Goal: Task Accomplishment & Management: Manage account settings

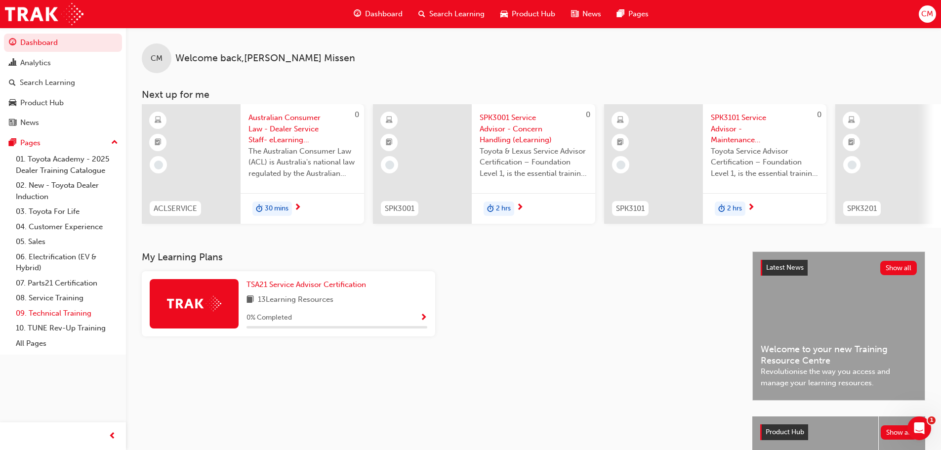
click at [42, 313] on link "09. Technical Training" at bounding box center [67, 313] width 110 height 15
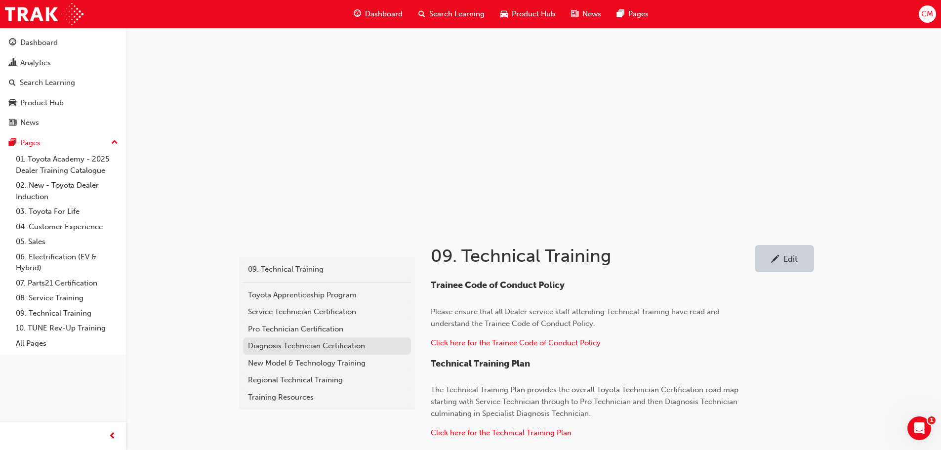
click at [260, 346] on div "Diagnosis Technician Certification" at bounding box center [327, 345] width 158 height 11
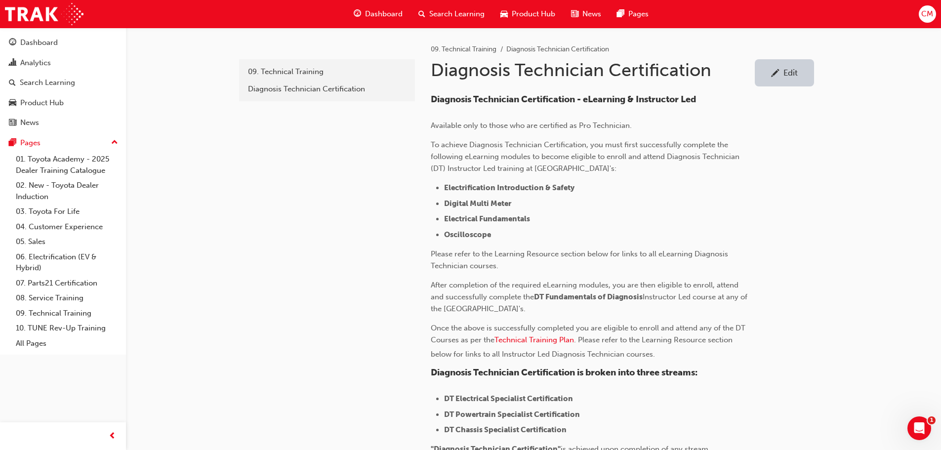
click at [794, 70] on div "Edit" at bounding box center [791, 73] width 14 height 10
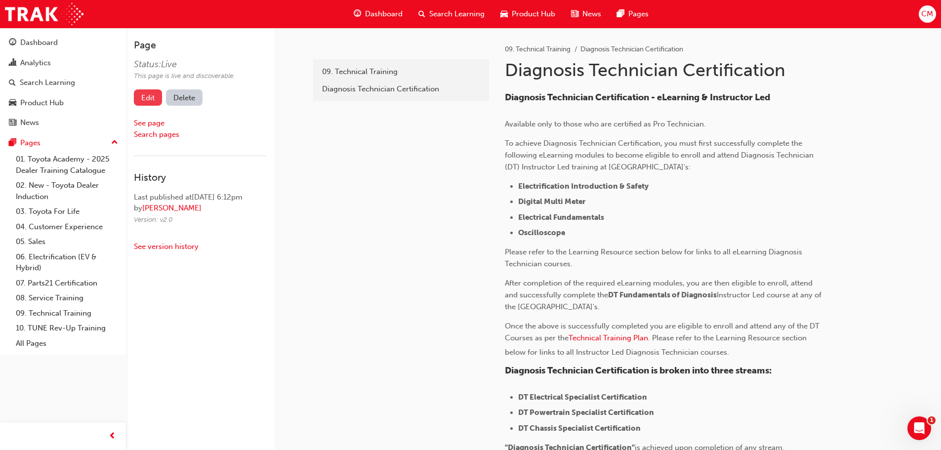
click at [150, 96] on link "Edit" at bounding box center [148, 97] width 28 height 16
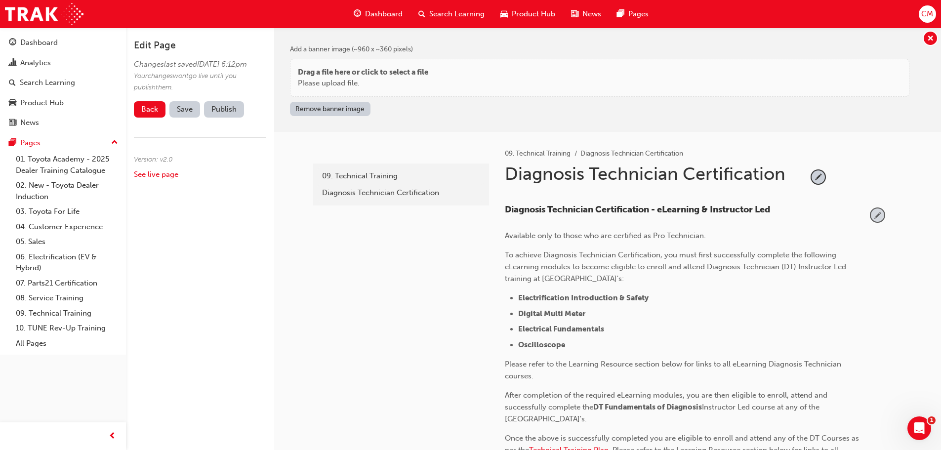
click at [878, 215] on span "pencil-icon" at bounding box center [877, 215] width 13 height 13
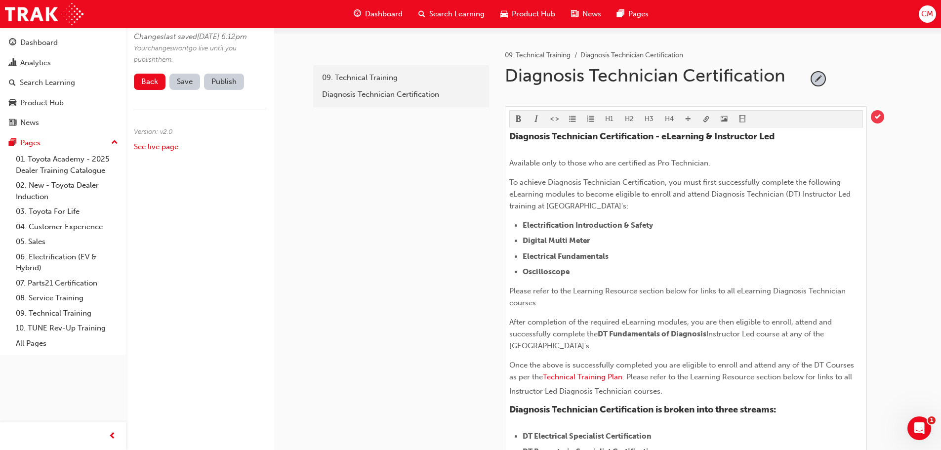
scroll to position [99, 0]
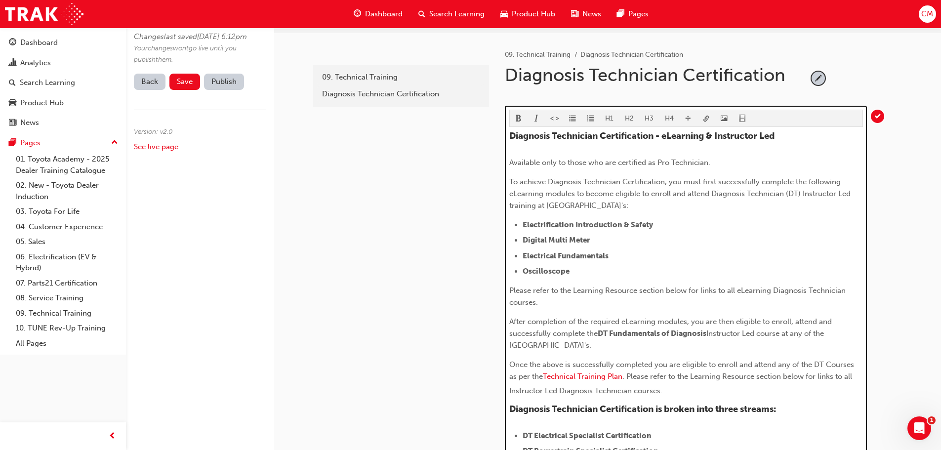
click at [584, 333] on span "After completion of the required eLearning modules, you are then eligible to en…" at bounding box center [671, 327] width 325 height 21
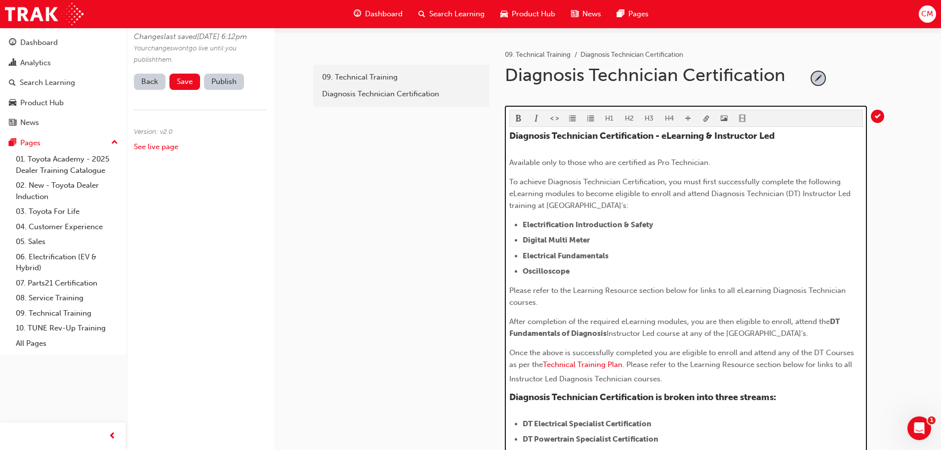
click at [794, 321] on span "After completion of the required eLearning modules, you are then eligible to en…" at bounding box center [669, 321] width 321 height 9
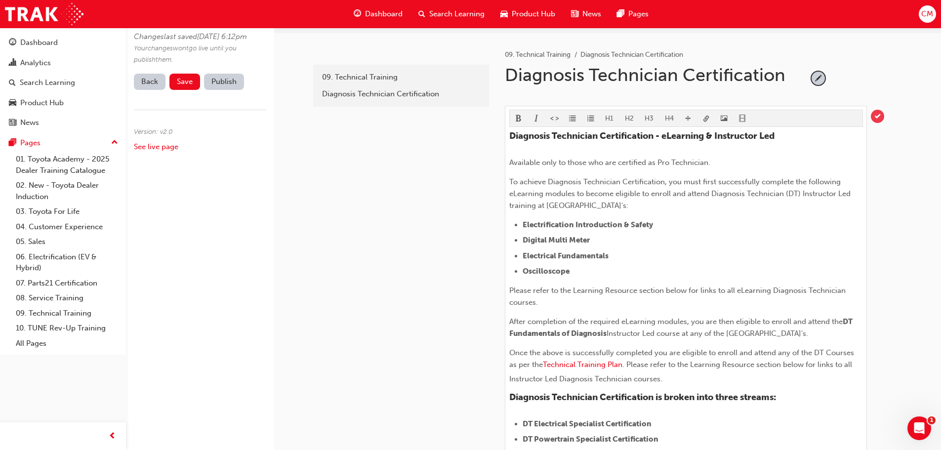
click at [878, 116] on span "tick-icon" at bounding box center [877, 116] width 13 height 13
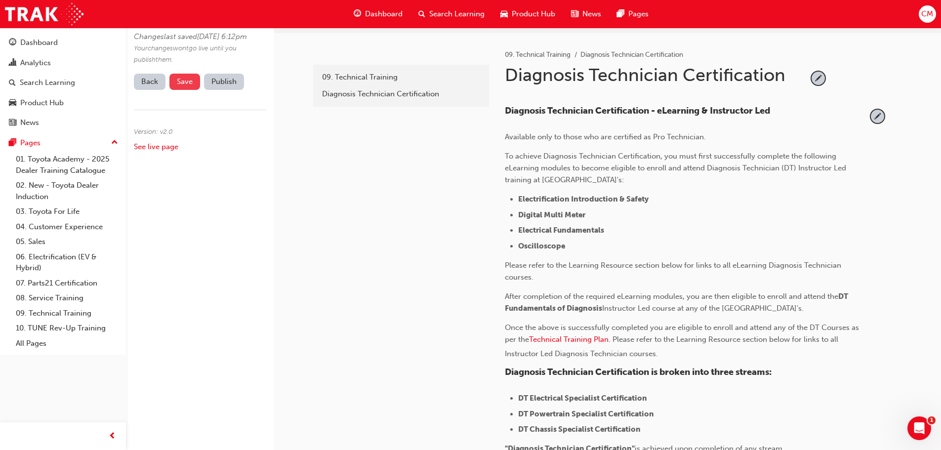
click at [182, 86] on span "Save" at bounding box center [185, 81] width 16 height 9
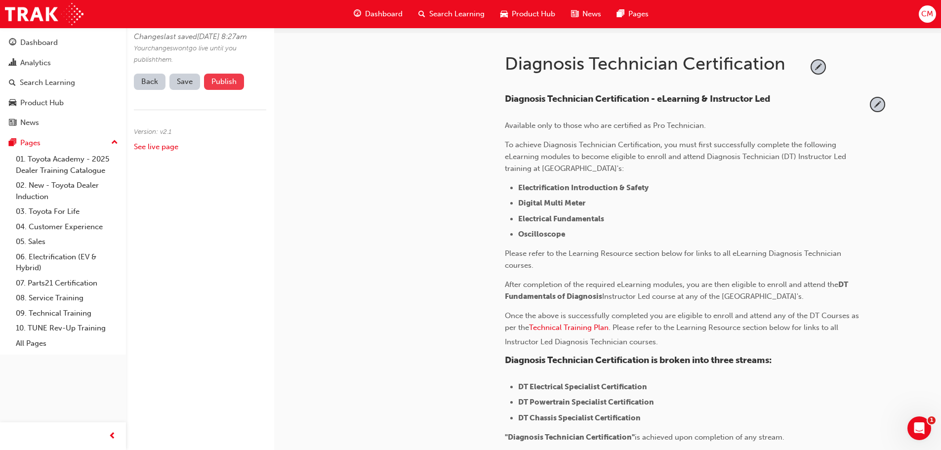
click at [226, 90] on button "Publish" at bounding box center [224, 82] width 40 height 16
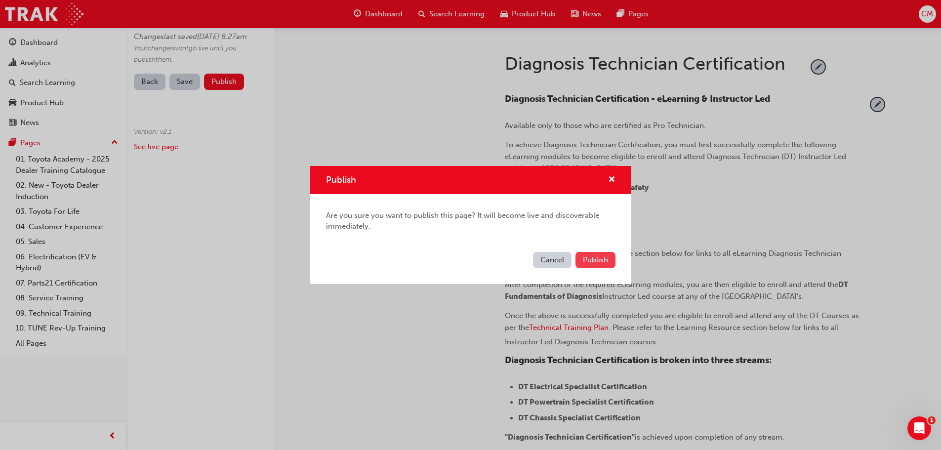
click at [593, 258] on span "Publish" at bounding box center [595, 259] width 25 height 9
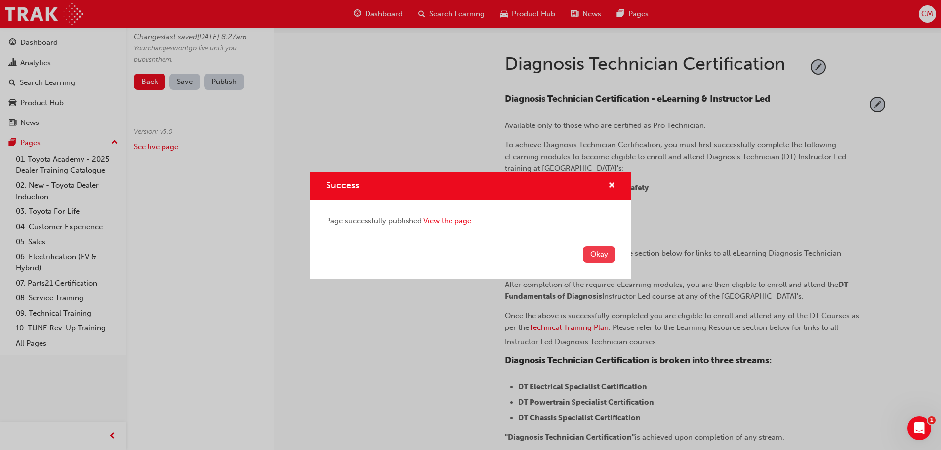
click at [597, 256] on button "Okay" at bounding box center [599, 255] width 33 height 16
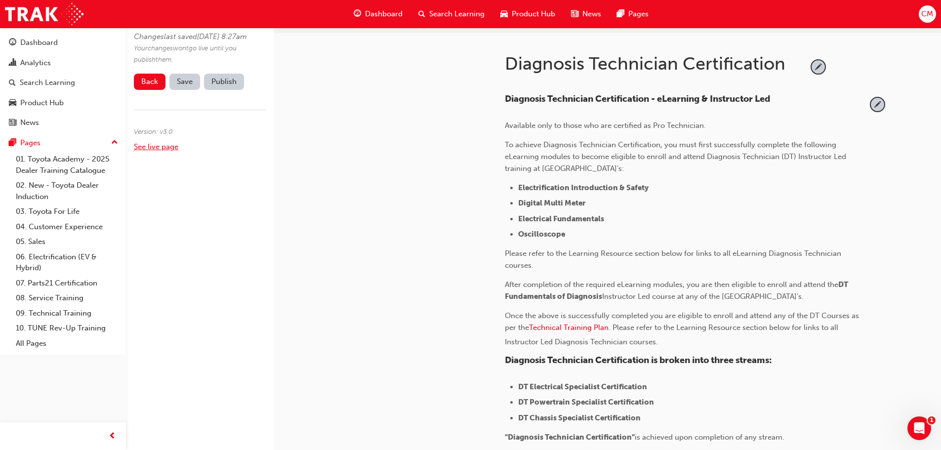
click at [164, 151] on link "See live page" at bounding box center [156, 146] width 44 height 9
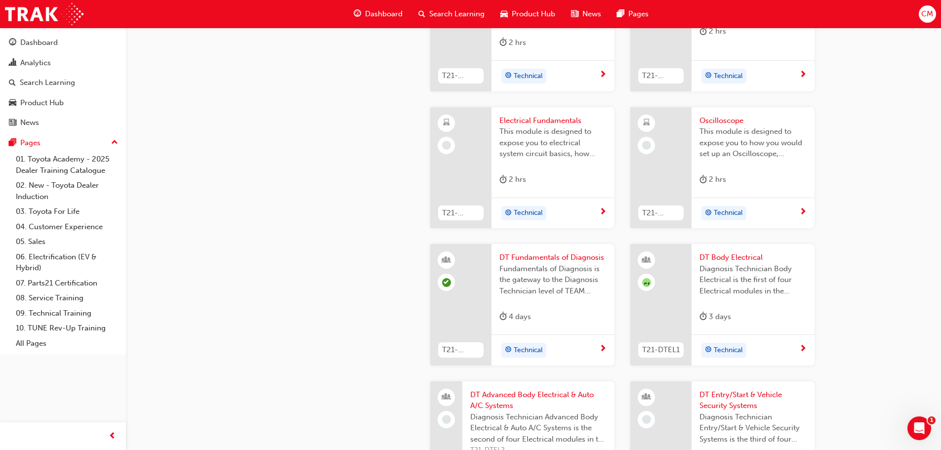
scroll to position [593, 0]
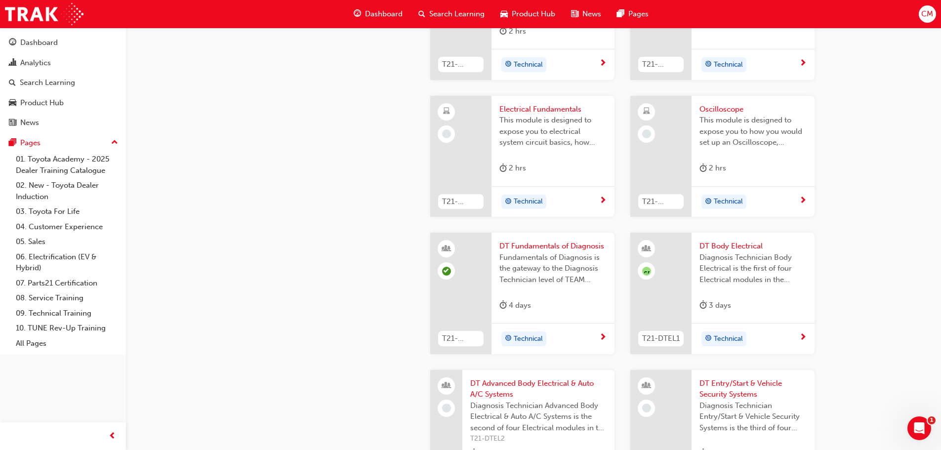
click at [535, 252] on span "DT Fundamentals of Diagnosis" at bounding box center [553, 246] width 107 height 11
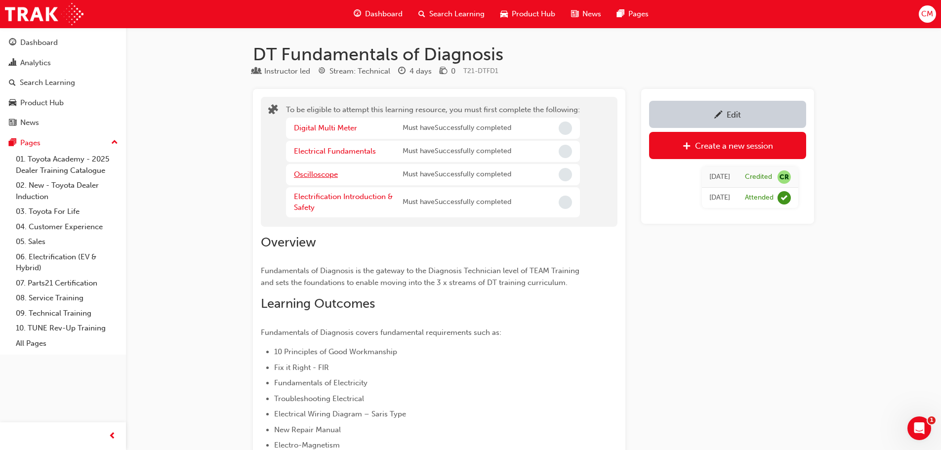
click at [306, 174] on link "Oscilloscope" at bounding box center [316, 174] width 44 height 9
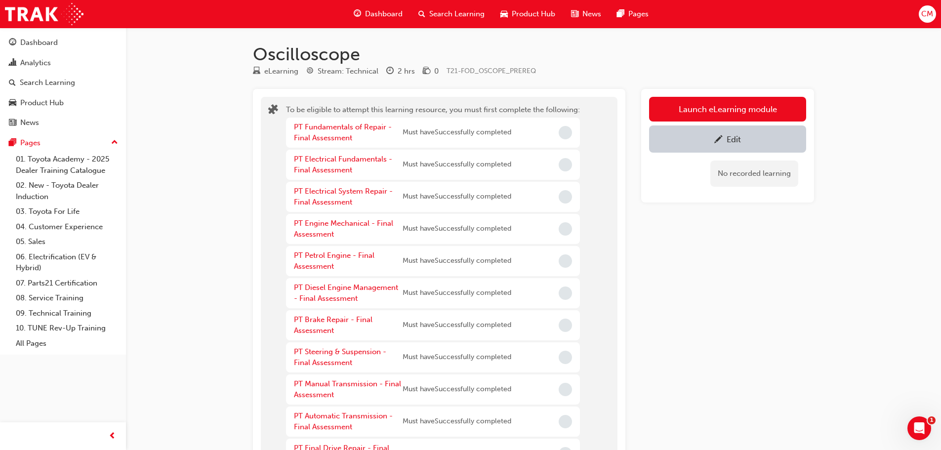
click at [710, 137] on div "Edit" at bounding box center [728, 139] width 142 height 12
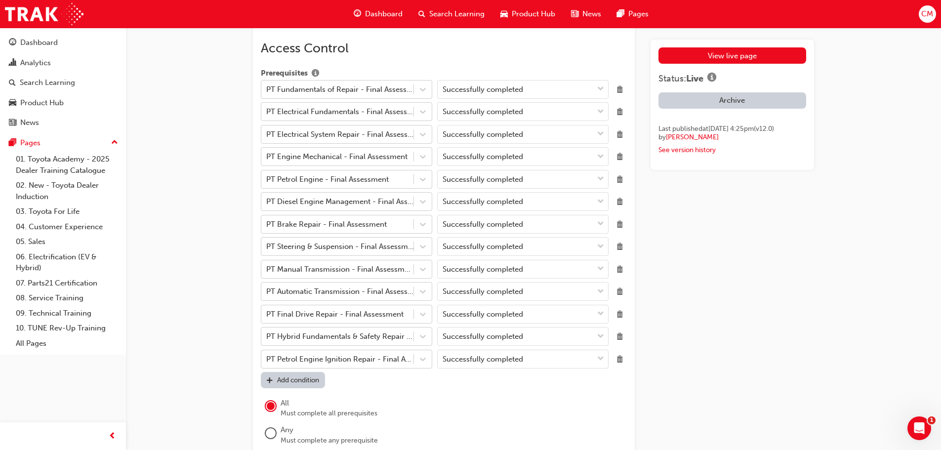
scroll to position [1038, 0]
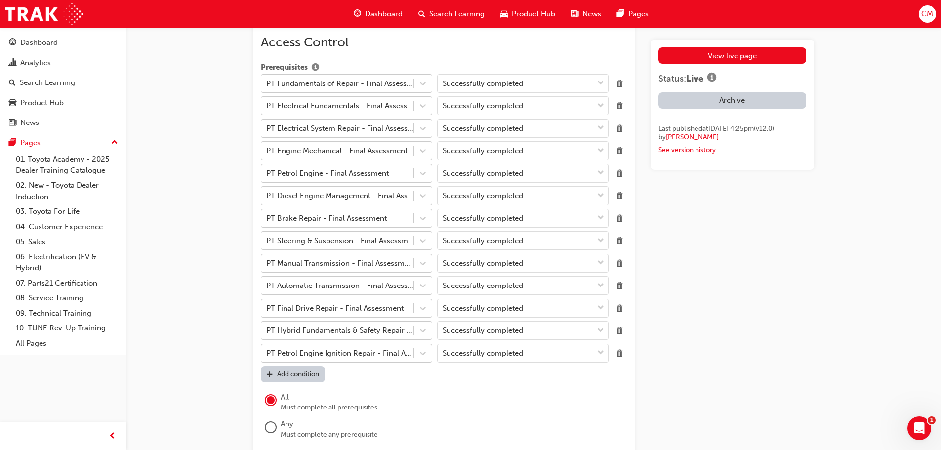
click at [308, 372] on div "Add condition" at bounding box center [298, 374] width 42 height 8
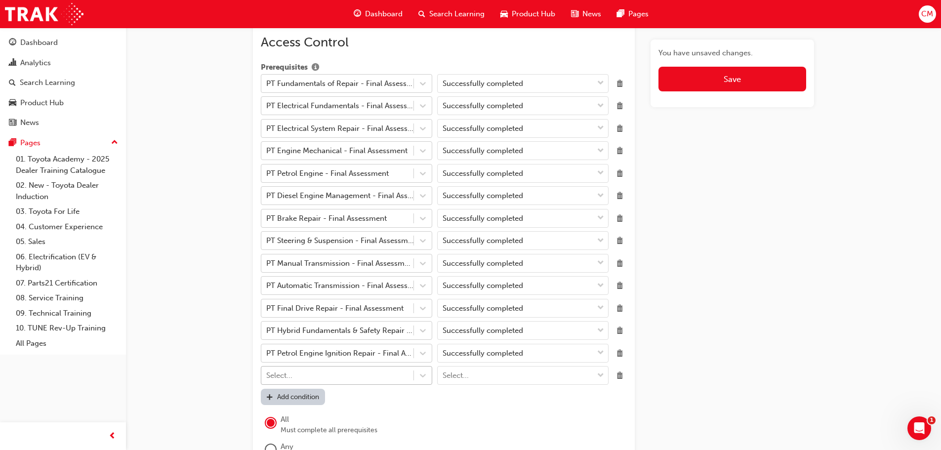
click at [369, 377] on div "Select..." at bounding box center [337, 375] width 152 height 17
type input "Electri"
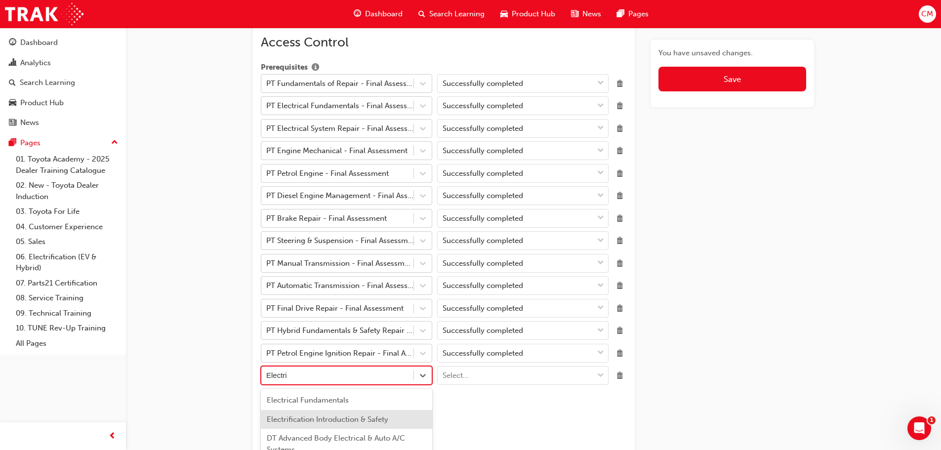
click at [332, 420] on div "Electrification Introduction & Safety" at bounding box center [346, 419] width 171 height 19
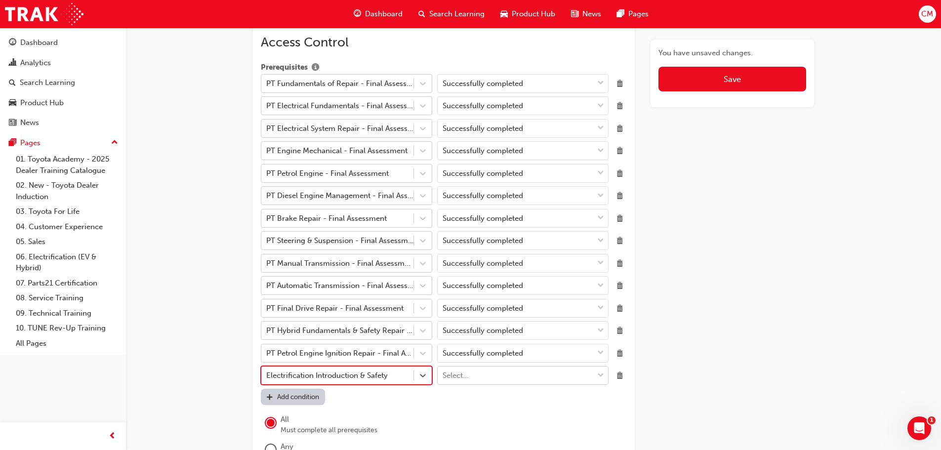
click at [602, 374] on span "down-icon" at bounding box center [600, 376] width 7 height 13
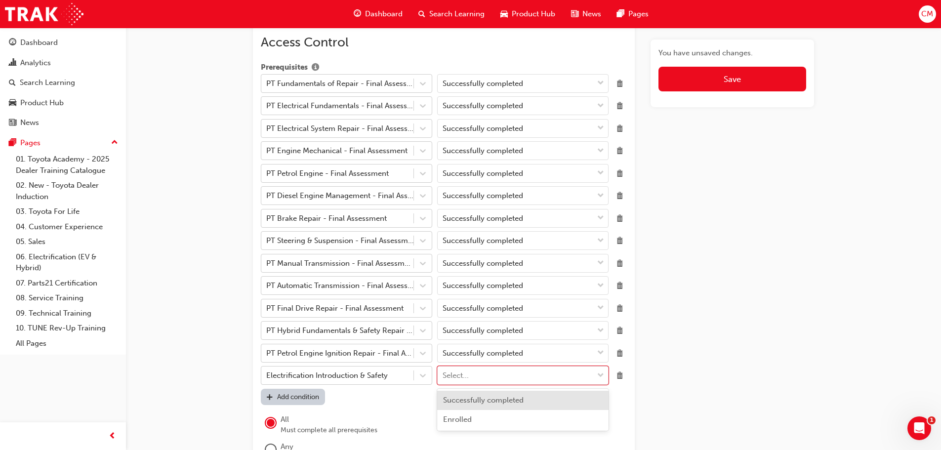
click at [469, 400] on span "Successfully completed" at bounding box center [483, 400] width 81 height 9
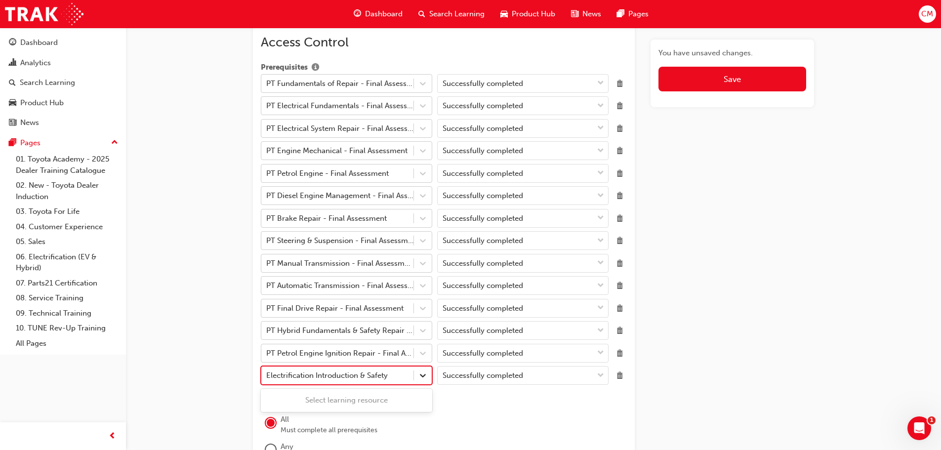
click at [422, 376] on icon at bounding box center [423, 376] width 6 height 3
click at [295, 399] on div "Select learning resource" at bounding box center [346, 400] width 171 height 19
click at [622, 374] on span "Delete" at bounding box center [620, 375] width 13 height 13
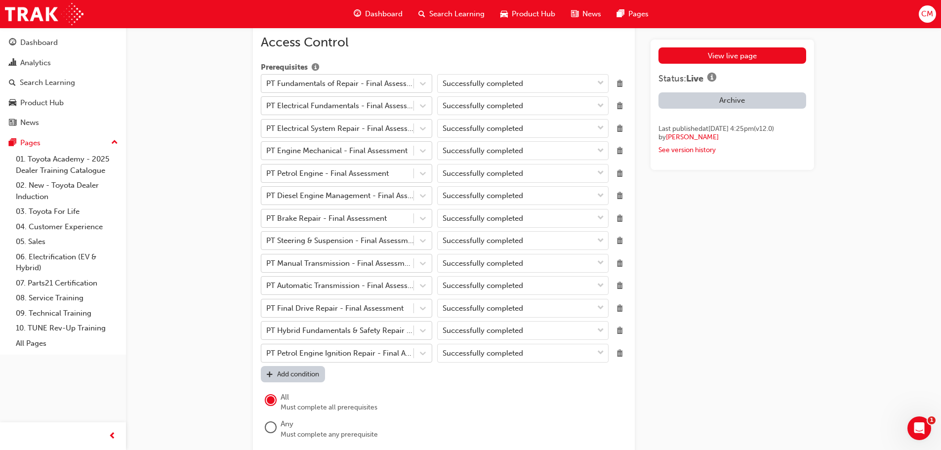
click at [297, 378] on div "Add condition" at bounding box center [298, 374] width 42 height 8
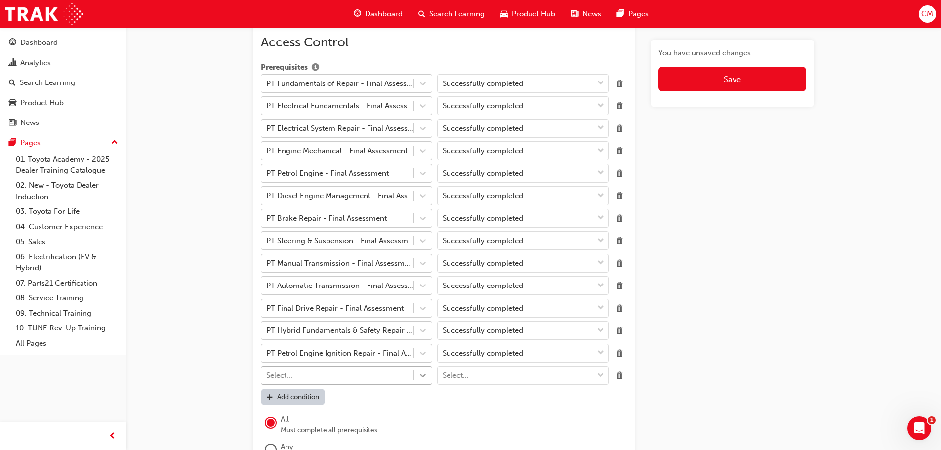
click at [423, 376] on icon at bounding box center [423, 376] width 10 height 10
click at [300, 377] on div "Select..." at bounding box center [337, 375] width 152 height 17
type input "PT Elect"
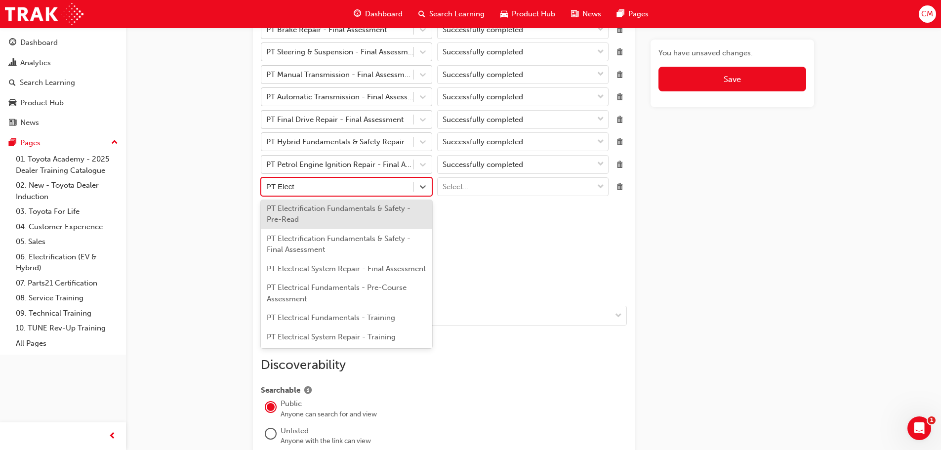
scroll to position [1242, 0]
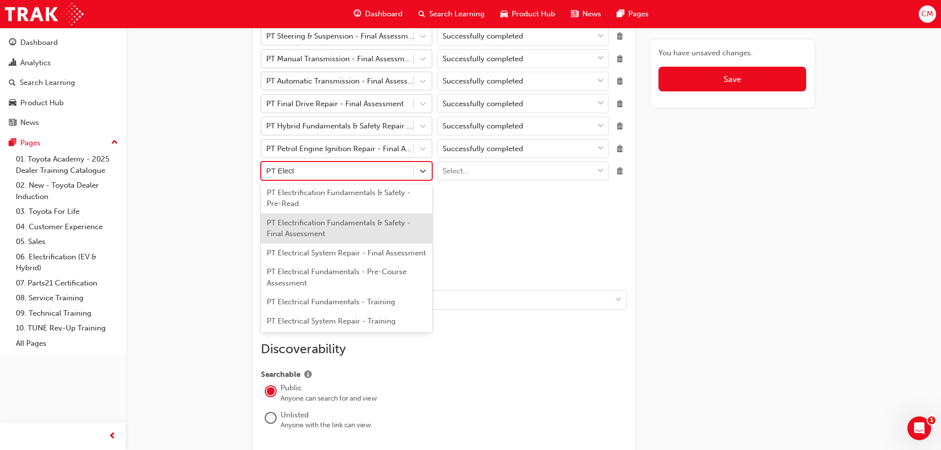
click at [303, 234] on div "PT Electrification Fundamentals & Safety - Final Assessment" at bounding box center [346, 228] width 171 height 30
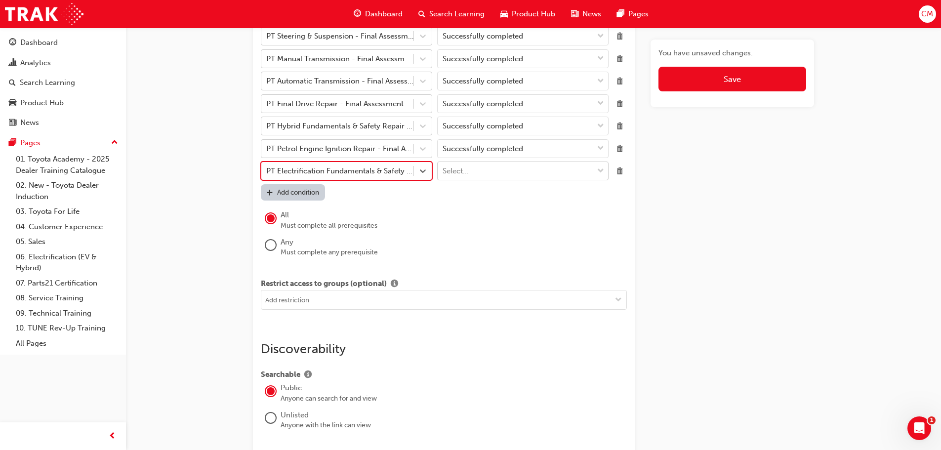
click at [603, 170] on span "down-icon" at bounding box center [600, 171] width 7 height 13
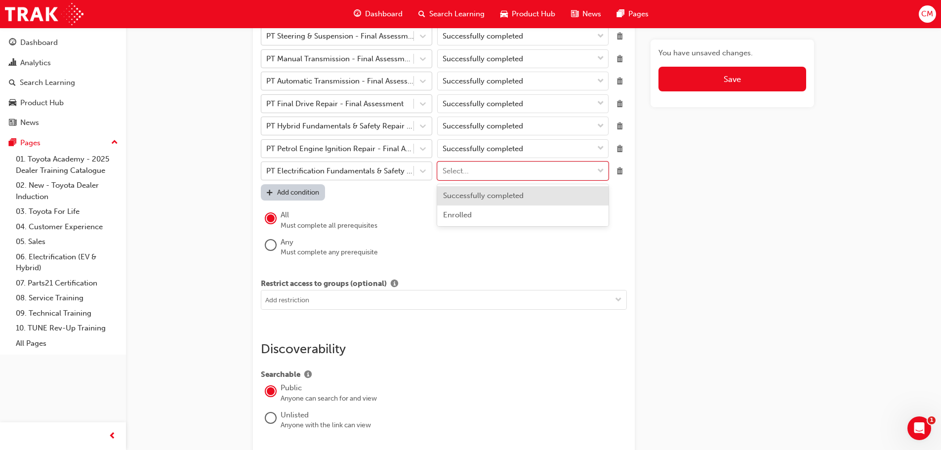
click at [497, 195] on span "Successfully completed" at bounding box center [483, 195] width 81 height 9
click at [621, 126] on span "Delete" at bounding box center [620, 126] width 13 height 13
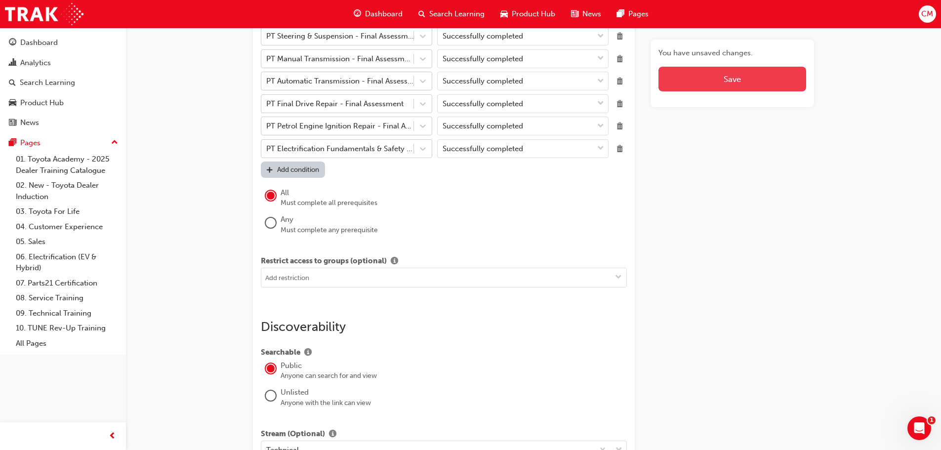
click at [733, 78] on span "Save" at bounding box center [732, 79] width 17 height 10
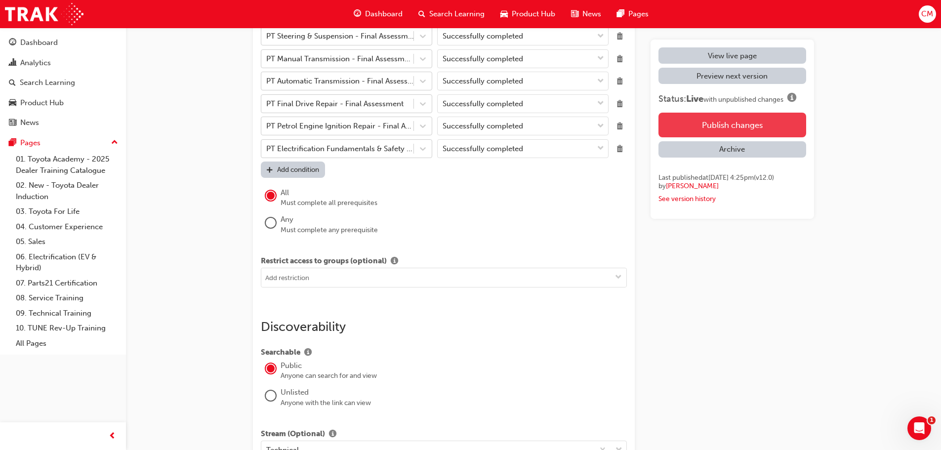
click at [739, 123] on button "Publish changes" at bounding box center [733, 125] width 148 height 25
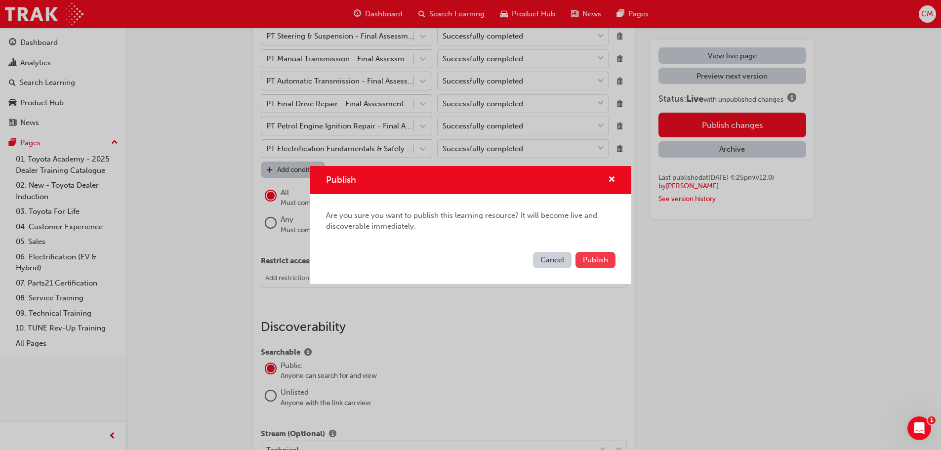
click at [592, 260] on span "Publish" at bounding box center [595, 259] width 25 height 9
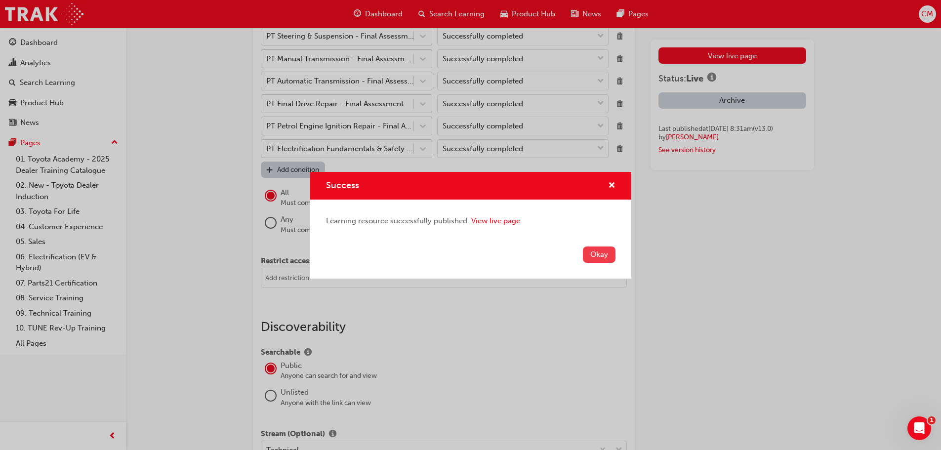
click at [605, 256] on button "Okay" at bounding box center [599, 255] width 33 height 16
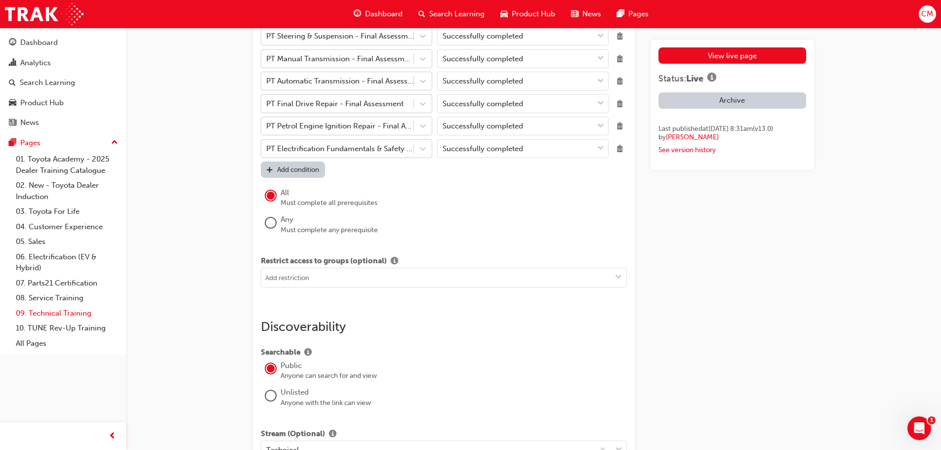
click at [44, 313] on link "09. Technical Training" at bounding box center [67, 313] width 110 height 15
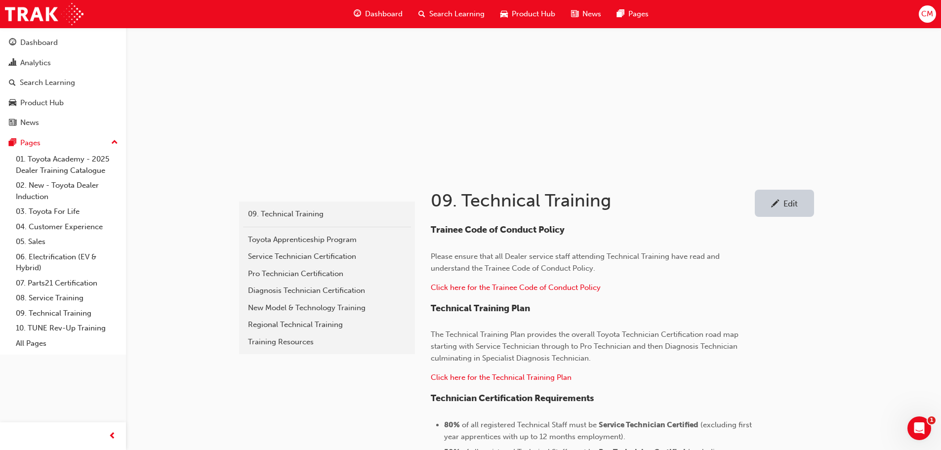
scroll to position [50, 0]
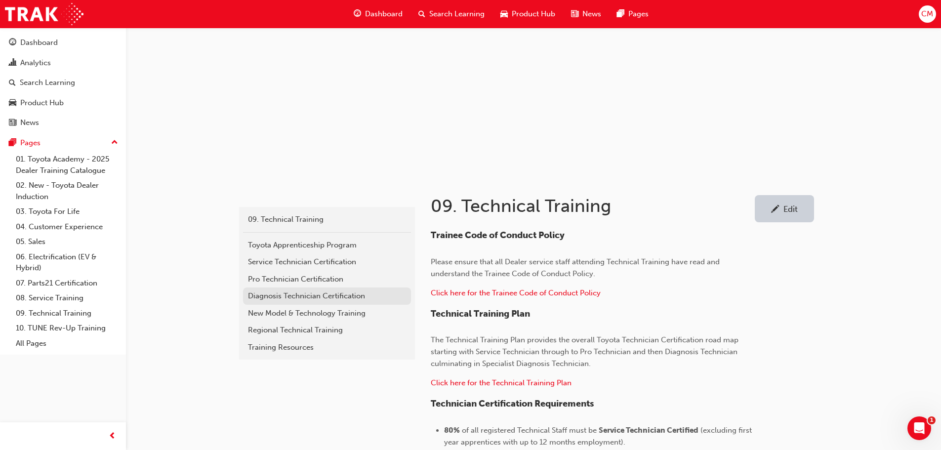
click at [265, 296] on div "Diagnosis Technician Certification" at bounding box center [327, 296] width 158 height 11
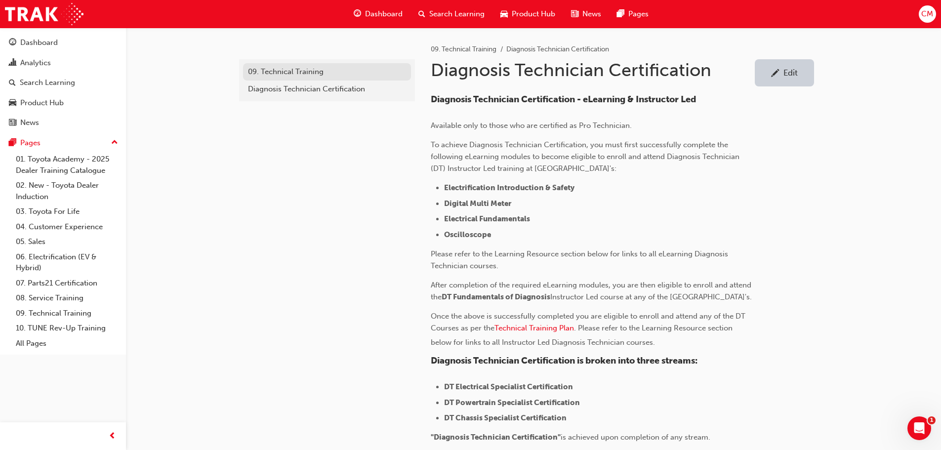
click at [273, 72] on div "09. Technical Training" at bounding box center [327, 71] width 158 height 11
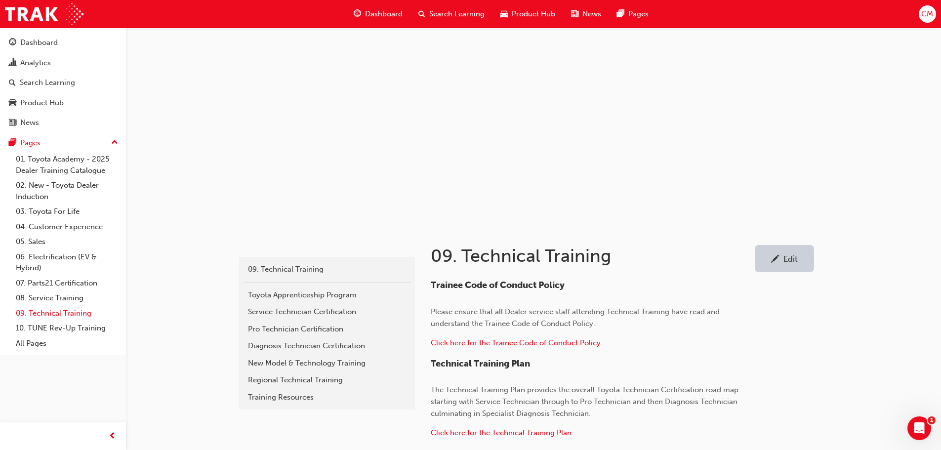
click at [53, 314] on link "09. Technical Training" at bounding box center [67, 313] width 110 height 15
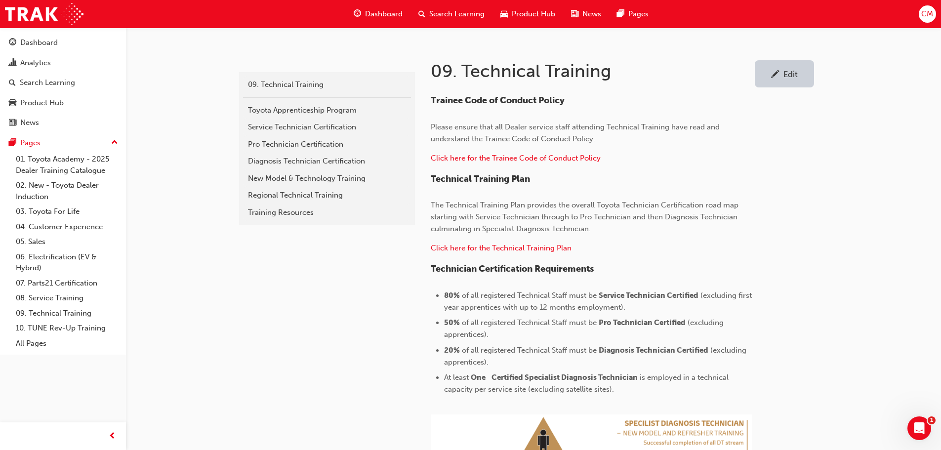
scroll to position [99, 0]
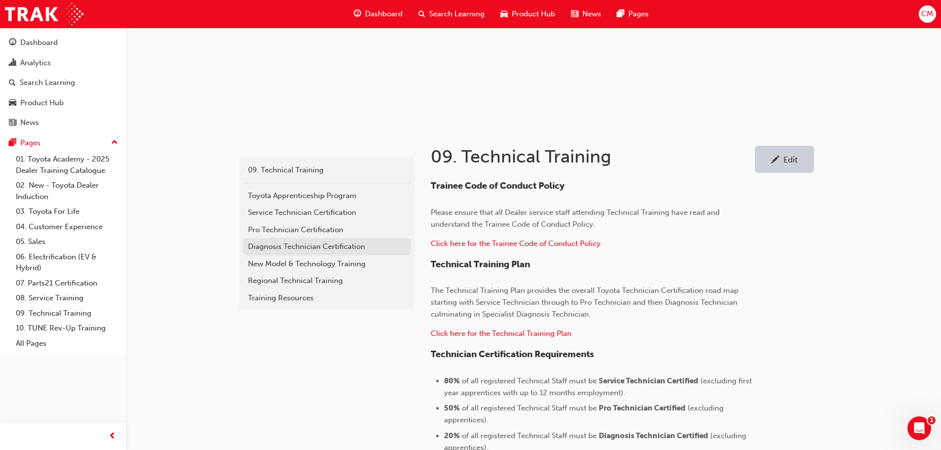
click at [267, 247] on div "Diagnosis Technician Certification" at bounding box center [327, 246] width 158 height 11
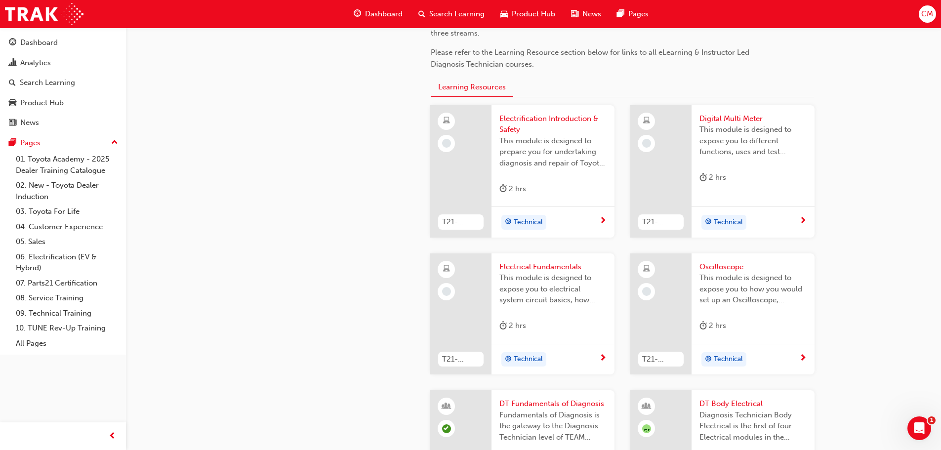
scroll to position [445, 0]
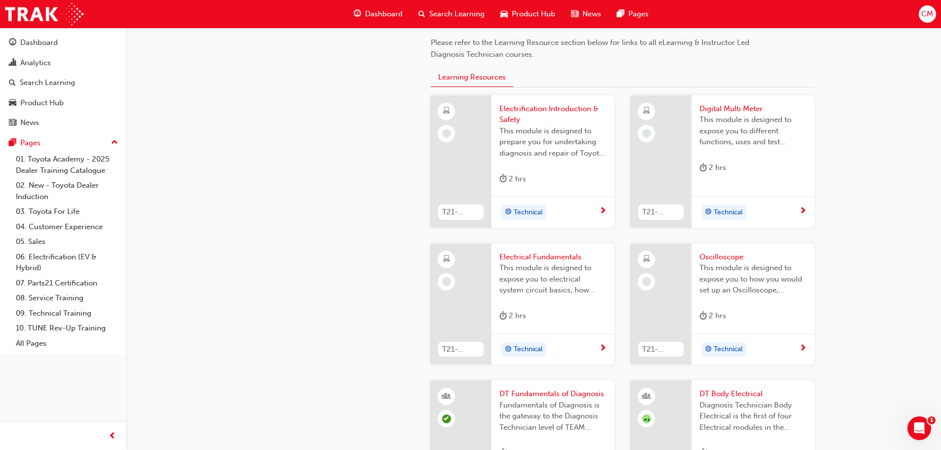
click at [711, 115] on span "Digital Multi Meter" at bounding box center [753, 108] width 107 height 11
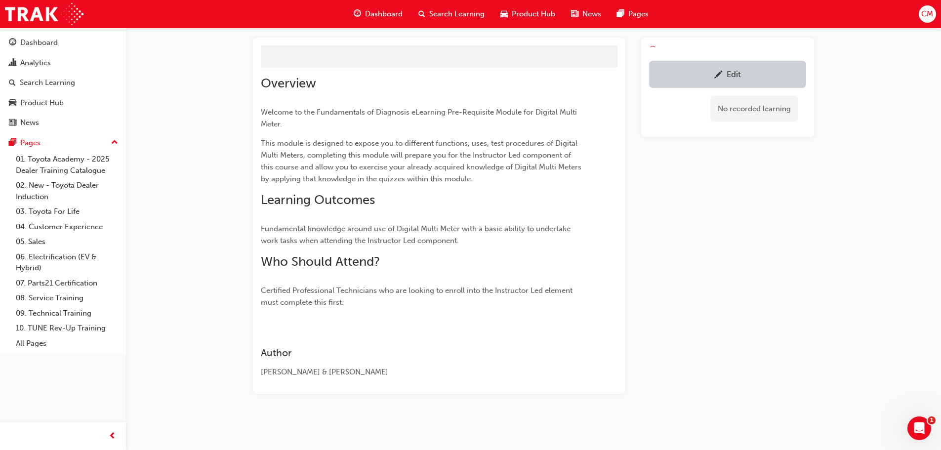
scroll to position [445, 0]
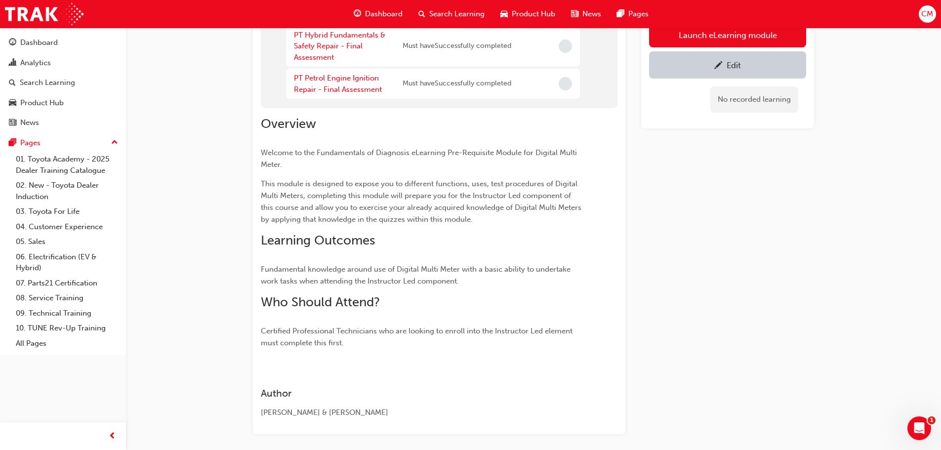
click at [708, 61] on div "Edit" at bounding box center [728, 65] width 142 height 12
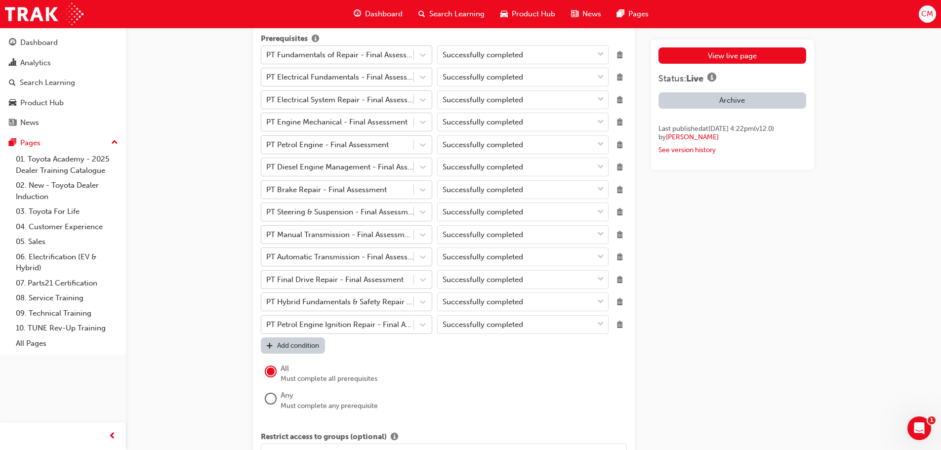
scroll to position [1038, 0]
click at [283, 343] on div "Add condition" at bounding box center [298, 343] width 42 height 8
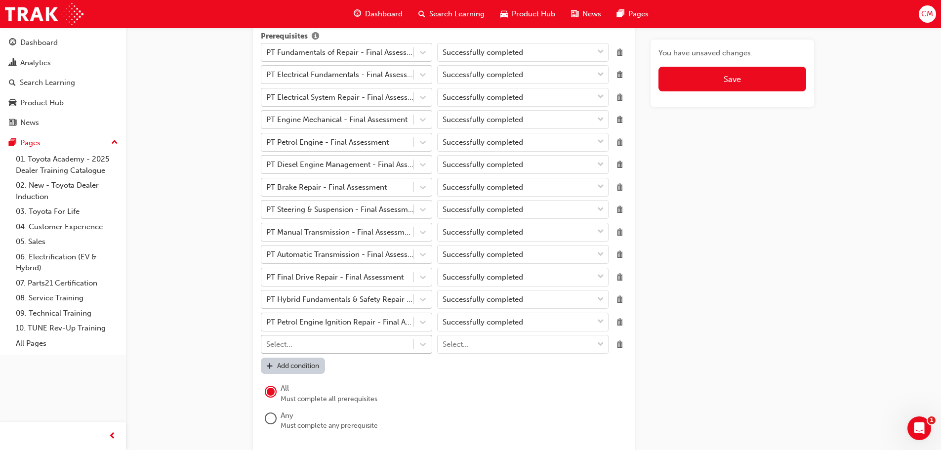
click at [283, 343] on div "Select..." at bounding box center [279, 344] width 26 height 11
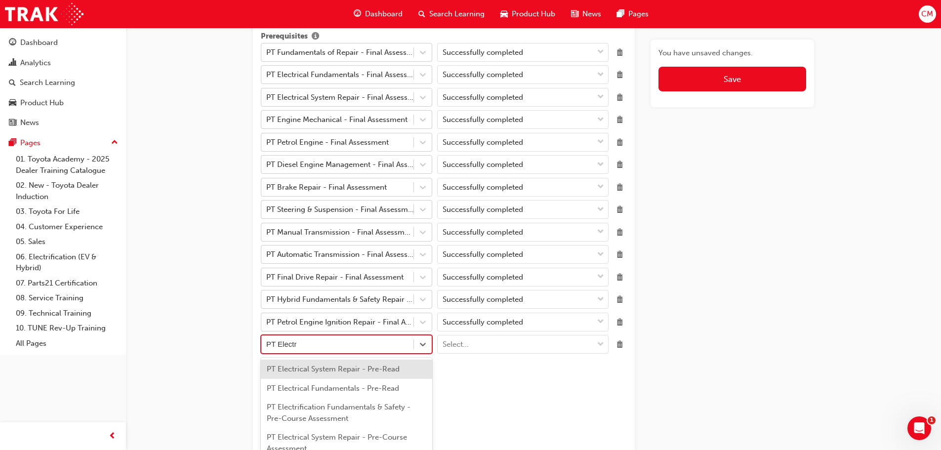
type input "PT Elect"
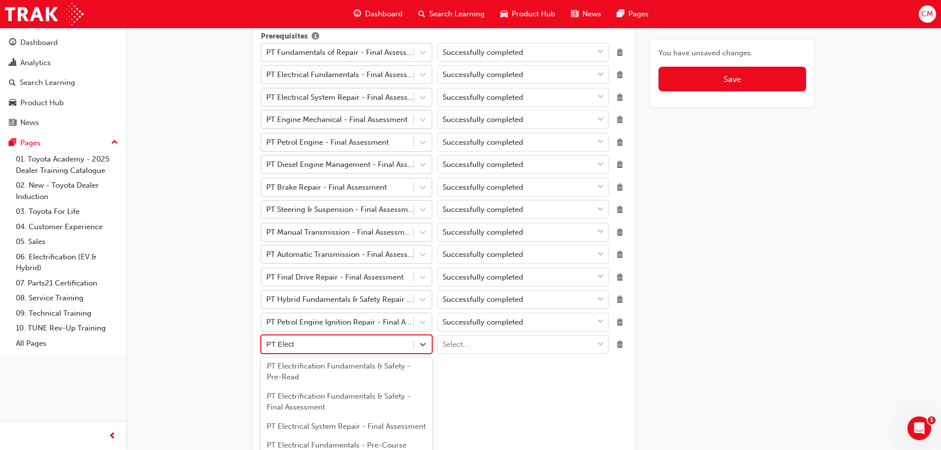
scroll to position [143, 0]
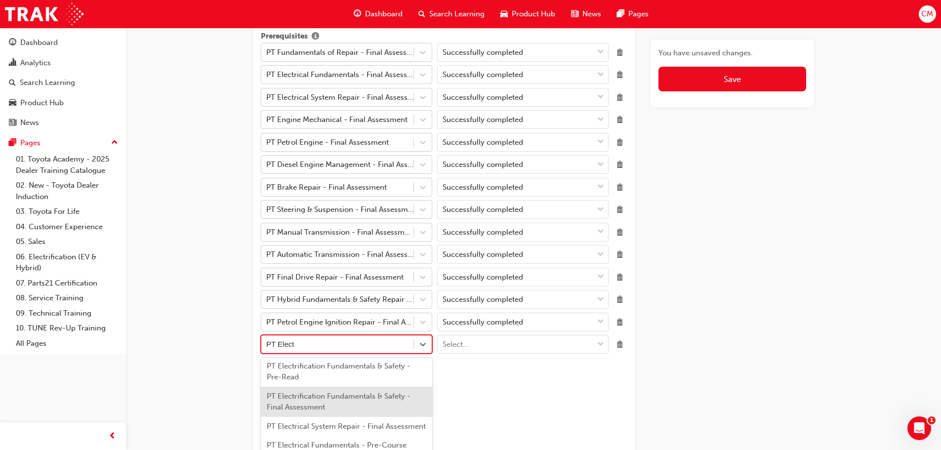
click at [296, 392] on div "PT Electrification Fundamentals & Safety - Final Assessment" at bounding box center [346, 402] width 171 height 30
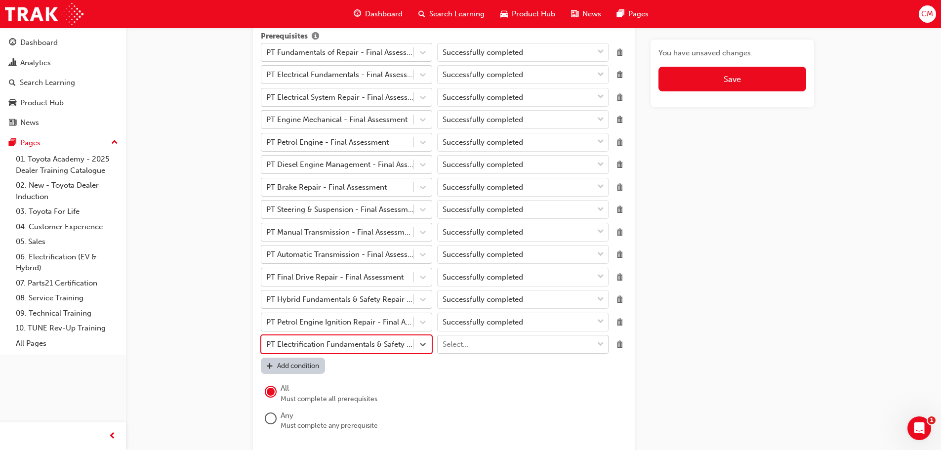
click at [601, 343] on span "down-icon" at bounding box center [600, 344] width 7 height 13
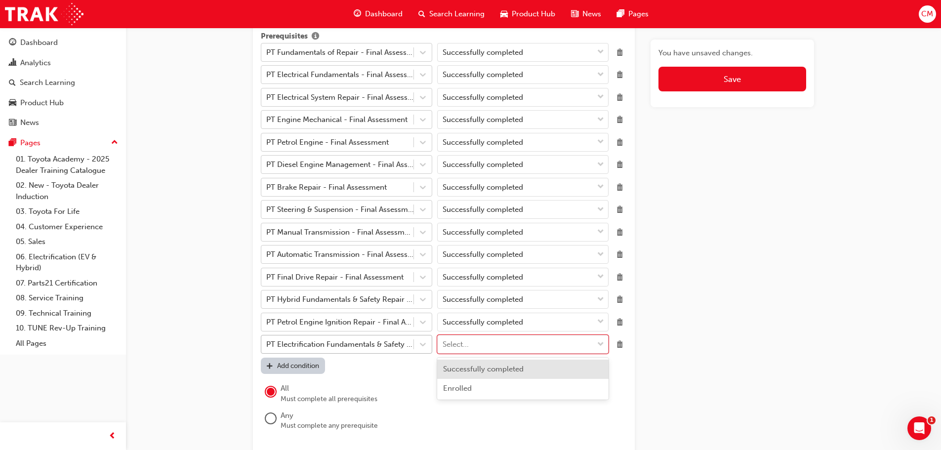
click at [476, 370] on span "Successfully completed" at bounding box center [483, 369] width 81 height 9
click at [601, 296] on span "down-icon" at bounding box center [600, 300] width 7 height 13
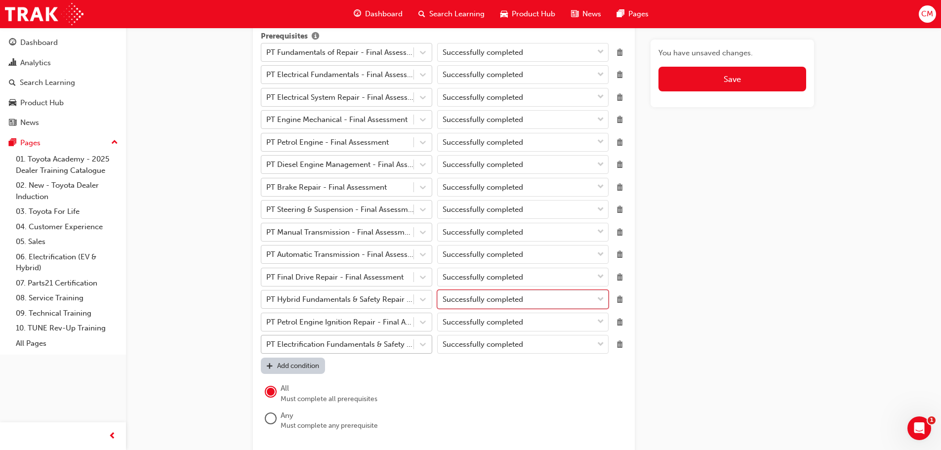
click at [601, 299] on span "down-icon" at bounding box center [600, 300] width 7 height 13
click at [620, 299] on span "Delete" at bounding box center [620, 299] width 13 height 13
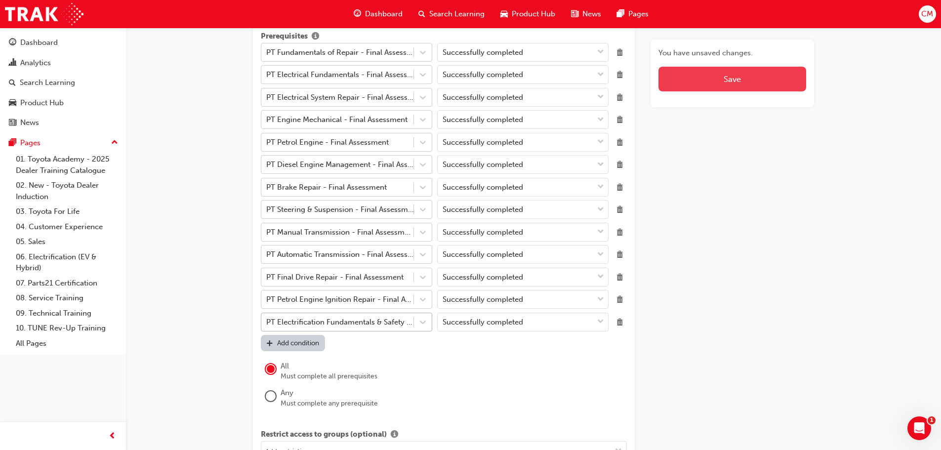
click at [727, 77] on span "Save" at bounding box center [732, 79] width 17 height 10
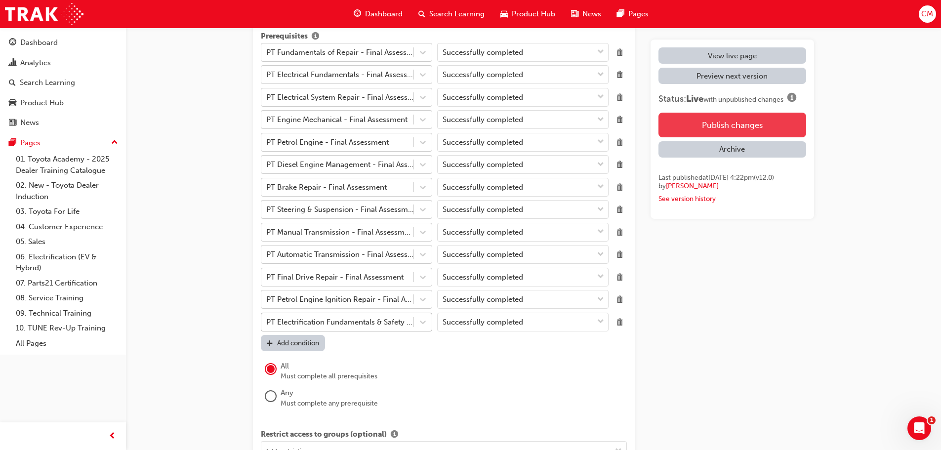
click at [723, 129] on button "Publish changes" at bounding box center [733, 125] width 148 height 25
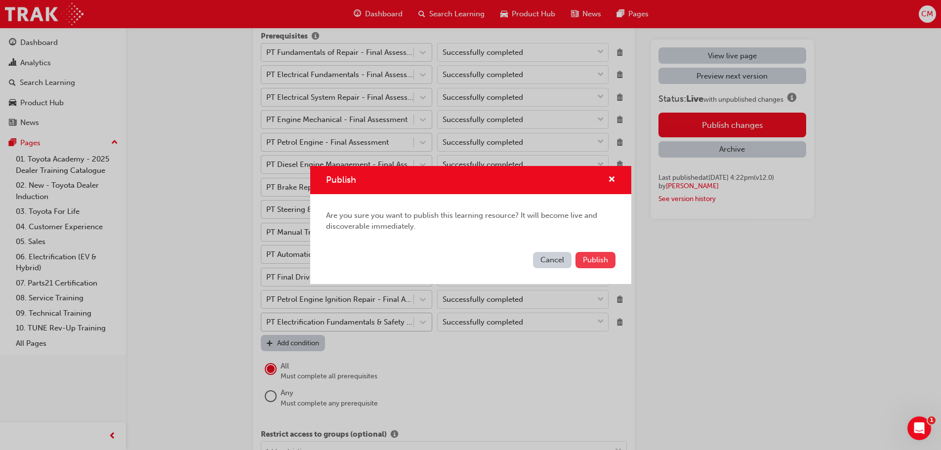
click at [595, 263] on span "Publish" at bounding box center [595, 259] width 25 height 9
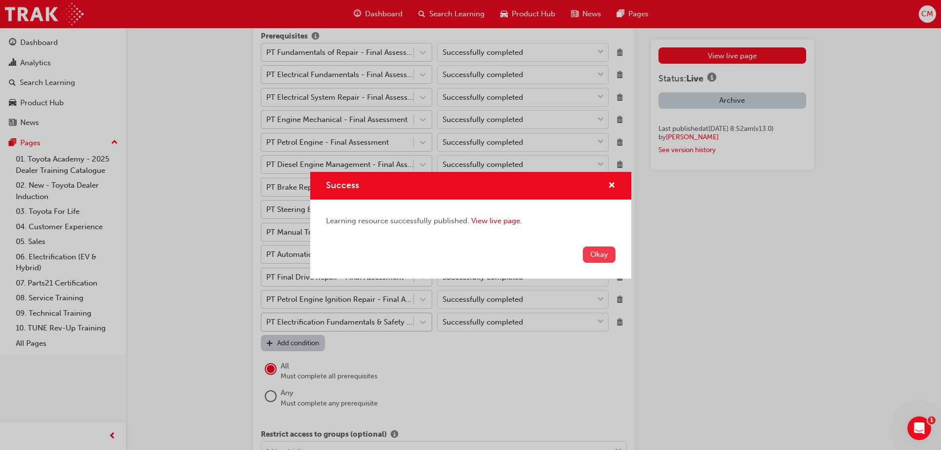
click at [599, 256] on button "Okay" at bounding box center [599, 255] width 33 height 16
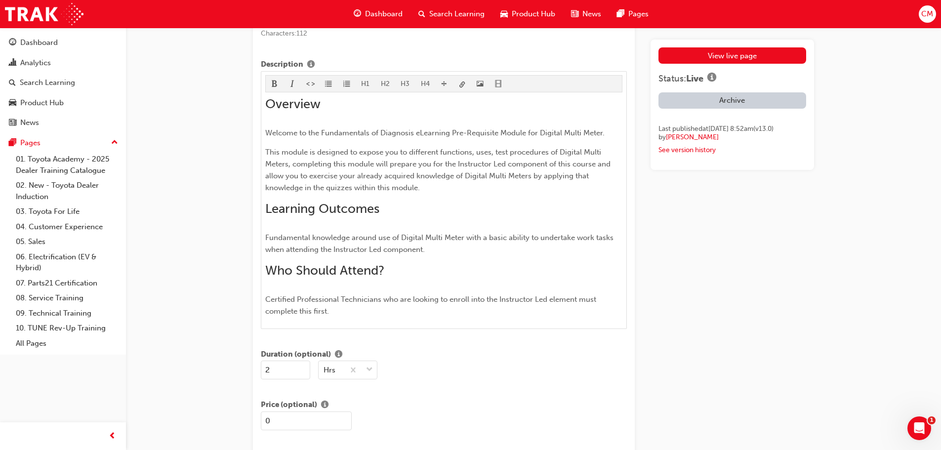
scroll to position [395, 0]
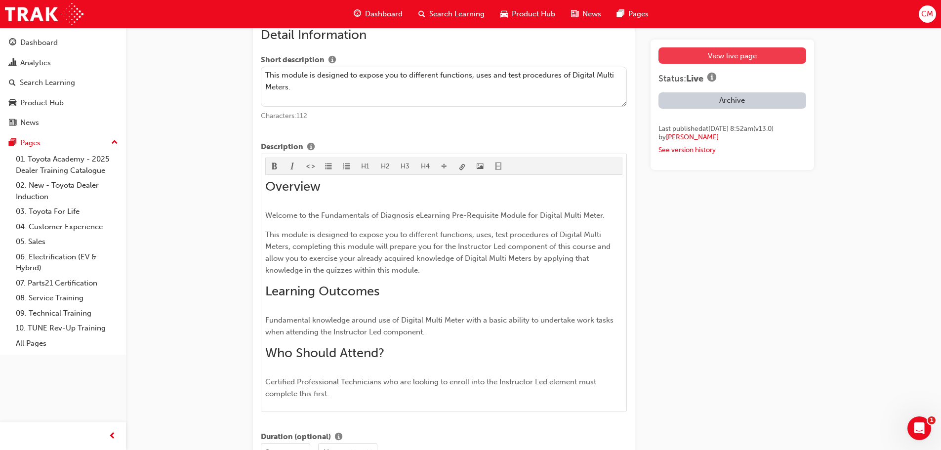
click at [760, 56] on link "View live page" at bounding box center [733, 55] width 148 height 16
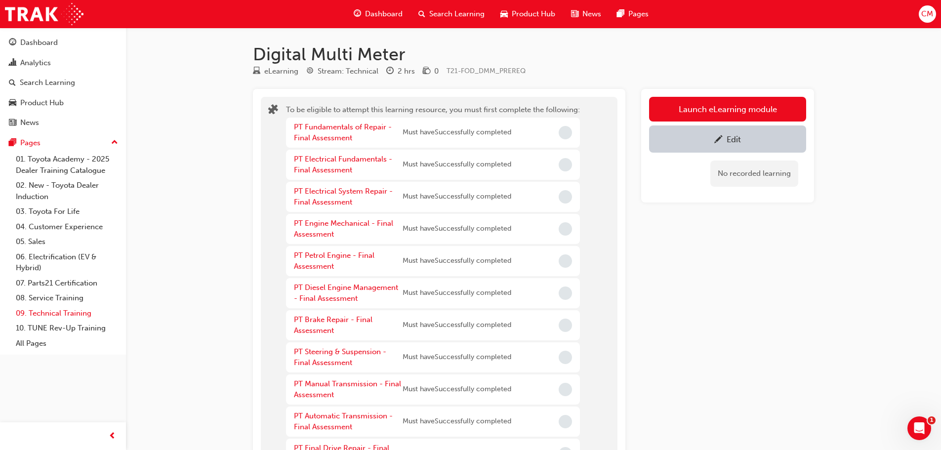
click at [49, 314] on link "09. Technical Training" at bounding box center [67, 313] width 110 height 15
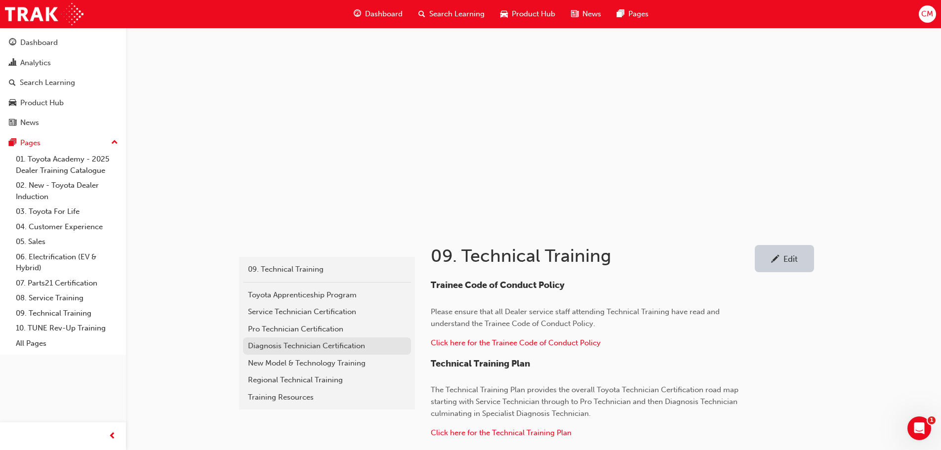
click at [257, 345] on div "Diagnosis Technician Certification" at bounding box center [327, 345] width 158 height 11
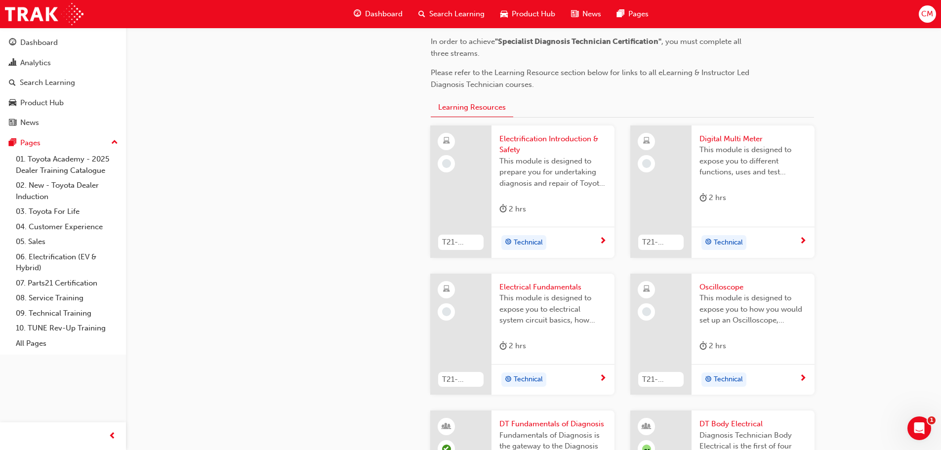
scroll to position [445, 0]
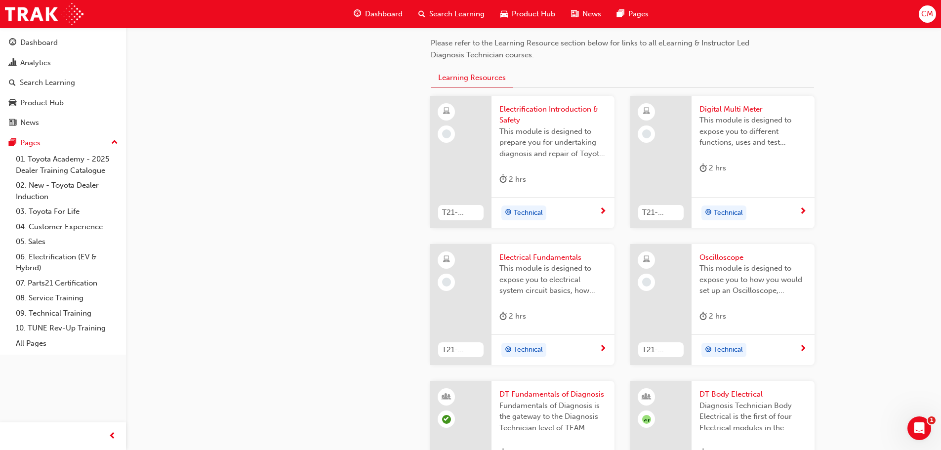
click at [510, 120] on span "Electrification Introduction & Safety" at bounding box center [553, 115] width 107 height 22
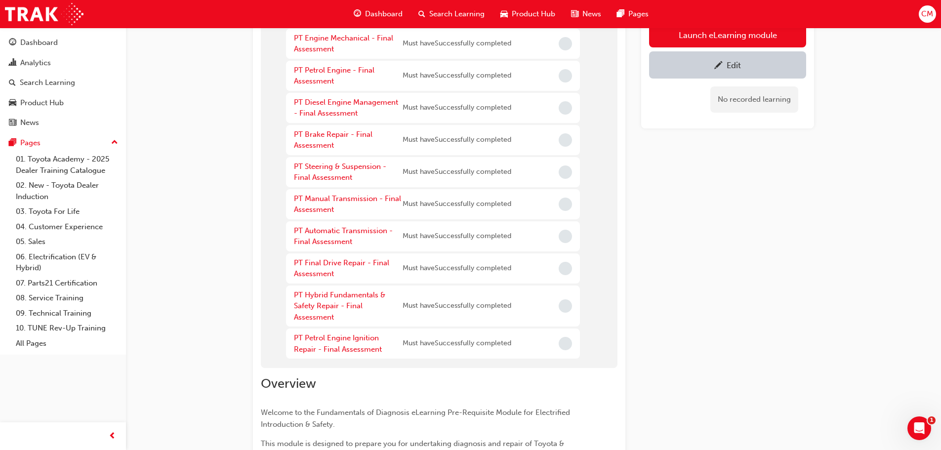
scroll to position [189, 0]
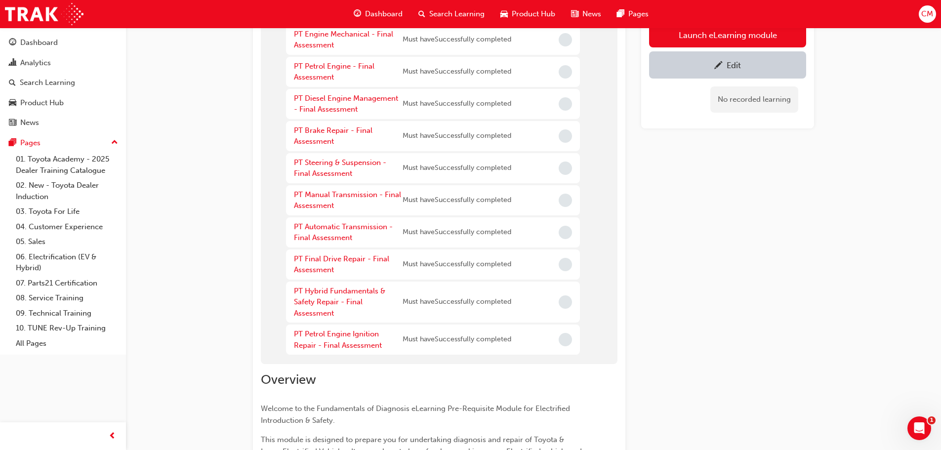
click at [715, 67] on span "pencil-icon" at bounding box center [719, 66] width 8 height 10
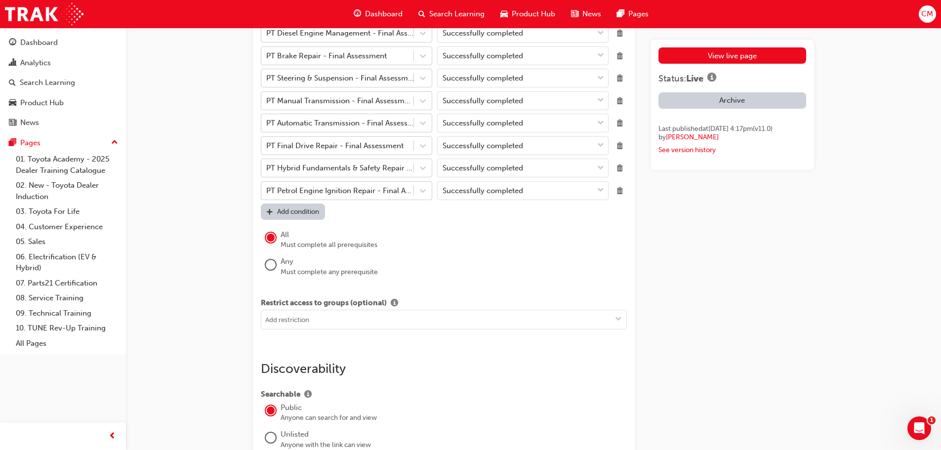
scroll to position [1186, 0]
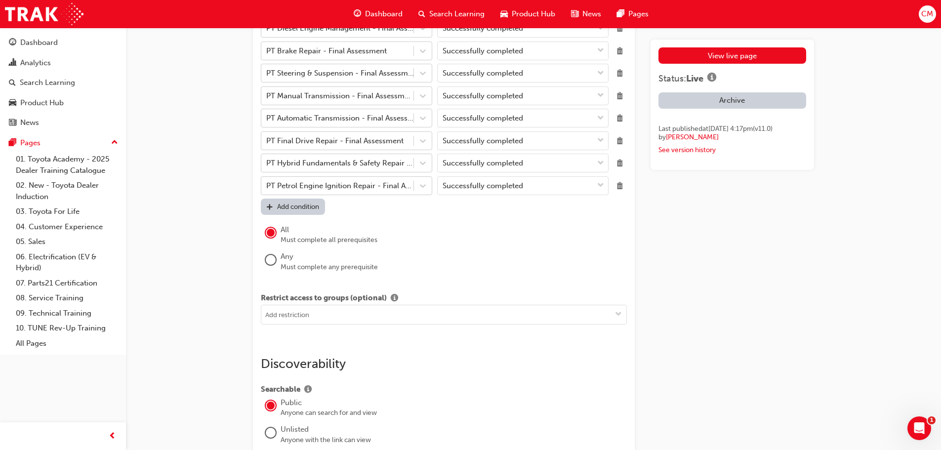
click at [289, 207] on div "Add condition" at bounding box center [298, 207] width 42 height 8
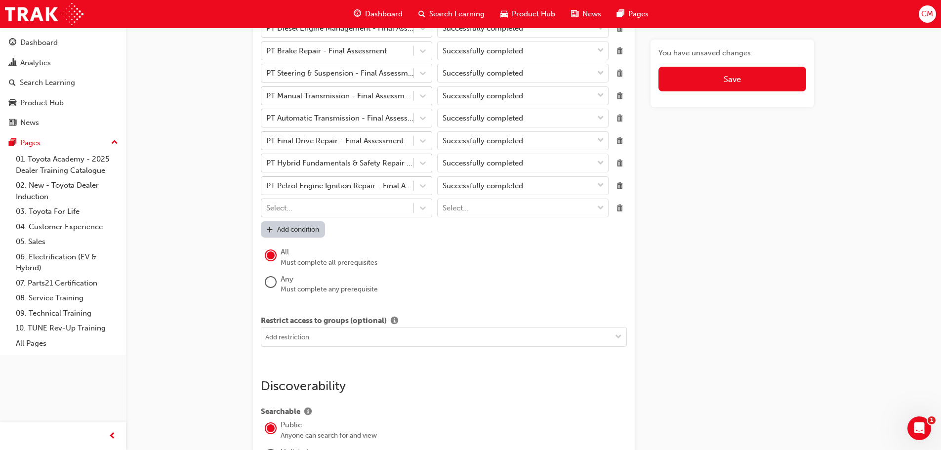
click at [289, 207] on div "Select..." at bounding box center [279, 208] width 26 height 11
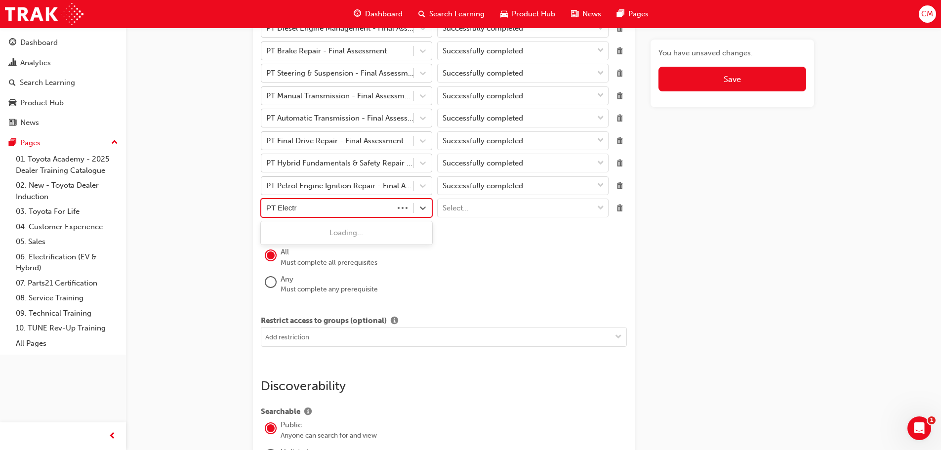
type input "PT Electri"
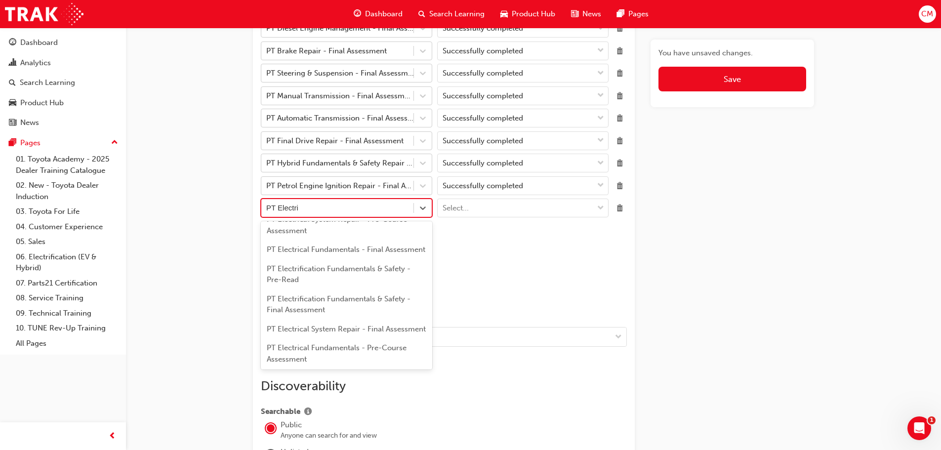
scroll to position [84, 0]
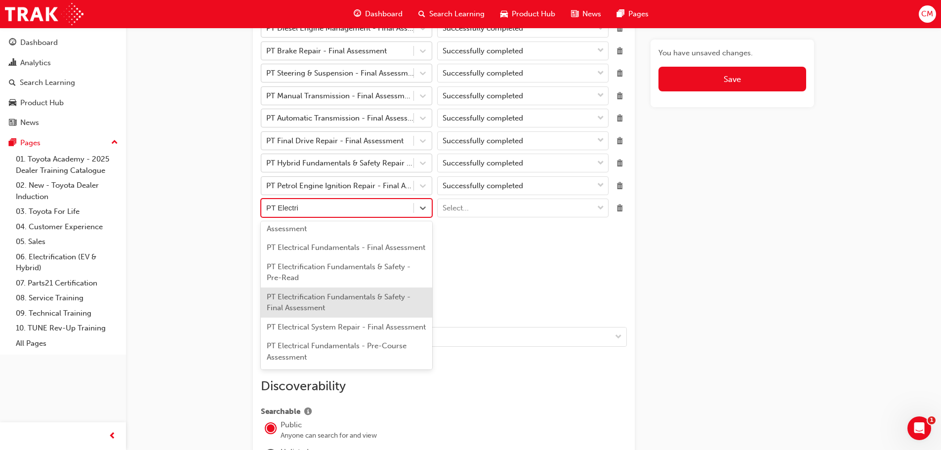
click at [314, 313] on div "PT Electrification Fundamentals & Safety - Final Assessment" at bounding box center [346, 303] width 171 height 30
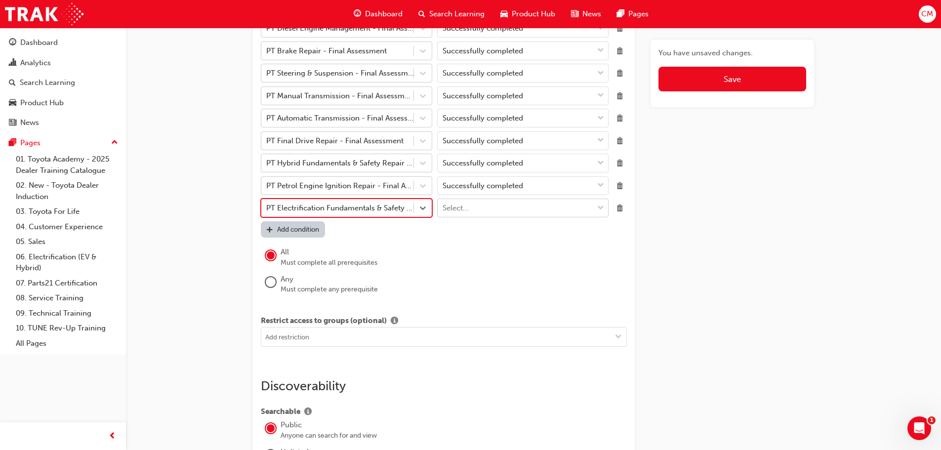
click at [602, 207] on span "down-icon" at bounding box center [600, 208] width 7 height 13
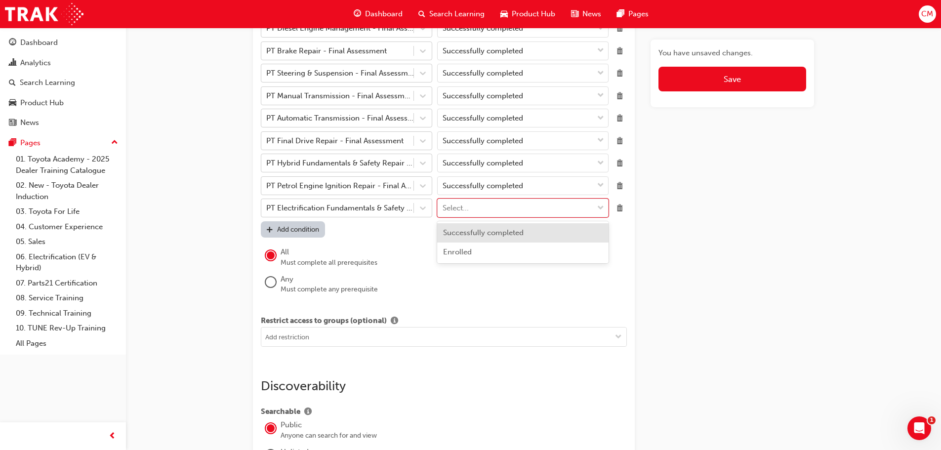
click at [455, 231] on span "Successfully completed" at bounding box center [483, 232] width 81 height 9
click at [620, 164] on span "Delete" at bounding box center [620, 163] width 13 height 13
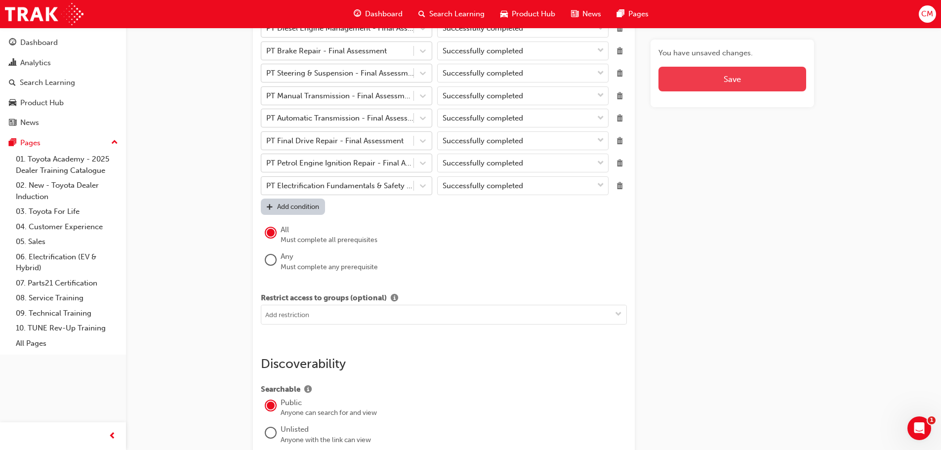
click at [726, 76] on span "Save" at bounding box center [732, 79] width 17 height 10
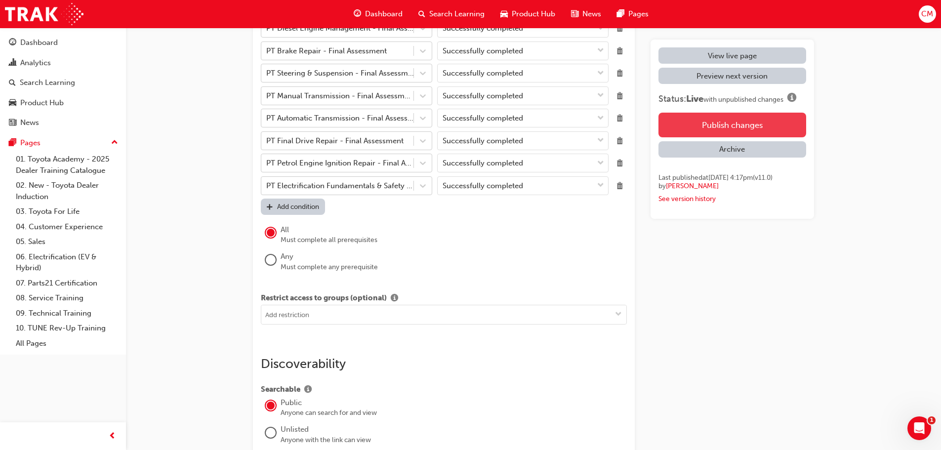
click at [715, 125] on button "Publish changes" at bounding box center [733, 125] width 148 height 25
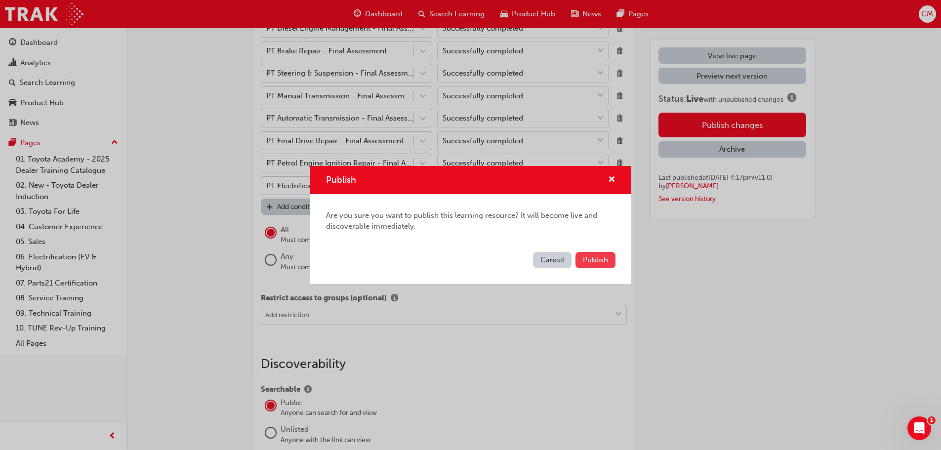
click at [596, 262] on span "Publish" at bounding box center [595, 259] width 25 height 9
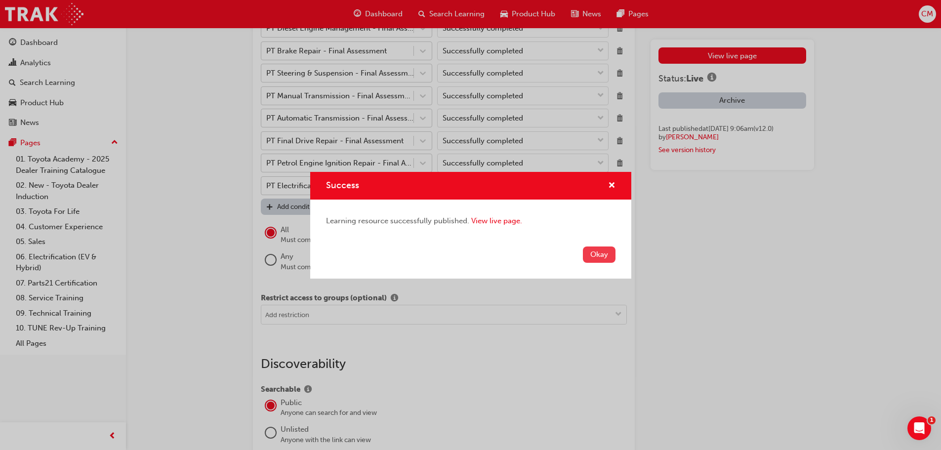
click at [606, 249] on button "Okay" at bounding box center [599, 255] width 33 height 16
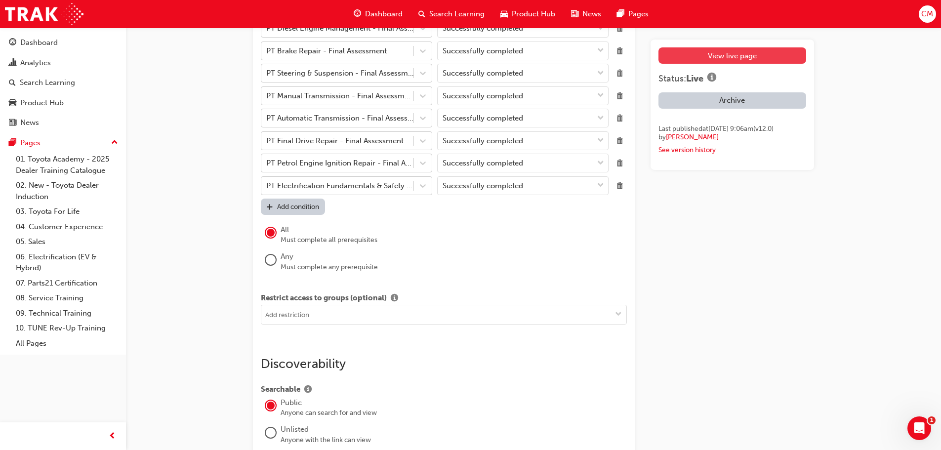
click at [722, 55] on link "View live page" at bounding box center [733, 55] width 148 height 16
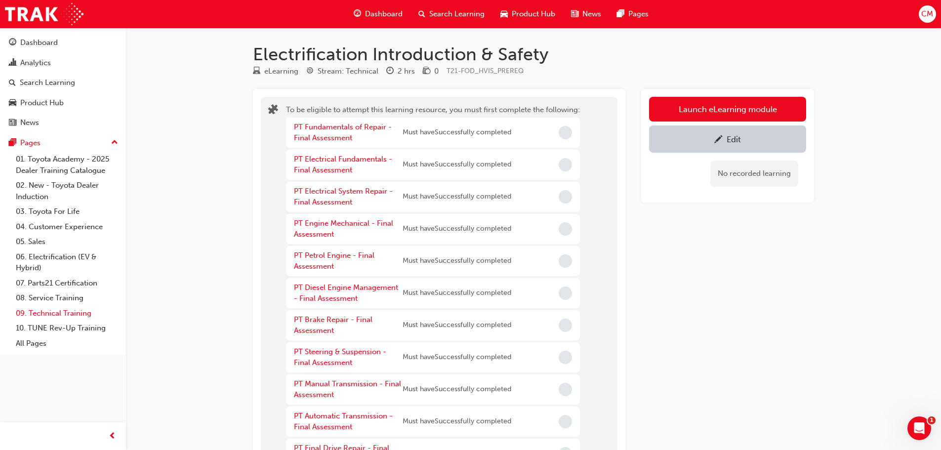
click at [40, 313] on link "09. Technical Training" at bounding box center [67, 313] width 110 height 15
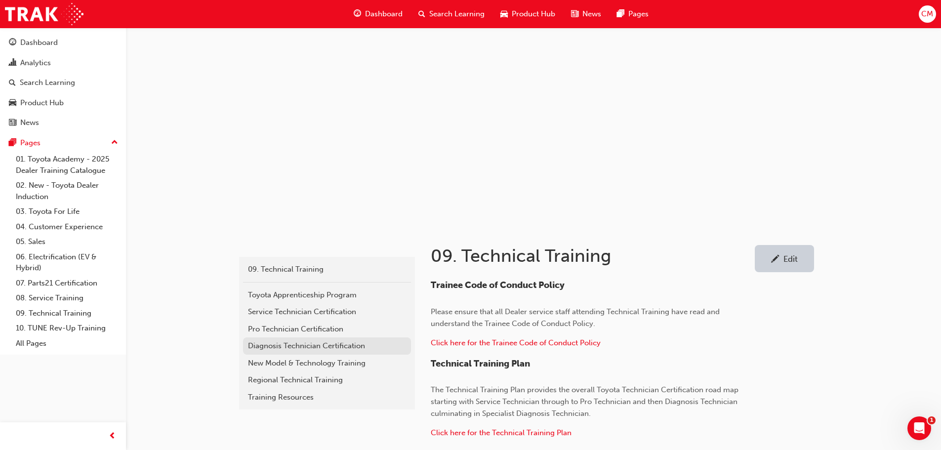
click at [265, 347] on div "Diagnosis Technician Certification" at bounding box center [327, 345] width 158 height 11
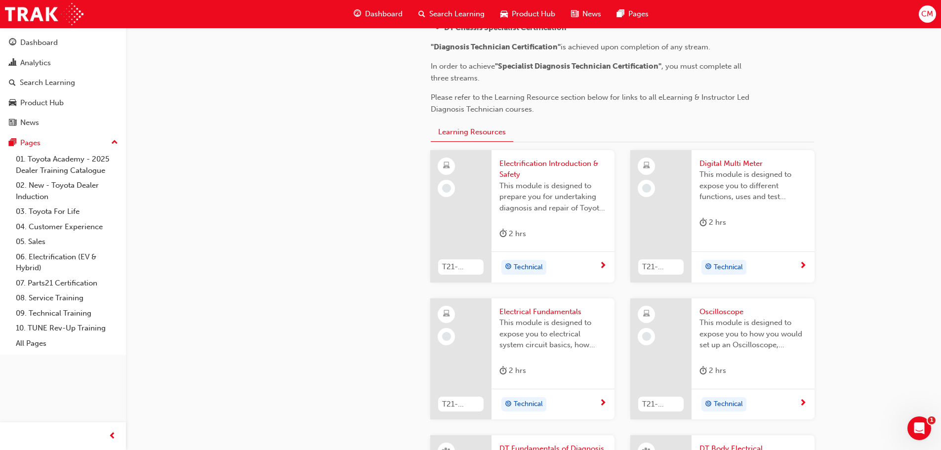
scroll to position [395, 0]
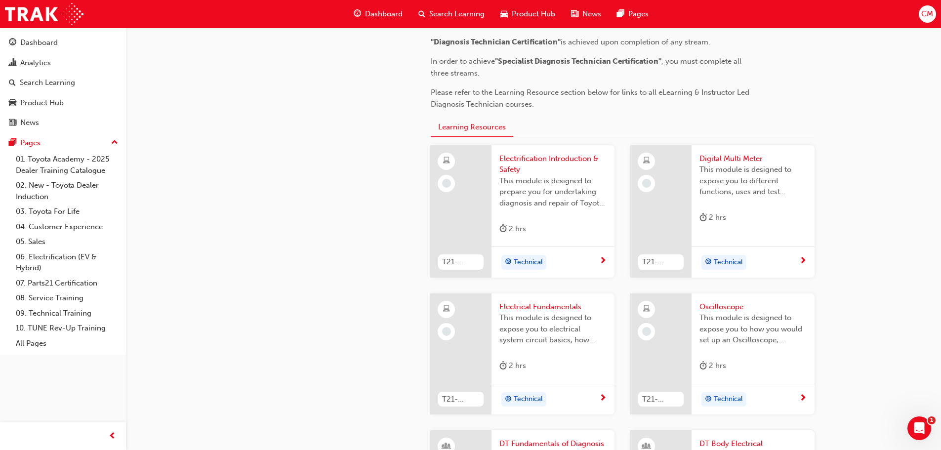
click at [515, 313] on span "Electrical Fundamentals" at bounding box center [553, 306] width 107 height 11
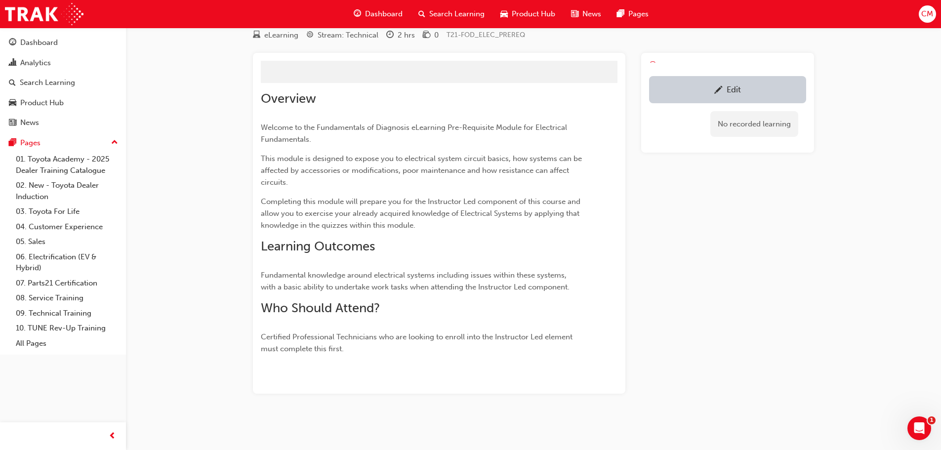
scroll to position [395, 0]
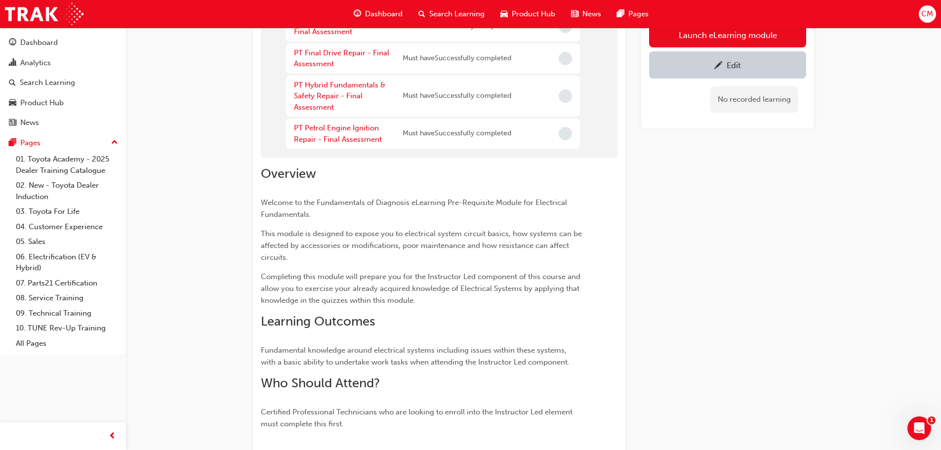
click at [720, 66] on span "pencil-icon" at bounding box center [719, 66] width 8 height 10
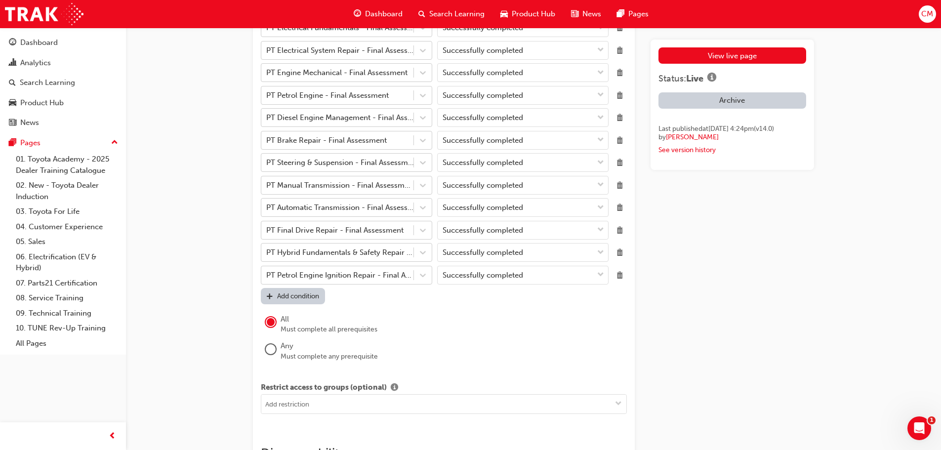
scroll to position [1137, 0]
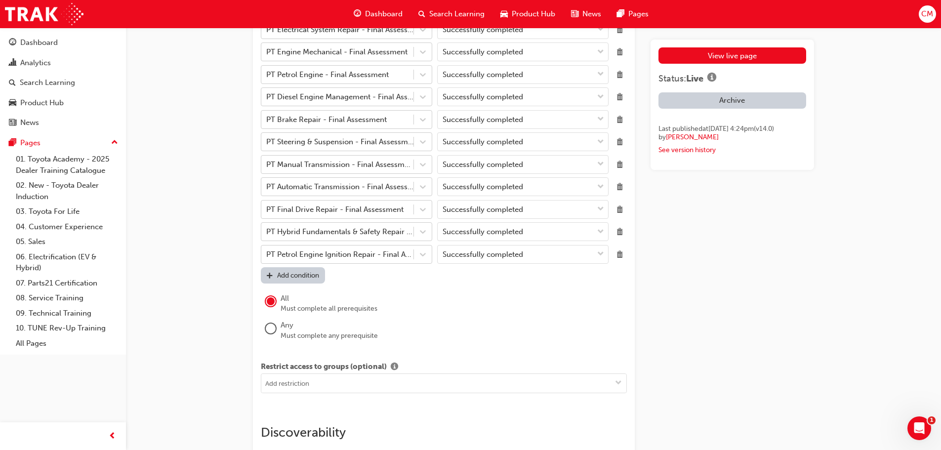
click at [303, 275] on div "Add condition" at bounding box center [298, 275] width 42 height 8
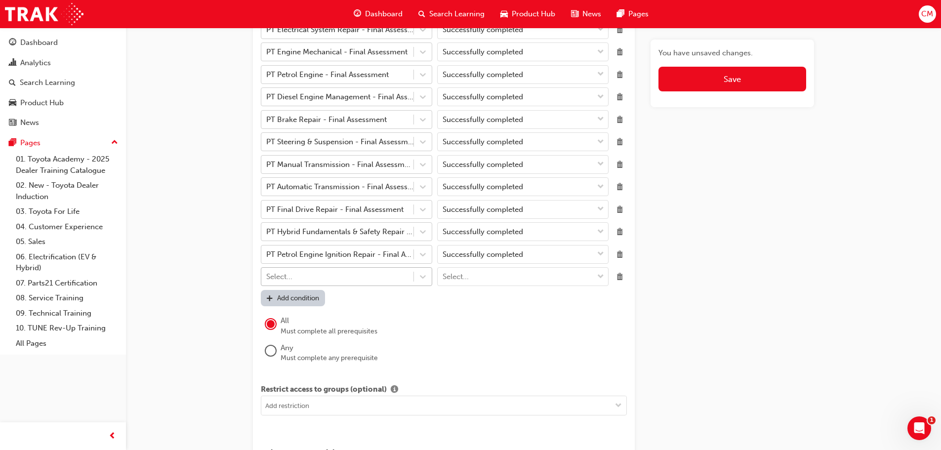
click at [306, 275] on div "Select..." at bounding box center [337, 276] width 152 height 17
type input "PT Electrif"
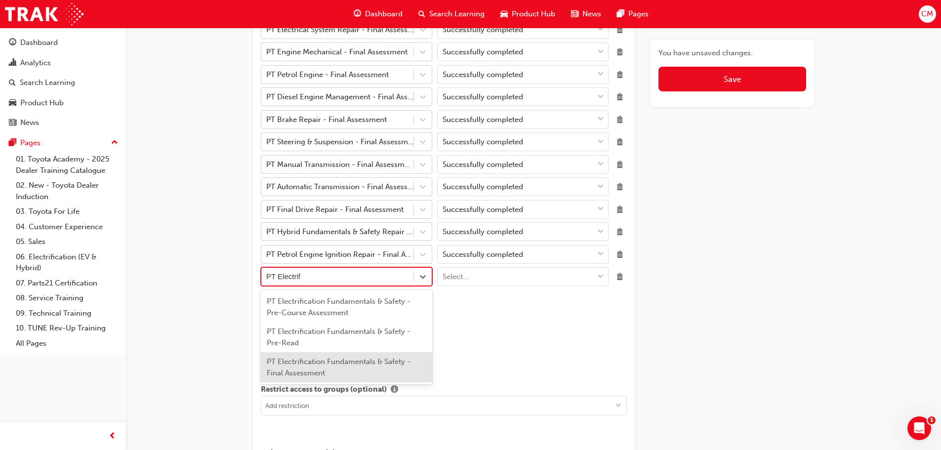
click at [311, 363] on div "PT Electrification Fundamentals & Safety - Final Assessment" at bounding box center [346, 367] width 171 height 30
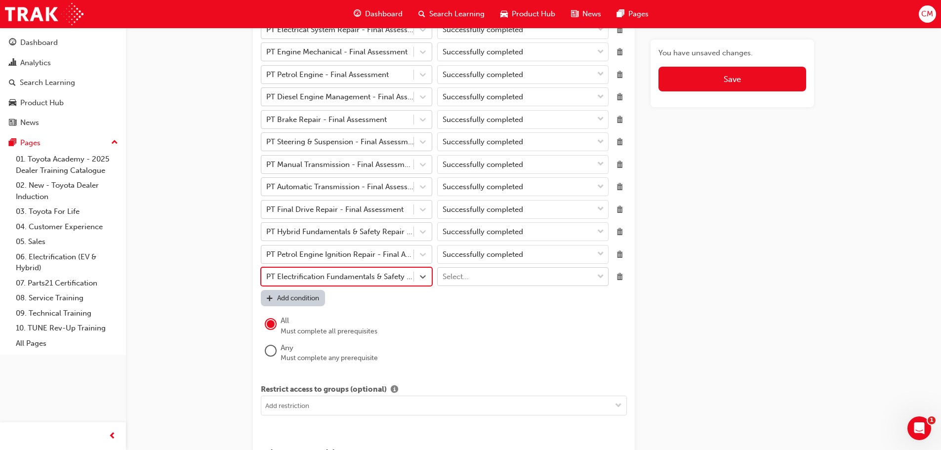
click at [602, 276] on span "down-icon" at bounding box center [600, 277] width 7 height 13
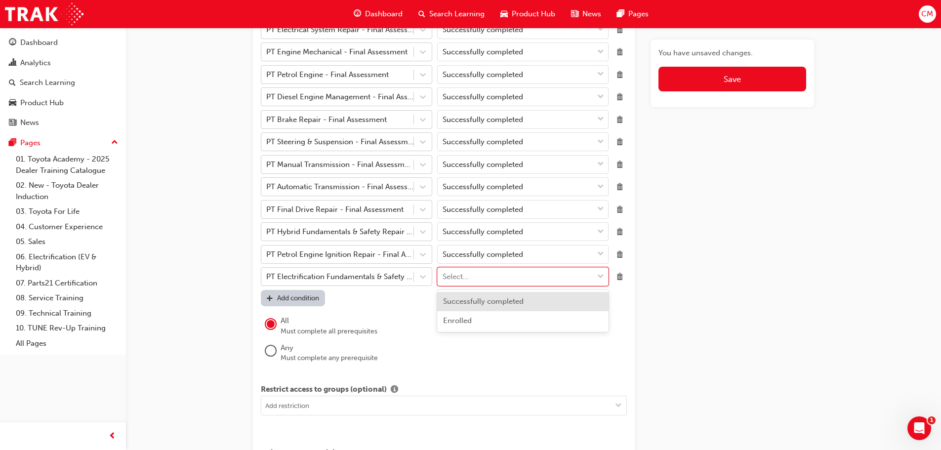
click at [468, 303] on span "Successfully completed" at bounding box center [483, 301] width 81 height 9
click at [618, 230] on span "Delete" at bounding box center [620, 231] width 13 height 13
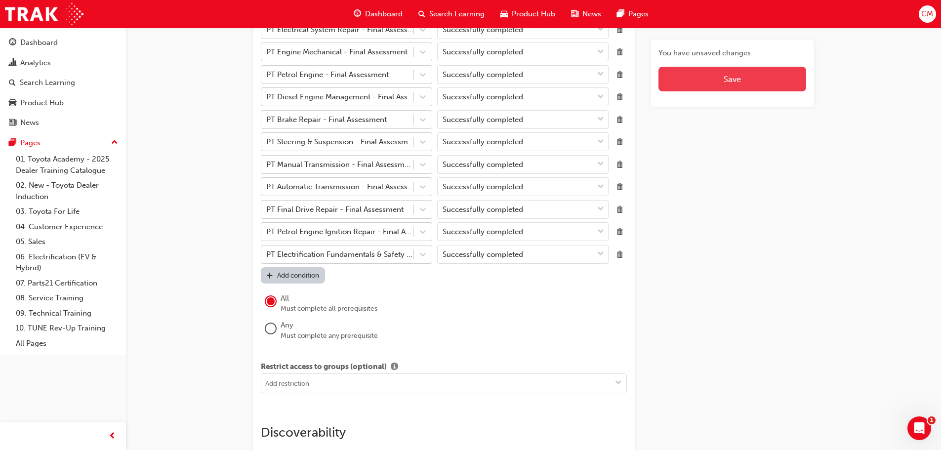
click at [730, 81] on span "Save" at bounding box center [732, 79] width 17 height 10
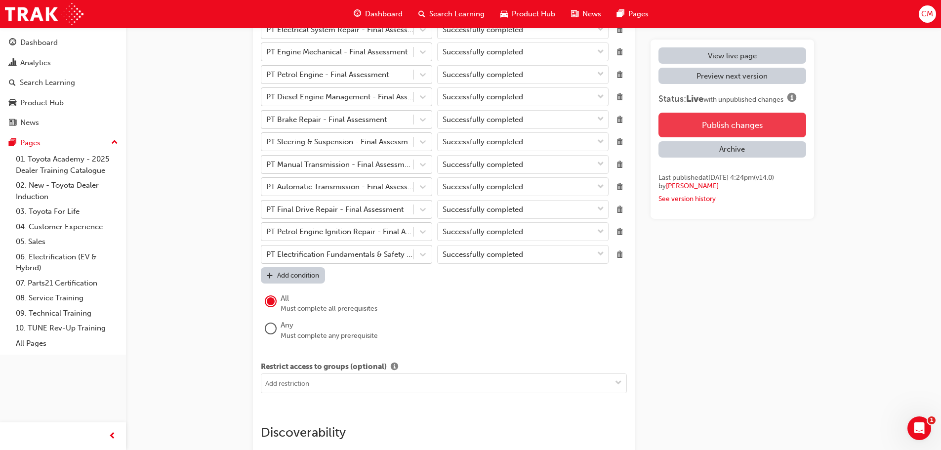
click at [731, 123] on button "Publish changes" at bounding box center [733, 125] width 148 height 25
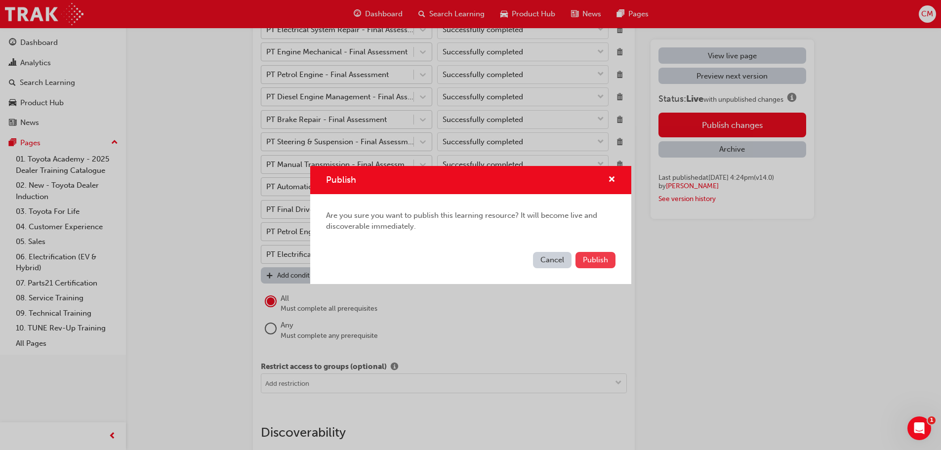
click at [592, 260] on span "Publish" at bounding box center [595, 259] width 25 height 9
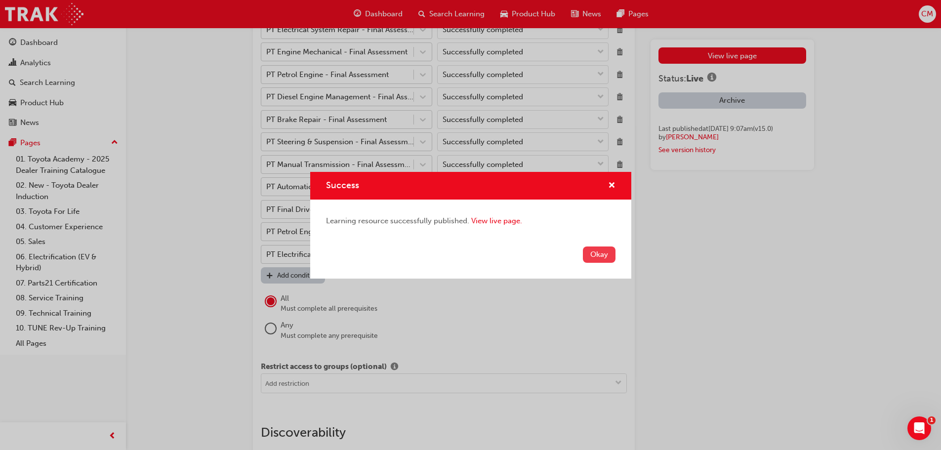
click at [597, 255] on button "Okay" at bounding box center [599, 255] width 33 height 16
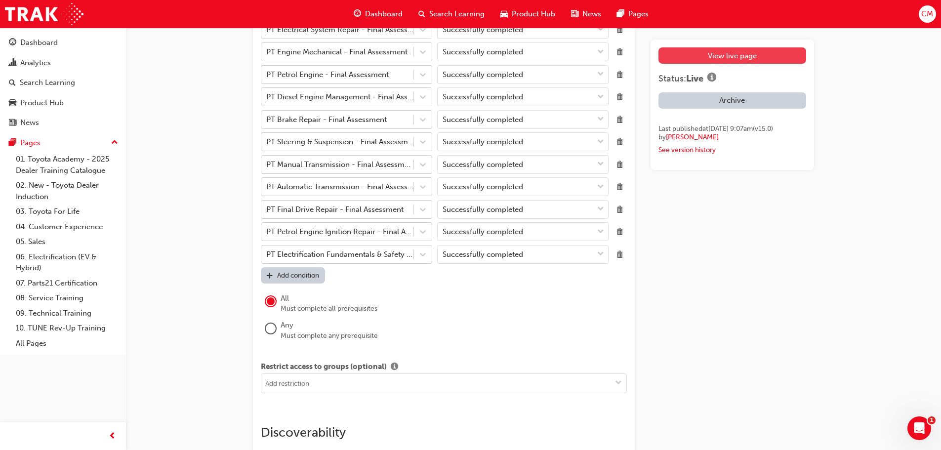
click at [719, 54] on link "View live page" at bounding box center [733, 55] width 148 height 16
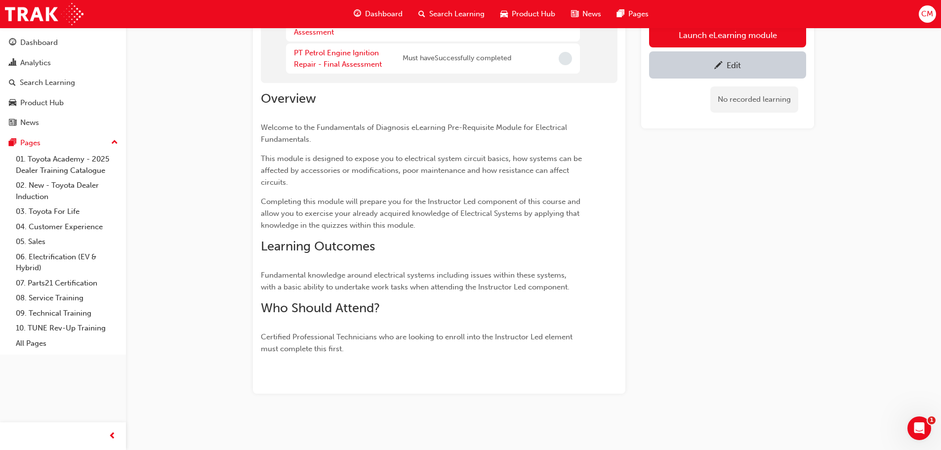
scroll to position [459, 0]
click at [77, 314] on link "09. Technical Training" at bounding box center [67, 313] width 110 height 15
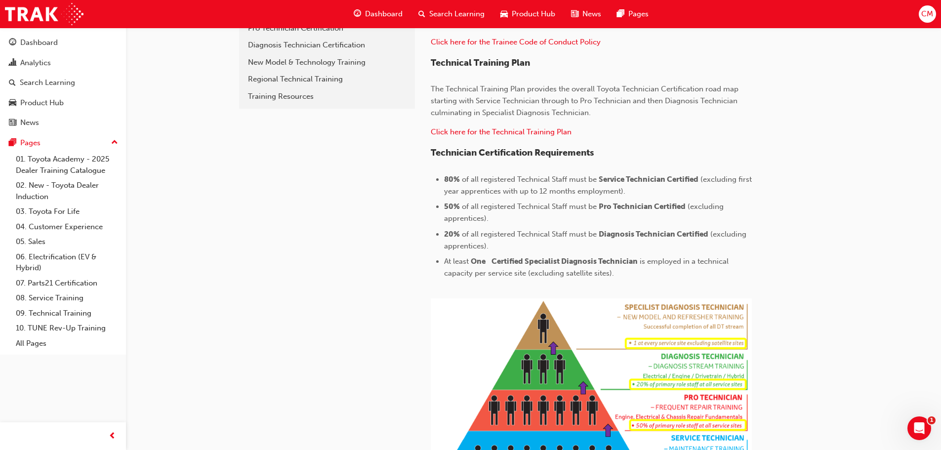
scroll to position [261, 0]
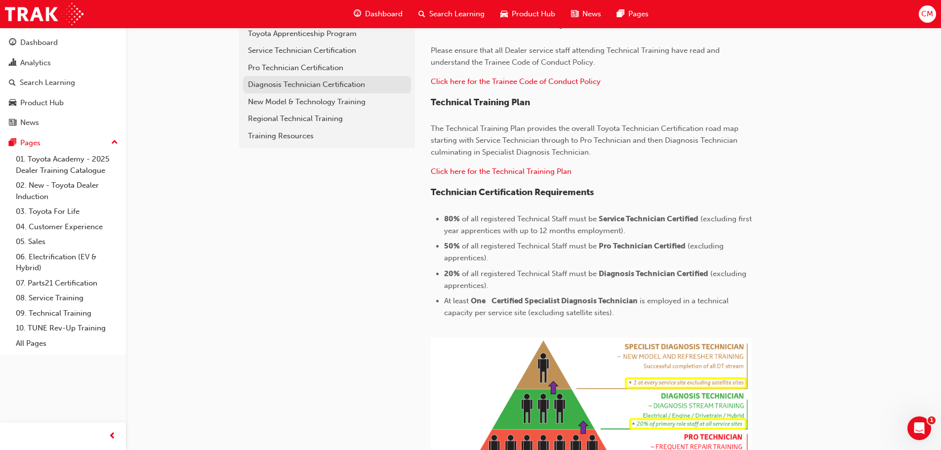
click at [255, 84] on div "Diagnosis Technician Certification" at bounding box center [327, 84] width 158 height 11
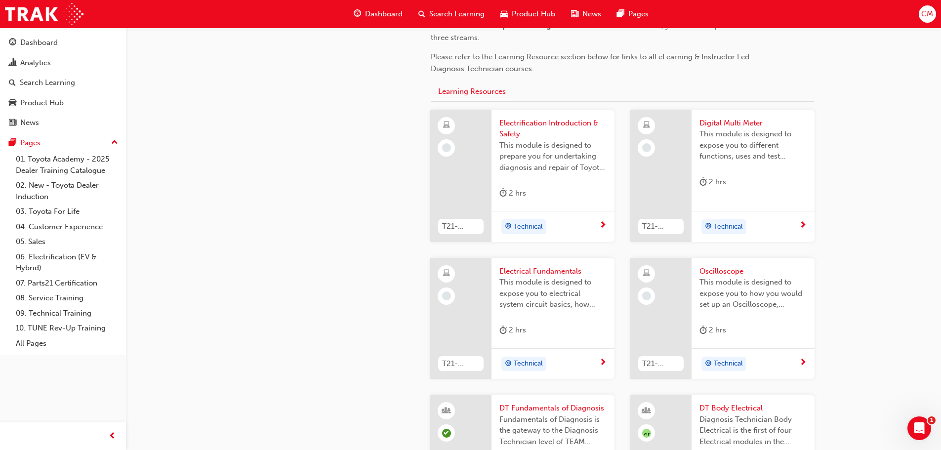
scroll to position [508, 0]
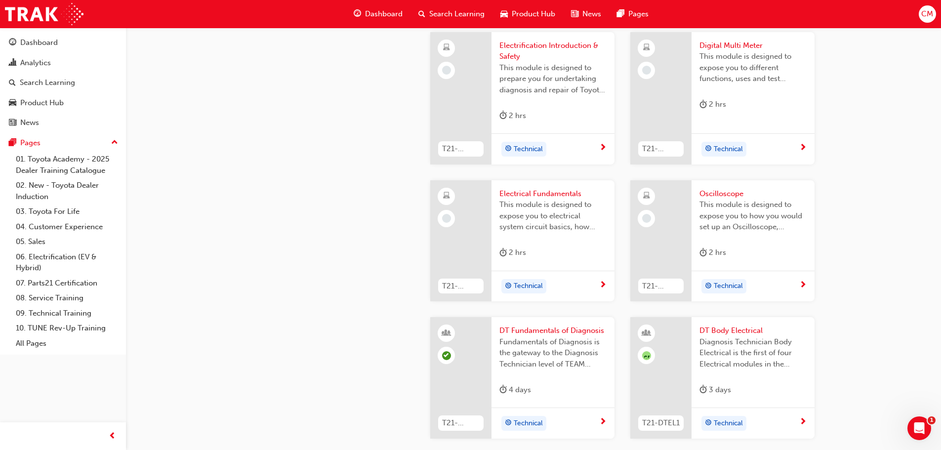
click at [721, 200] on span "Oscilloscope" at bounding box center [753, 193] width 107 height 11
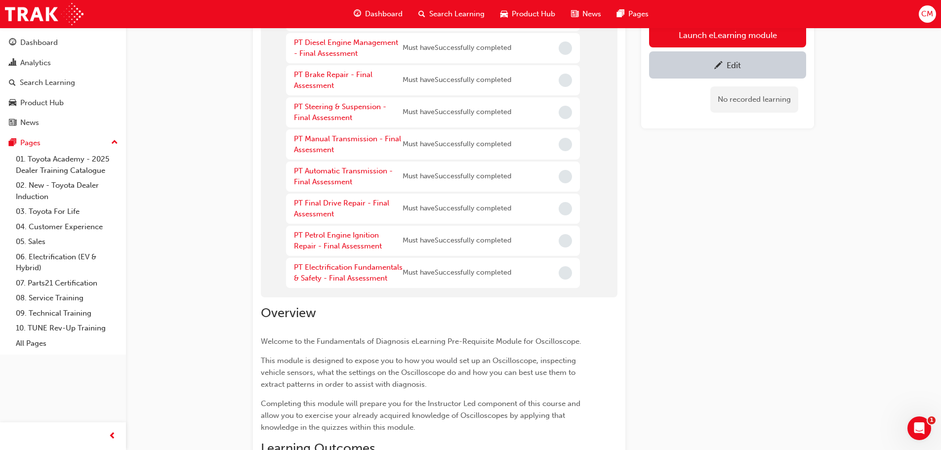
scroll to position [212, 0]
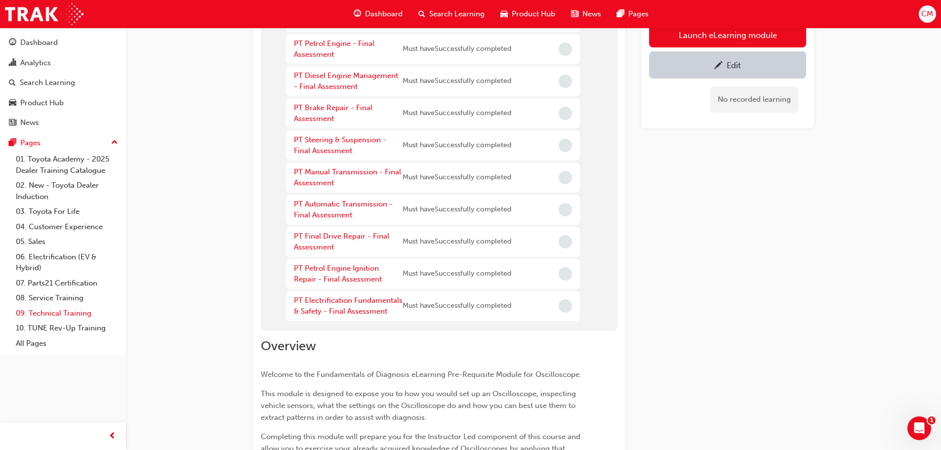
click at [46, 313] on link "09. Technical Training" at bounding box center [67, 313] width 110 height 15
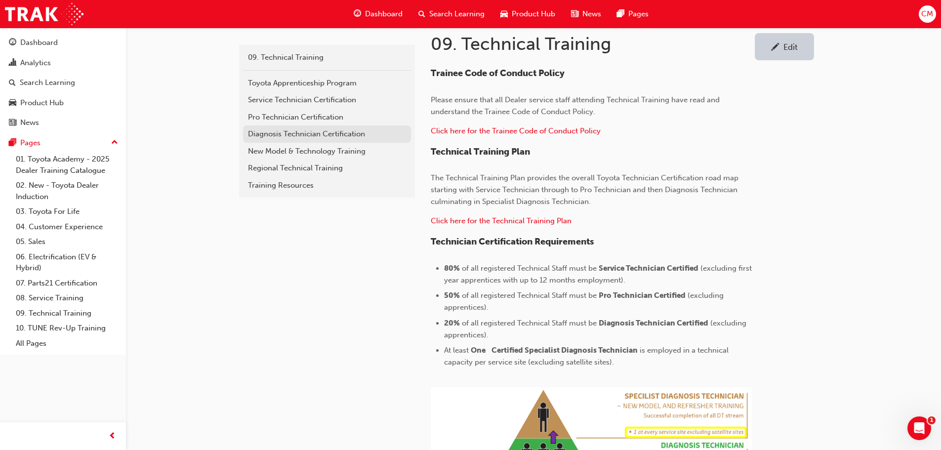
click at [259, 133] on div "Diagnosis Technician Certification" at bounding box center [327, 133] width 158 height 11
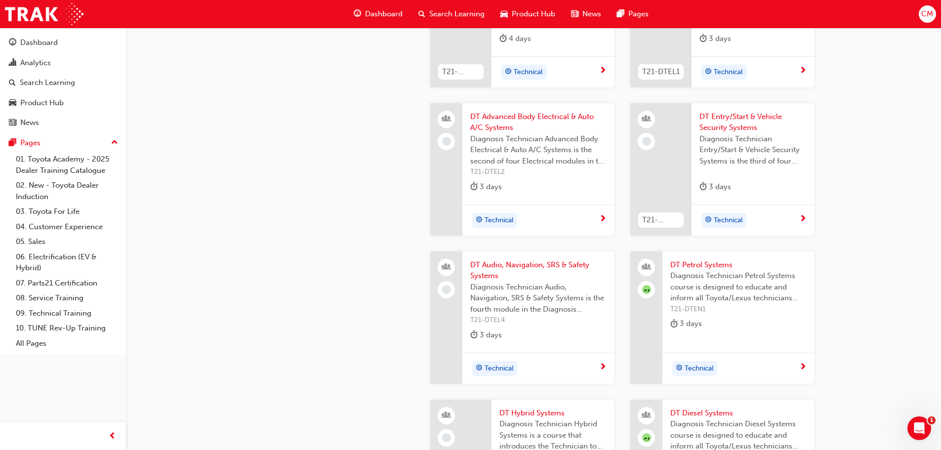
scroll to position [826, 0]
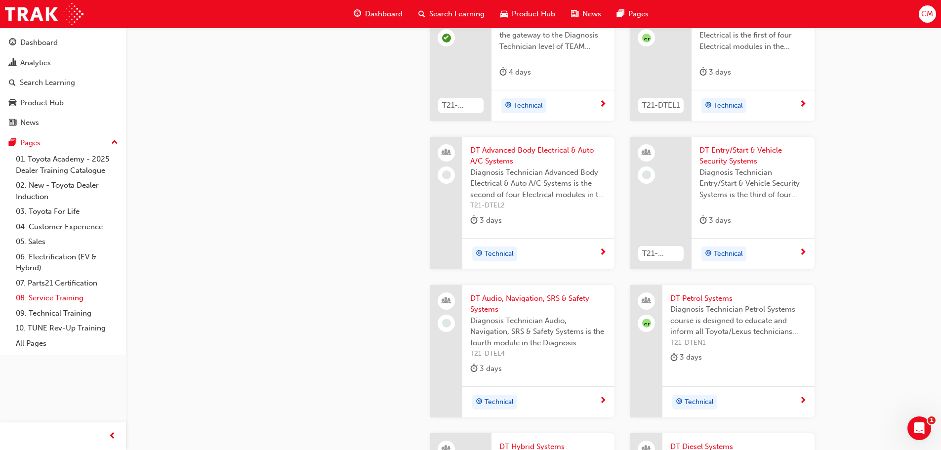
click at [44, 298] on link "08. Service Training" at bounding box center [67, 298] width 110 height 15
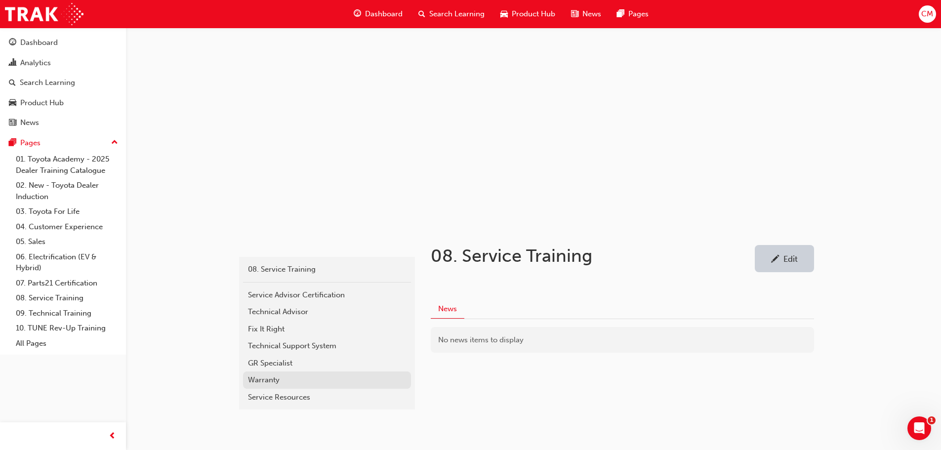
click at [263, 380] on div "Warranty" at bounding box center [327, 380] width 158 height 11
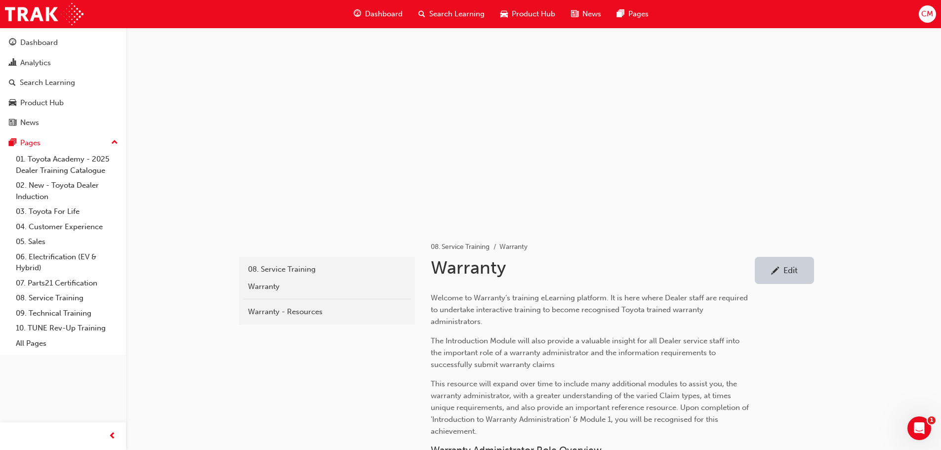
click at [793, 271] on div "Edit" at bounding box center [791, 270] width 14 height 10
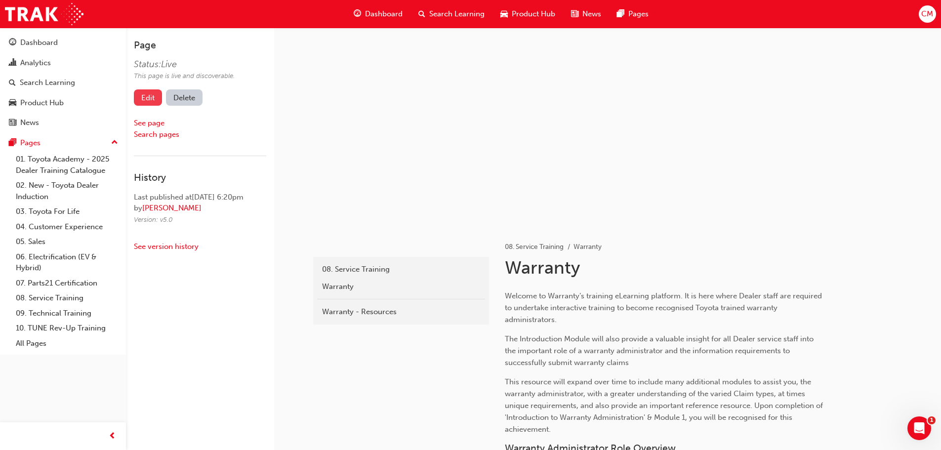
click at [143, 98] on link "Edit" at bounding box center [148, 97] width 28 height 16
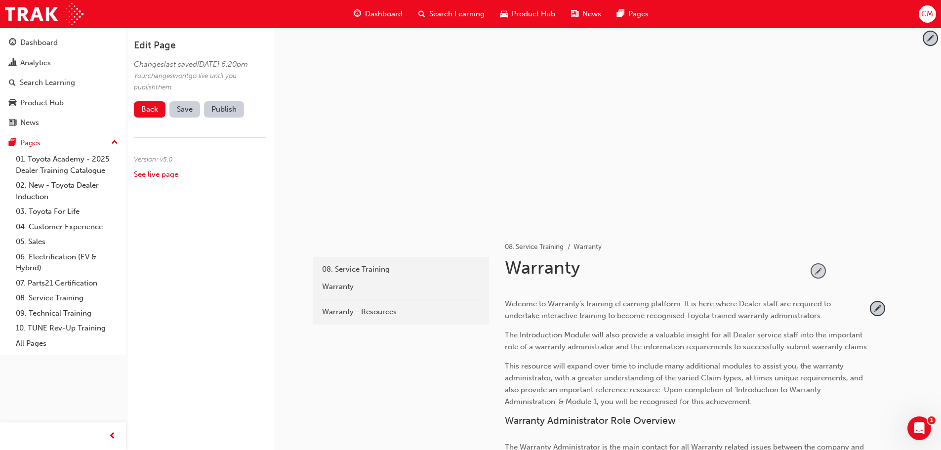
click at [819, 273] on span "pencil-icon" at bounding box center [818, 270] width 13 height 13
click at [624, 268] on input "Warranty" at bounding box center [653, 270] width 303 height 26
type input "Warranty Training"
click at [821, 271] on span "tick-icon" at bounding box center [818, 270] width 13 height 13
click at [190, 114] on span "Save" at bounding box center [185, 109] width 16 height 9
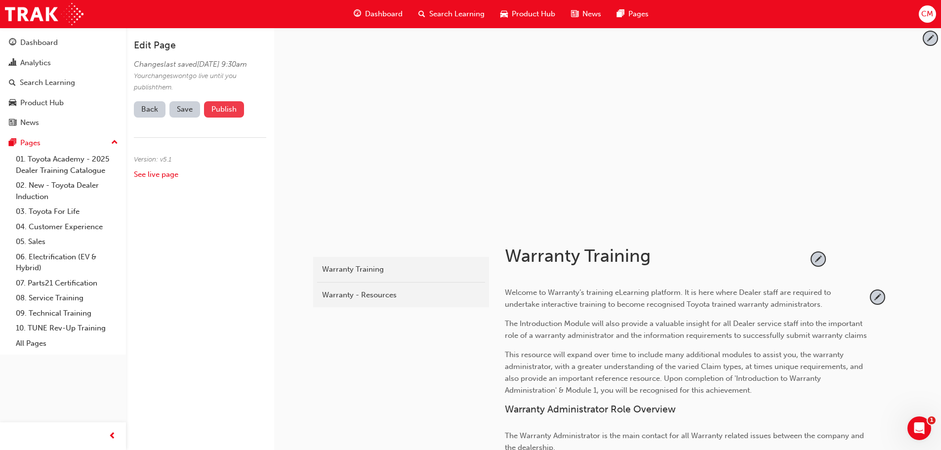
click at [228, 118] on button "Publish" at bounding box center [224, 109] width 40 height 16
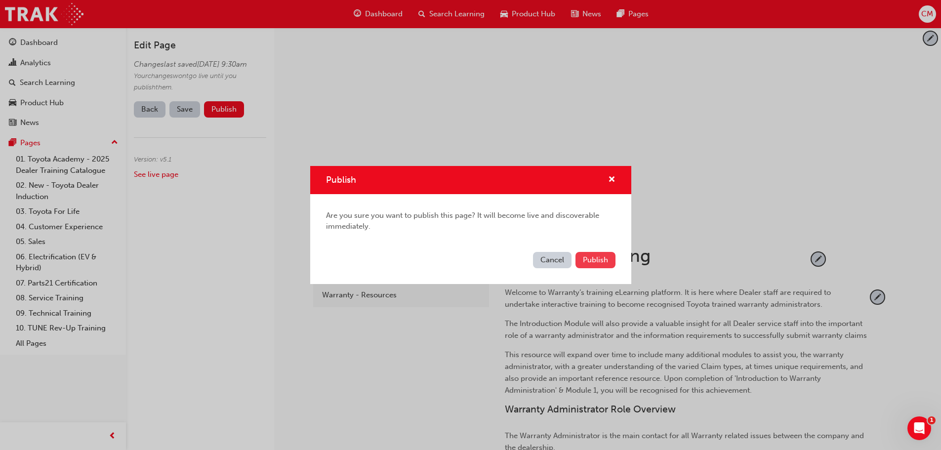
click at [591, 263] on span "Publish" at bounding box center [595, 259] width 25 height 9
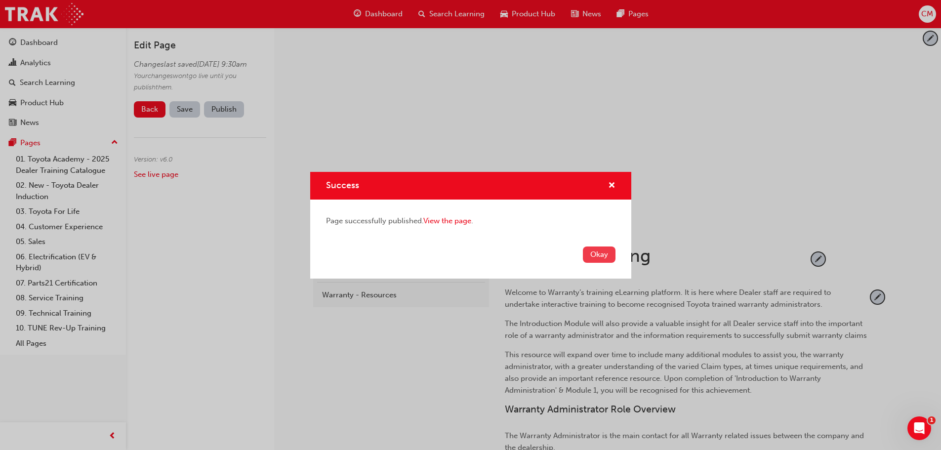
click at [594, 256] on button "Okay" at bounding box center [599, 255] width 33 height 16
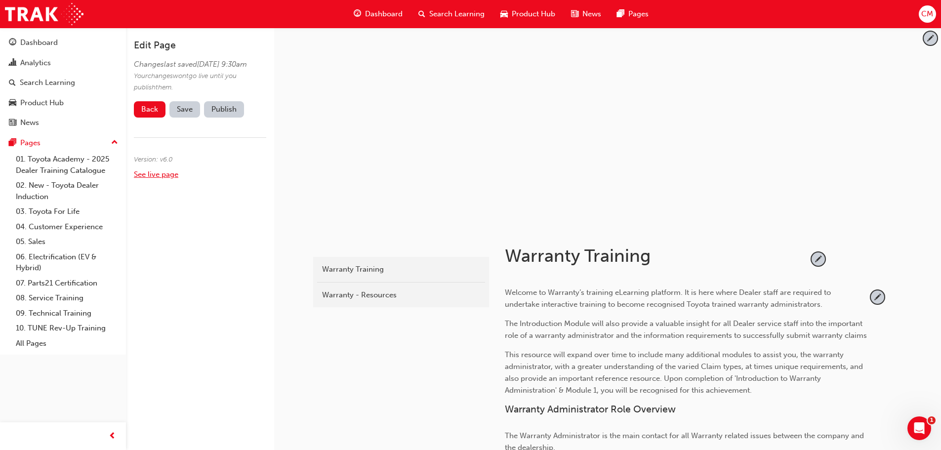
click at [152, 179] on link "See live page" at bounding box center [156, 174] width 44 height 9
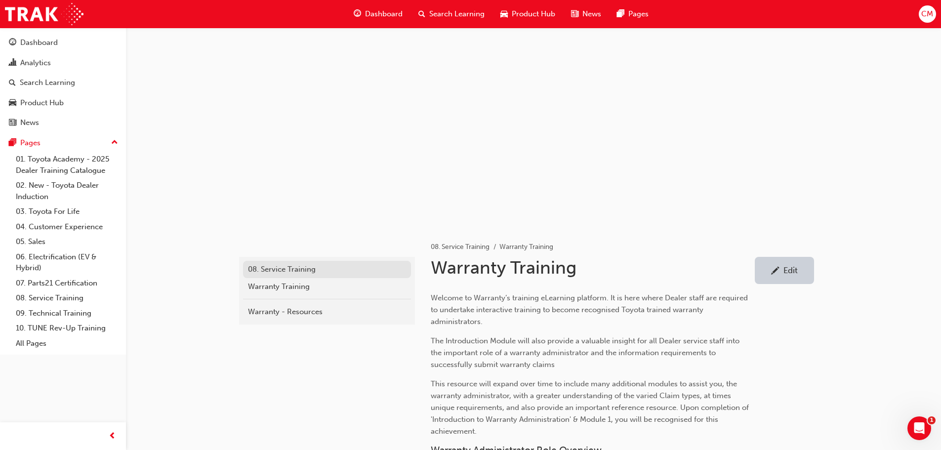
click at [302, 268] on div "08. Service Training" at bounding box center [327, 269] width 158 height 11
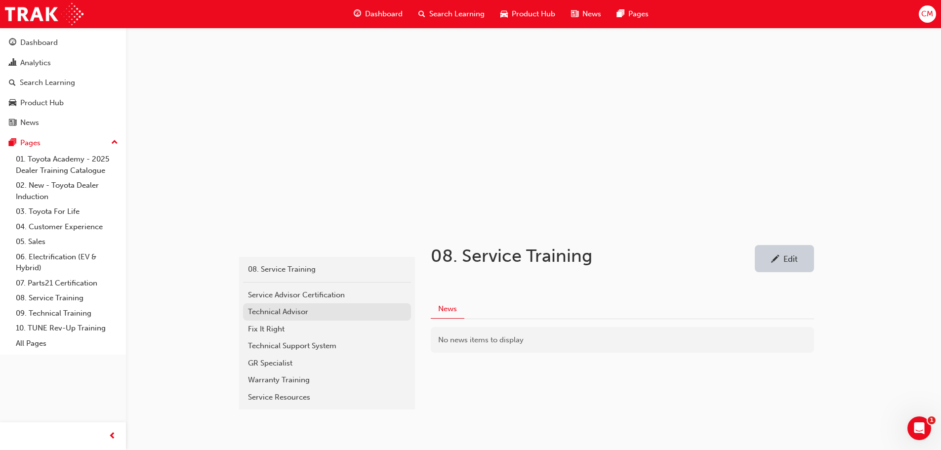
click at [260, 311] on div "Technical Advisor" at bounding box center [327, 311] width 158 height 11
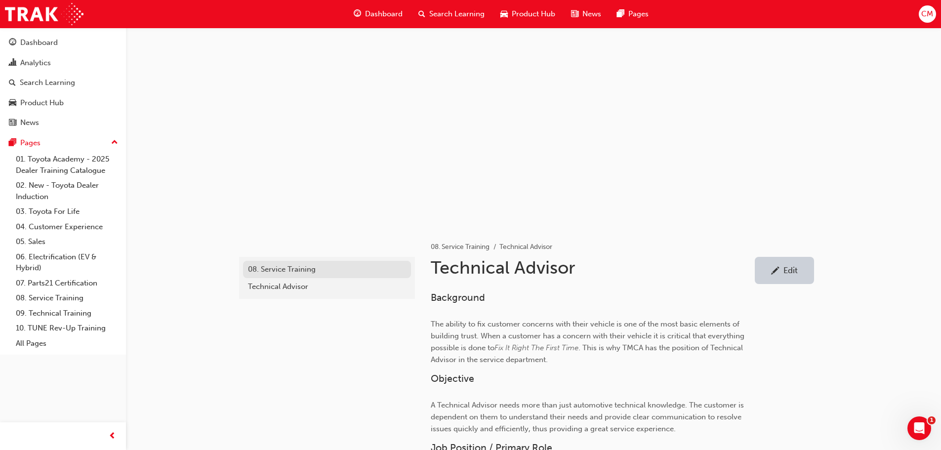
click at [276, 269] on div "08. Service Training" at bounding box center [327, 269] width 158 height 11
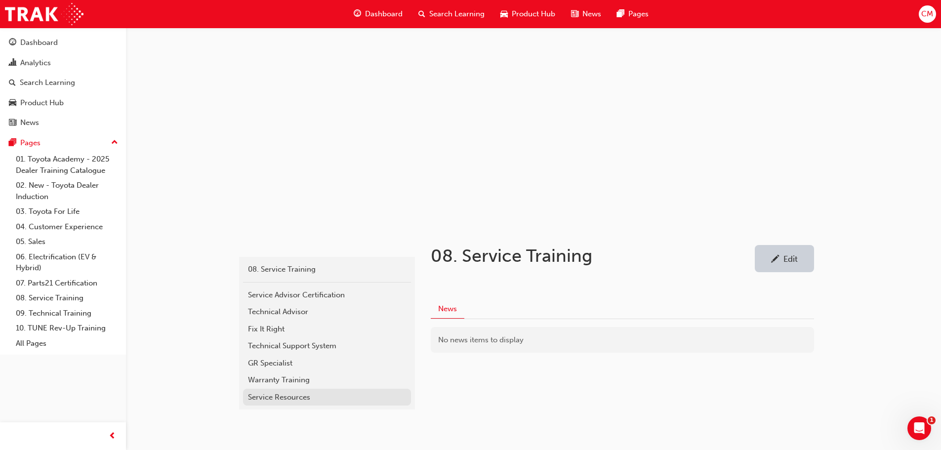
click at [261, 397] on div "Service Resources" at bounding box center [327, 397] width 158 height 11
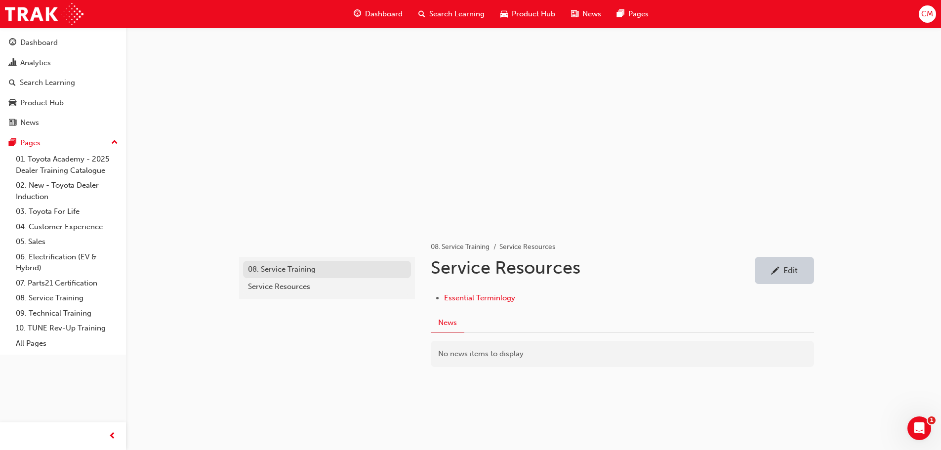
click at [267, 269] on div "08. Service Training" at bounding box center [327, 269] width 158 height 11
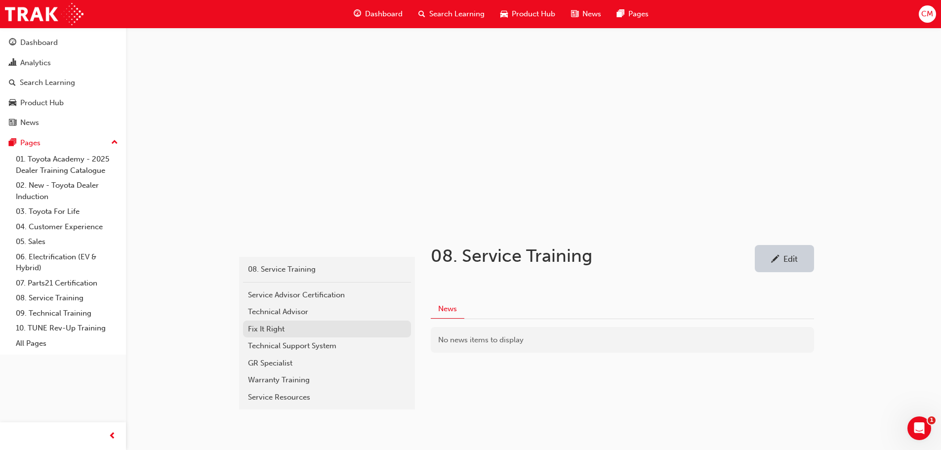
click at [256, 329] on div "Fix It Right" at bounding box center [327, 329] width 158 height 11
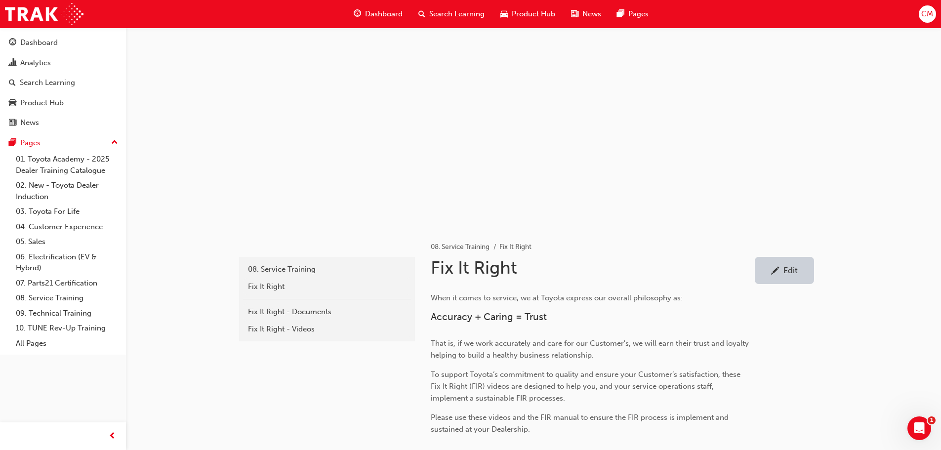
click at [788, 270] on div "Edit" at bounding box center [791, 270] width 14 height 10
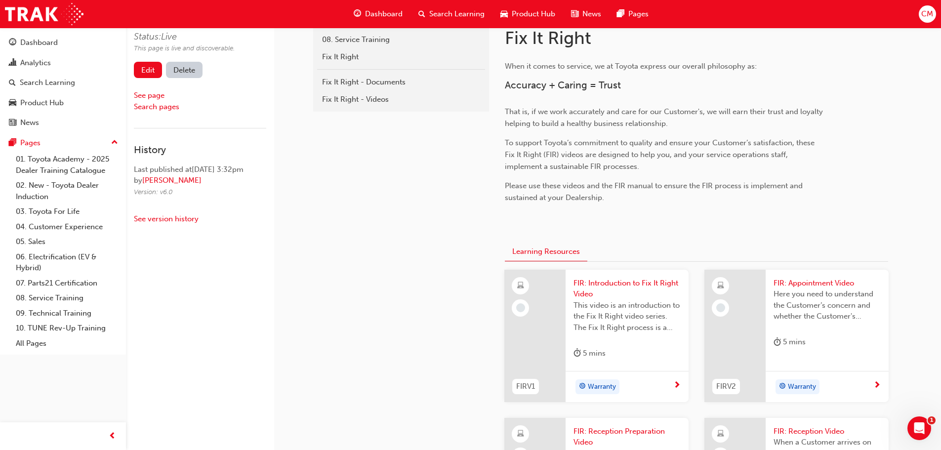
scroll to position [247, 0]
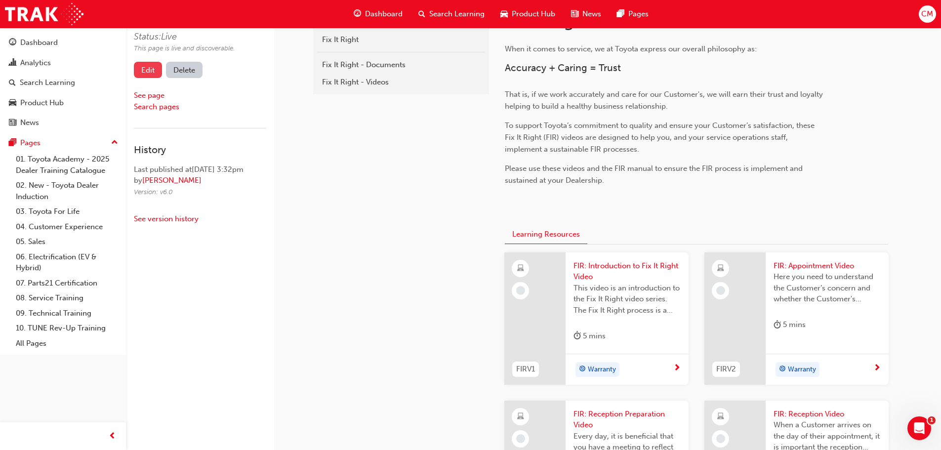
click at [145, 69] on link "Edit" at bounding box center [148, 70] width 28 height 16
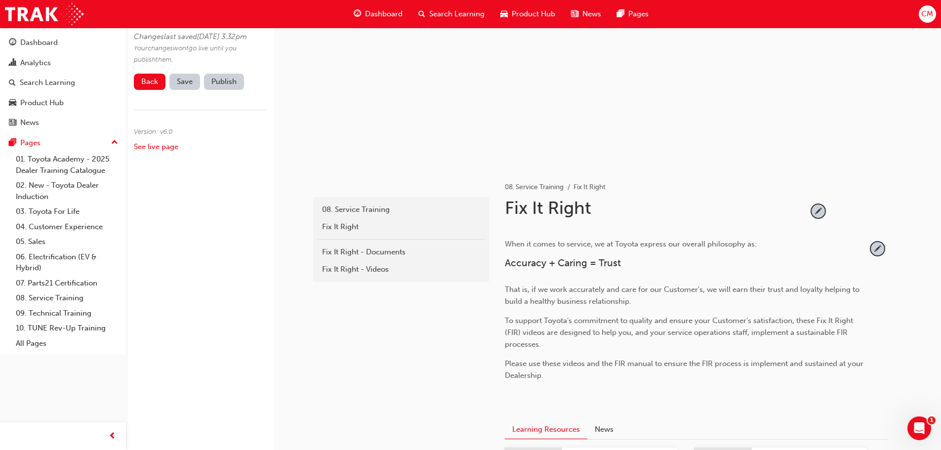
scroll to position [49, 0]
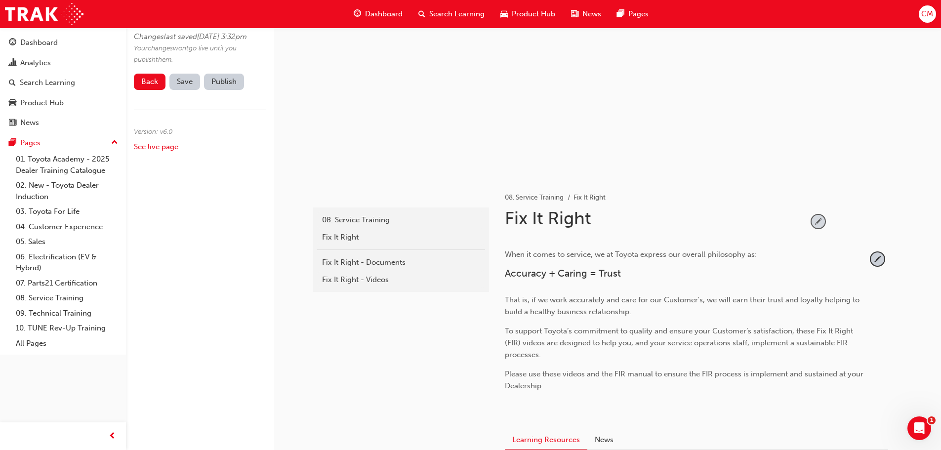
click at [818, 222] on span "pencil-icon" at bounding box center [818, 221] width 13 height 13
click at [608, 220] on input "Fix It Right" at bounding box center [653, 221] width 303 height 26
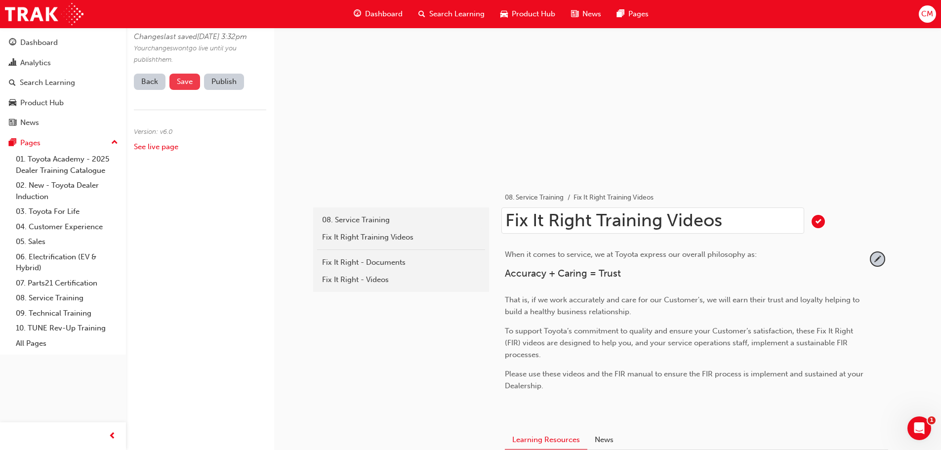
type input "Fix It Right Training Videos"
click at [183, 86] on span "Save" at bounding box center [185, 81] width 16 height 9
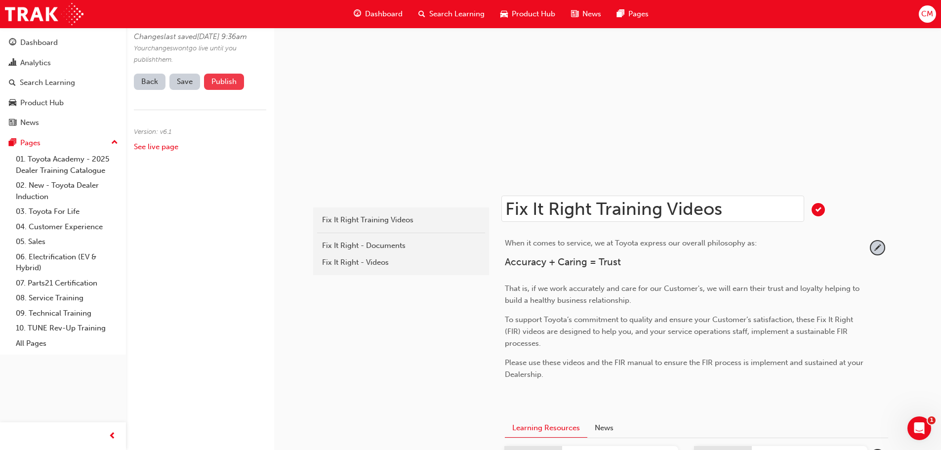
click at [221, 90] on button "Publish" at bounding box center [224, 82] width 40 height 16
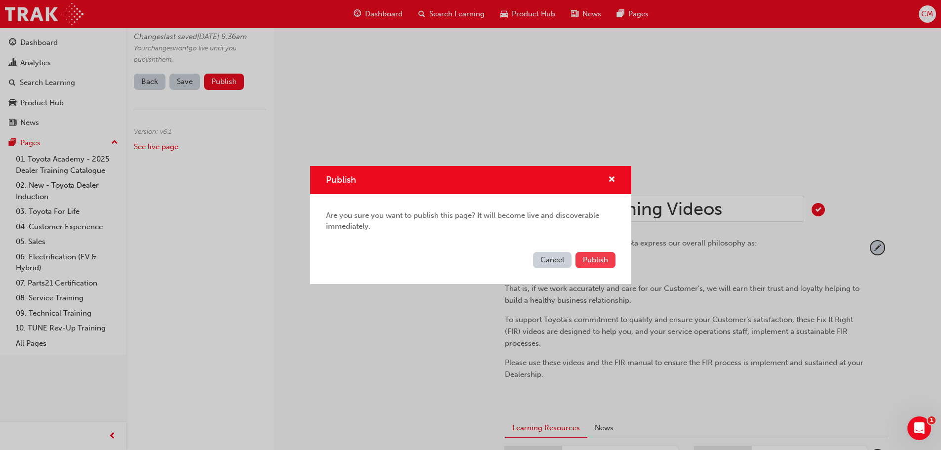
click at [595, 259] on span "Publish" at bounding box center [595, 259] width 25 height 9
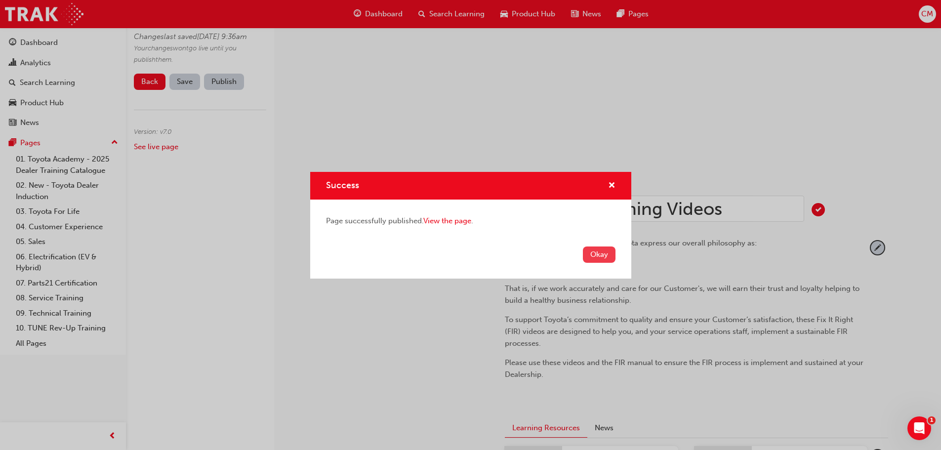
click at [600, 255] on button "Okay" at bounding box center [599, 255] width 33 height 16
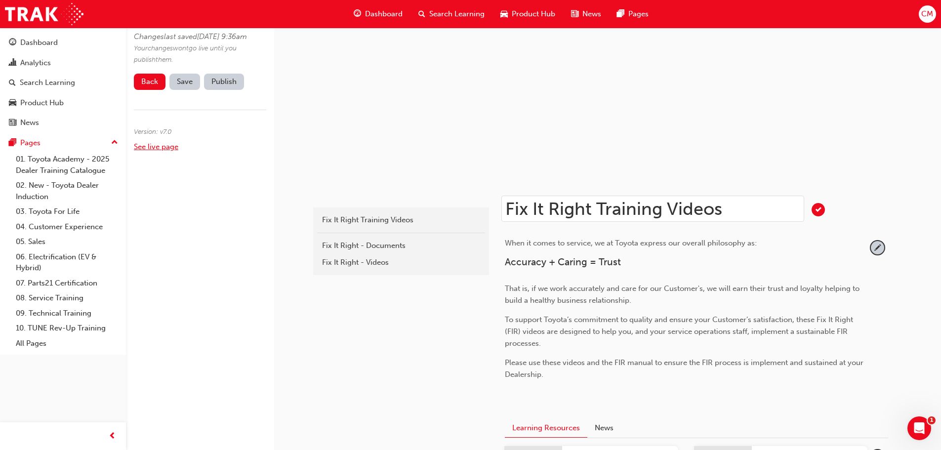
click at [148, 151] on link "See live page" at bounding box center [156, 146] width 44 height 9
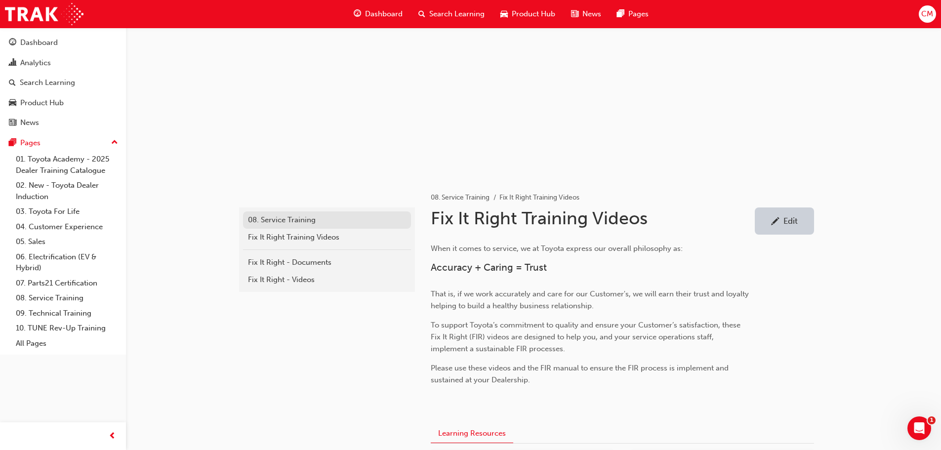
click at [289, 219] on div "08. Service Training" at bounding box center [327, 219] width 158 height 11
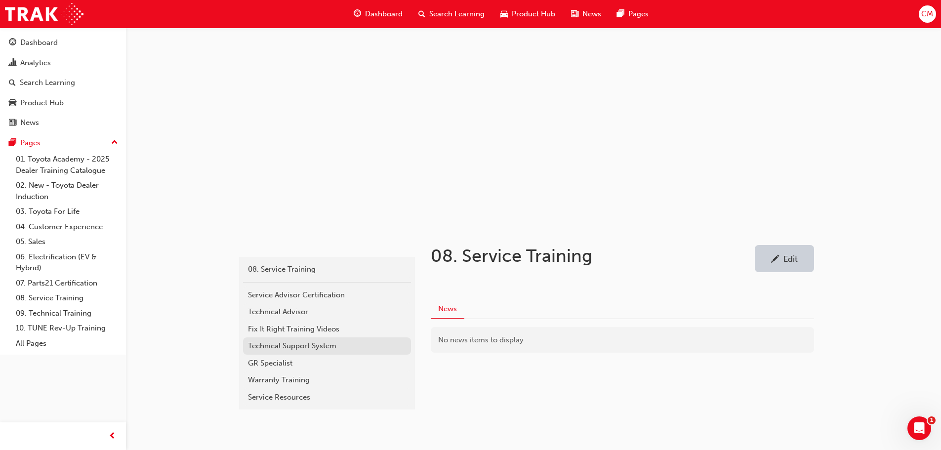
click at [262, 345] on div "Technical Support System" at bounding box center [327, 345] width 158 height 11
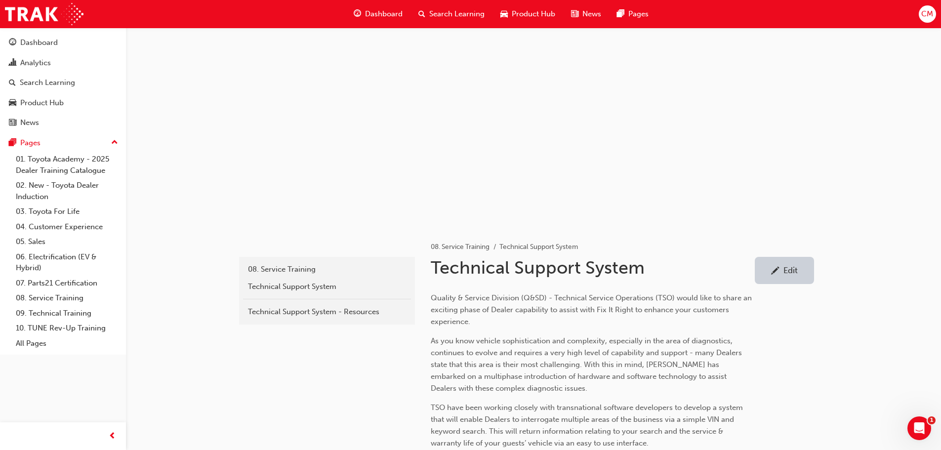
click at [791, 272] on div "Edit" at bounding box center [791, 270] width 14 height 10
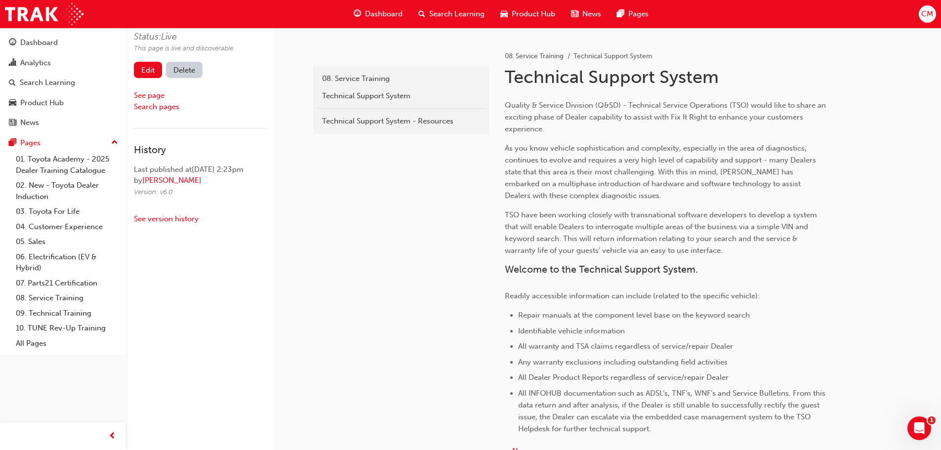
scroll to position [198, 0]
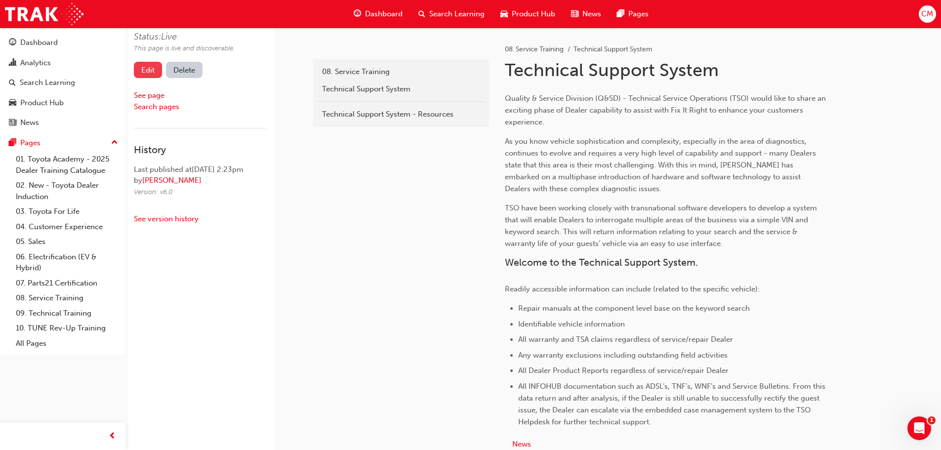
click at [141, 70] on link "Edit" at bounding box center [148, 70] width 28 height 16
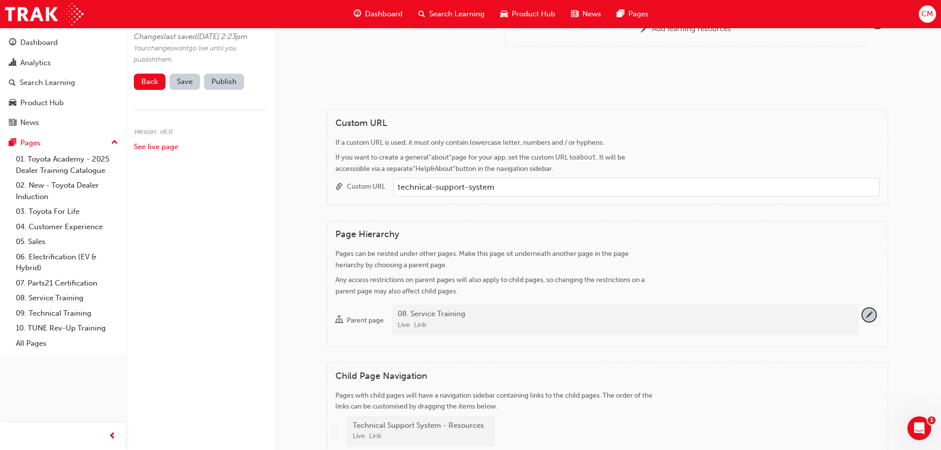
scroll to position [741, 0]
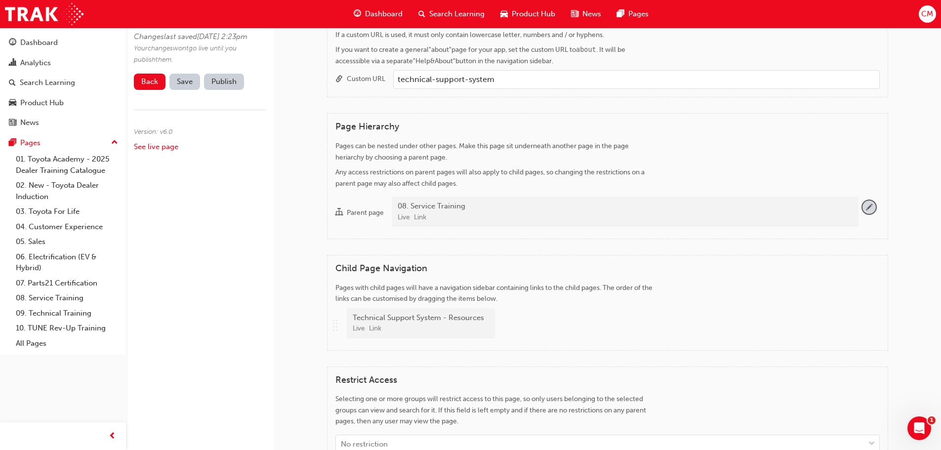
click at [869, 207] on span "pencil-icon" at bounding box center [869, 207] width 13 height 13
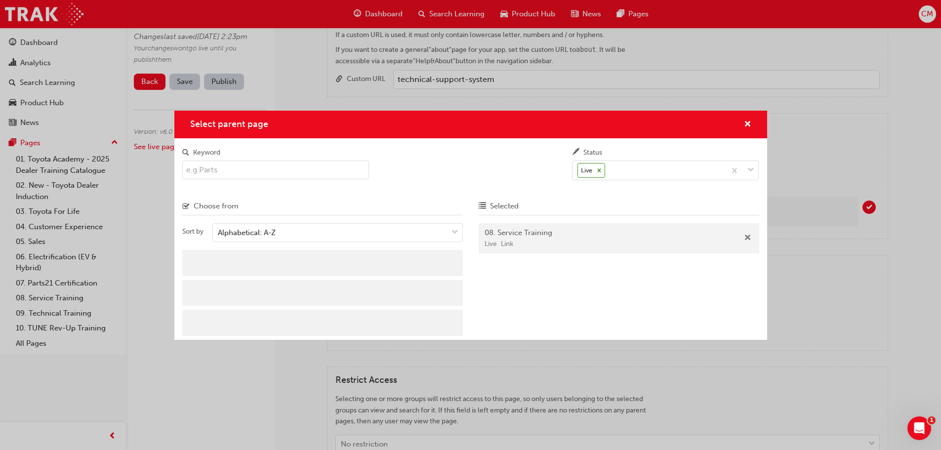
click at [746, 237] on span "Remove" at bounding box center [747, 238] width 7 height 9
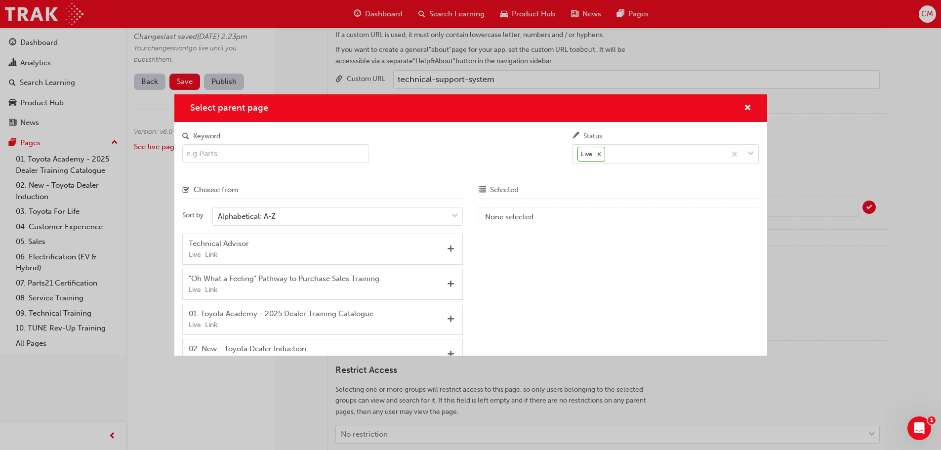
click at [212, 152] on input "Keyword" at bounding box center [275, 153] width 187 height 19
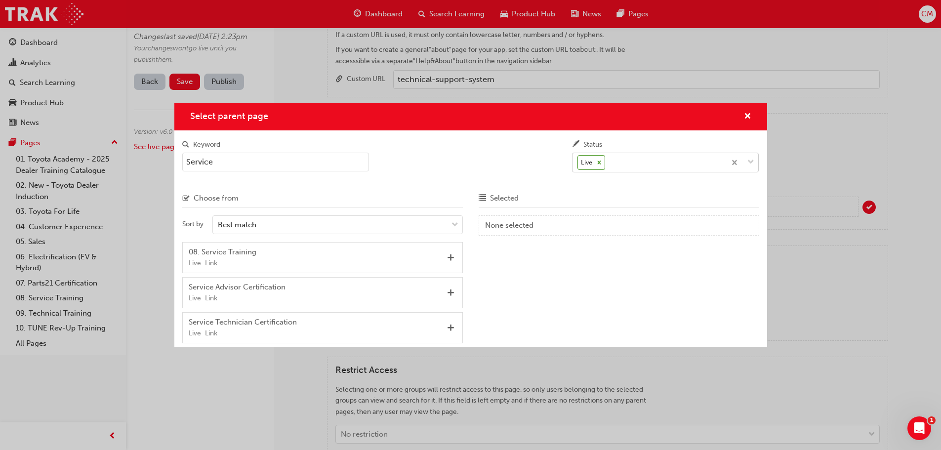
type input "Service"
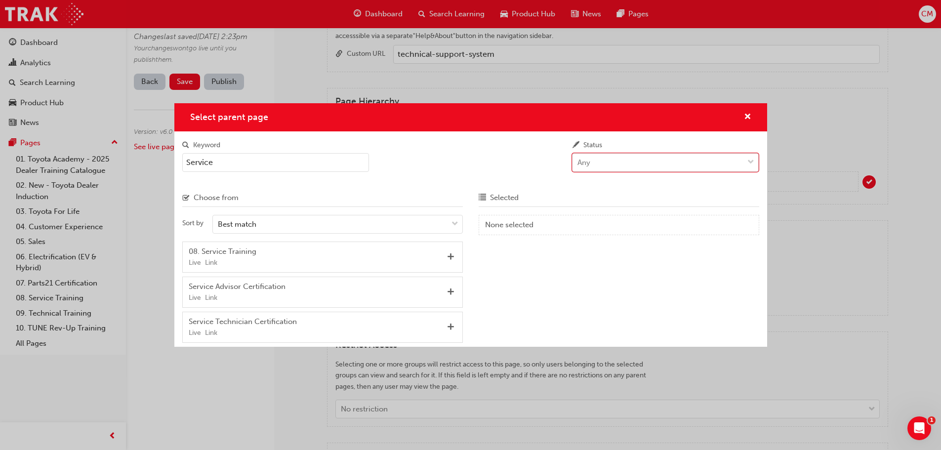
scroll to position [692, 0]
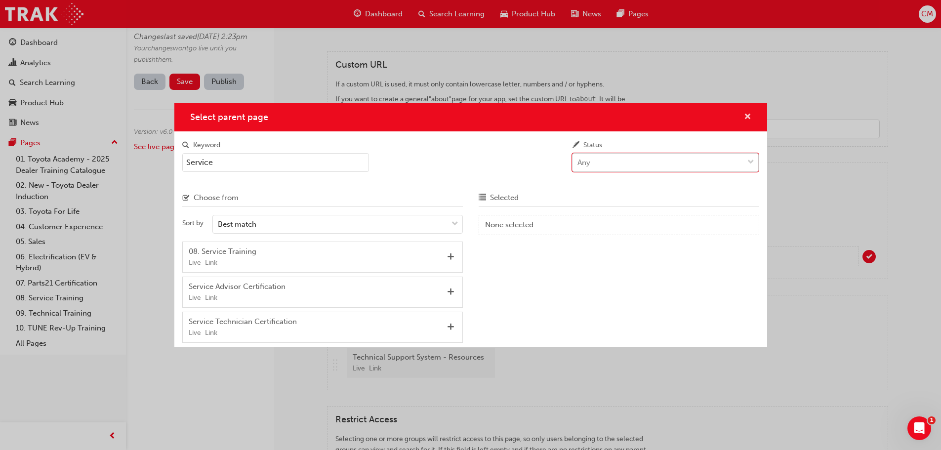
click at [748, 115] on span "cross-icon" at bounding box center [747, 117] width 7 height 9
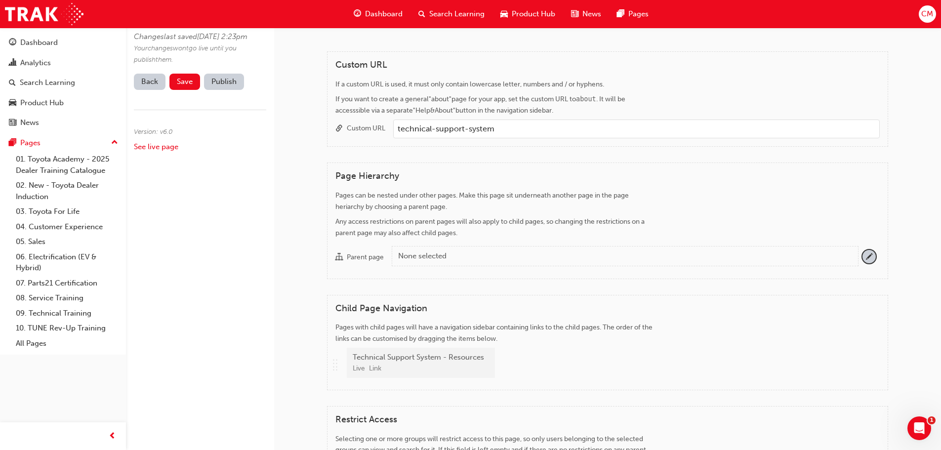
click at [150, 90] on link "Back" at bounding box center [150, 82] width 32 height 16
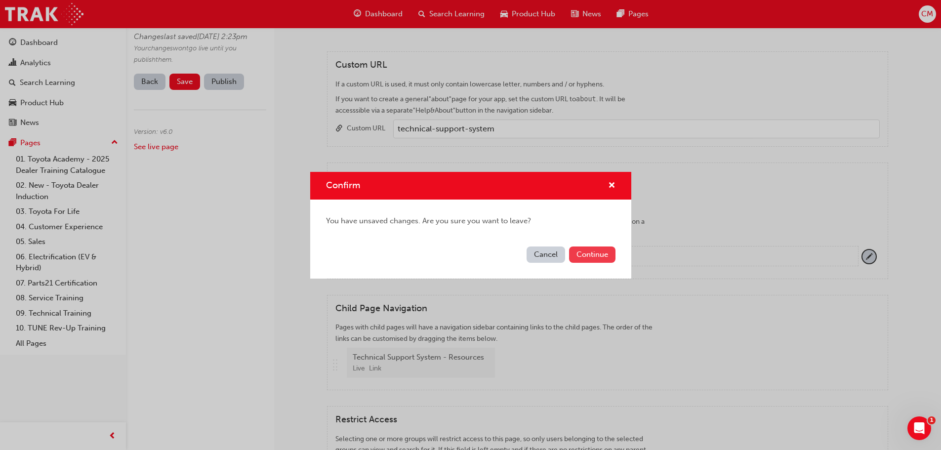
click at [587, 255] on button "Continue" at bounding box center [592, 255] width 46 height 16
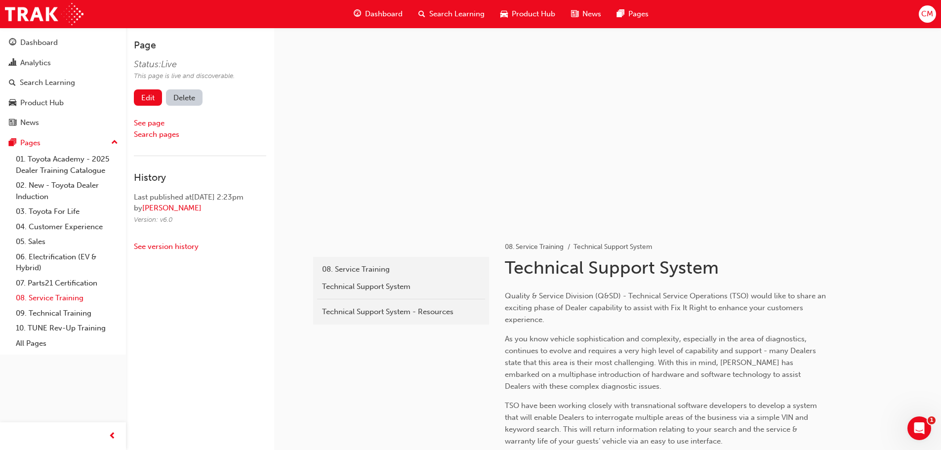
click at [40, 297] on link "08. Service Training" at bounding box center [67, 298] width 110 height 15
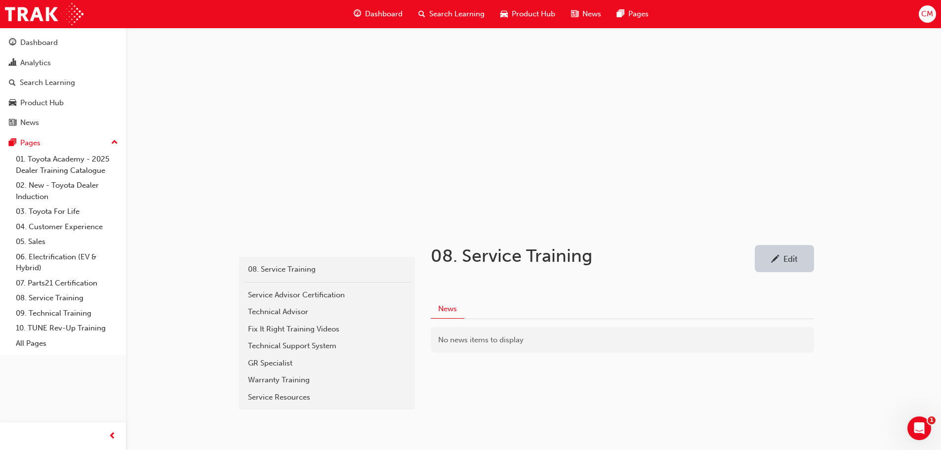
click at [788, 260] on div "Edit" at bounding box center [791, 259] width 14 height 10
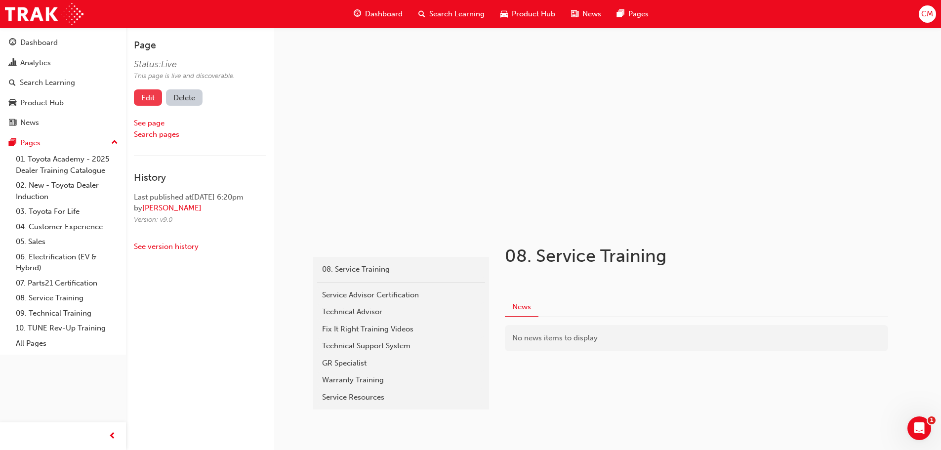
click at [140, 98] on link "Edit" at bounding box center [148, 97] width 28 height 16
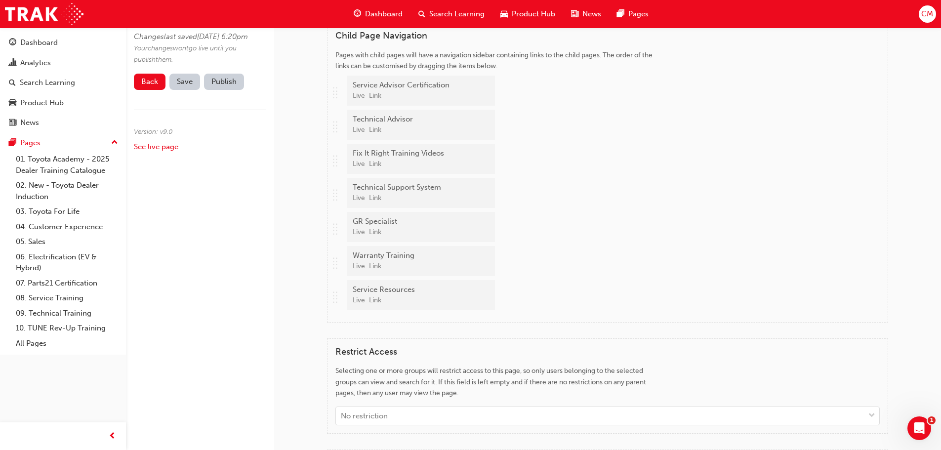
scroll to position [741, 0]
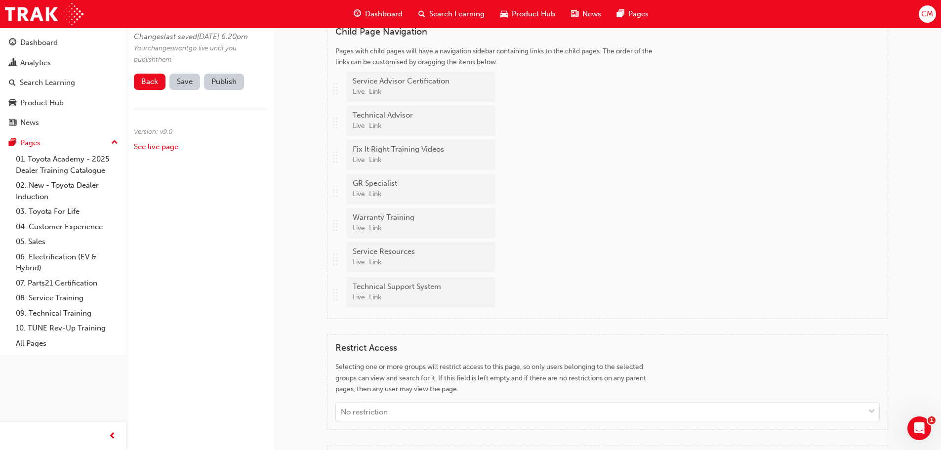
drag, startPoint x: 336, startPoint y: 191, endPoint x: 338, endPoint y: 294, distance: 103.3
drag, startPoint x: 338, startPoint y: 190, endPoint x: 336, endPoint y: 294, distance: 104.3
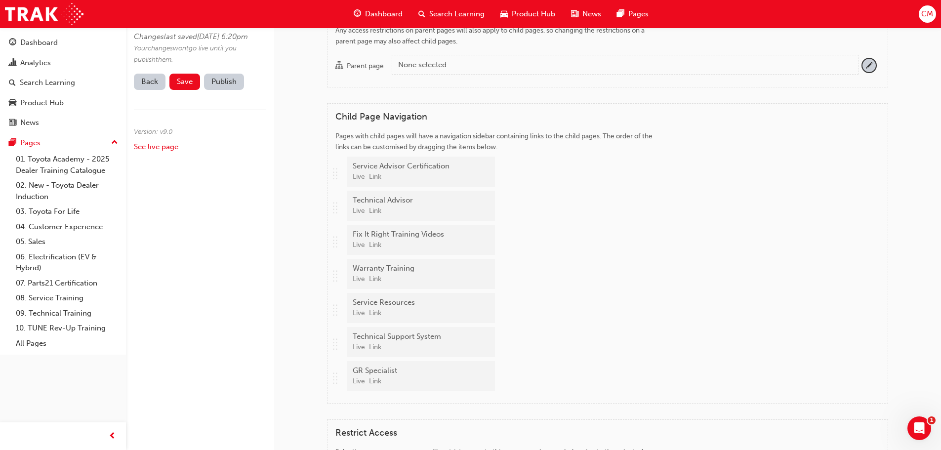
scroll to position [692, 0]
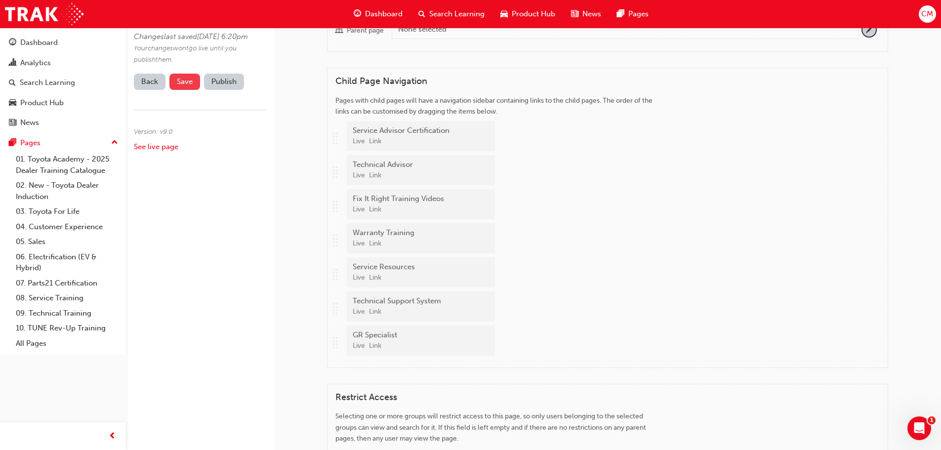
click at [189, 86] on span "Save" at bounding box center [185, 81] width 16 height 9
click at [216, 90] on button "Publish" at bounding box center [224, 82] width 40 height 16
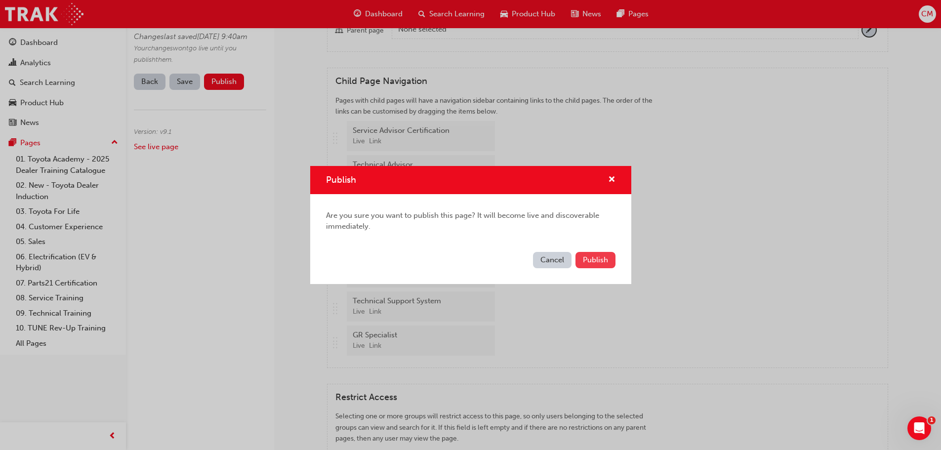
click at [593, 262] on span "Publish" at bounding box center [595, 259] width 25 height 9
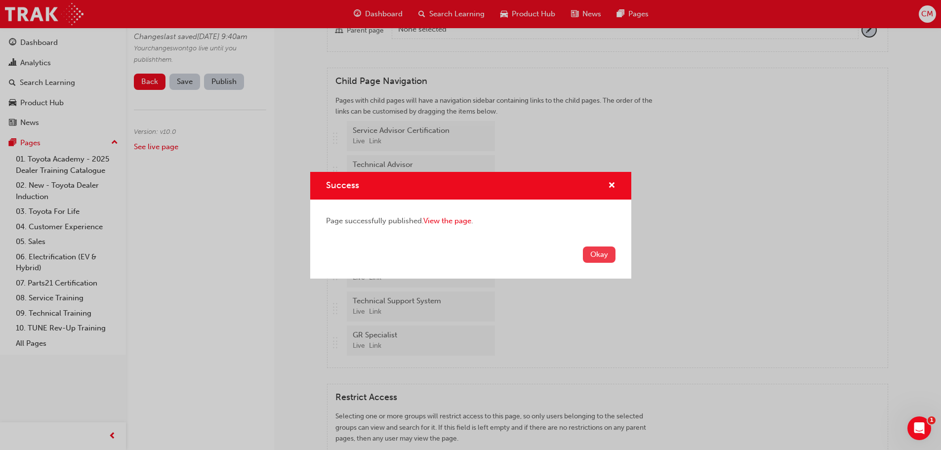
click at [595, 254] on button "Okay" at bounding box center [599, 255] width 33 height 16
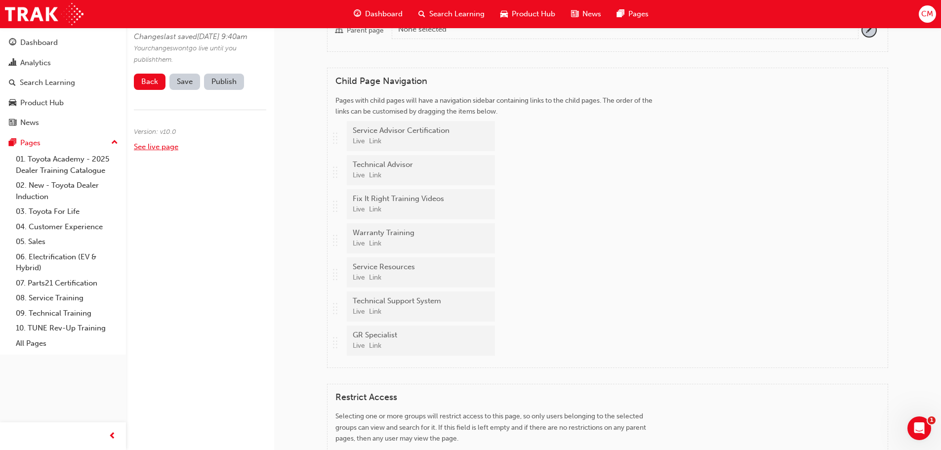
click at [148, 151] on link "See live page" at bounding box center [156, 146] width 44 height 9
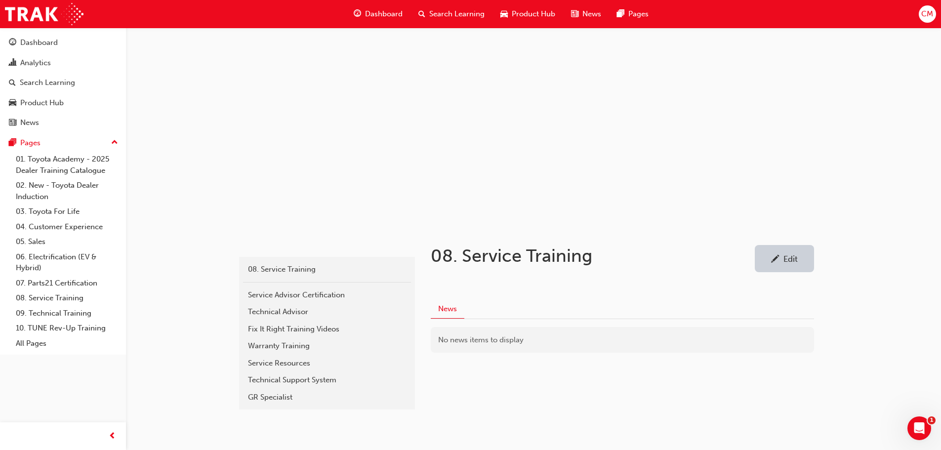
scroll to position [24, 0]
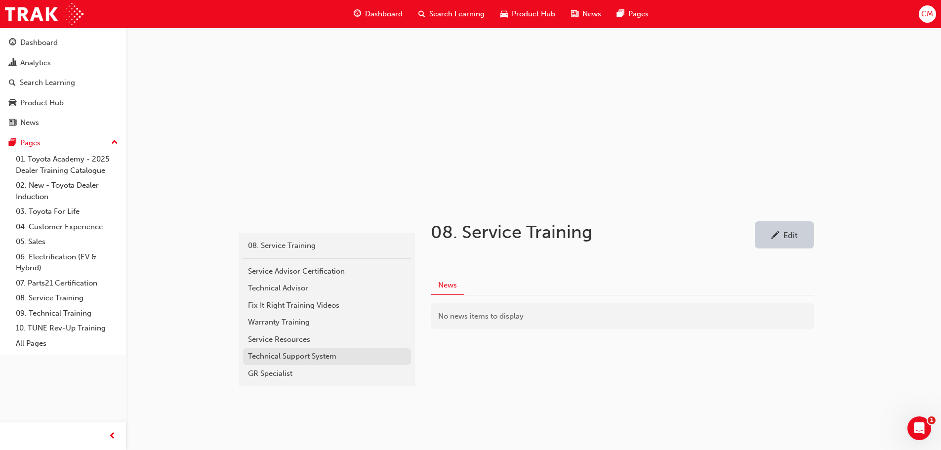
click at [289, 357] on div "Technical Support System" at bounding box center [327, 356] width 158 height 11
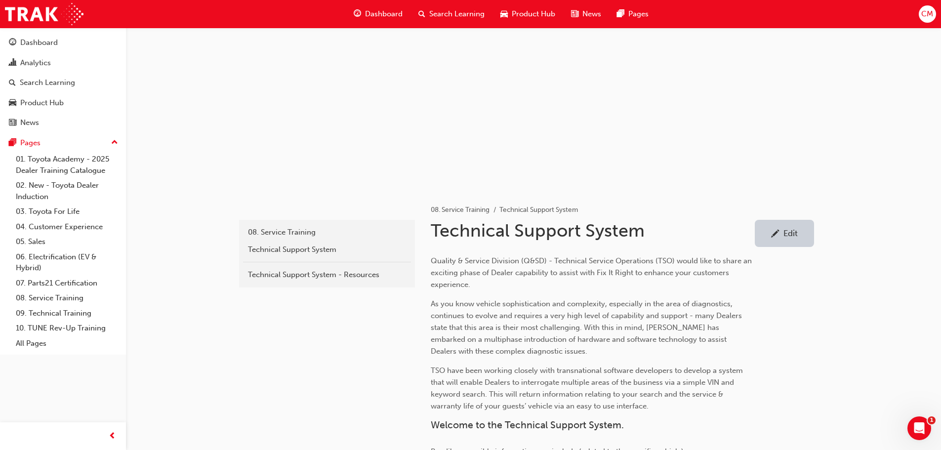
scroll to position [29, 0]
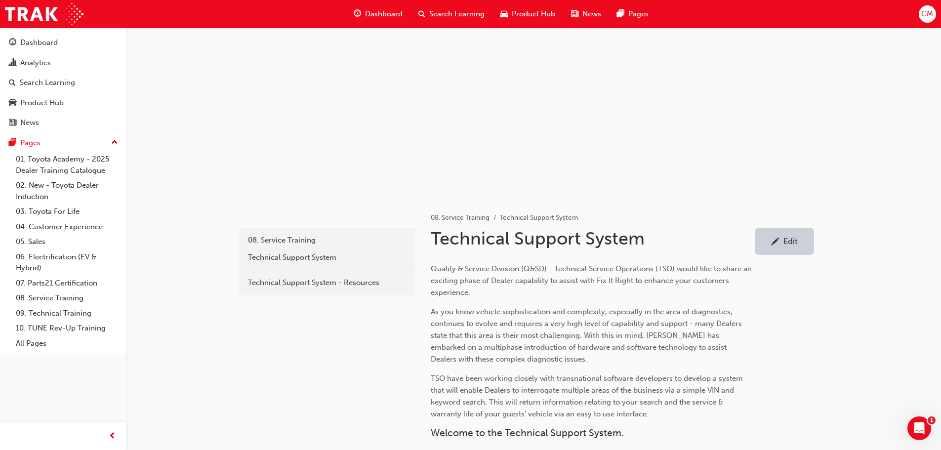
click at [791, 241] on div "Edit" at bounding box center [791, 241] width 14 height 10
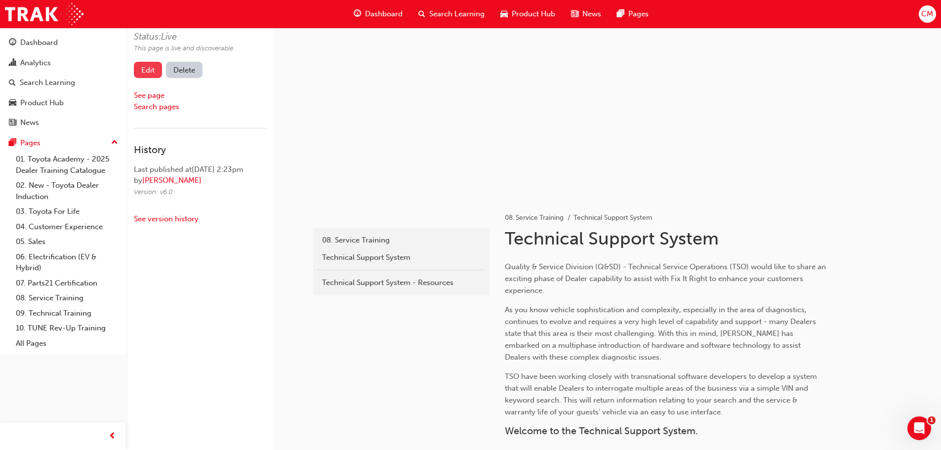
click at [149, 71] on link "Edit" at bounding box center [148, 70] width 28 height 16
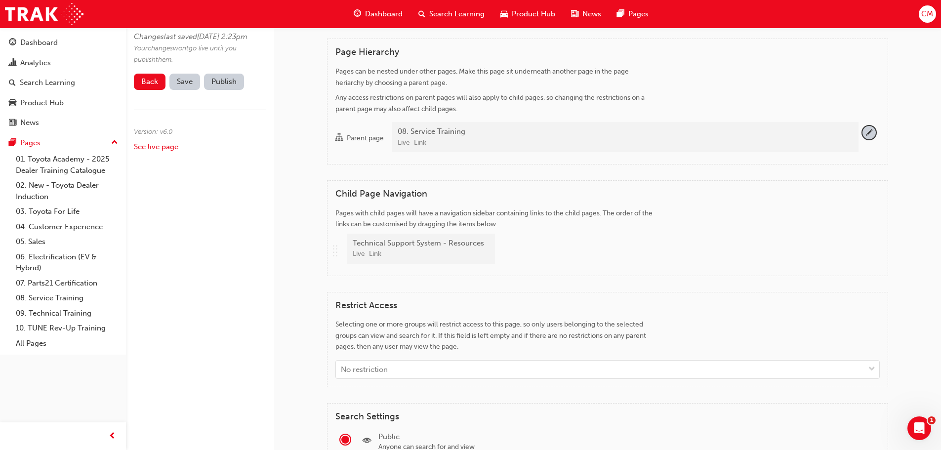
scroll to position [820, 0]
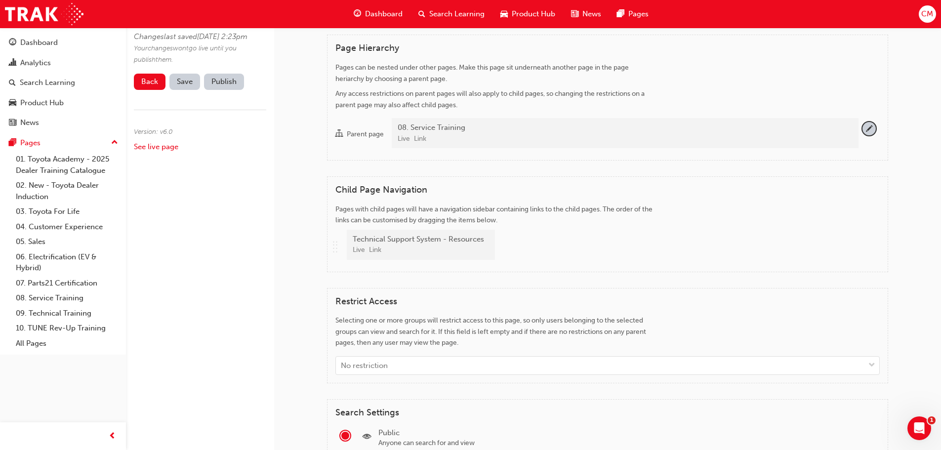
click at [585, 130] on div "08. Service Training" at bounding box center [624, 127] width 453 height 11
click at [863, 130] on button "Parent page 08. Service Training Live Link" at bounding box center [869, 128] width 13 height 13
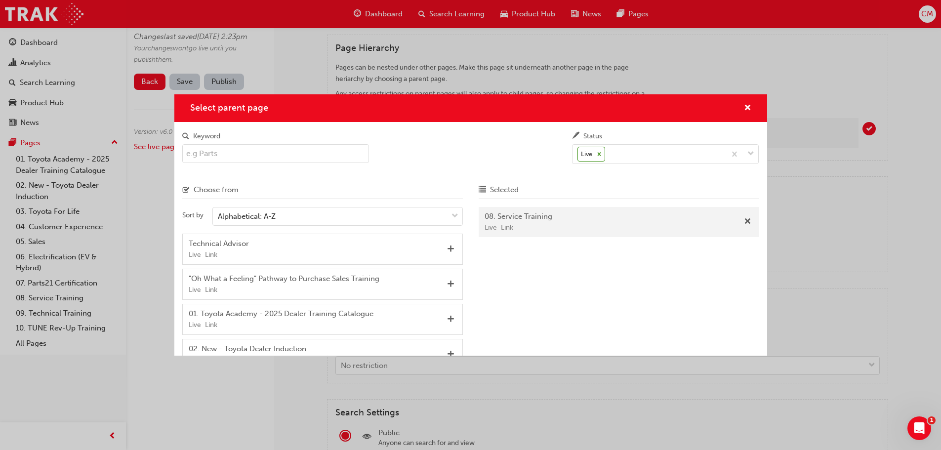
click at [231, 151] on input "Keyword" at bounding box center [275, 153] width 187 height 19
click at [241, 155] on input "Service" at bounding box center [275, 153] width 187 height 19
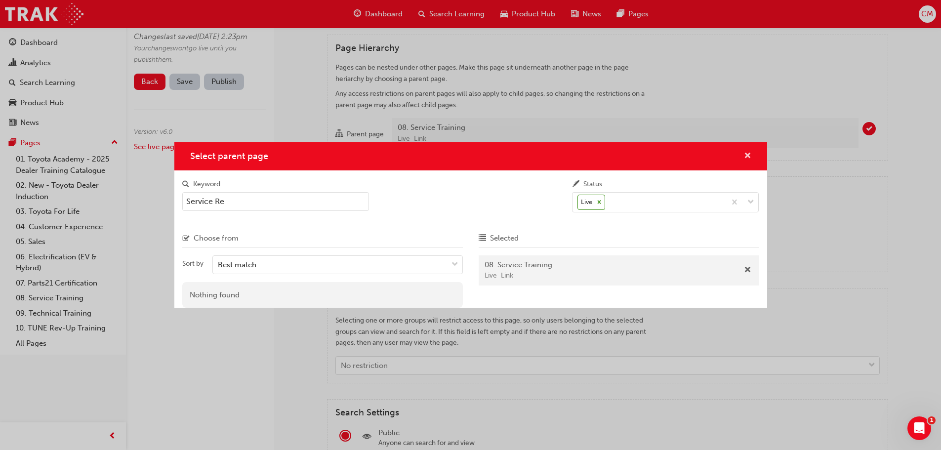
type input "Service Re"
click at [749, 155] on span "cross-icon" at bounding box center [747, 156] width 7 height 9
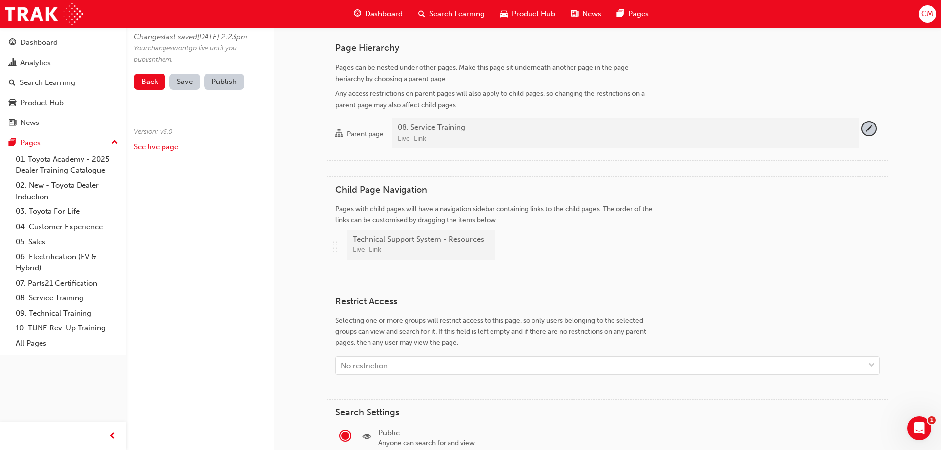
click at [533, 137] on div "Live Link" at bounding box center [624, 138] width 453 height 11
click at [863, 135] on button "Parent page 08. Service Training Live Link" at bounding box center [869, 128] width 13 height 13
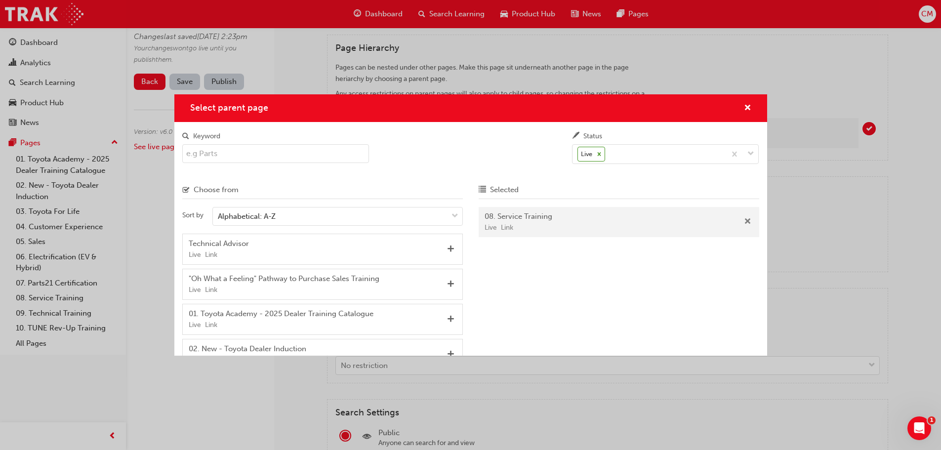
click at [745, 220] on span "Remove" at bounding box center [747, 222] width 7 height 9
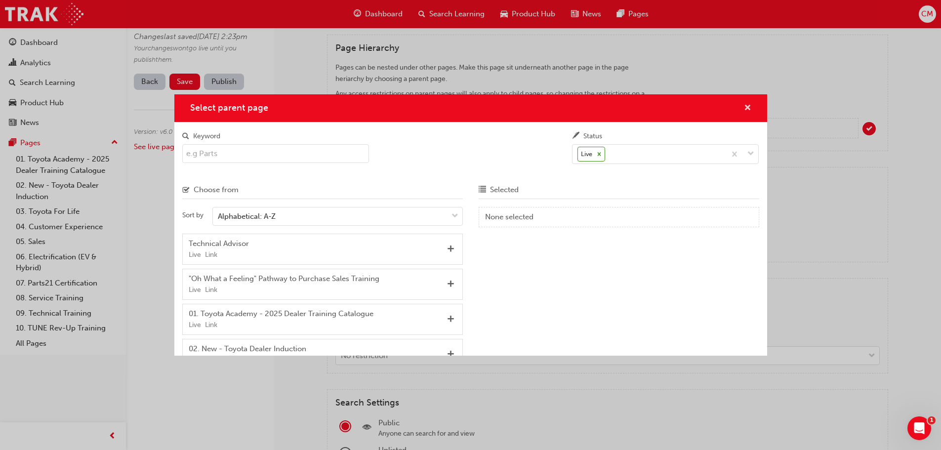
click at [748, 104] on span "cross-icon" at bounding box center [747, 108] width 7 height 9
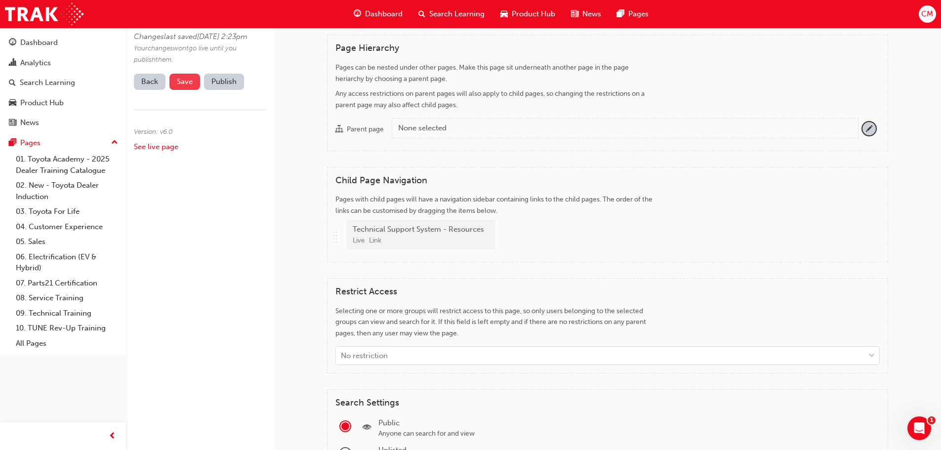
click at [180, 86] on span "Save" at bounding box center [185, 81] width 16 height 9
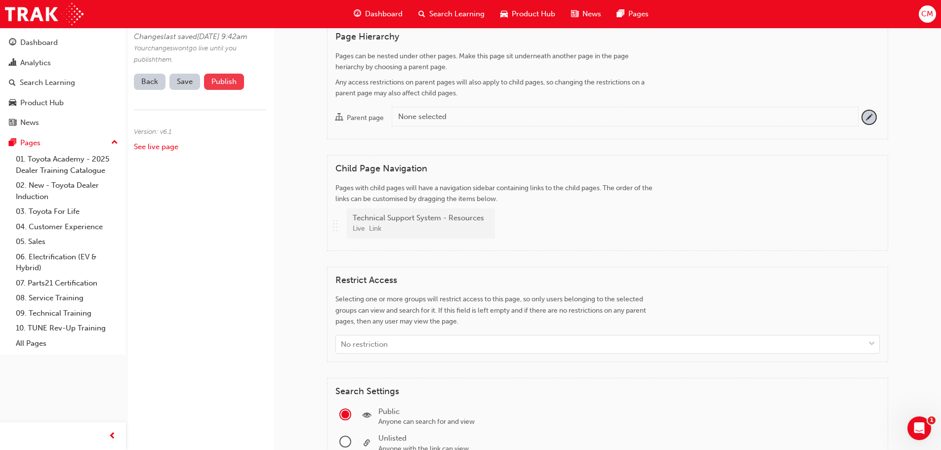
click at [214, 90] on button "Publish" at bounding box center [224, 82] width 40 height 16
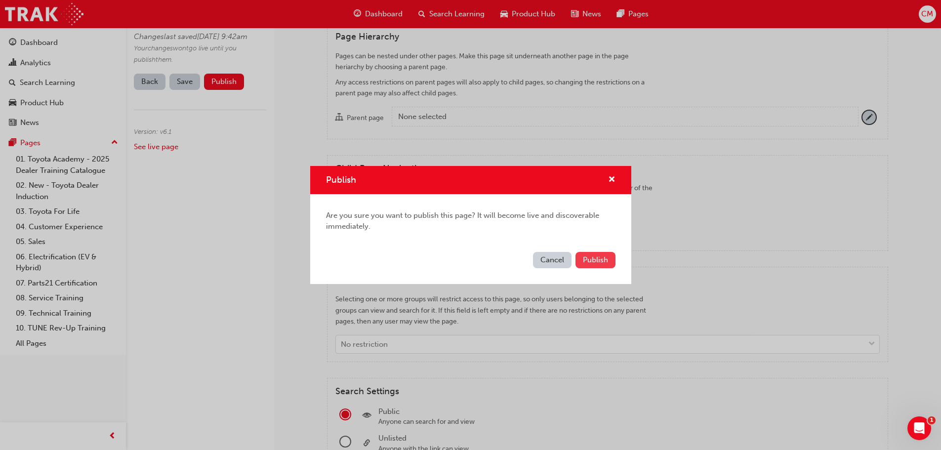
click at [591, 258] on span "Publish" at bounding box center [595, 259] width 25 height 9
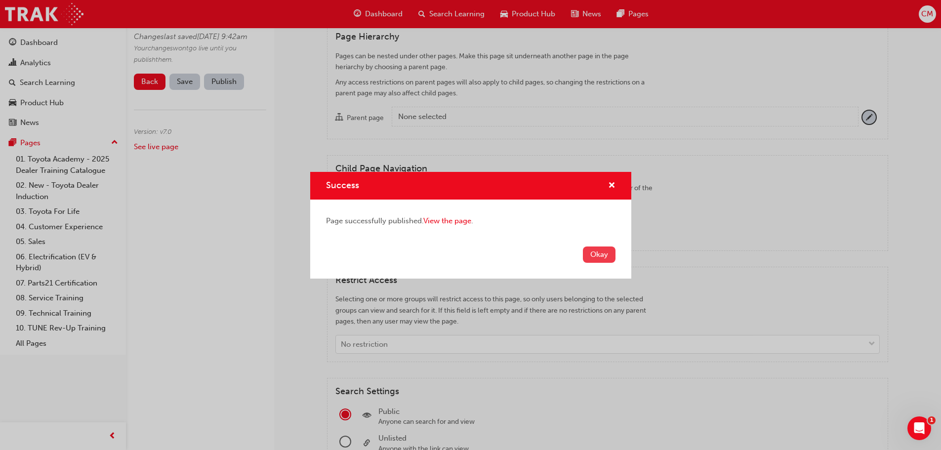
click at [591, 251] on button "Okay" at bounding box center [599, 255] width 33 height 16
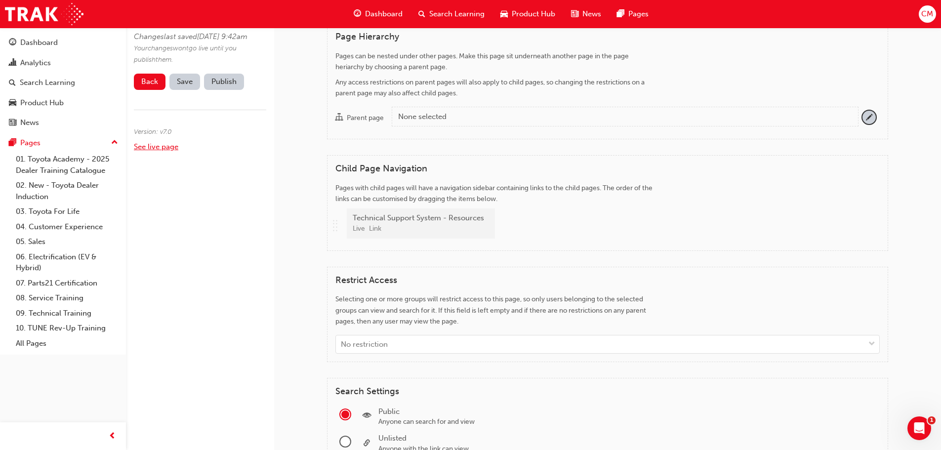
click at [158, 151] on link "See live page" at bounding box center [156, 146] width 44 height 9
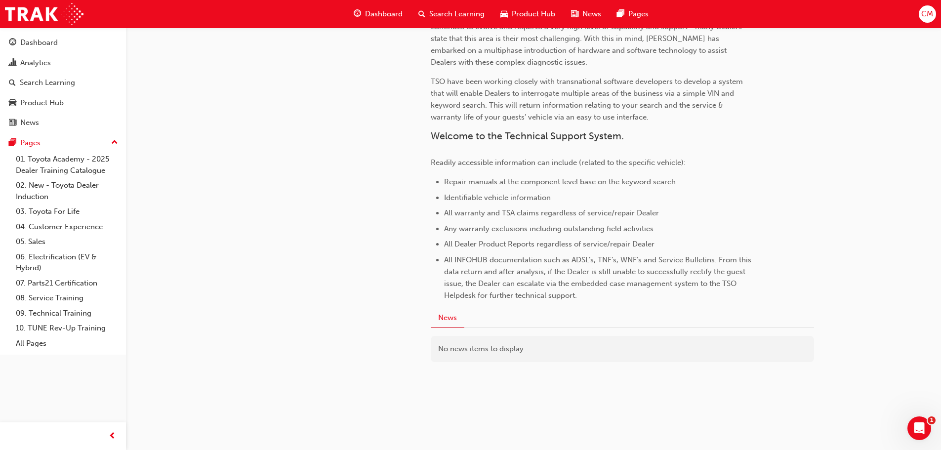
scroll to position [314, 0]
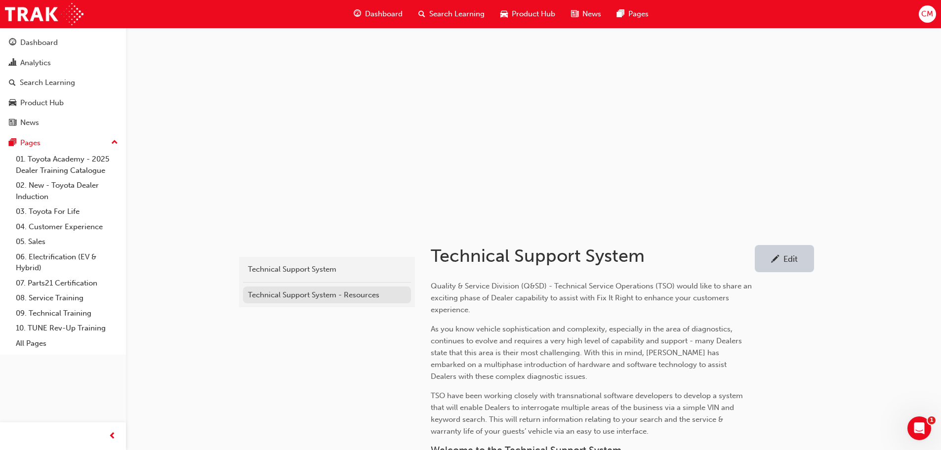
click at [286, 296] on div "Technical Support System - Resources" at bounding box center [327, 295] width 158 height 11
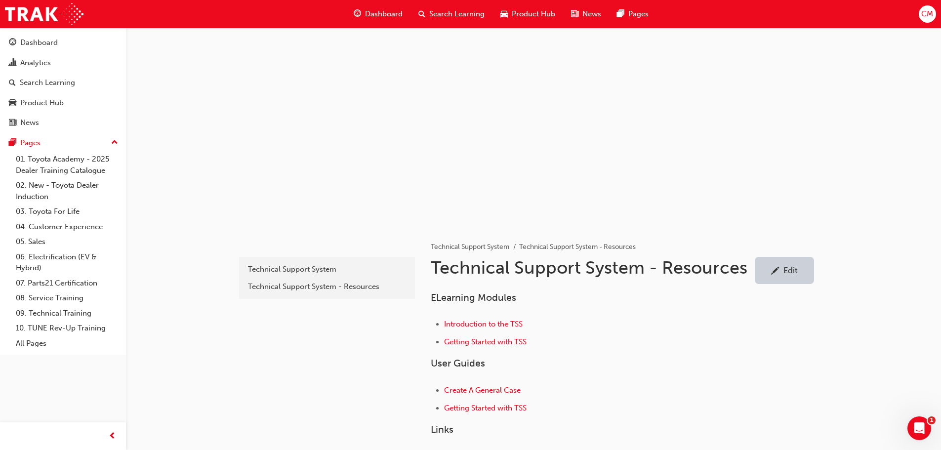
click at [788, 271] on div "Edit" at bounding box center [791, 270] width 14 height 10
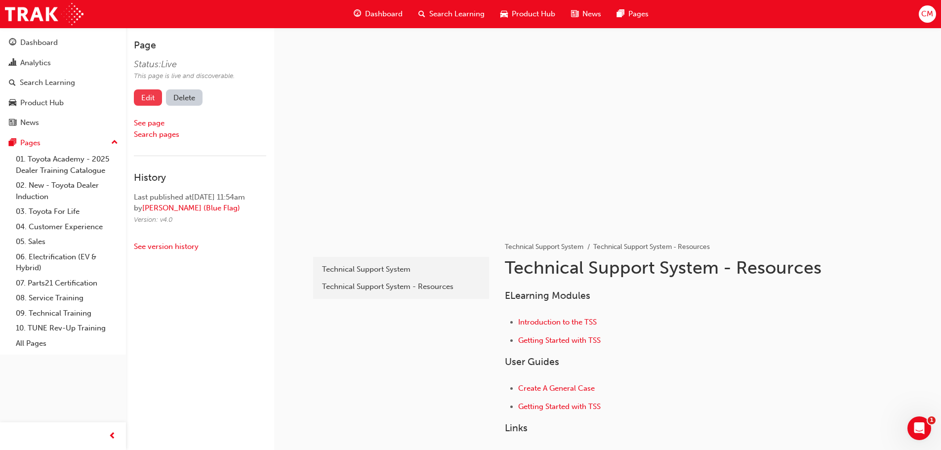
click at [152, 96] on link "Edit" at bounding box center [148, 97] width 28 height 16
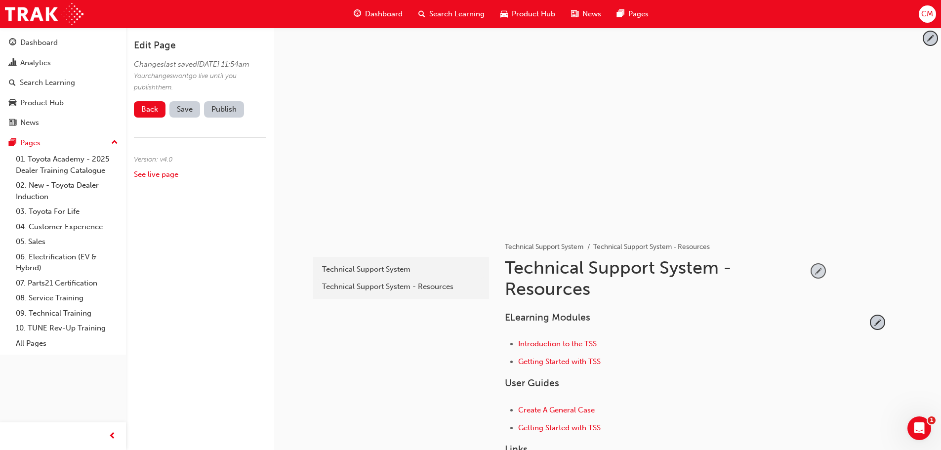
click at [816, 271] on span "pencil-icon" at bounding box center [818, 270] width 13 height 13
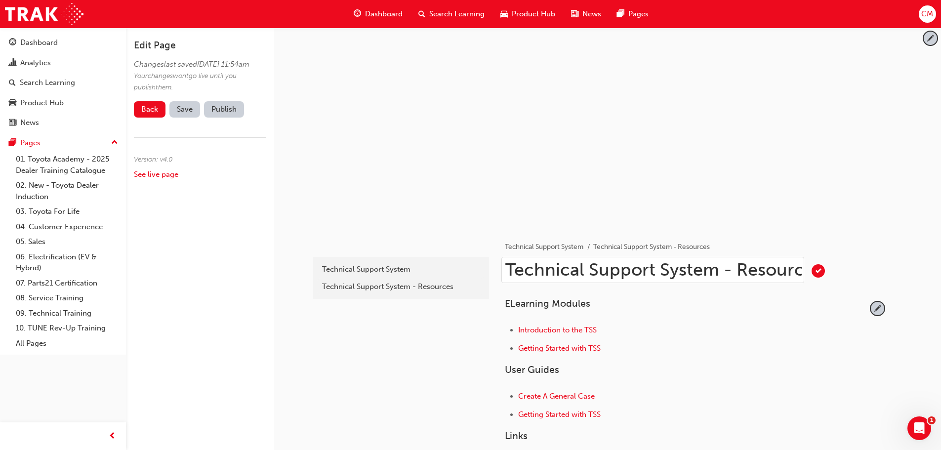
click at [800, 268] on input "Technical Support System - Resources" at bounding box center [653, 270] width 303 height 26
click at [780, 271] on input "Technical Support System - Rees" at bounding box center [653, 270] width 303 height 26
type input "Technical Support System Training"
click at [819, 270] on span "tick-icon" at bounding box center [818, 270] width 13 height 13
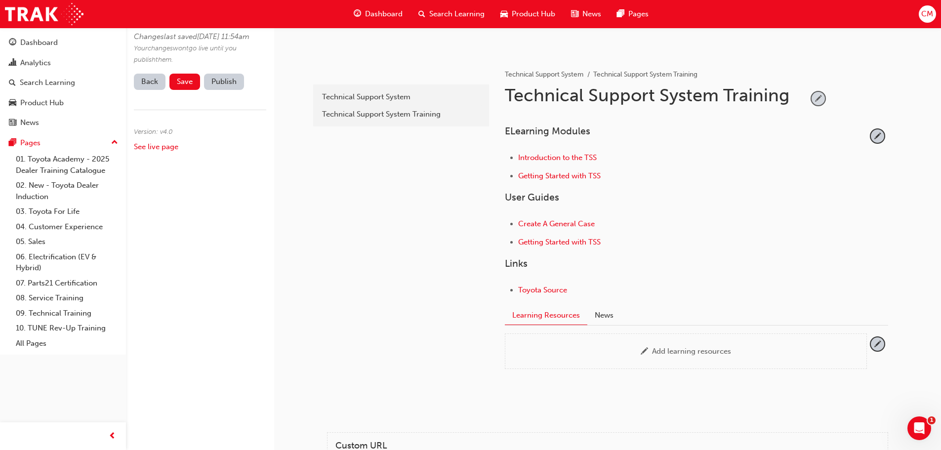
scroll to position [148, 0]
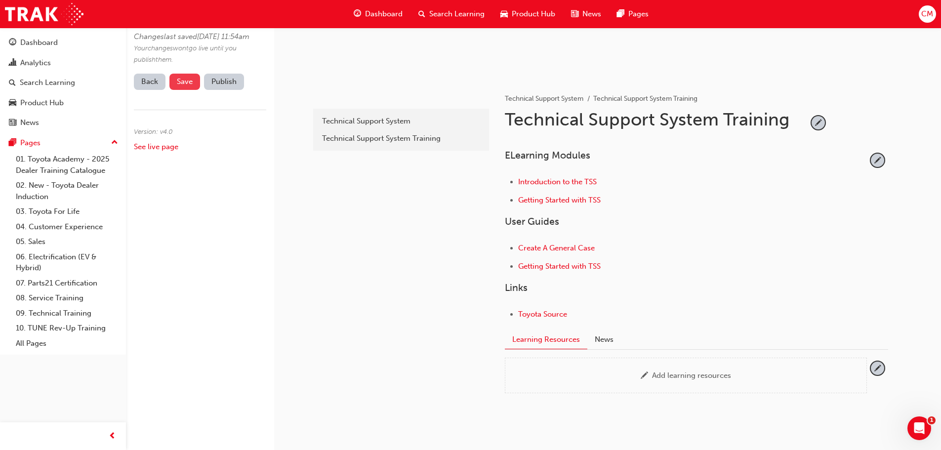
click at [185, 86] on span "Save" at bounding box center [185, 81] width 16 height 9
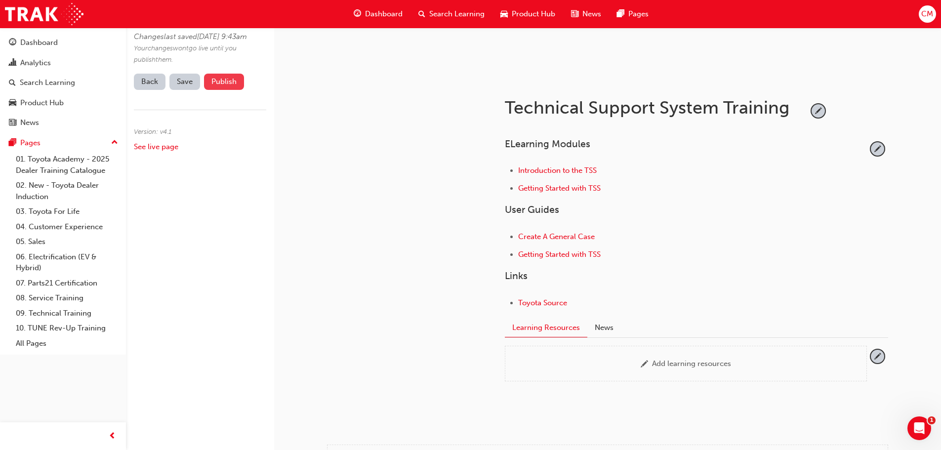
click at [222, 90] on button "Publish" at bounding box center [224, 82] width 40 height 16
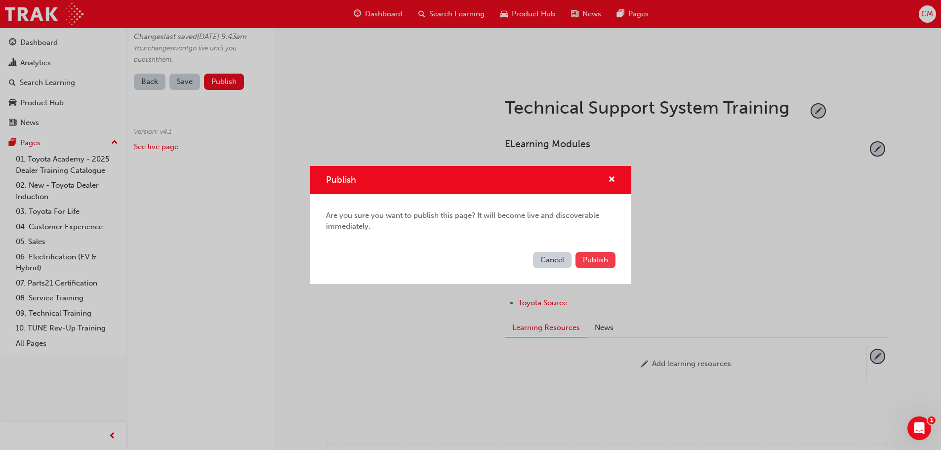
click at [602, 260] on span "Publish" at bounding box center [595, 259] width 25 height 9
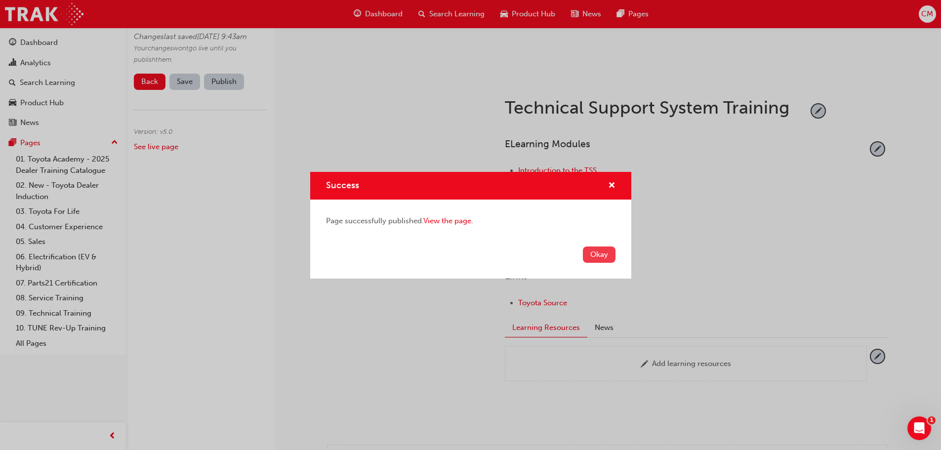
click at [598, 254] on button "Okay" at bounding box center [599, 255] width 33 height 16
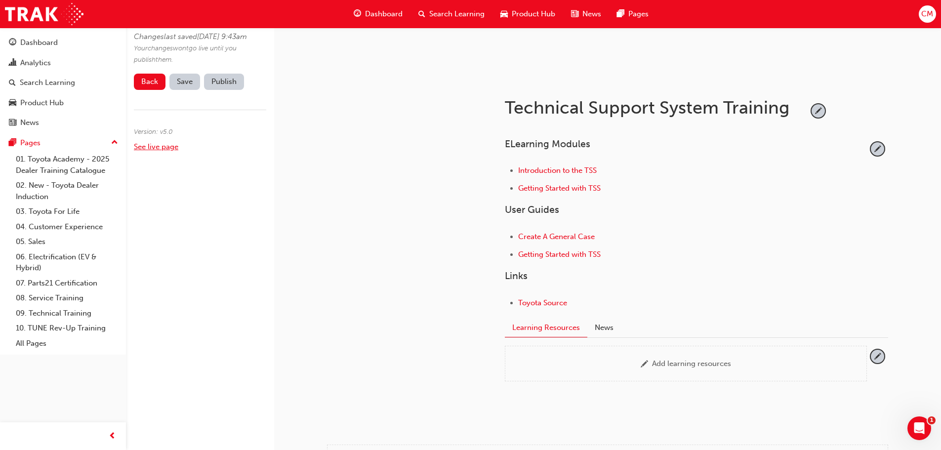
click at [159, 151] on link "See live page" at bounding box center [156, 146] width 44 height 9
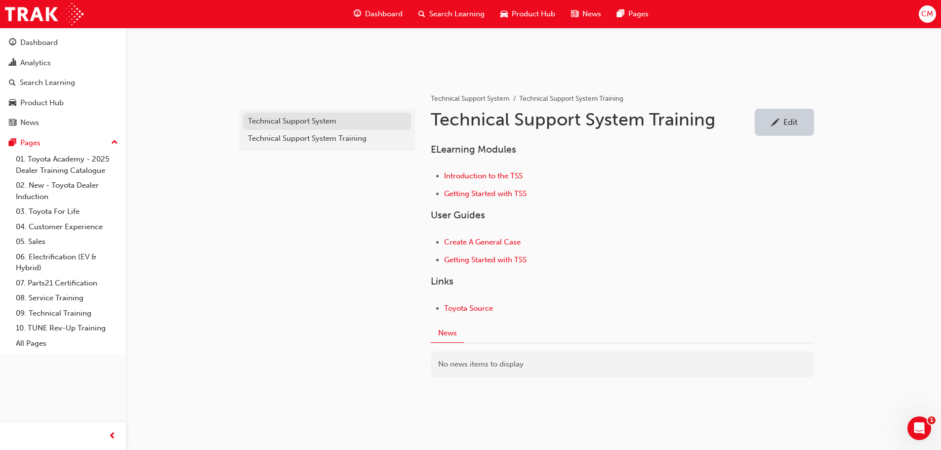
click at [266, 120] on div "Technical Support System" at bounding box center [327, 121] width 158 height 11
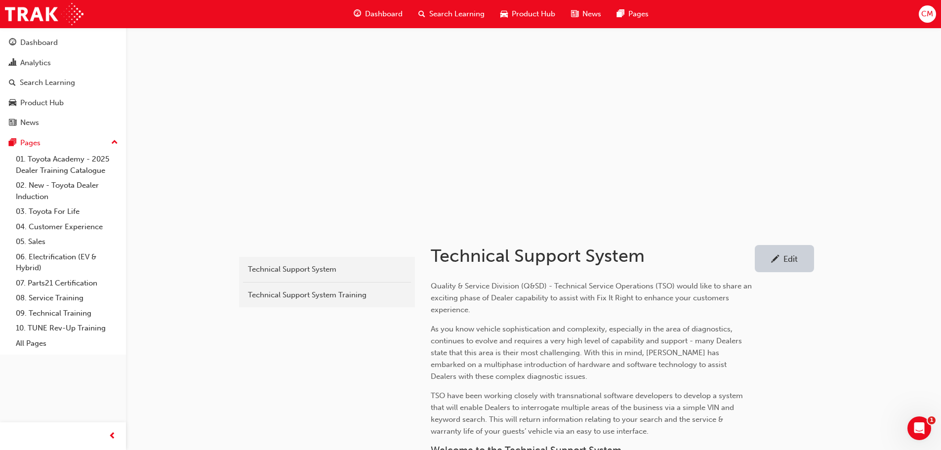
click at [787, 259] on div "Edit" at bounding box center [791, 259] width 14 height 10
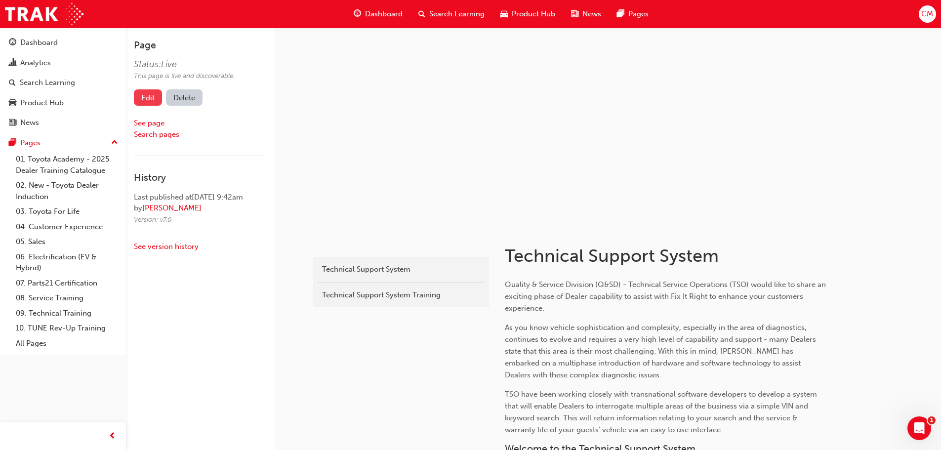
click at [150, 97] on link "Edit" at bounding box center [148, 97] width 28 height 16
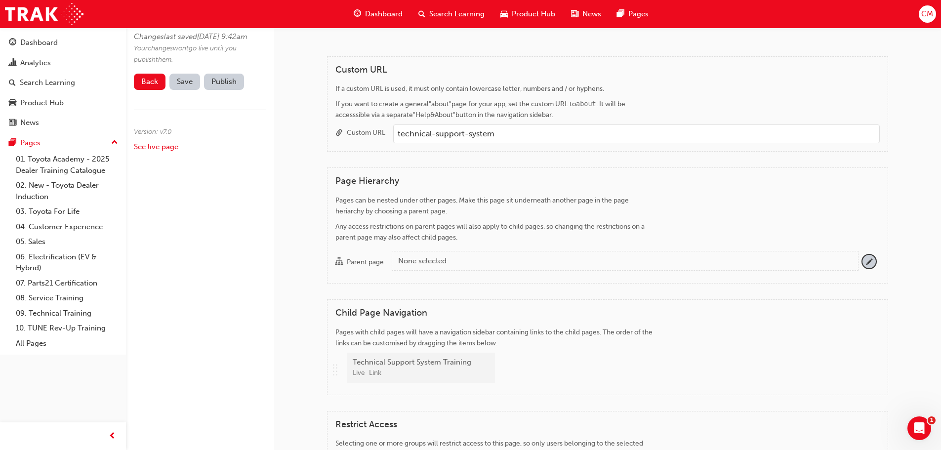
scroll to position [692, 0]
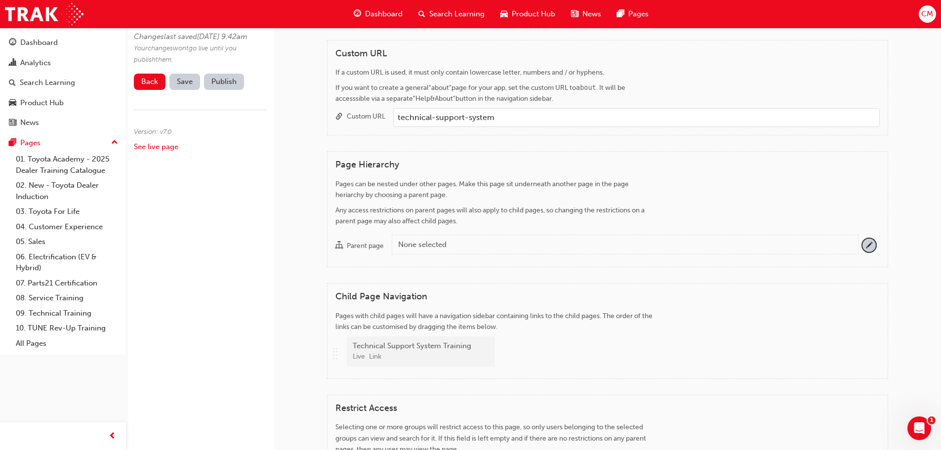
click at [492, 246] on div "None selected" at bounding box center [624, 244] width 452 height 11
click at [863, 246] on button "Parent page None selected" at bounding box center [869, 245] width 13 height 13
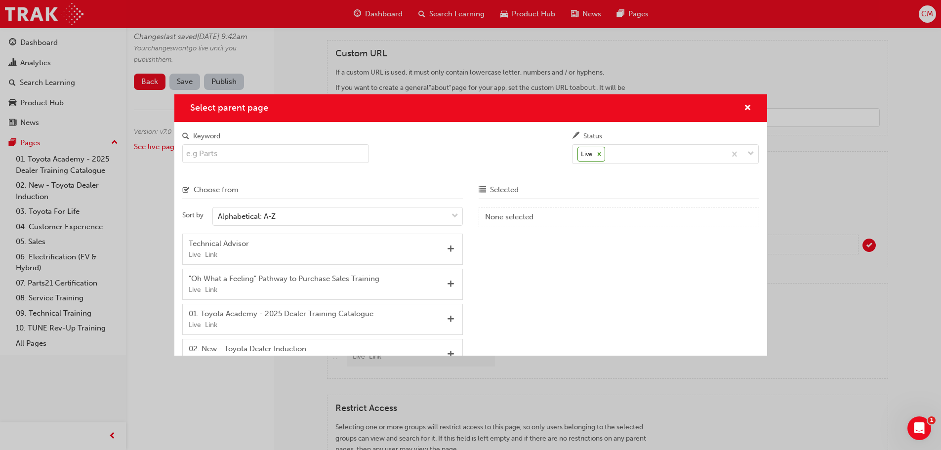
click at [215, 154] on input "Keyword" at bounding box center [275, 153] width 187 height 19
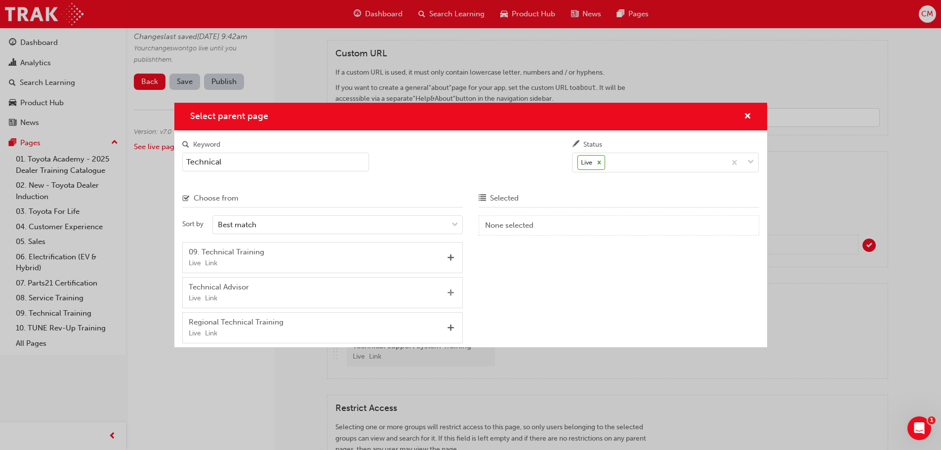
type input "Technical"
click at [450, 292] on span "Add" at bounding box center [450, 293] width 7 height 9
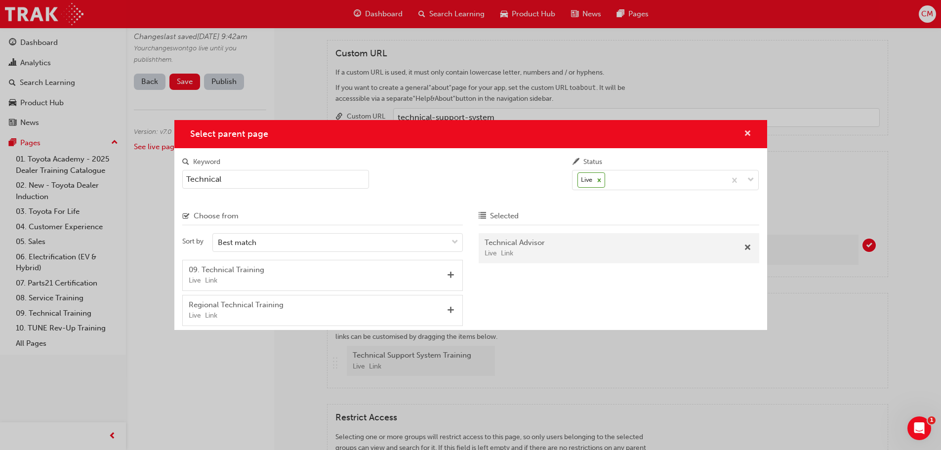
click at [745, 131] on span "cross-icon" at bounding box center [747, 134] width 7 height 9
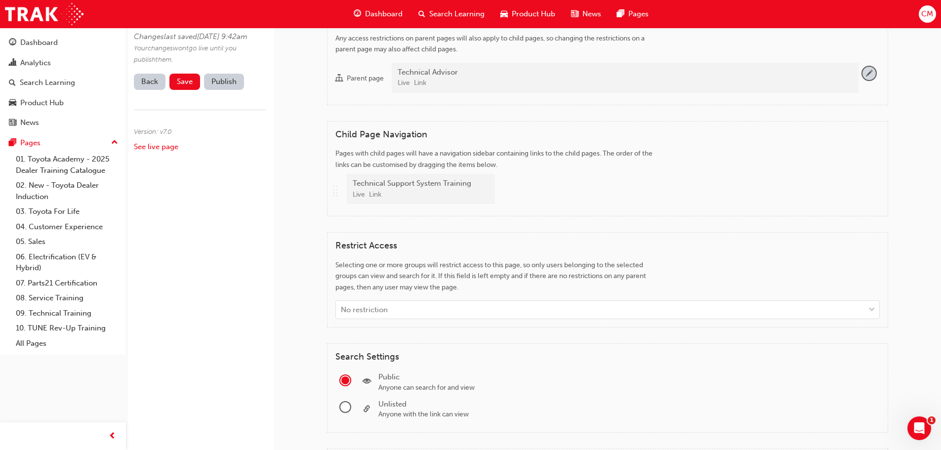
scroll to position [833, 0]
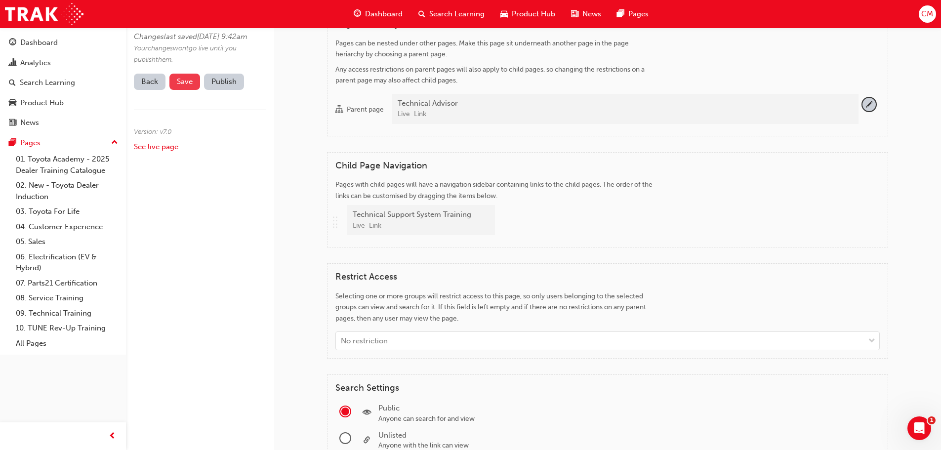
click at [182, 86] on span "Save" at bounding box center [185, 81] width 16 height 9
click at [212, 90] on button "Publish" at bounding box center [224, 82] width 40 height 16
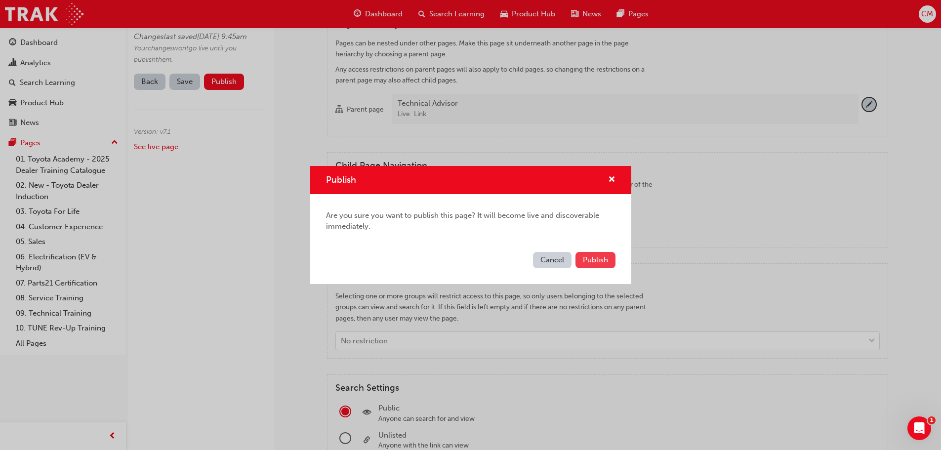
click at [593, 263] on span "Publish" at bounding box center [595, 259] width 25 height 9
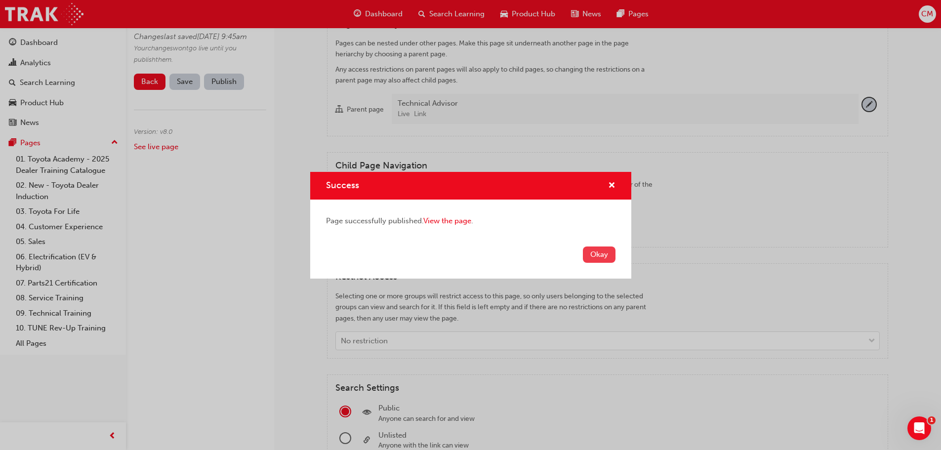
click at [602, 256] on button "Okay" at bounding box center [599, 255] width 33 height 16
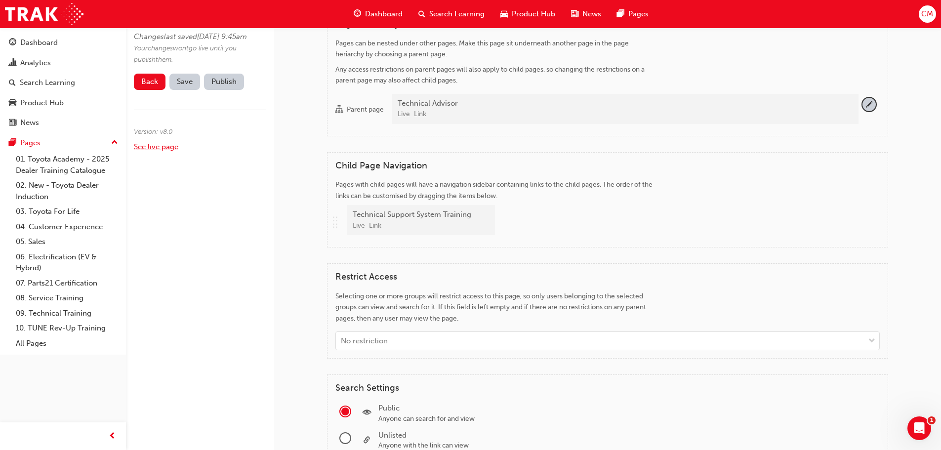
click at [159, 151] on link "See live page" at bounding box center [156, 146] width 44 height 9
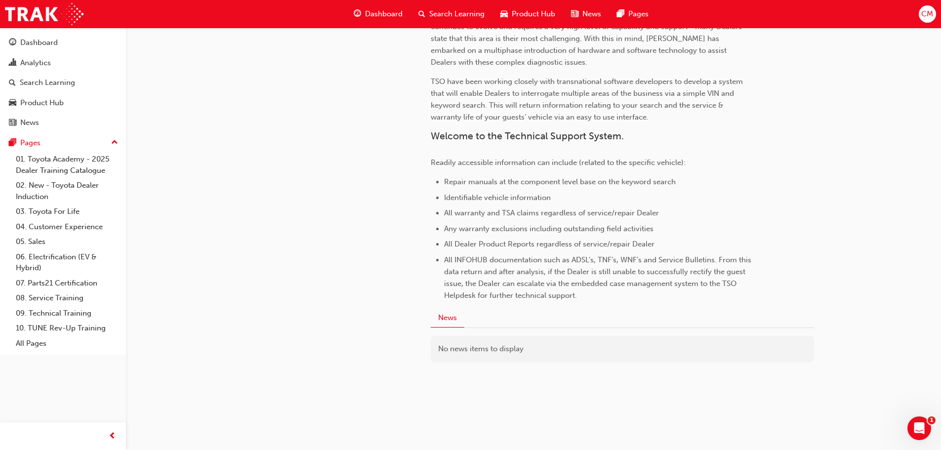
scroll to position [314, 0]
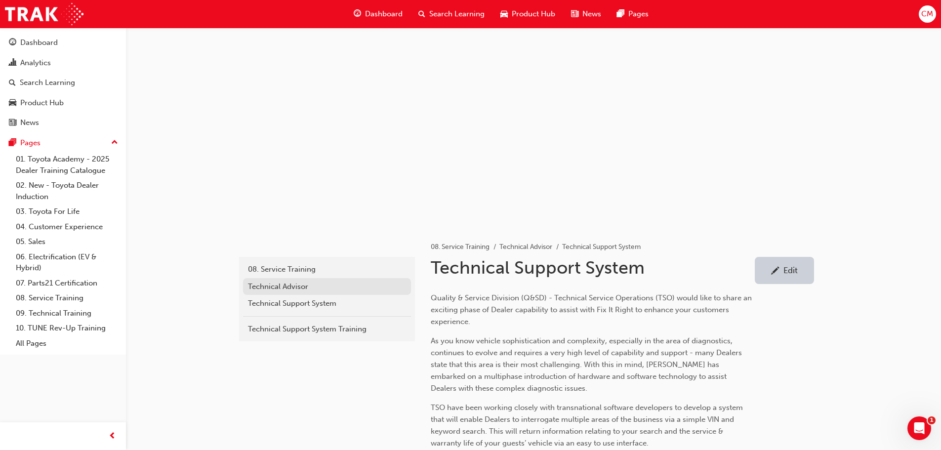
click at [256, 286] on div "Technical Advisor" at bounding box center [327, 286] width 158 height 11
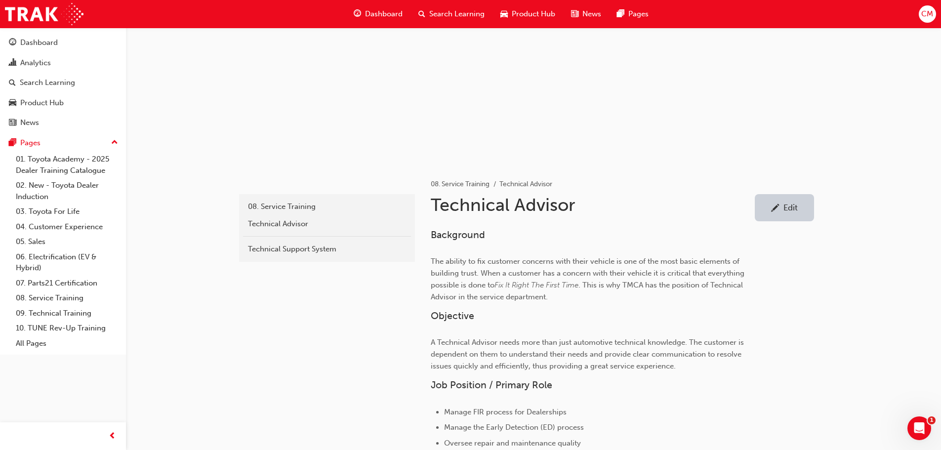
scroll to position [34, 0]
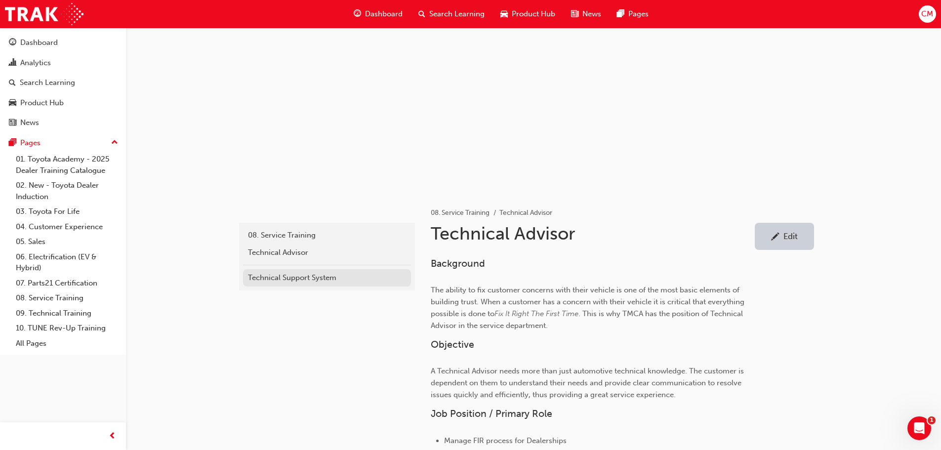
click at [261, 277] on div "Technical Support System" at bounding box center [327, 277] width 158 height 11
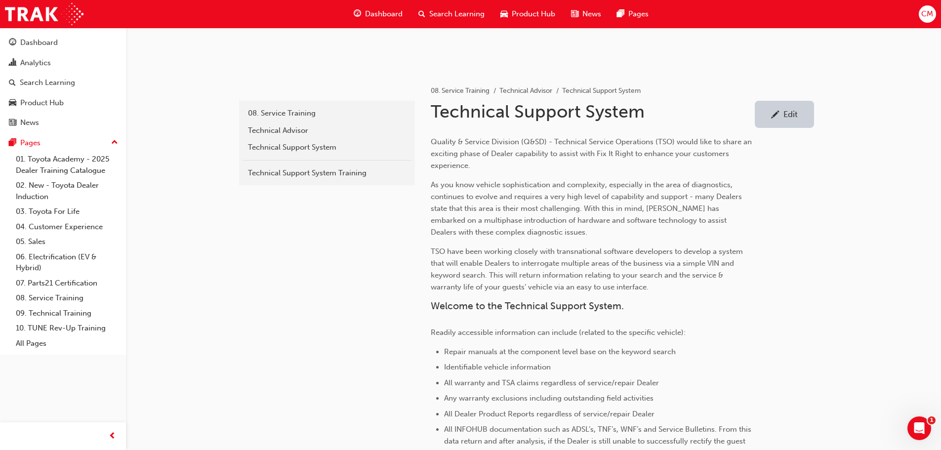
scroll to position [182, 0]
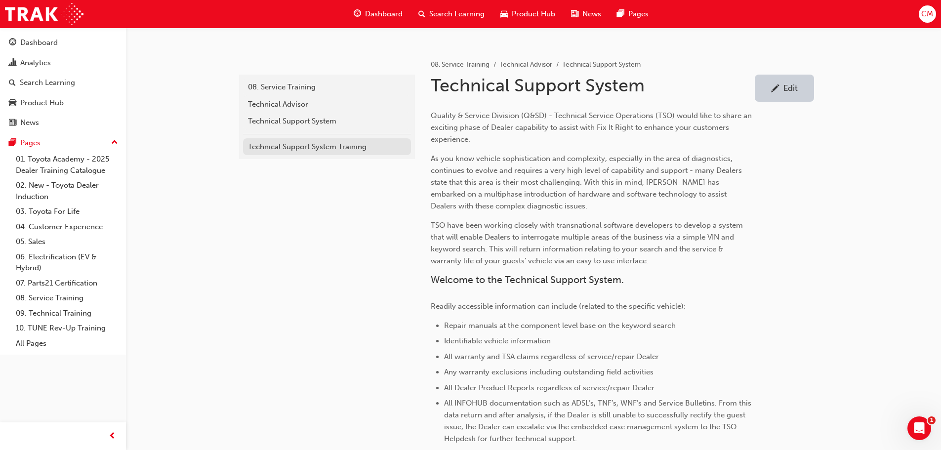
click at [262, 145] on div "Technical Support System Training" at bounding box center [327, 146] width 158 height 11
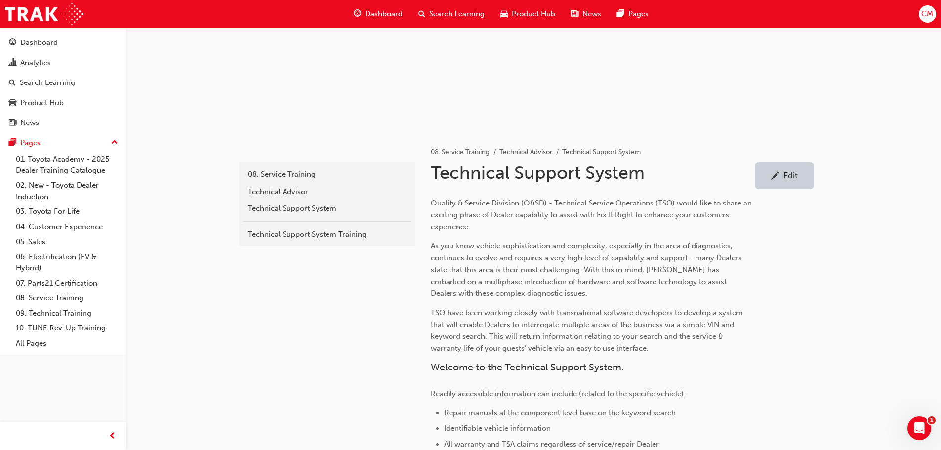
scroll to position [74, 0]
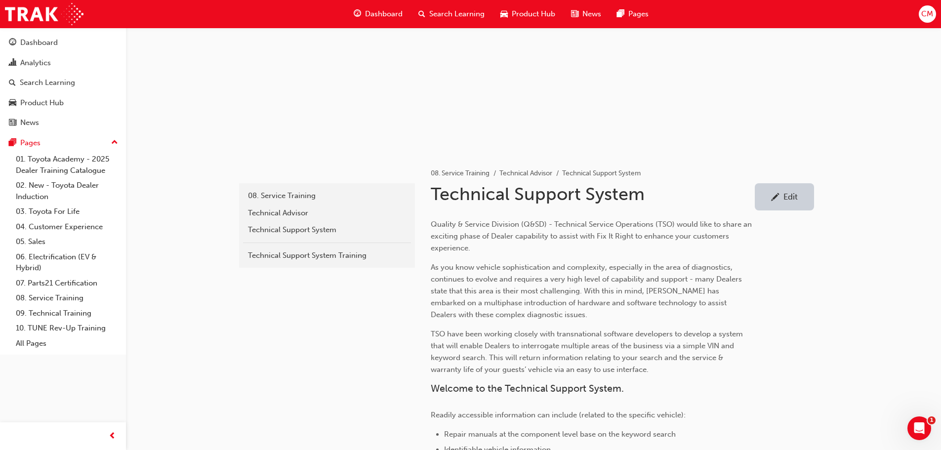
click at [791, 197] on div "Edit" at bounding box center [791, 197] width 14 height 10
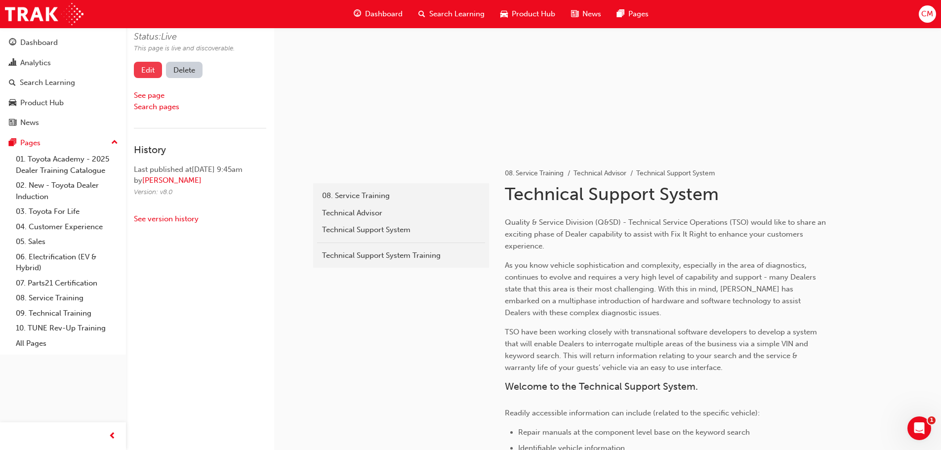
click at [146, 72] on link "Edit" at bounding box center [148, 70] width 28 height 16
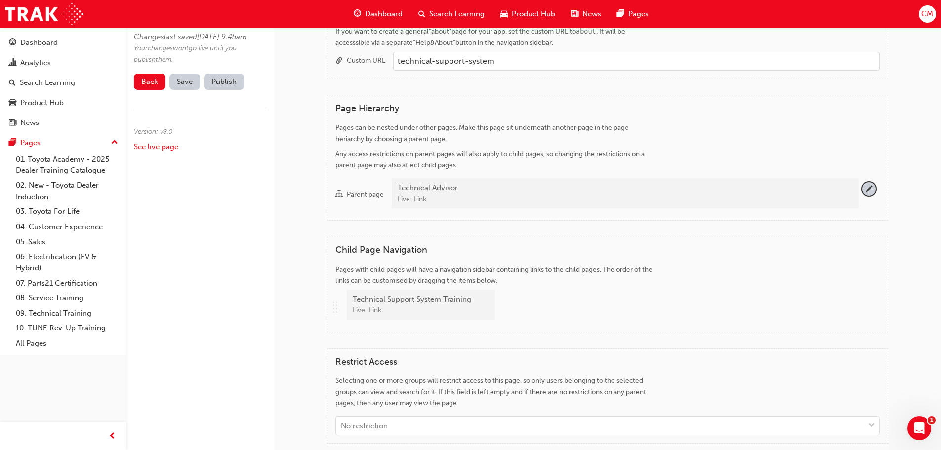
scroll to position [765, 0]
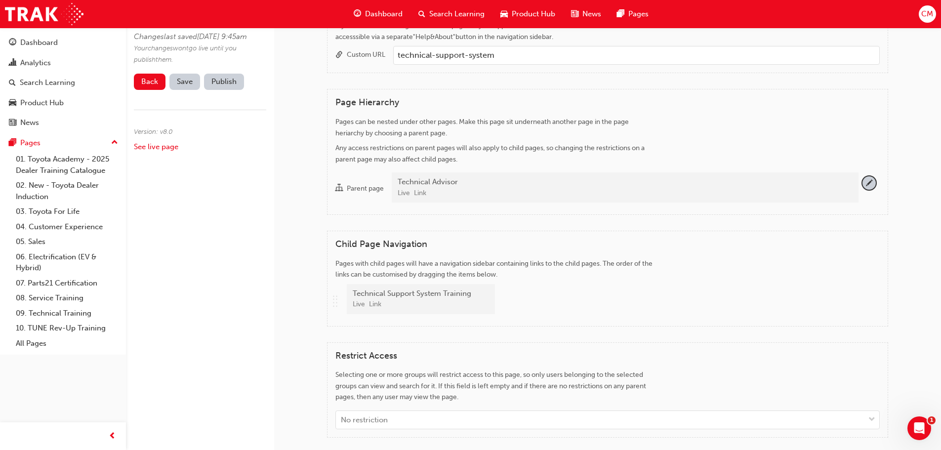
click at [445, 303] on div "Live Link" at bounding box center [420, 304] width 134 height 11
click at [373, 304] on link "Link" at bounding box center [375, 304] width 12 height 8
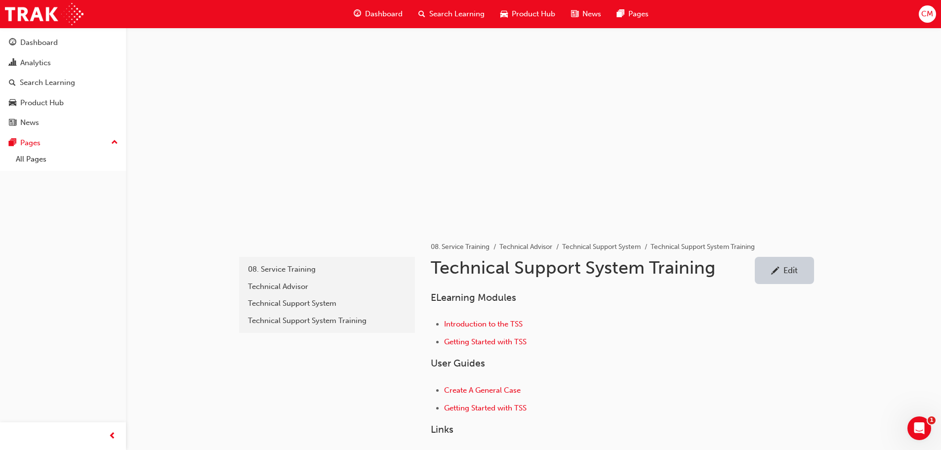
click at [784, 275] on div "Edit" at bounding box center [784, 270] width 44 height 12
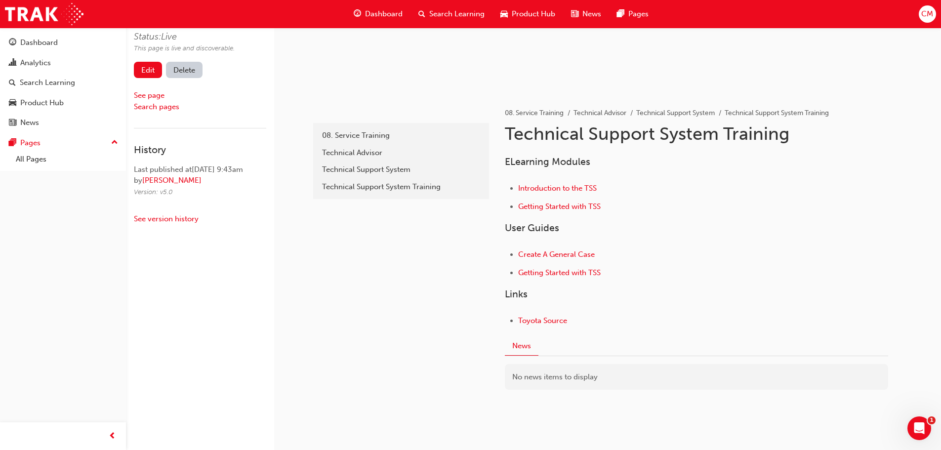
scroll to position [148, 0]
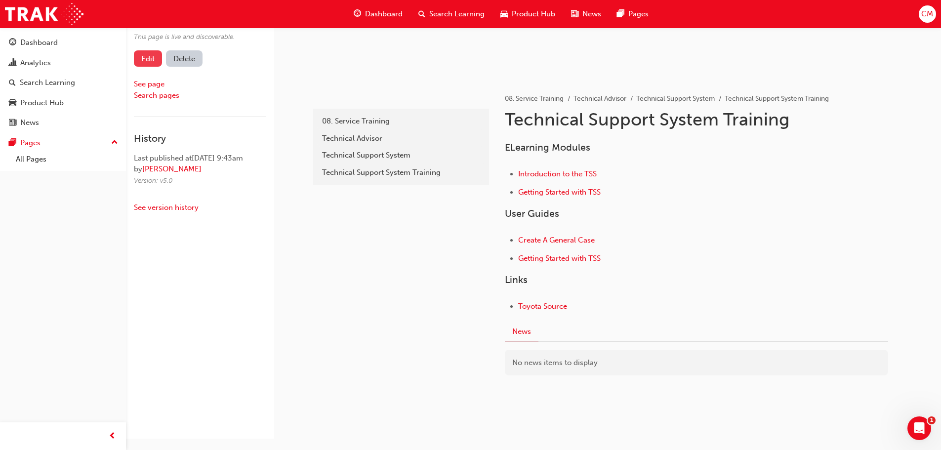
click at [152, 60] on link "Edit" at bounding box center [148, 59] width 28 height 16
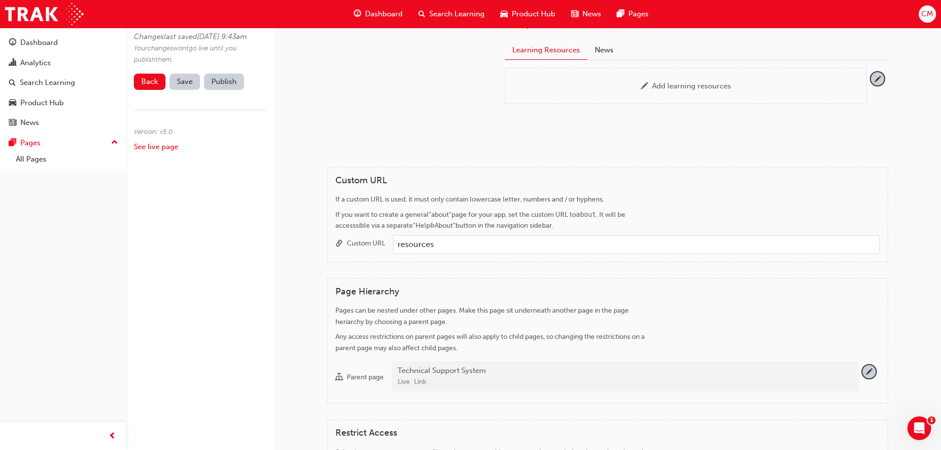
scroll to position [544, 0]
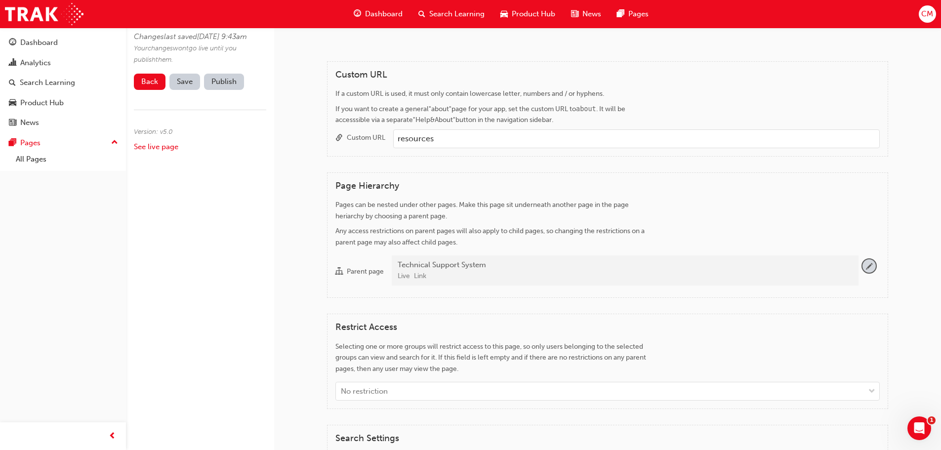
click at [868, 267] on span "pencil-icon" at bounding box center [869, 265] width 13 height 13
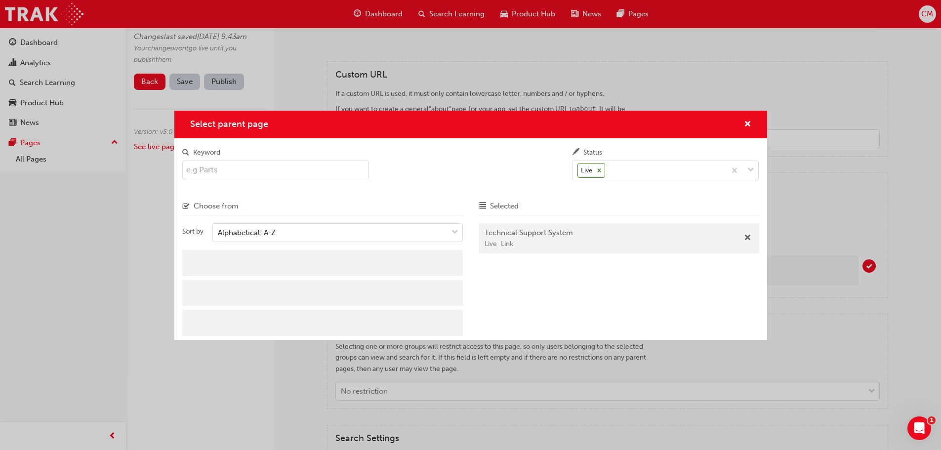
click at [219, 171] on input "Keyword" at bounding box center [275, 170] width 187 height 19
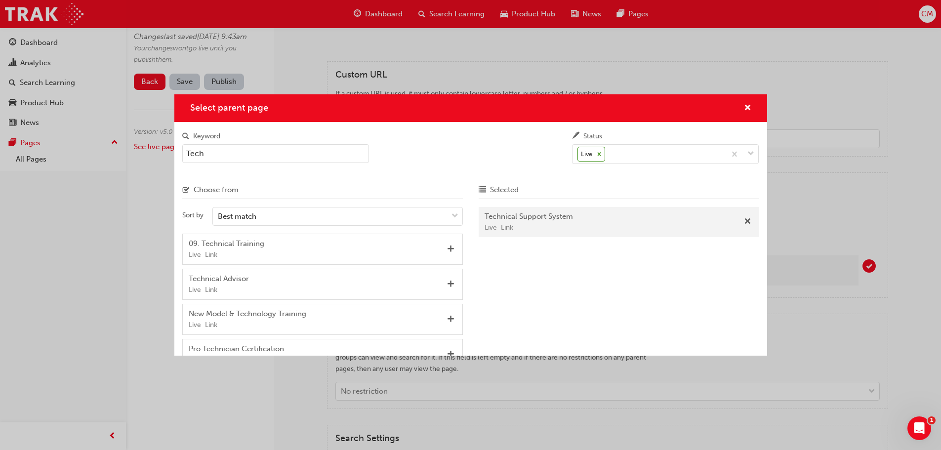
type input "Tech"
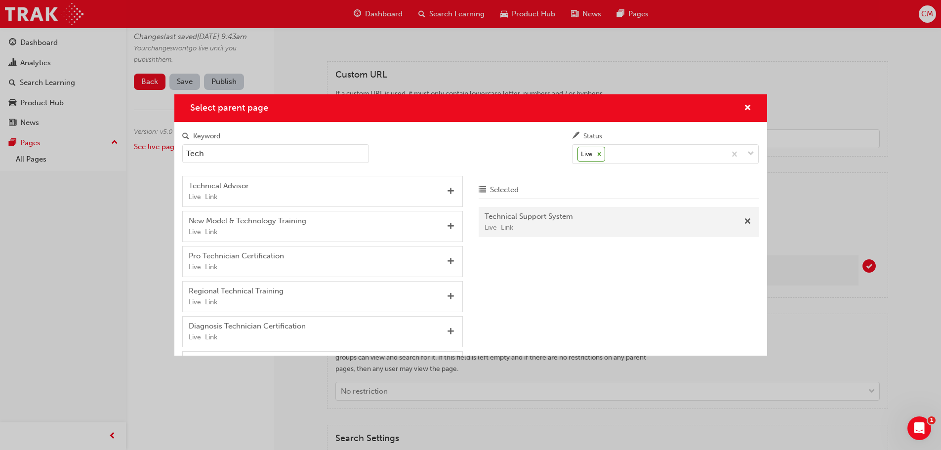
scroll to position [85, 0]
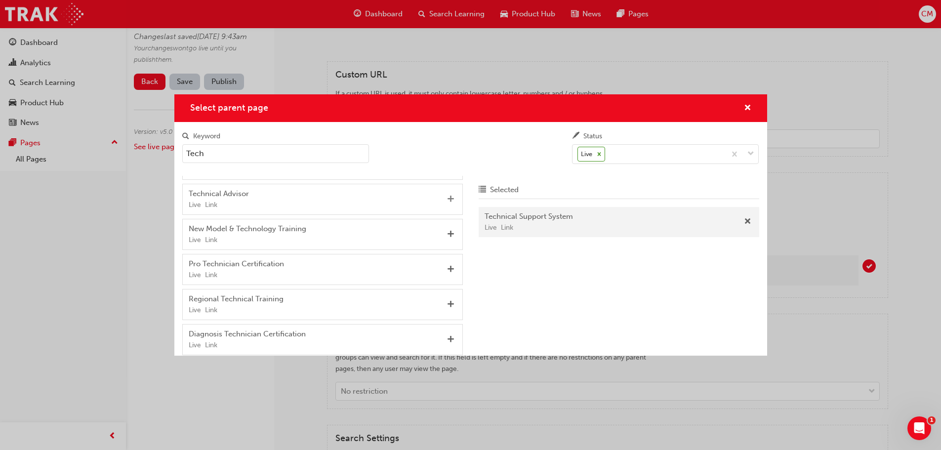
click at [447, 196] on span "Add" at bounding box center [450, 199] width 7 height 9
click at [746, 108] on span "cross-icon" at bounding box center [747, 108] width 7 height 9
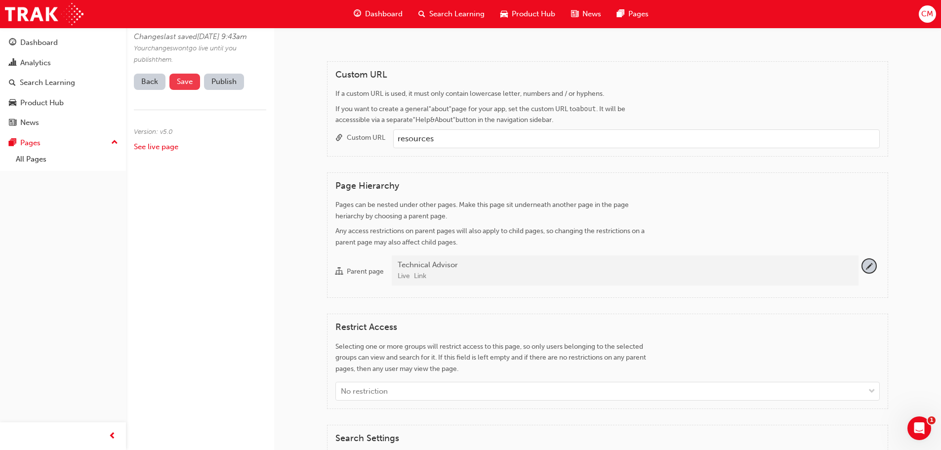
click at [186, 86] on span "Save" at bounding box center [185, 81] width 16 height 9
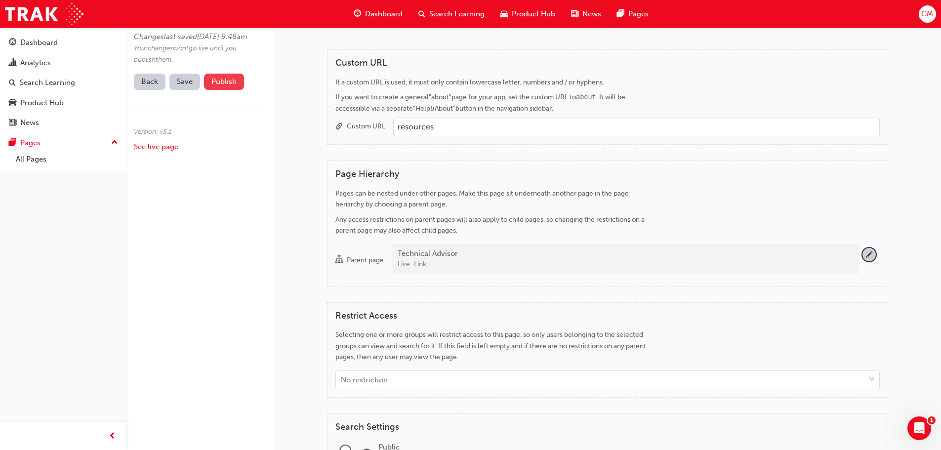
click at [218, 90] on button "Publish" at bounding box center [224, 82] width 40 height 16
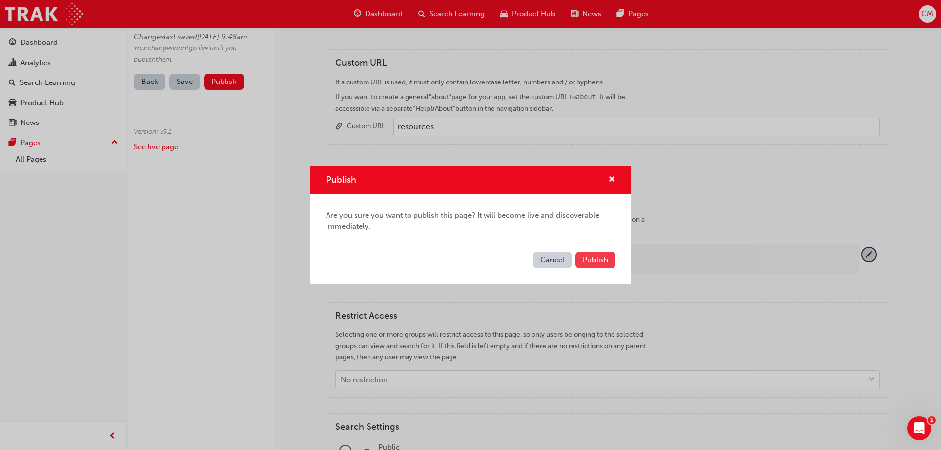
click at [589, 260] on span "Publish" at bounding box center [595, 259] width 25 height 9
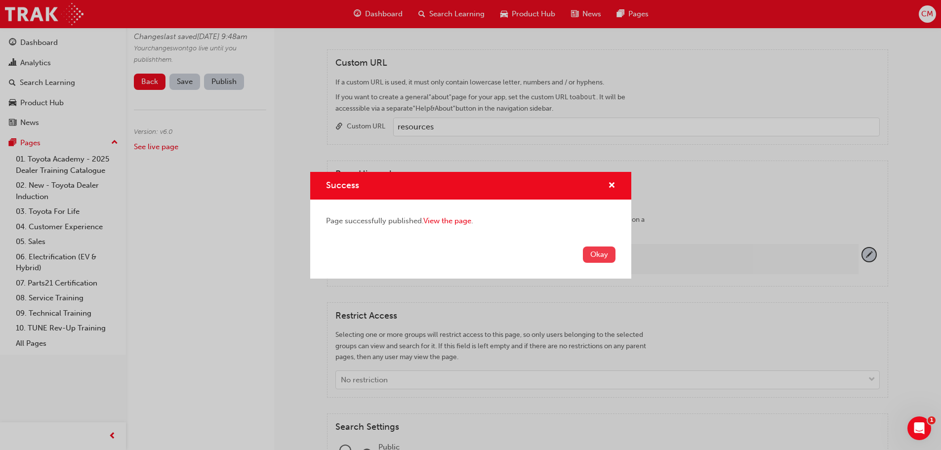
click at [595, 254] on button "Okay" at bounding box center [599, 255] width 33 height 16
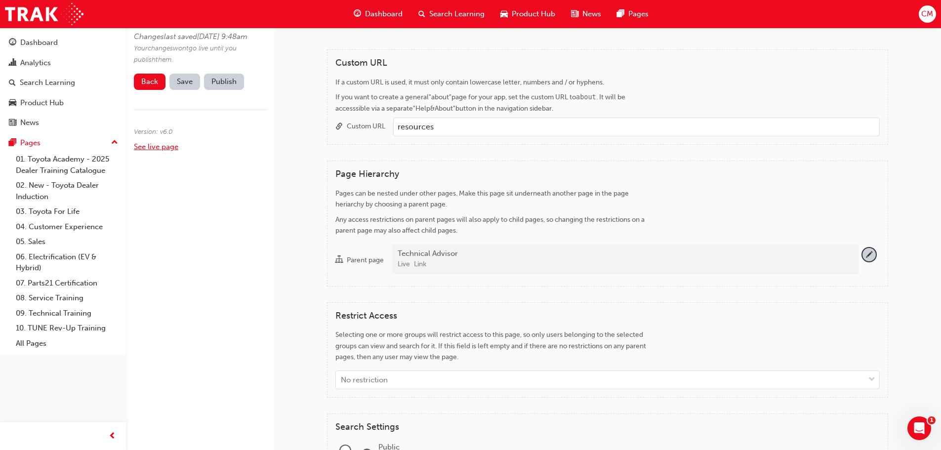
click at [151, 151] on link "See live page" at bounding box center [156, 146] width 44 height 9
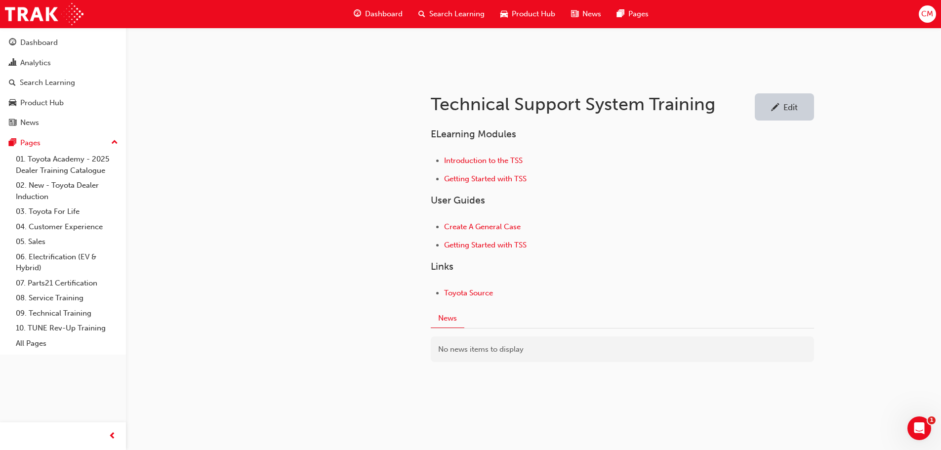
scroll to position [152, 0]
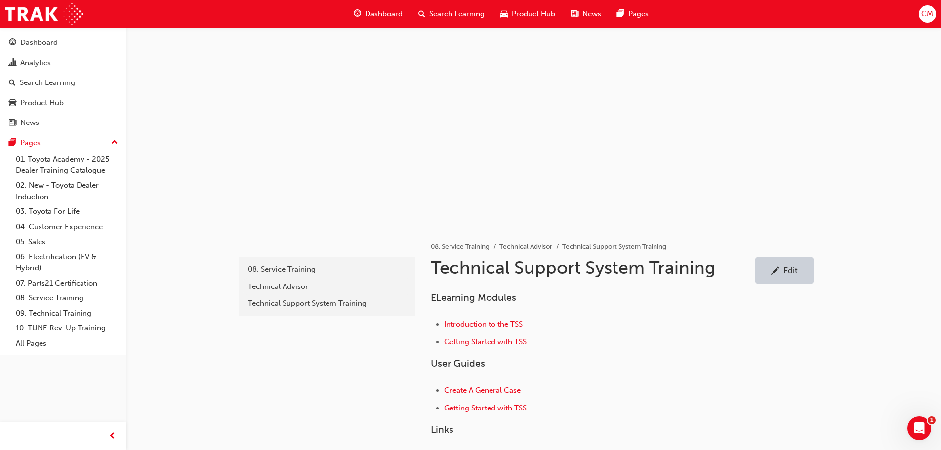
click at [787, 269] on div "Edit" at bounding box center [791, 270] width 14 height 10
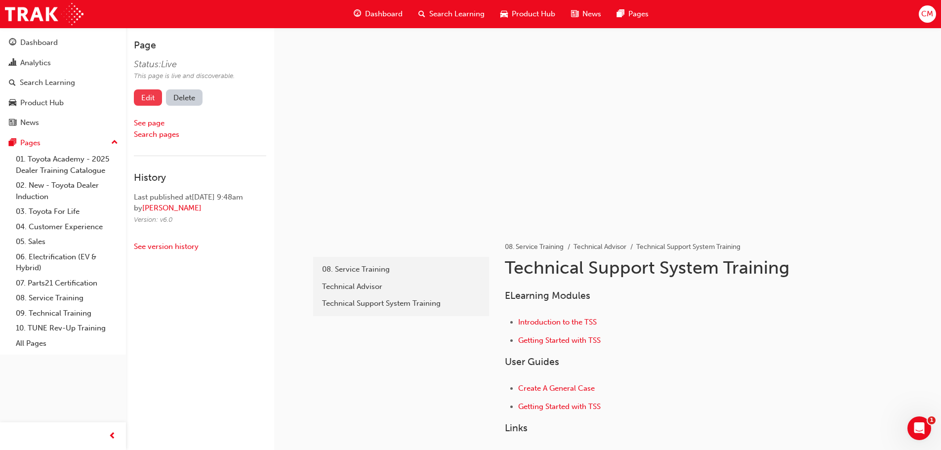
click at [146, 98] on link "Edit" at bounding box center [148, 97] width 28 height 16
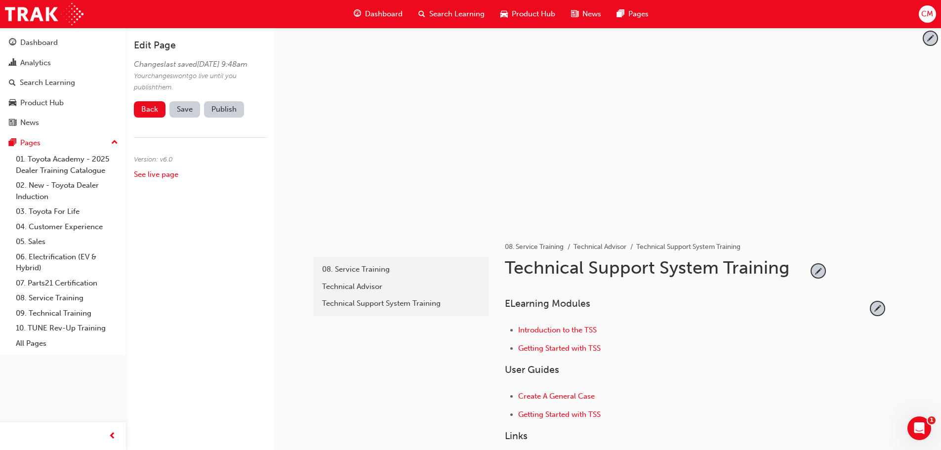
click at [786, 266] on div "Technical Support System Training" at bounding box center [656, 272] width 303 height 30
click at [816, 270] on span "pencil-icon" at bounding box center [818, 270] width 13 height 13
click at [788, 267] on input "Technical Support System Training" at bounding box center [653, 270] width 303 height 26
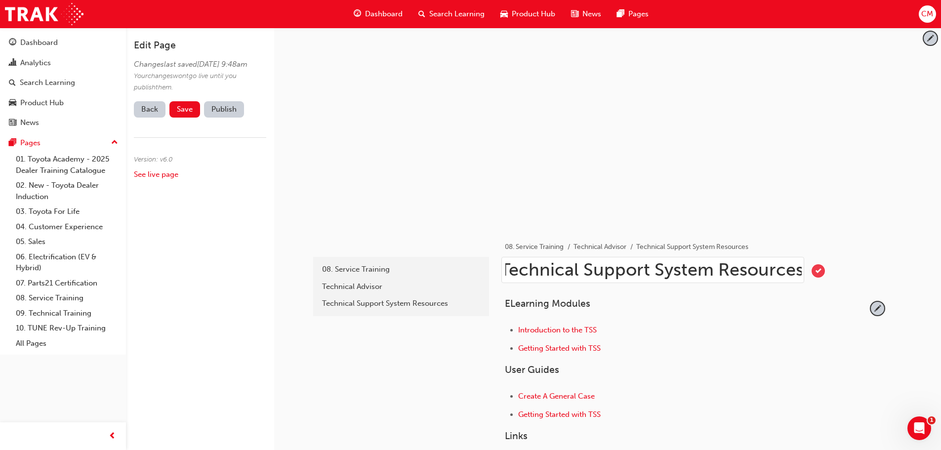
type input "Technical Support System Resources"
click at [819, 270] on span "tick-icon" at bounding box center [818, 270] width 13 height 13
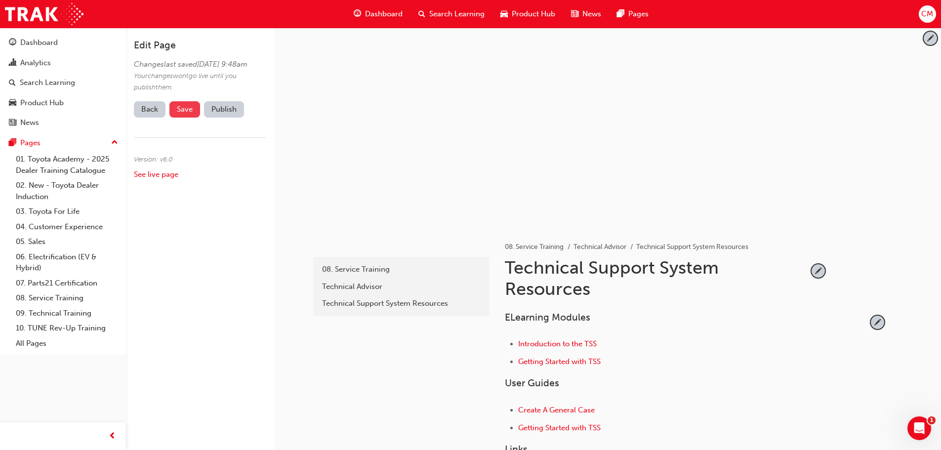
click at [184, 114] on span "Save" at bounding box center [185, 109] width 16 height 9
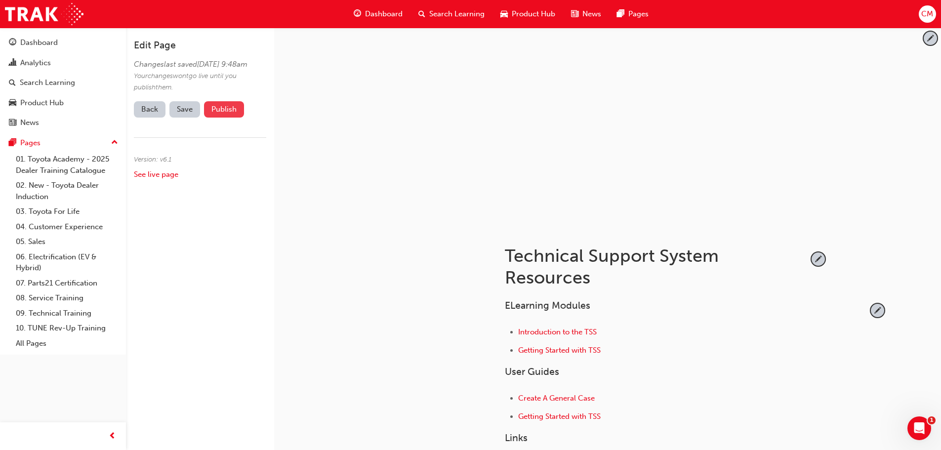
click at [226, 118] on button "Publish" at bounding box center [224, 109] width 40 height 16
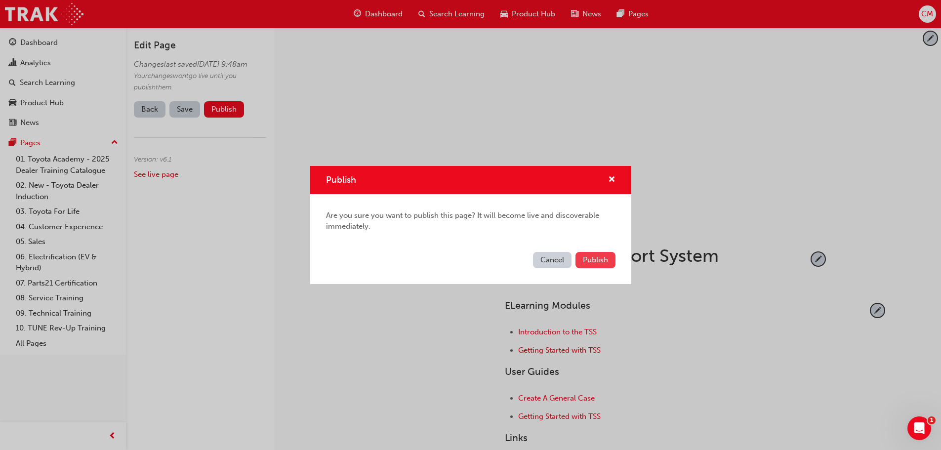
click at [589, 260] on span "Publish" at bounding box center [595, 259] width 25 height 9
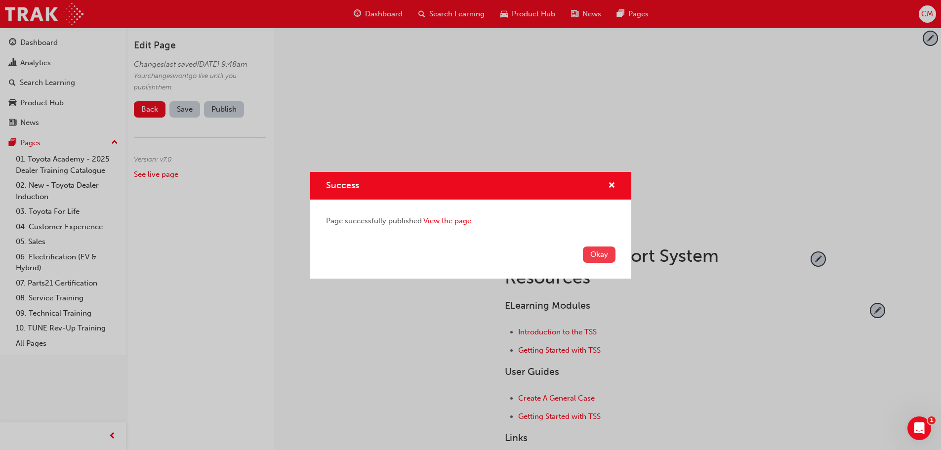
click at [596, 254] on button "Okay" at bounding box center [599, 255] width 33 height 16
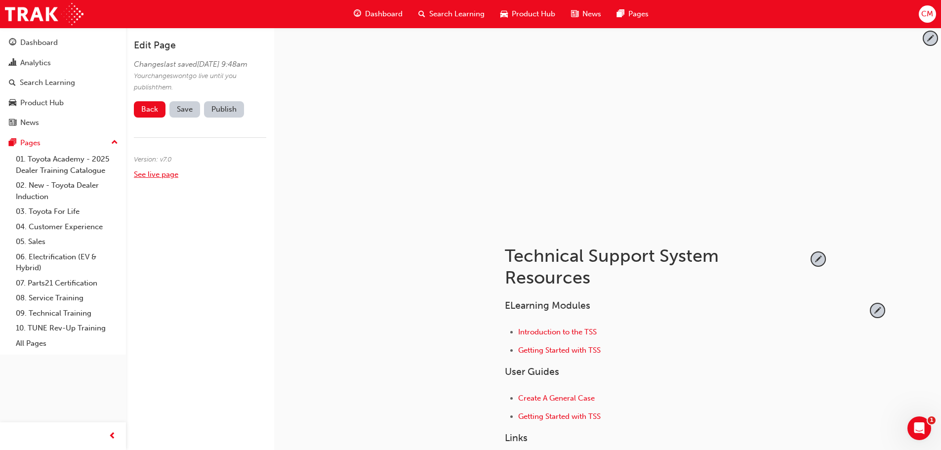
click at [146, 179] on link "See live page" at bounding box center [156, 174] width 44 height 9
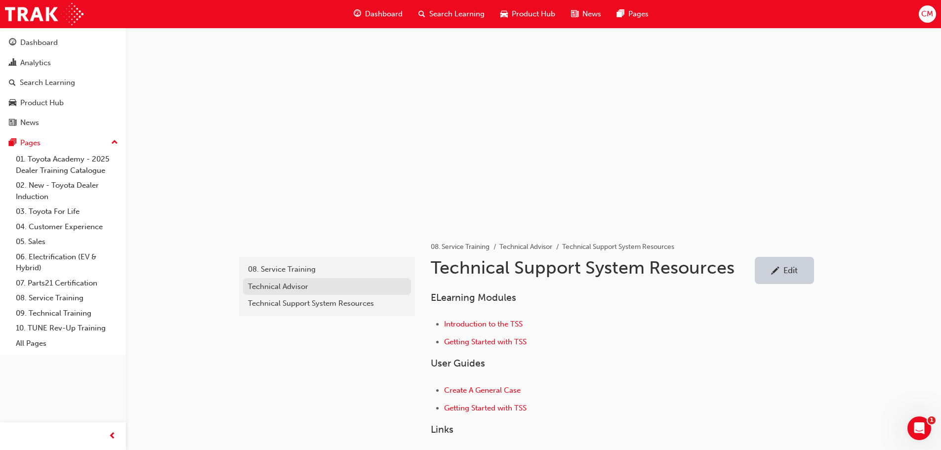
click at [263, 286] on div "Technical Advisor" at bounding box center [327, 286] width 158 height 11
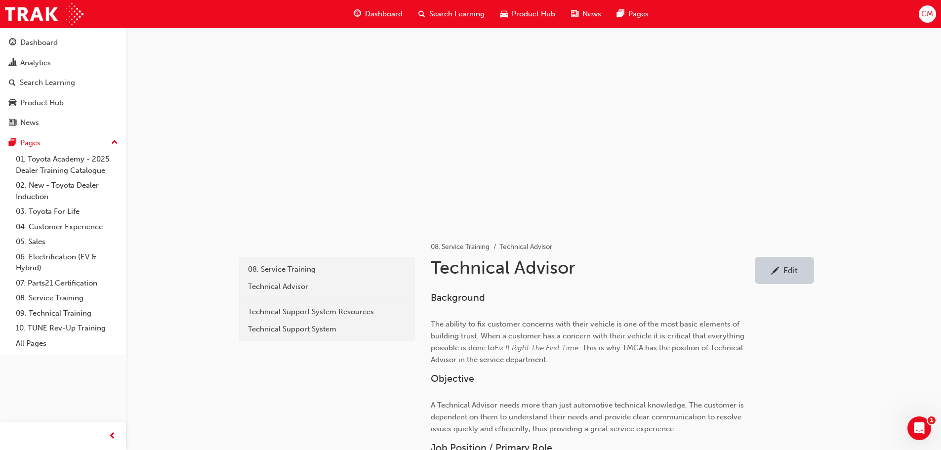
click at [793, 269] on div "Edit" at bounding box center [791, 270] width 14 height 10
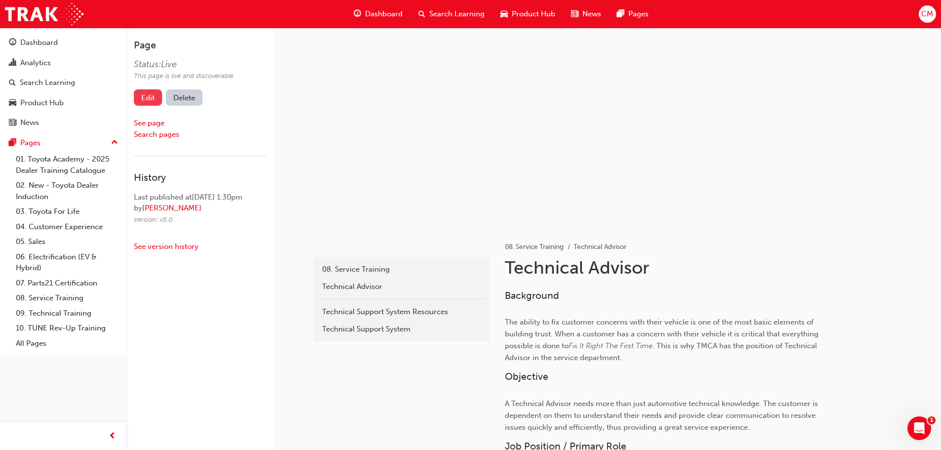
click at [141, 98] on link "Edit" at bounding box center [148, 97] width 28 height 16
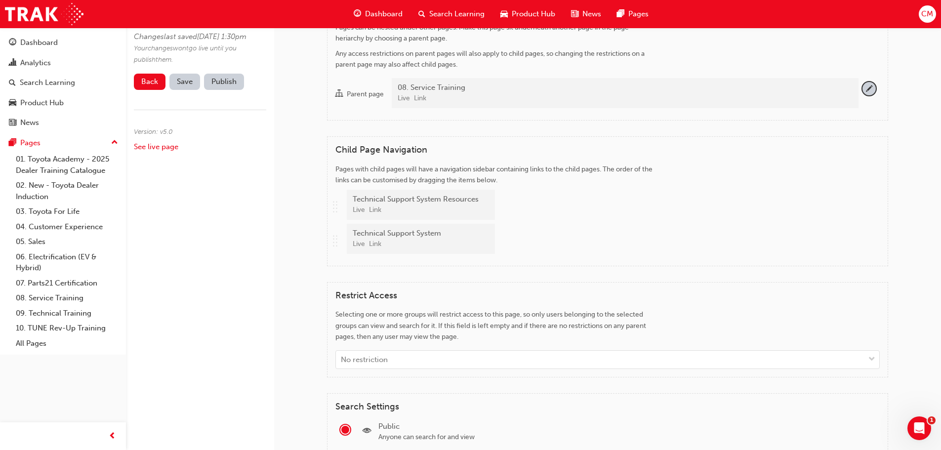
scroll to position [1186, 0]
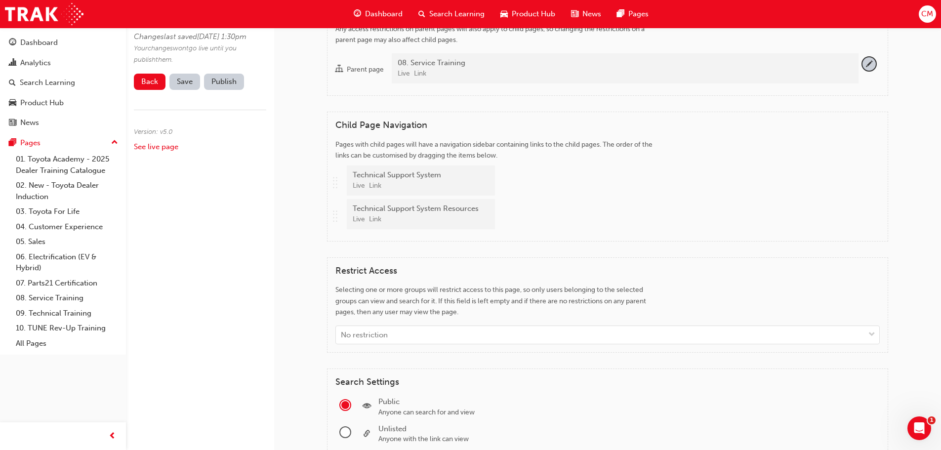
drag, startPoint x: 334, startPoint y: 218, endPoint x: 330, endPoint y: 185, distance: 33.9
click at [330, 185] on div "Child Page Navigation Pages with child pages will have a navigation sidebar con…" at bounding box center [607, 177] width 561 height 130
click at [181, 86] on span "Save" at bounding box center [185, 81] width 16 height 9
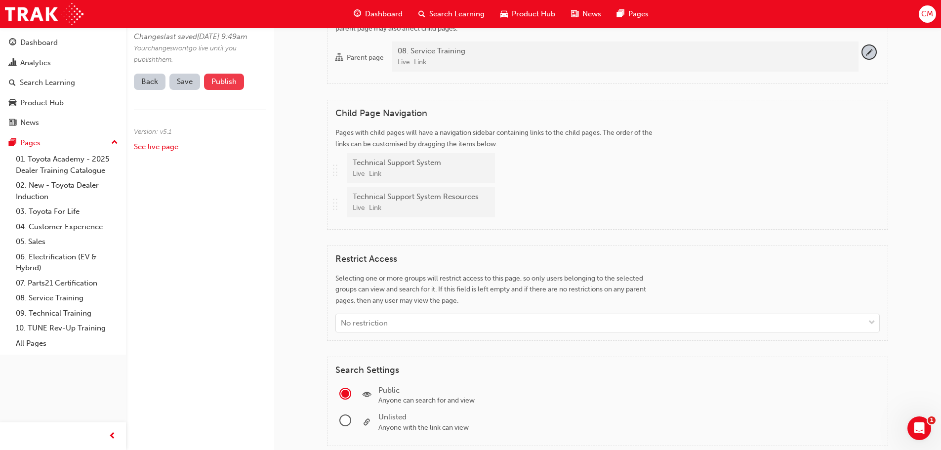
click at [216, 90] on button "Publish" at bounding box center [224, 82] width 40 height 16
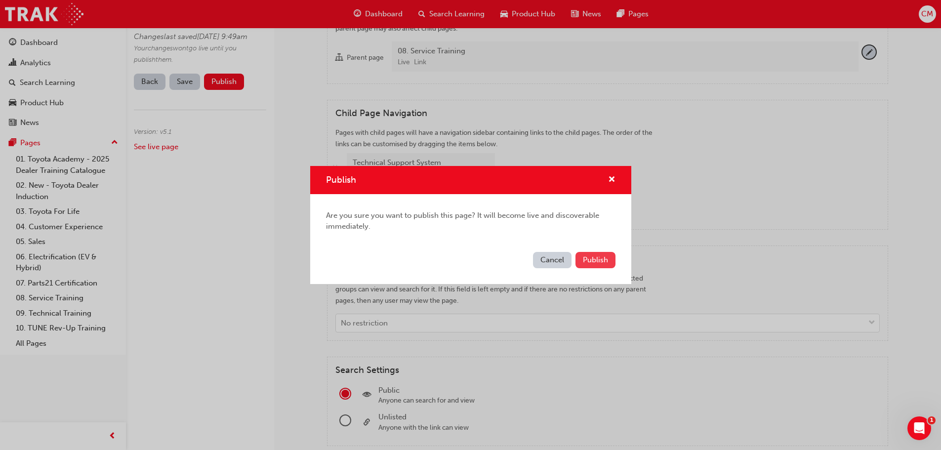
click at [591, 263] on span "Publish" at bounding box center [595, 259] width 25 height 9
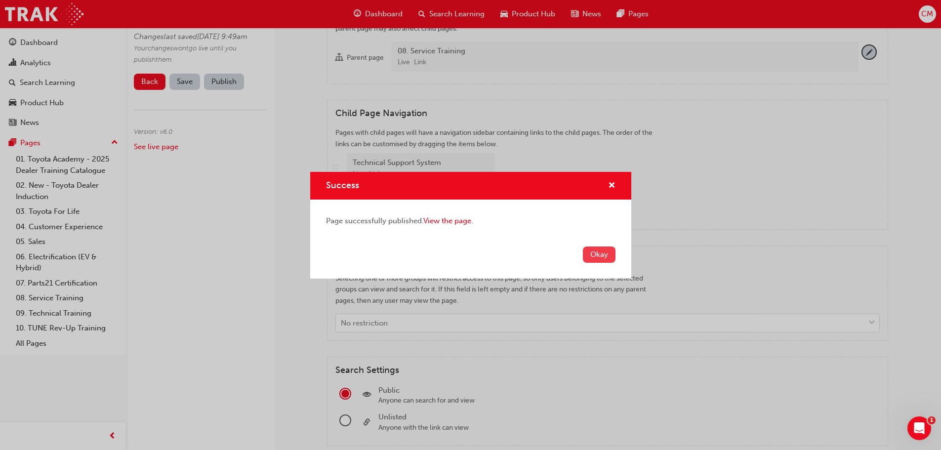
click at [591, 257] on button "Okay" at bounding box center [599, 255] width 33 height 16
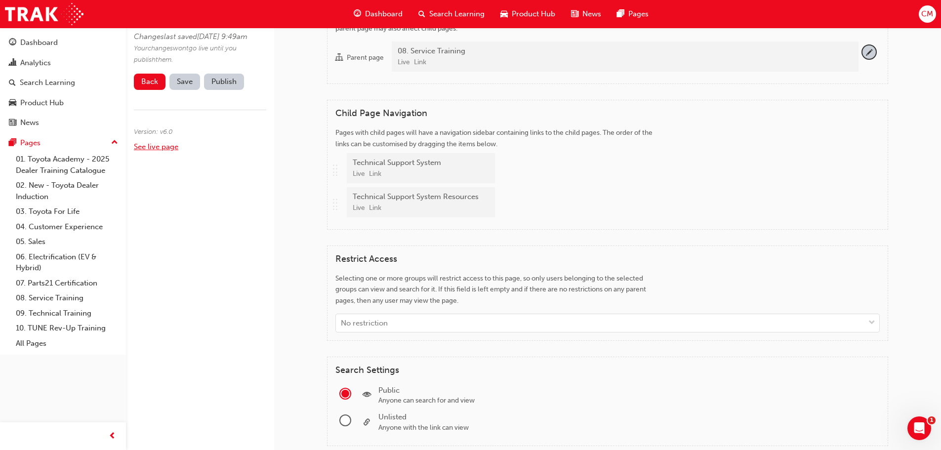
click at [147, 151] on link "See live page" at bounding box center [156, 146] width 44 height 9
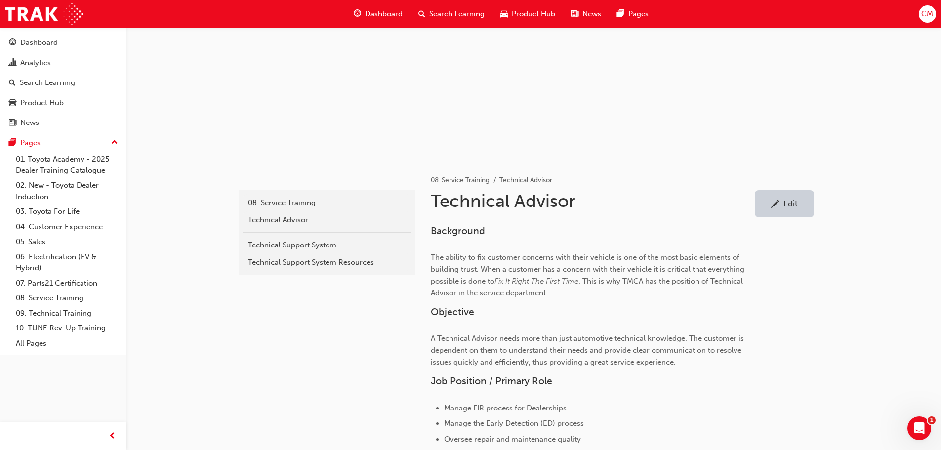
scroll to position [34, 0]
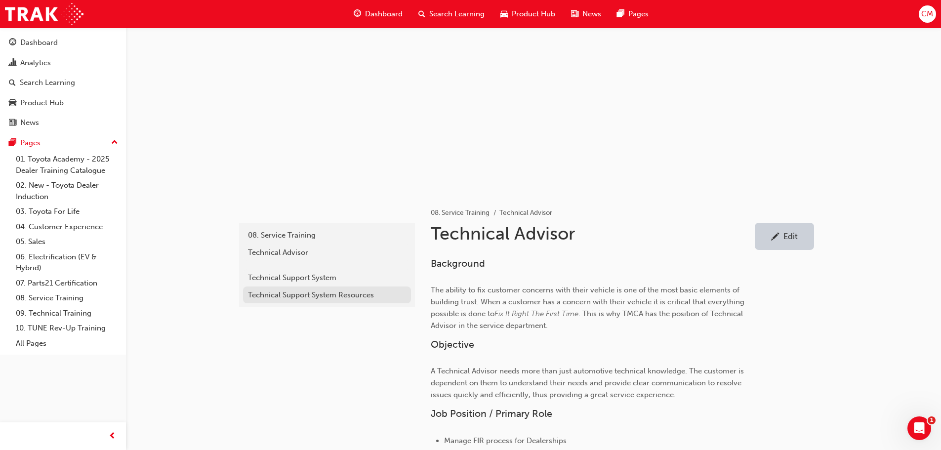
click at [288, 295] on div "Technical Support System Resources" at bounding box center [327, 295] width 158 height 11
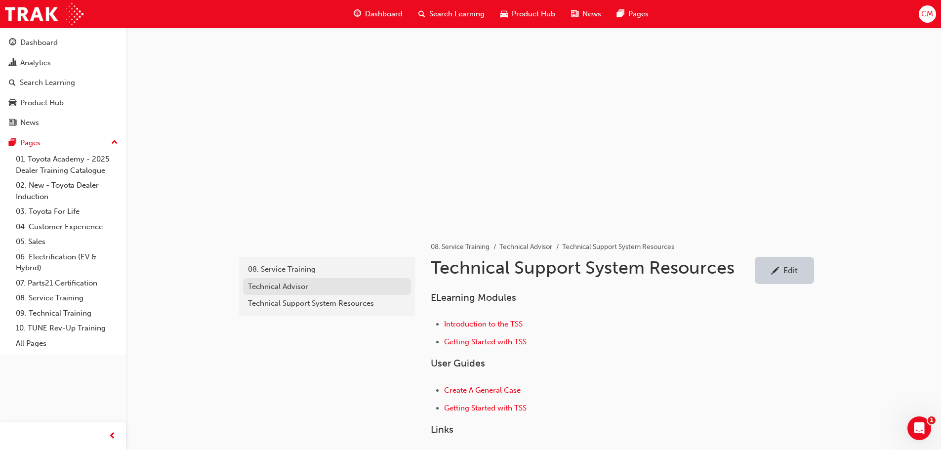
click at [265, 285] on div "Technical Advisor" at bounding box center [327, 286] width 158 height 11
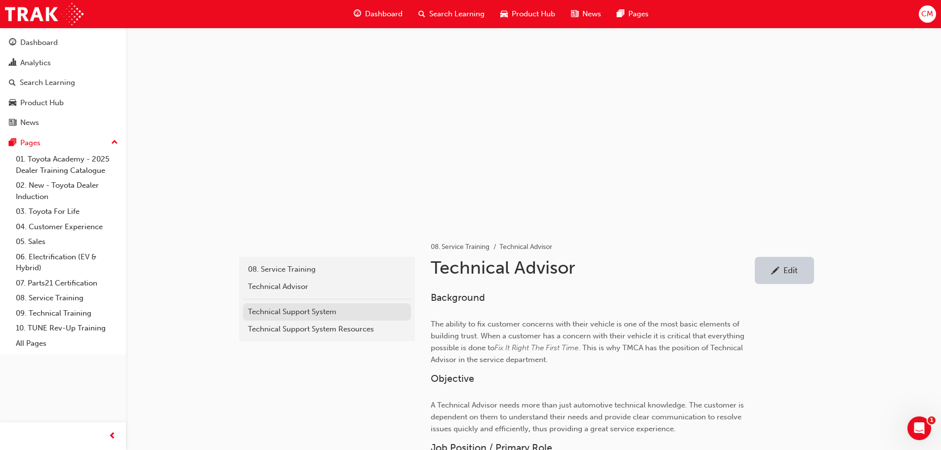
click at [262, 313] on div "Technical Support System" at bounding box center [327, 311] width 158 height 11
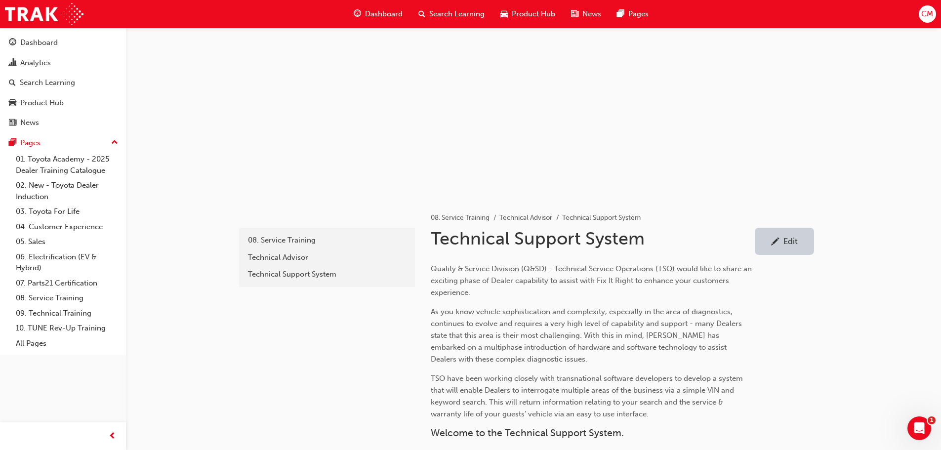
scroll to position [128, 0]
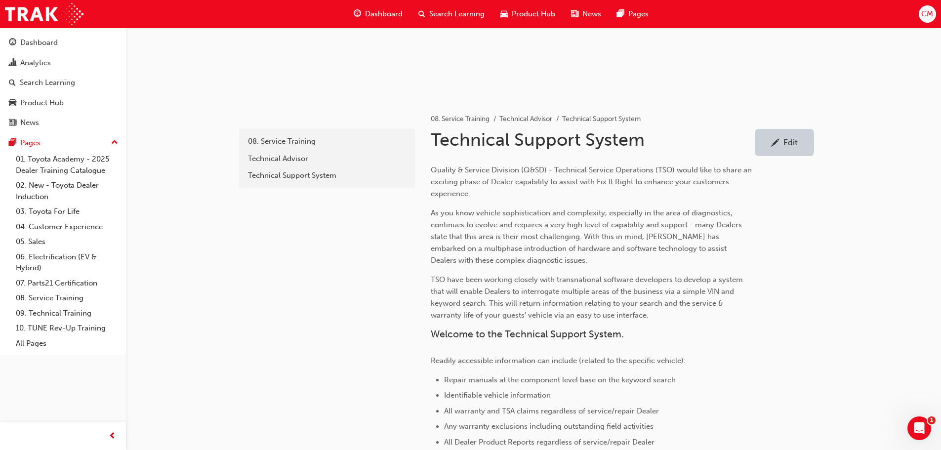
click at [791, 143] on div "Edit" at bounding box center [791, 142] width 14 height 10
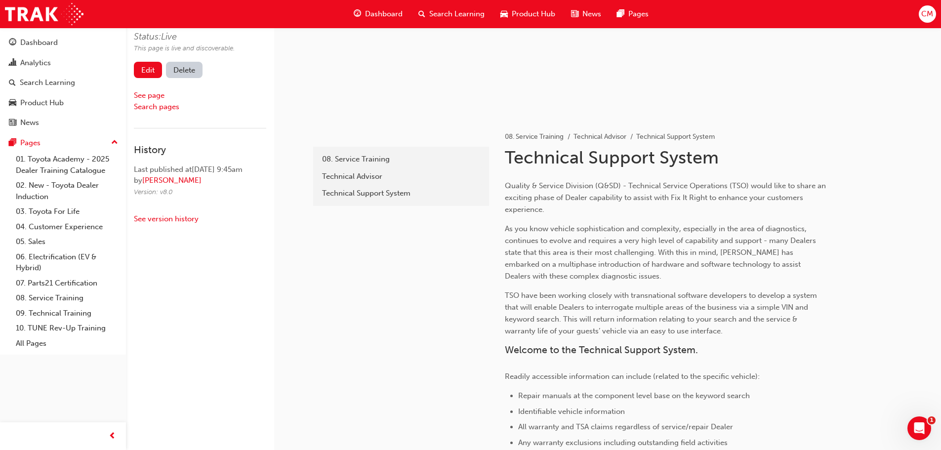
scroll to position [77, 0]
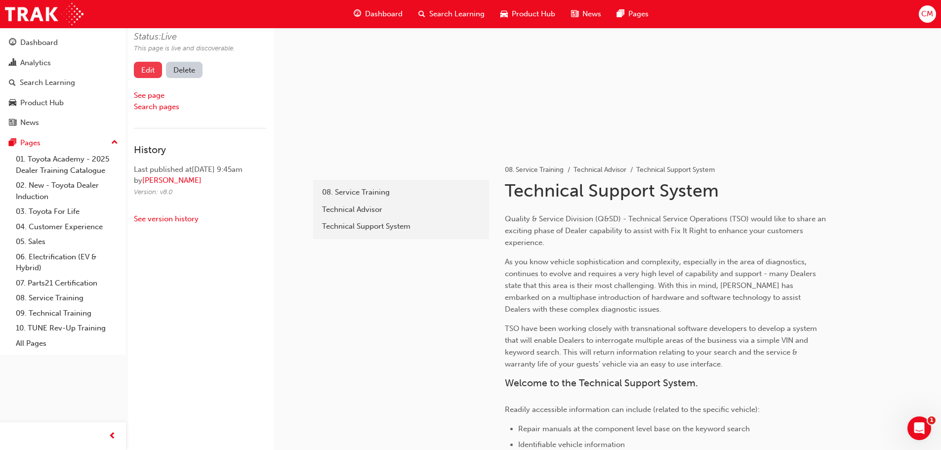
click at [149, 69] on link "Edit" at bounding box center [148, 70] width 28 height 16
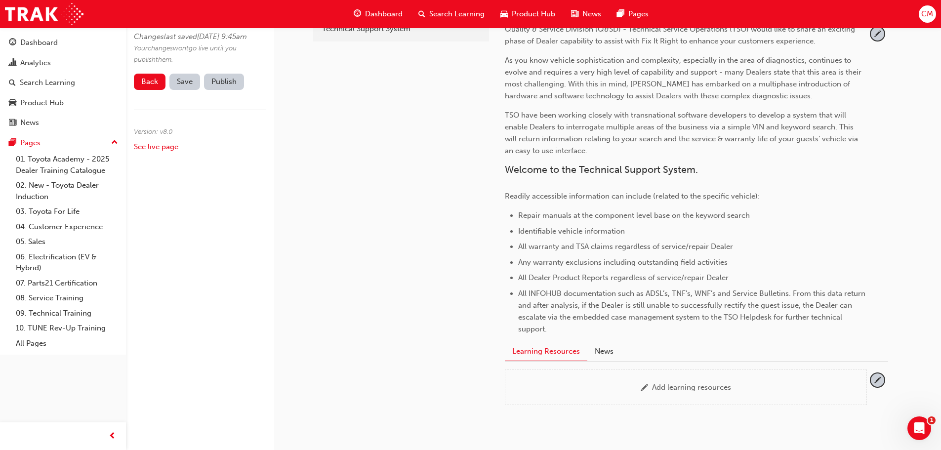
scroll to position [423, 0]
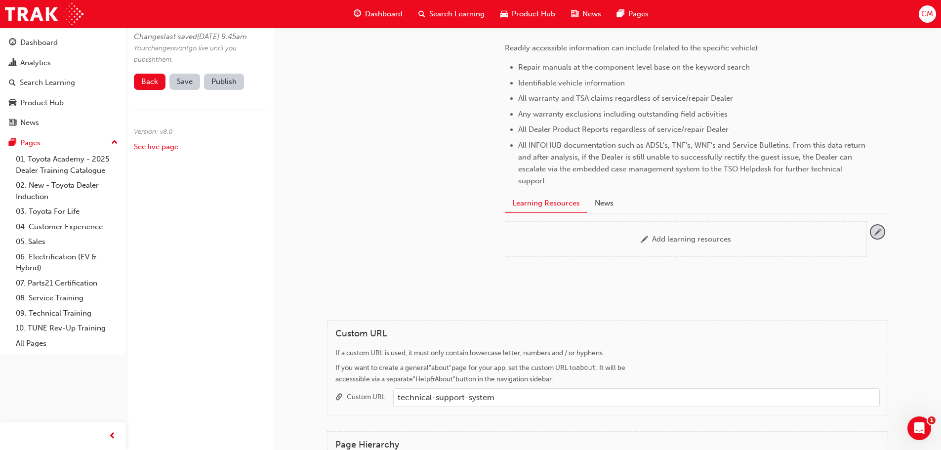
click at [877, 231] on span "pencil-icon" at bounding box center [877, 231] width 13 height 13
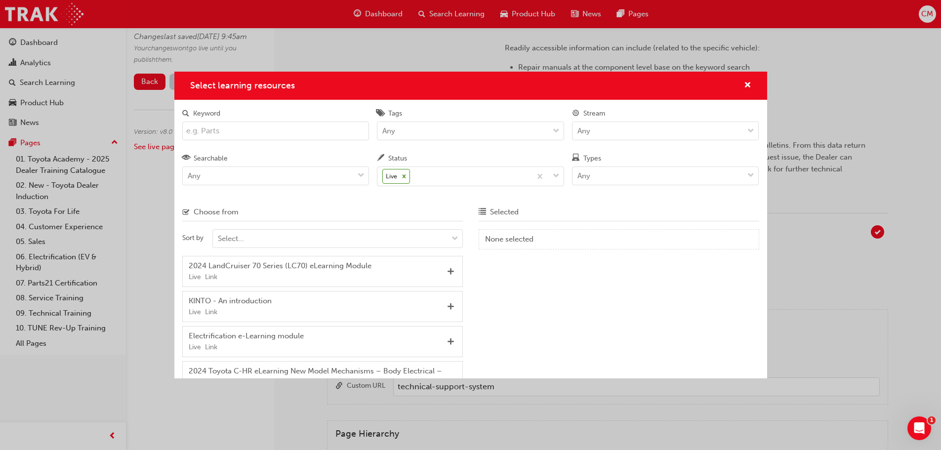
click at [223, 130] on input "Keyword" at bounding box center [275, 131] width 187 height 19
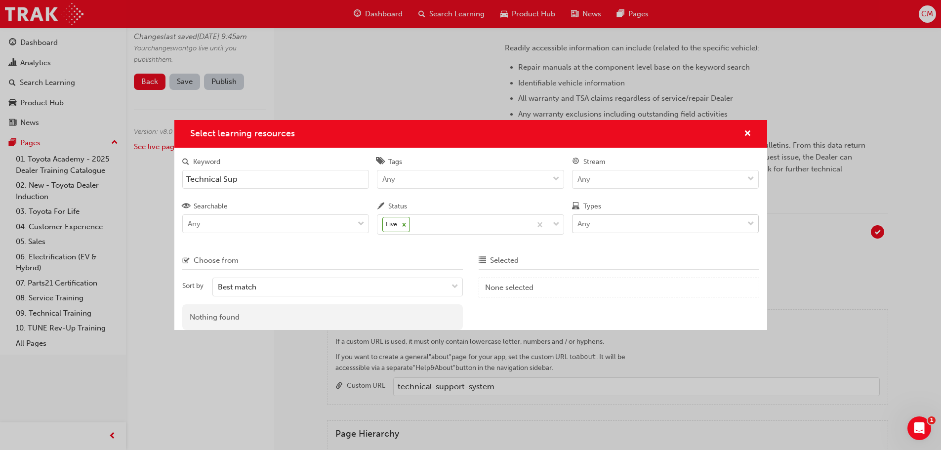
type input "Technical Sup"
click at [750, 222] on span "down-icon" at bounding box center [751, 224] width 7 height 13
click at [579, 222] on input "Types Any" at bounding box center [578, 223] width 1 height 8
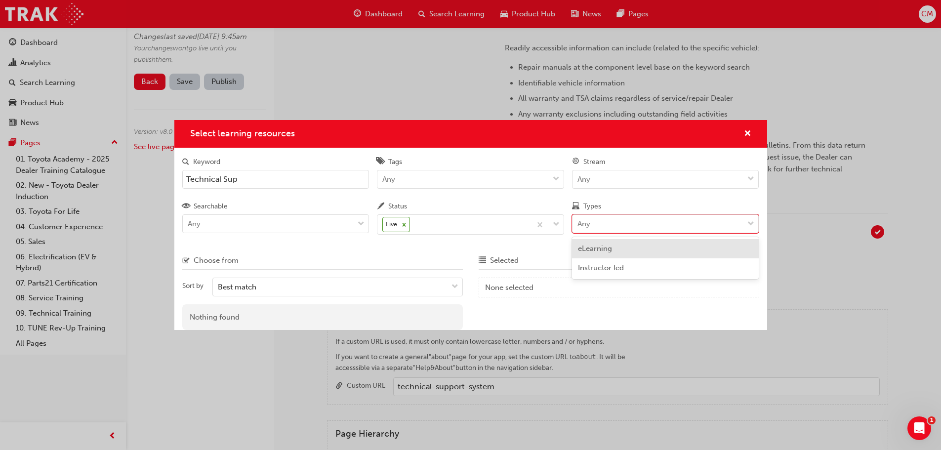
click at [596, 248] on span "eLearning" at bounding box center [595, 248] width 34 height 9
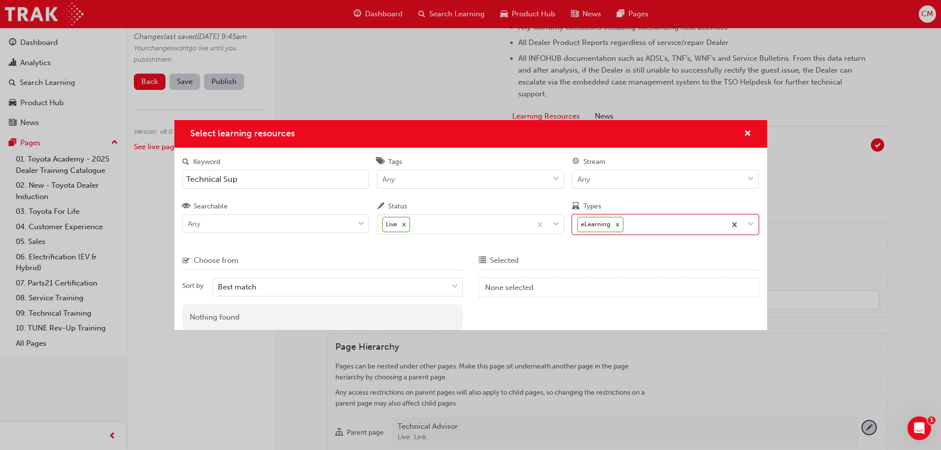
scroll to position [324, 0]
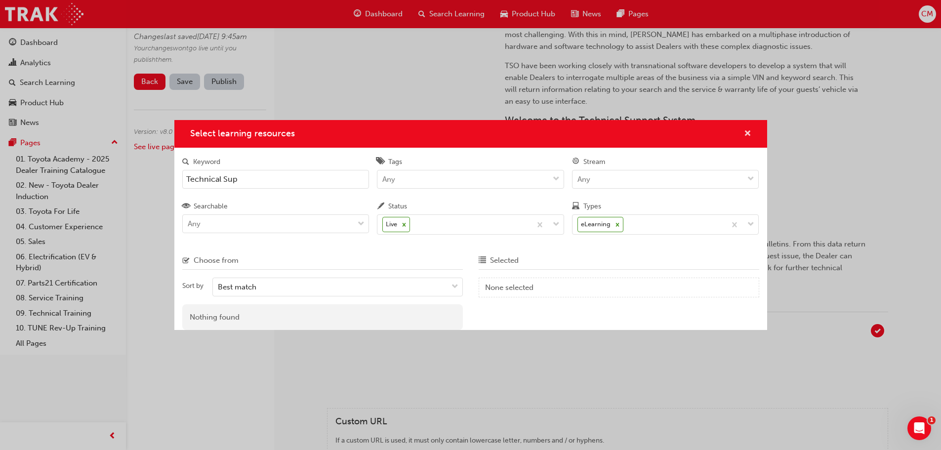
click at [747, 131] on span "cross-icon" at bounding box center [747, 134] width 7 height 9
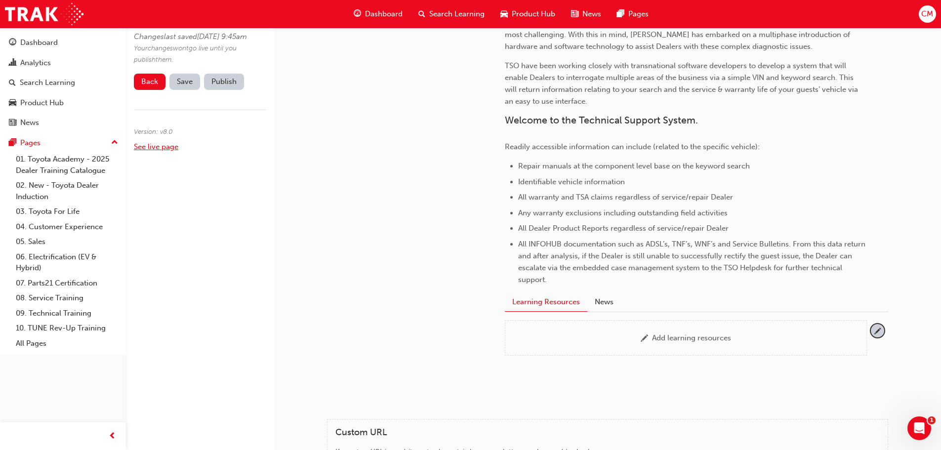
click at [144, 151] on link "See live page" at bounding box center [156, 146] width 44 height 9
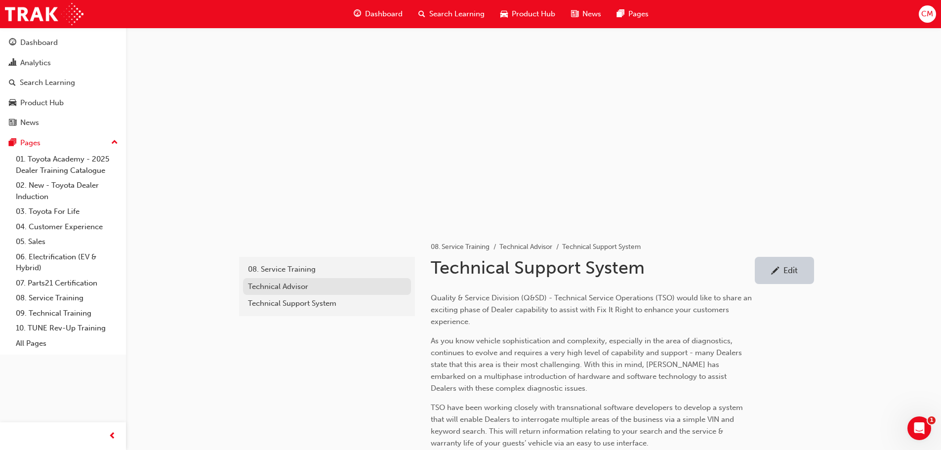
click at [265, 286] on div "Technical Advisor" at bounding box center [327, 286] width 158 height 11
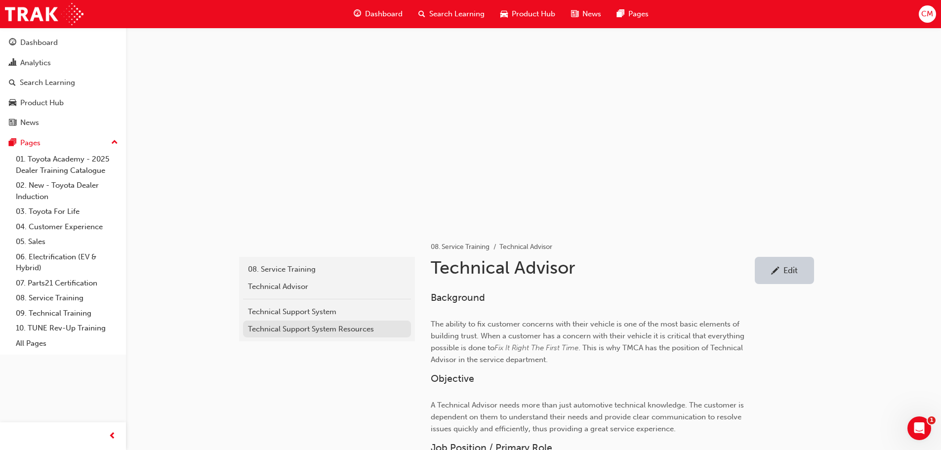
click at [275, 331] on div "Technical Support System Resources" at bounding box center [327, 329] width 158 height 11
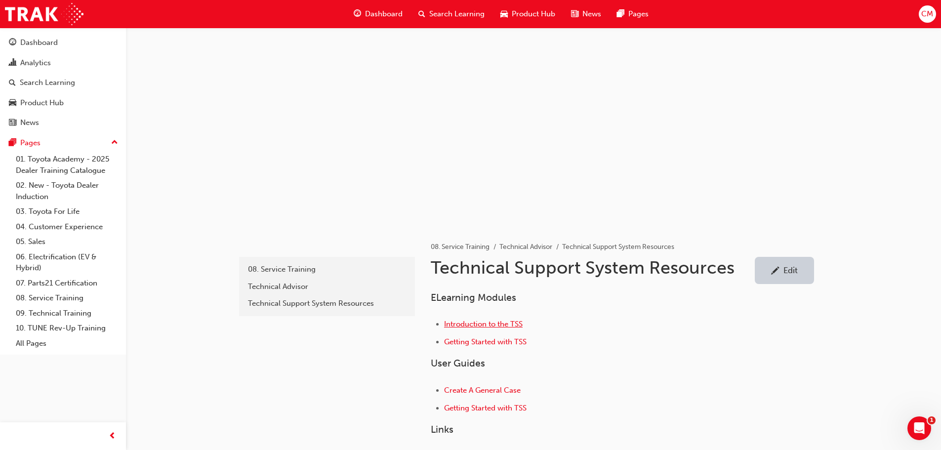
click at [464, 323] on span "Introduction to the TSS" at bounding box center [483, 324] width 79 height 9
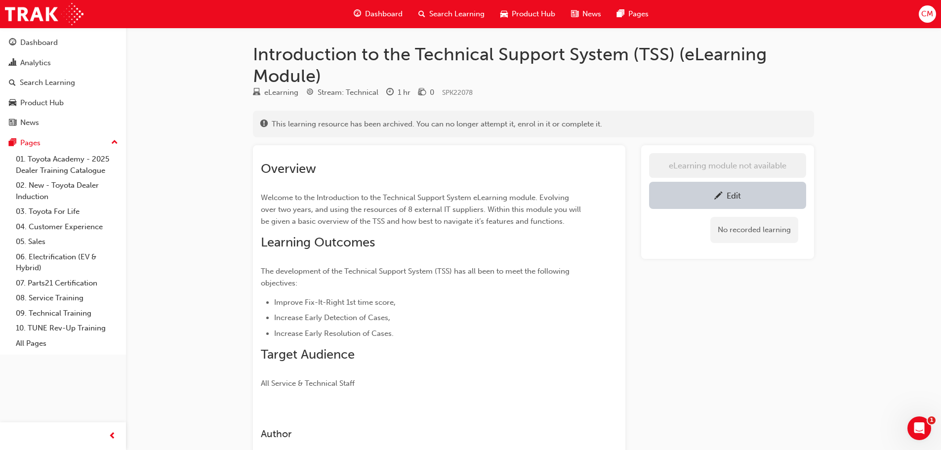
click at [727, 196] on div "Edit" at bounding box center [734, 196] width 14 height 10
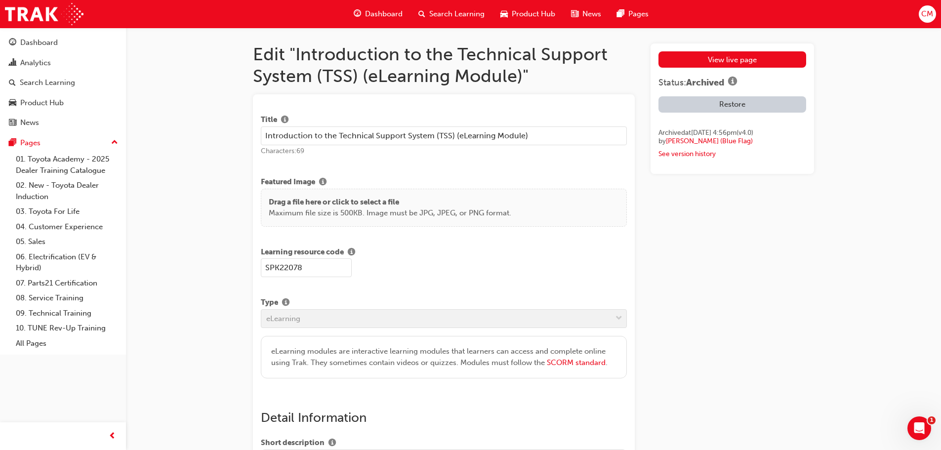
click at [337, 133] on input "Introduction to the Technical Support System (TSS) (eLearning Module)" at bounding box center [444, 136] width 366 height 19
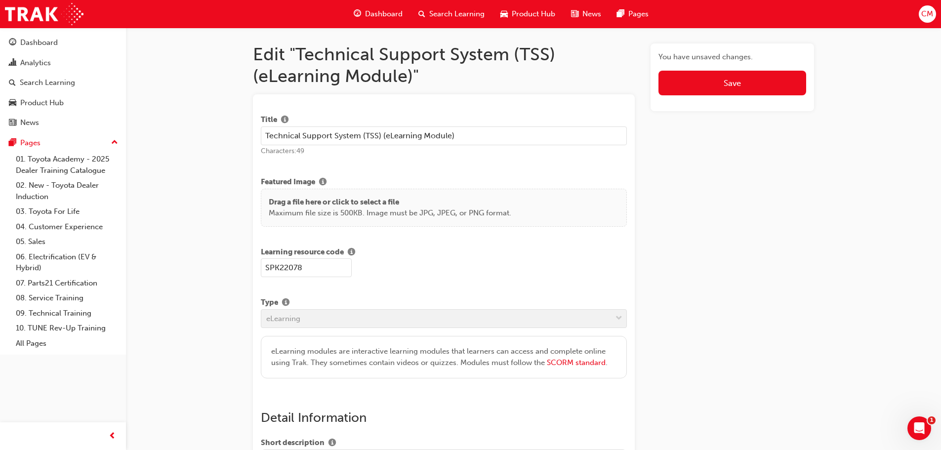
click at [458, 133] on input "Technical Support System (TSS) (eLearning Module)" at bounding box center [444, 136] width 366 height 19
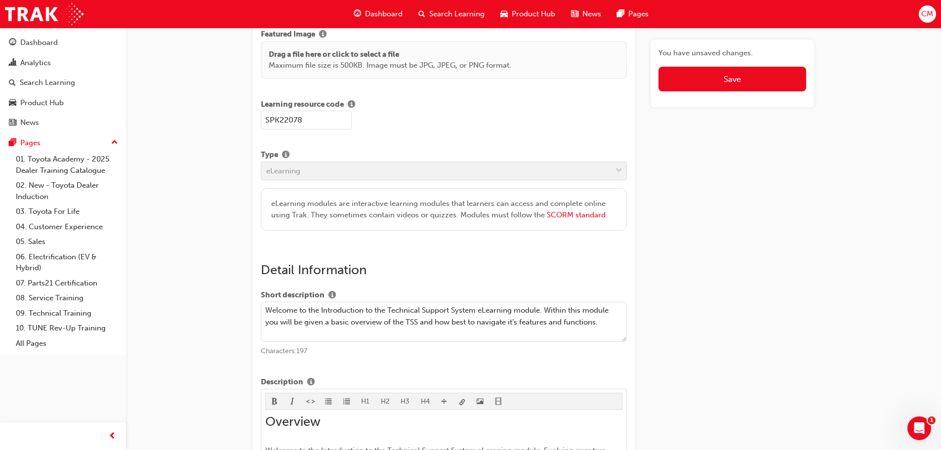
scroll to position [148, 0]
type input "Technical Support System (TSS) Introduction"
drag, startPoint x: 321, startPoint y: 308, endPoint x: 387, endPoint y: 312, distance: 65.8
click at [387, 312] on textarea "Welcome to the Introduction to the Technical Support System eLearning module. W…" at bounding box center [444, 321] width 366 height 41
click at [410, 308] on textarea "Welcome to the Technical Support System eLearning module. Within this module yo…" at bounding box center [444, 321] width 366 height 41
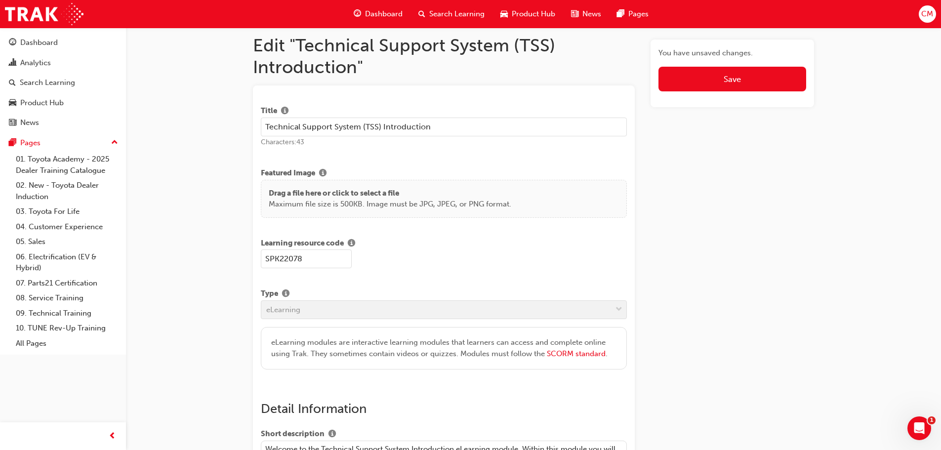
scroll to position [0, 0]
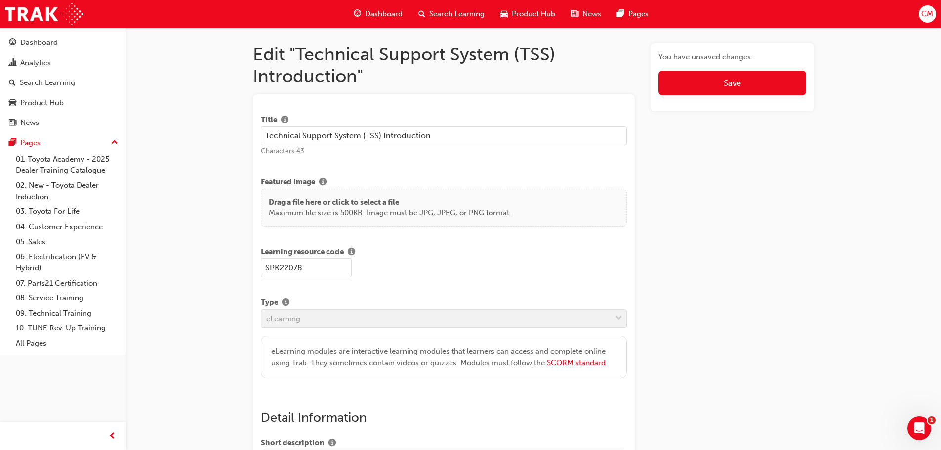
type textarea "Welcome to the Technical Support System Introduction eLearning module. Within t…"
click at [380, 135] on input "Technical Support System (TSS) Introduction" at bounding box center [444, 136] width 366 height 19
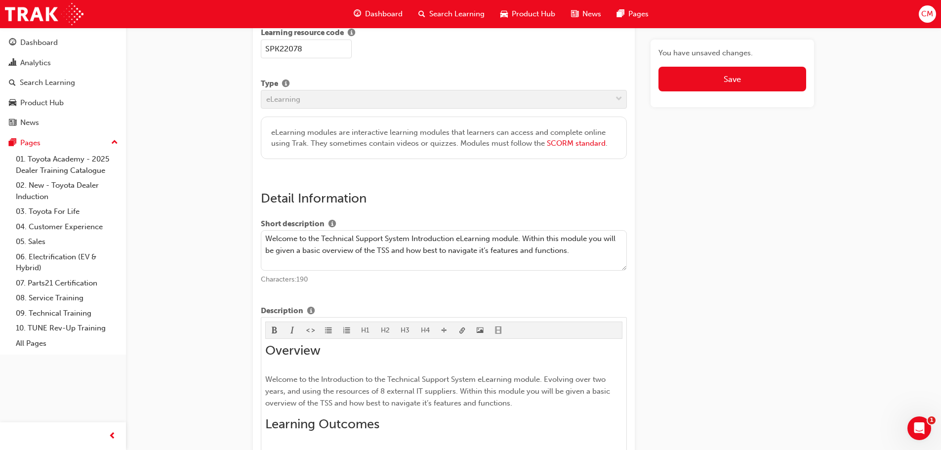
scroll to position [247, 0]
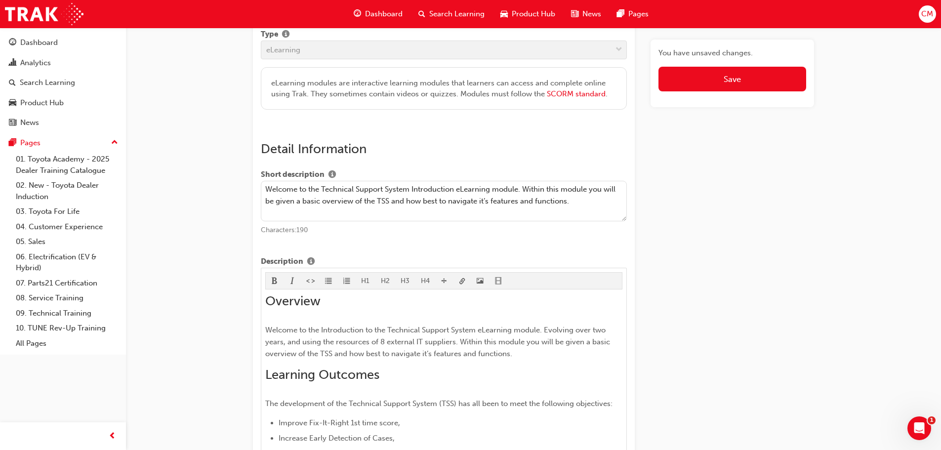
type input "Technical Support System Introduction"
click at [410, 188] on textarea "Welcome to the Technical Support System Introduction eLearning module. Within t…" at bounding box center [444, 201] width 366 height 41
drag, startPoint x: 265, startPoint y: 187, endPoint x: 540, endPoint y: 183, distance: 275.3
click at [540, 183] on textarea "Welcome to the Technical Support System (TSS) Introduction eLearning module. Wi…" at bounding box center [444, 201] width 366 height 41
type textarea "Welcome to the Technical Support System (TSS) Introduction eLearning module. Wi…"
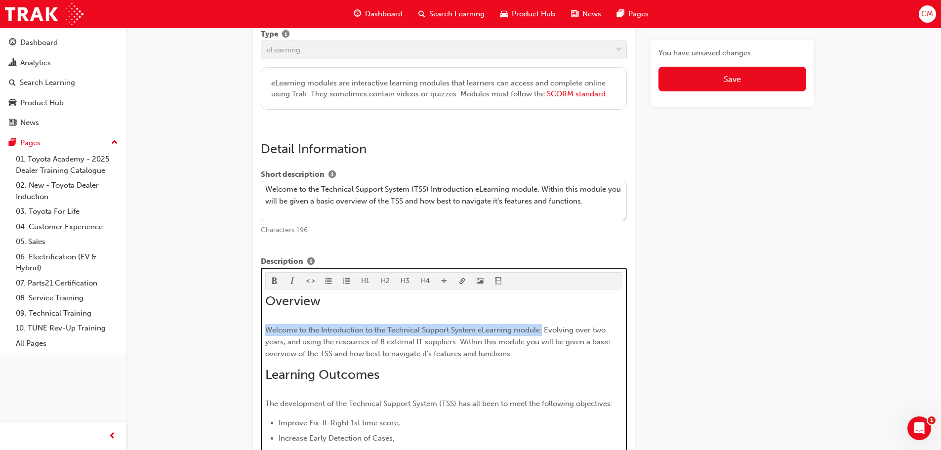
drag, startPoint x: 266, startPoint y: 331, endPoint x: 544, endPoint y: 333, distance: 277.7
click at [544, 333] on span "Welcome to the Introduction to the Technical Support System eLearning module. E…" at bounding box center [438, 342] width 347 height 33
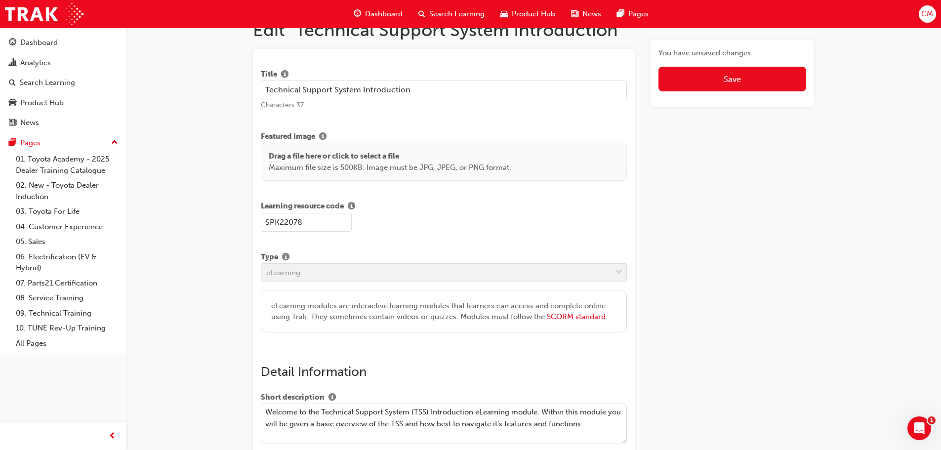
scroll to position [0, 0]
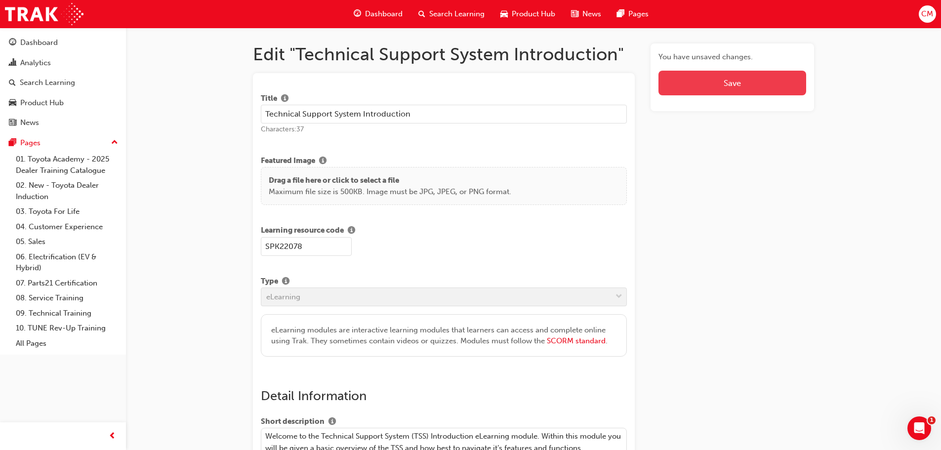
click at [726, 83] on span "Save" at bounding box center [732, 83] width 17 height 10
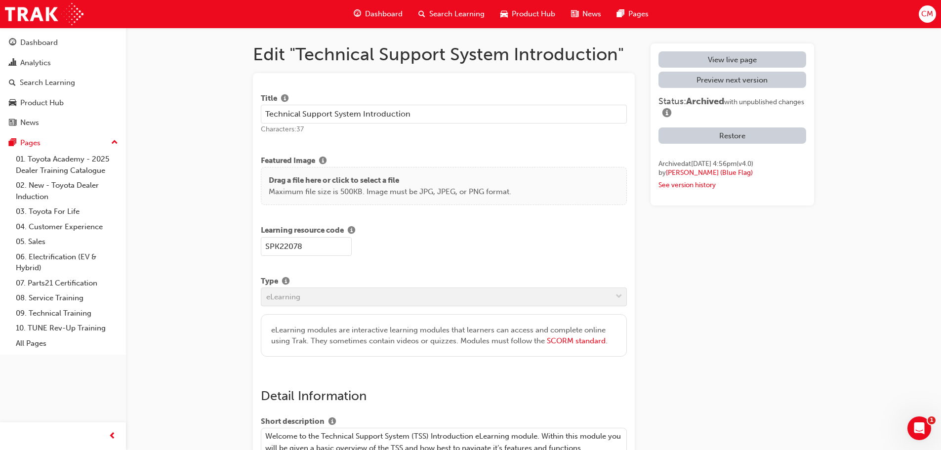
click at [728, 136] on button "Restore" at bounding box center [733, 135] width 148 height 16
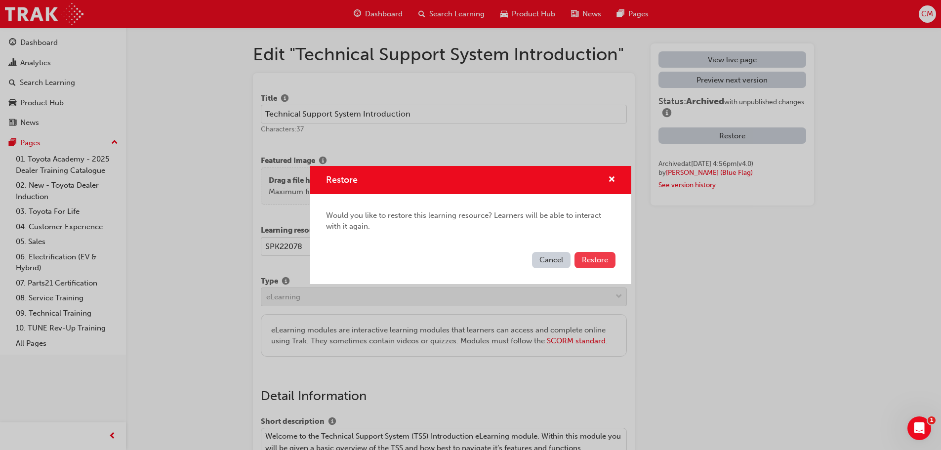
click at [589, 260] on span "Restore" at bounding box center [595, 259] width 26 height 9
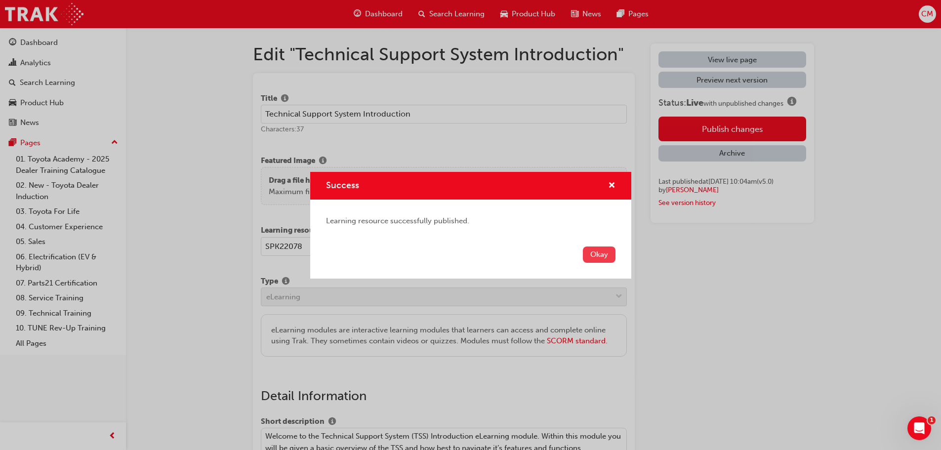
click at [598, 255] on button "Okay" at bounding box center [599, 255] width 33 height 16
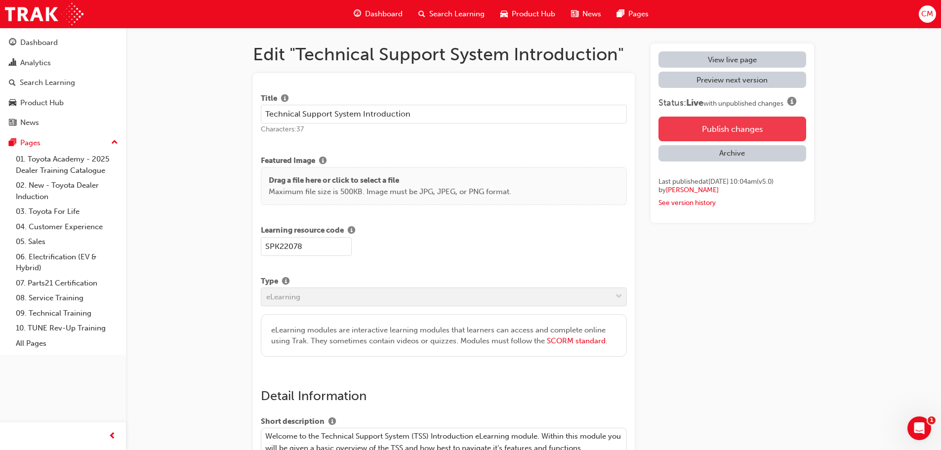
click at [713, 128] on button "Publish changes" at bounding box center [733, 129] width 148 height 25
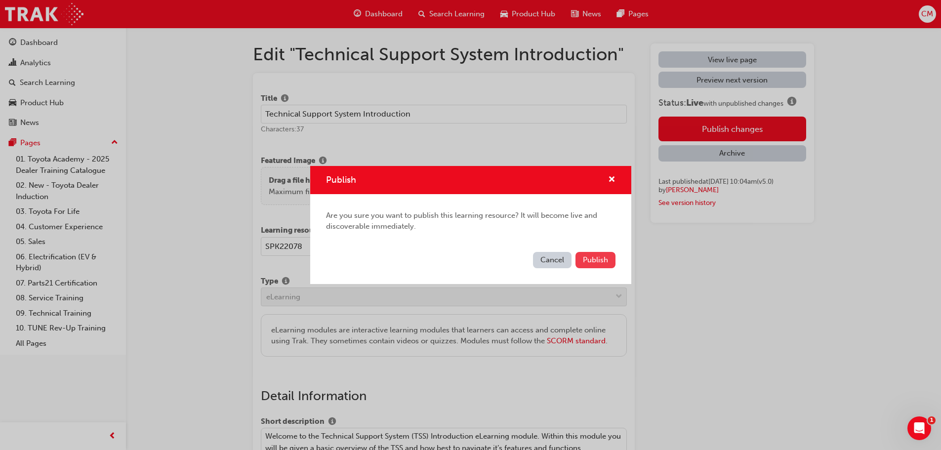
click at [598, 262] on span "Publish" at bounding box center [595, 259] width 25 height 9
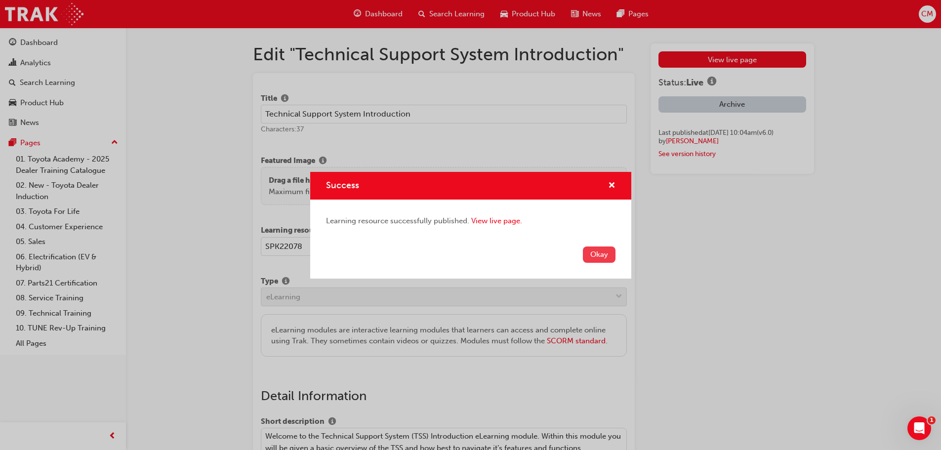
click at [599, 255] on button "Okay" at bounding box center [599, 255] width 33 height 16
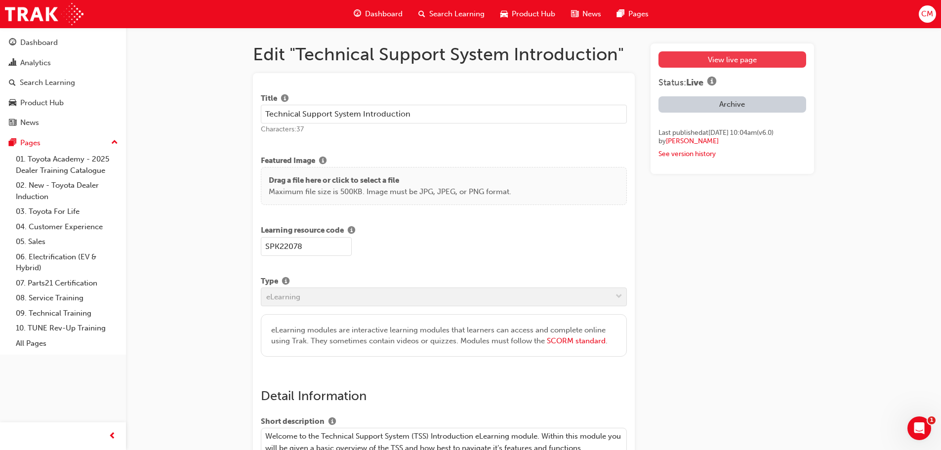
click at [711, 58] on link "View live page" at bounding box center [733, 59] width 148 height 16
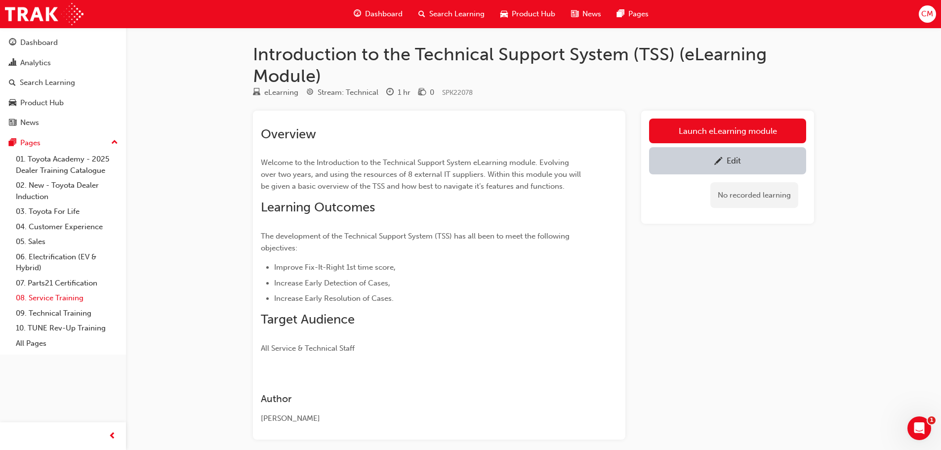
click at [40, 297] on link "08. Service Training" at bounding box center [67, 298] width 110 height 15
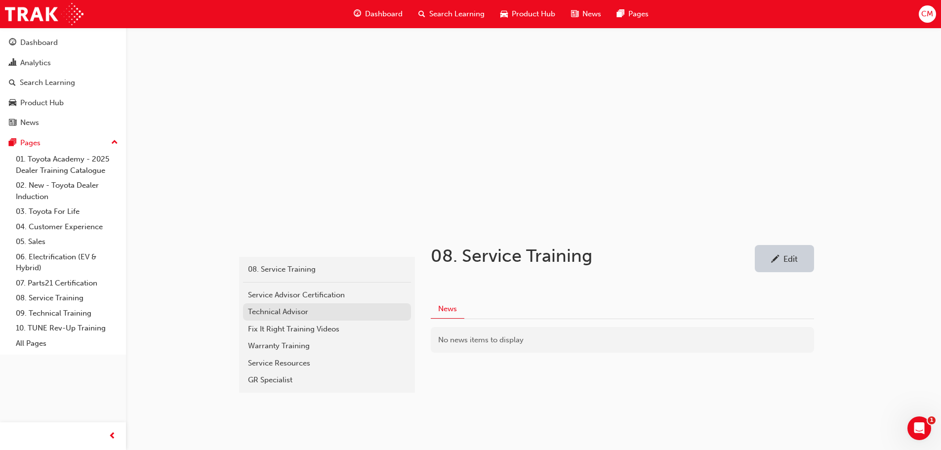
click at [261, 311] on div "Technical Advisor" at bounding box center [327, 311] width 158 height 11
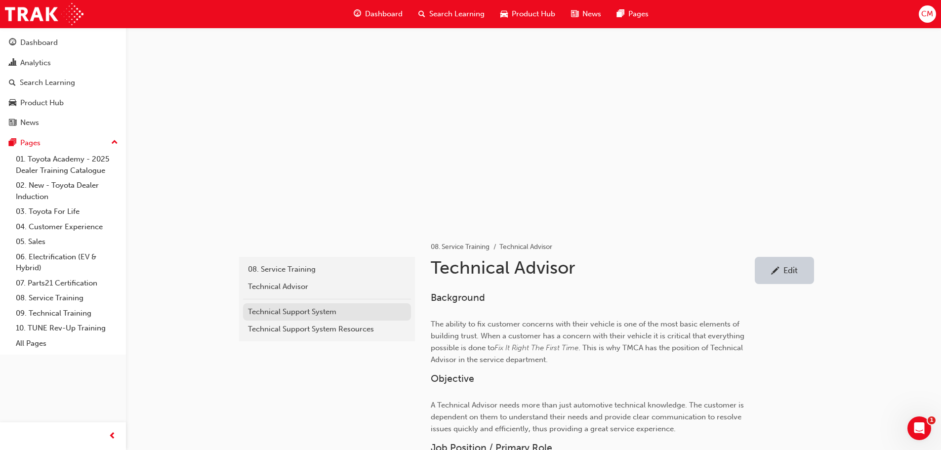
click at [258, 312] on div "Technical Support System" at bounding box center [327, 311] width 158 height 11
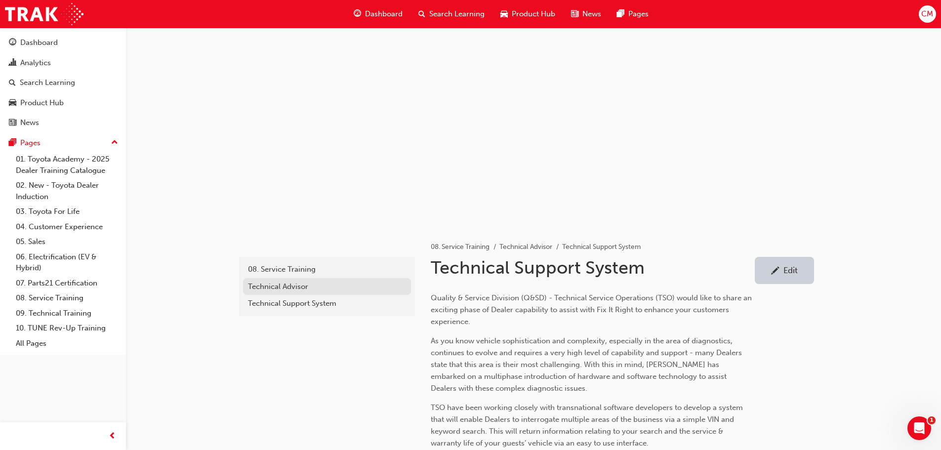
click at [254, 287] on div "Technical Advisor" at bounding box center [327, 286] width 158 height 11
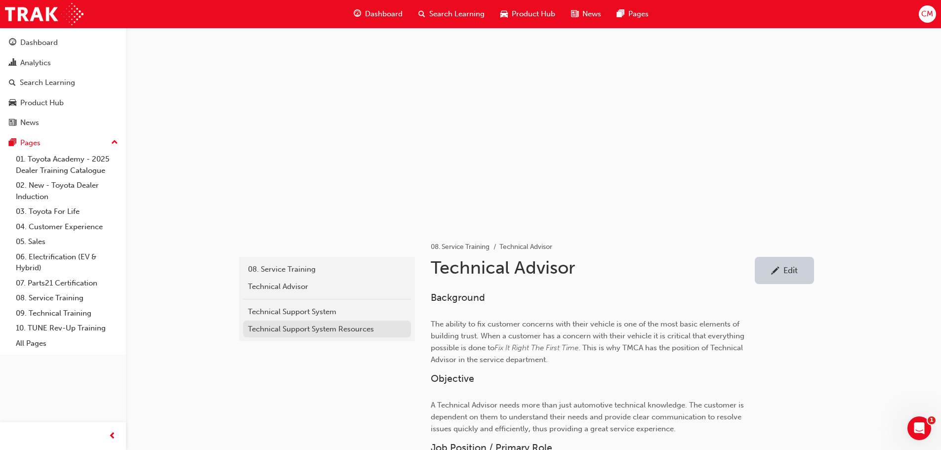
click at [260, 330] on div "Technical Support System Resources" at bounding box center [327, 329] width 158 height 11
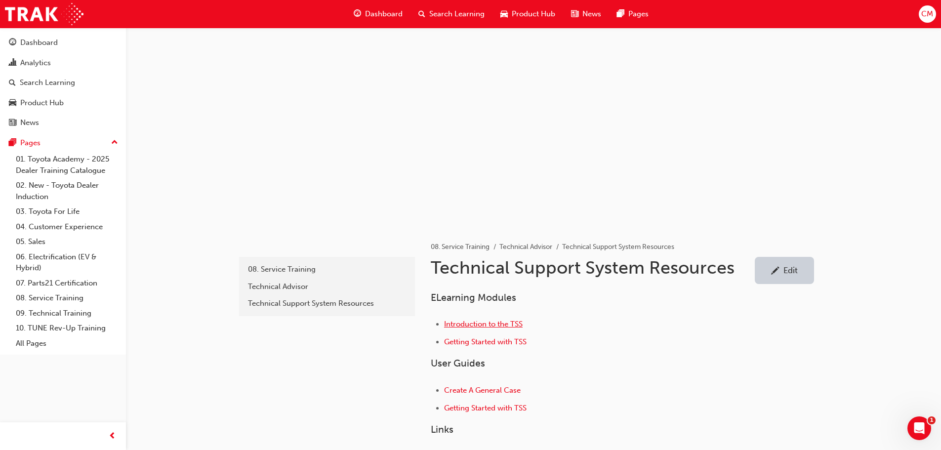
click at [469, 325] on span "Introduction to the TSS" at bounding box center [483, 324] width 79 height 9
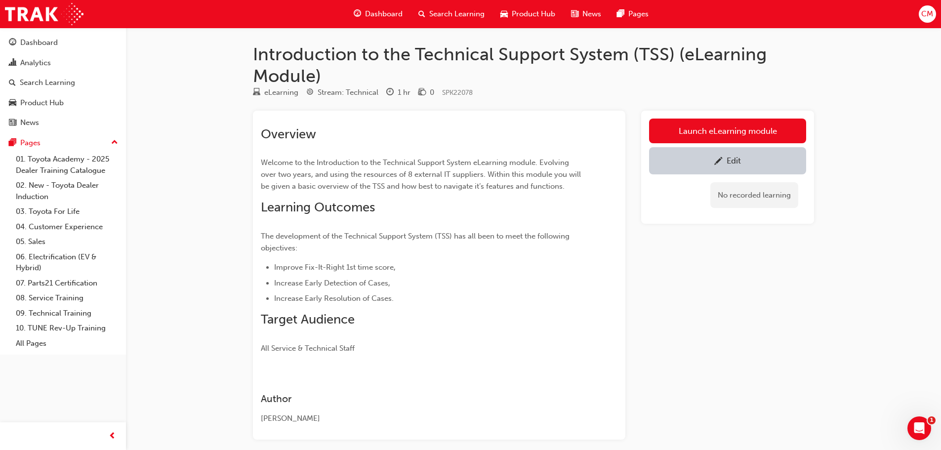
click at [727, 162] on div "Edit" at bounding box center [734, 161] width 14 height 10
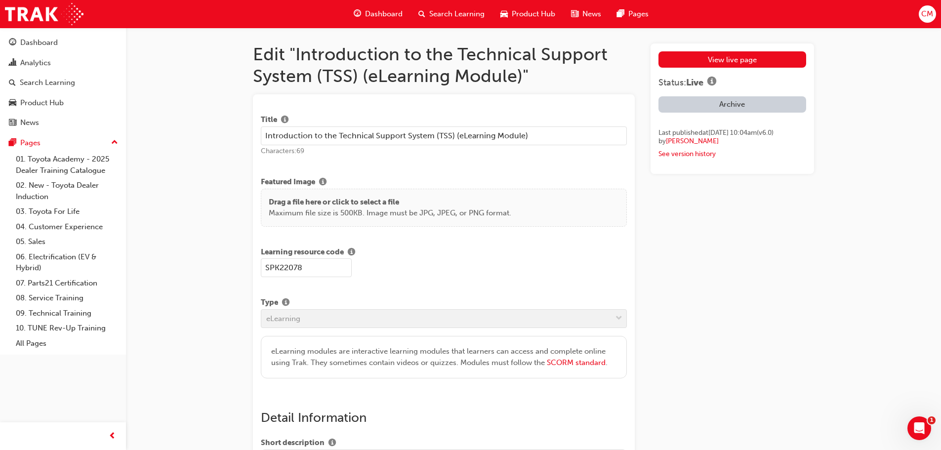
click at [529, 137] on input "Introduction to the Technical Support System (TSS) (eLearning Module)" at bounding box center [444, 136] width 366 height 19
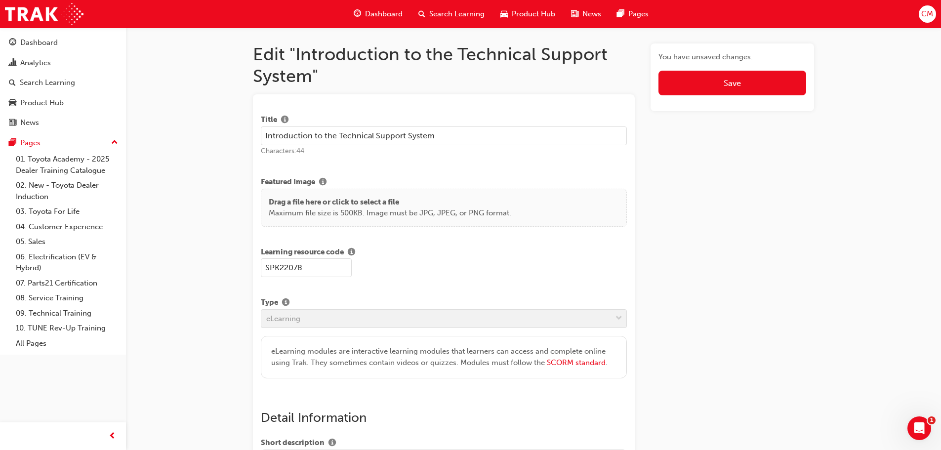
drag, startPoint x: 264, startPoint y: 136, endPoint x: 311, endPoint y: 138, distance: 46.5
click at [311, 138] on input "Introduction to the Technical Support System" at bounding box center [444, 136] width 366 height 19
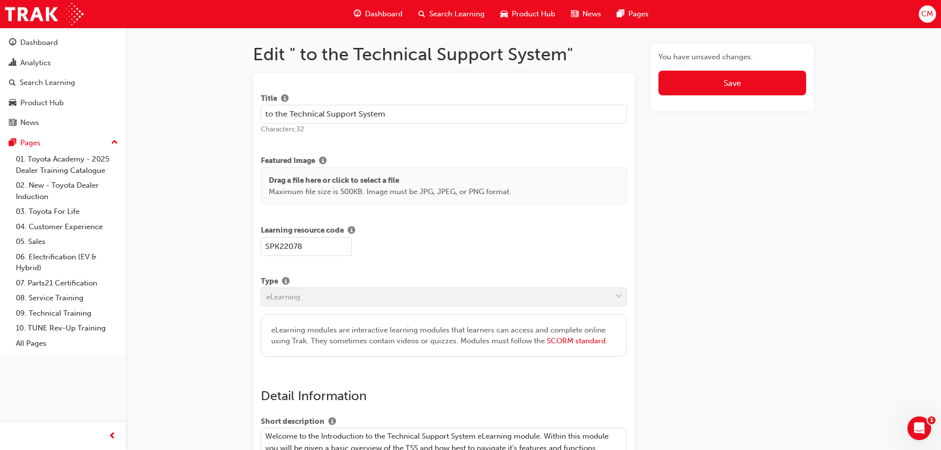
click at [397, 119] on input "to the Technical Support System" at bounding box center [444, 114] width 366 height 19
paste input "Introduction"
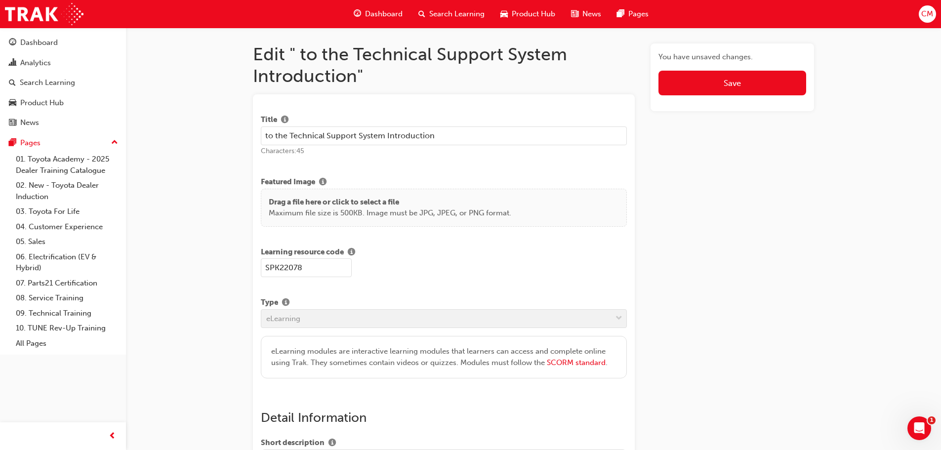
click at [292, 133] on input "to the Technical Support System Introduction" at bounding box center [444, 136] width 366 height 19
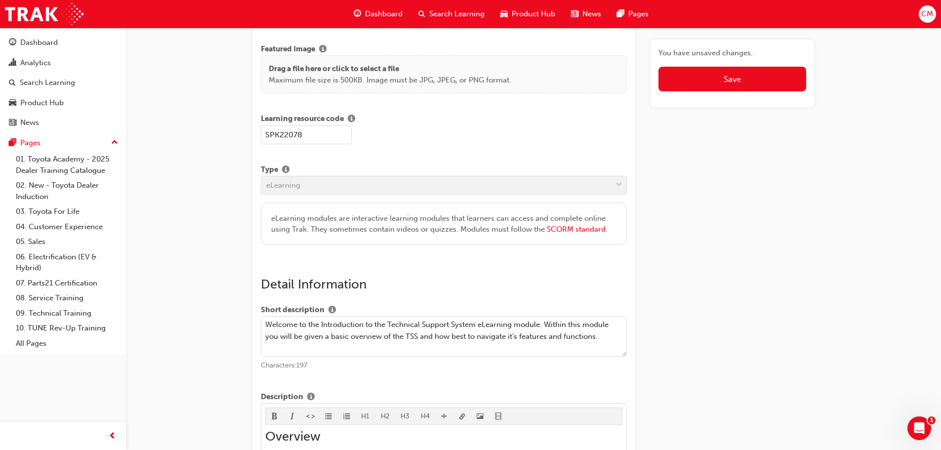
scroll to position [148, 0]
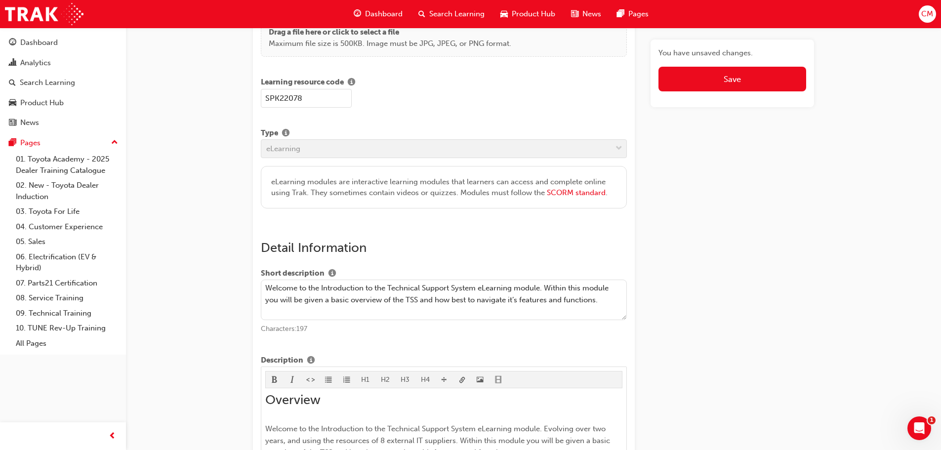
type input "Technical Support System Introduction"
drag, startPoint x: 321, startPoint y: 289, endPoint x: 390, endPoint y: 288, distance: 68.7
click at [390, 288] on textarea "Welcome to the Introduction to the Technical Support System eLearning module. W…" at bounding box center [444, 300] width 366 height 41
click at [409, 288] on textarea "Welcome to the Technical Support System eLearning module. Within this module yo…" at bounding box center [444, 300] width 366 height 41
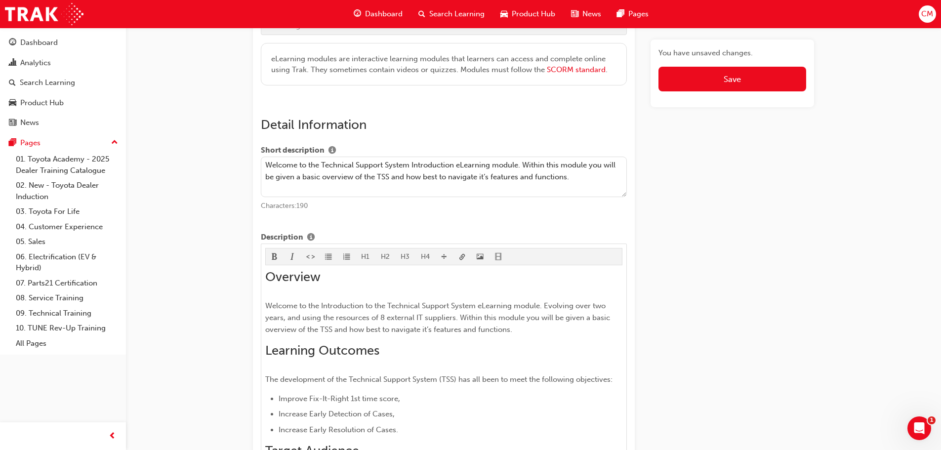
scroll to position [296, 0]
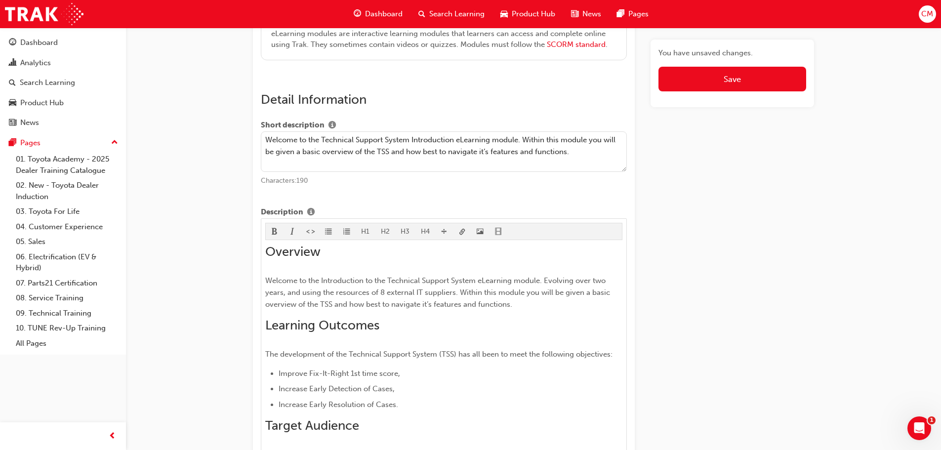
type textarea "Welcome to the Technical Support System Introduction eLearning module. Within t…"
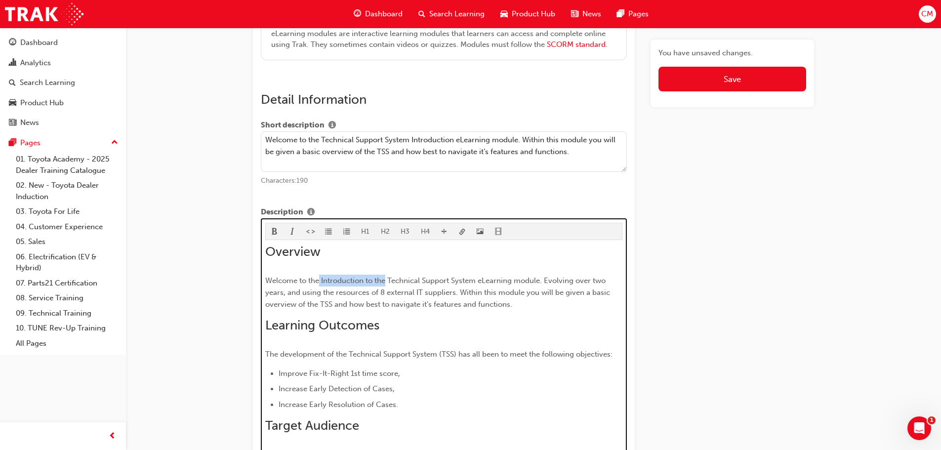
drag, startPoint x: 321, startPoint y: 280, endPoint x: 387, endPoint y: 280, distance: 66.7
click at [387, 280] on span "Welcome to the Introduction to the Technical Support System eLearning module. E…" at bounding box center [438, 292] width 347 height 33
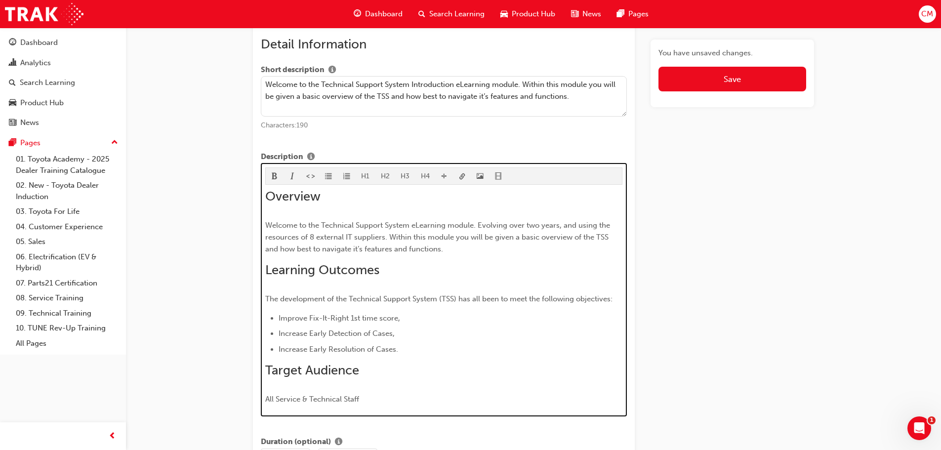
click at [411, 228] on span "Welcome to the Technical Support System eLearning module. Evolving over two yea…" at bounding box center [438, 237] width 347 height 33
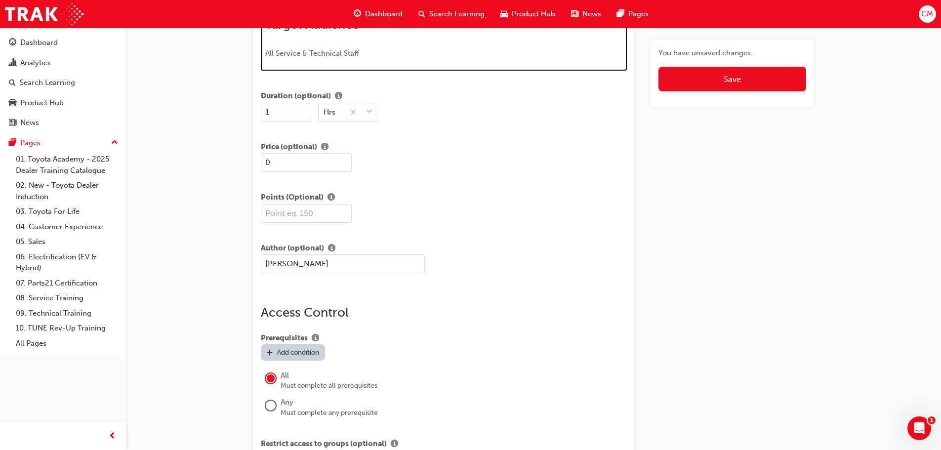
scroll to position [500, 0]
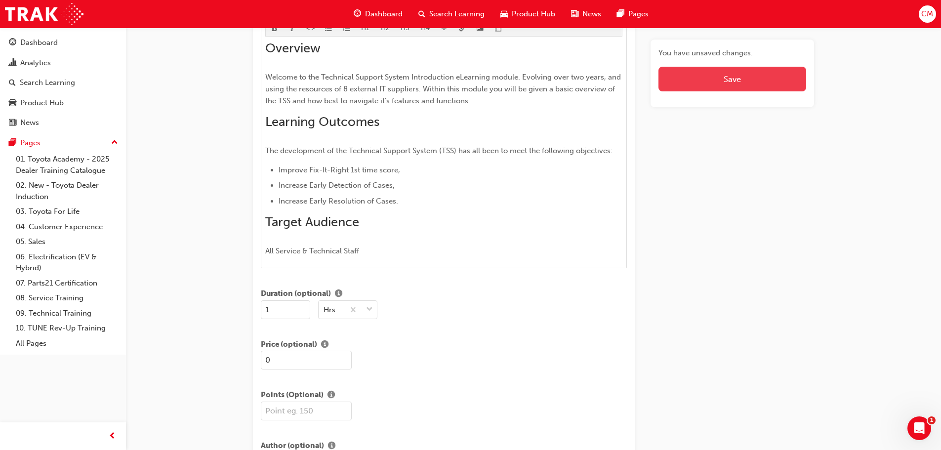
click at [716, 71] on button "Save" at bounding box center [733, 79] width 148 height 25
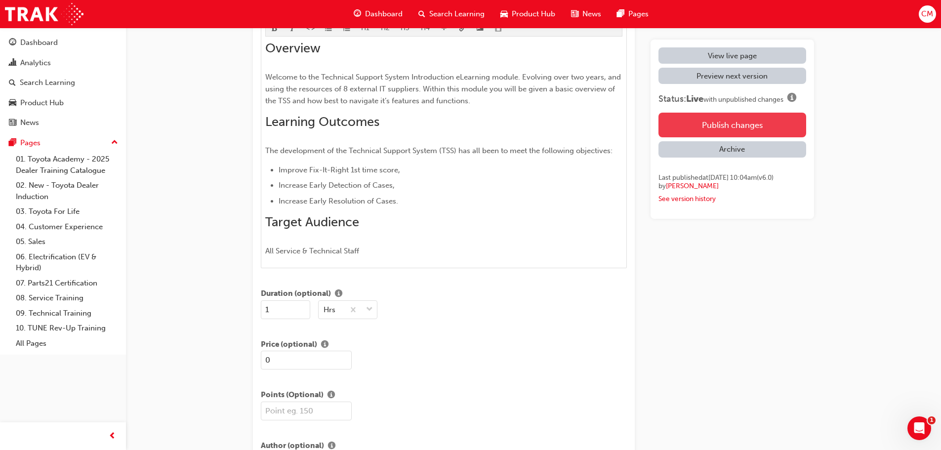
click at [732, 126] on button "Publish changes" at bounding box center [733, 125] width 148 height 25
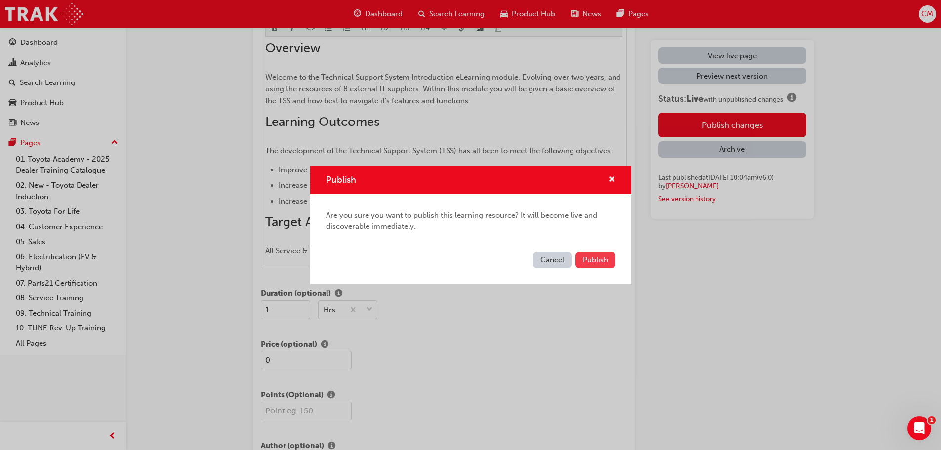
click at [595, 260] on span "Publish" at bounding box center [595, 259] width 25 height 9
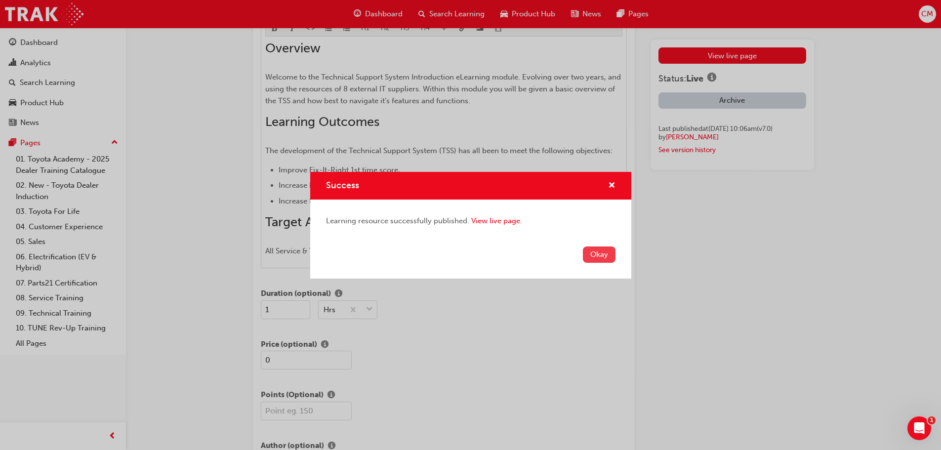
click at [595, 257] on button "Okay" at bounding box center [599, 255] width 33 height 16
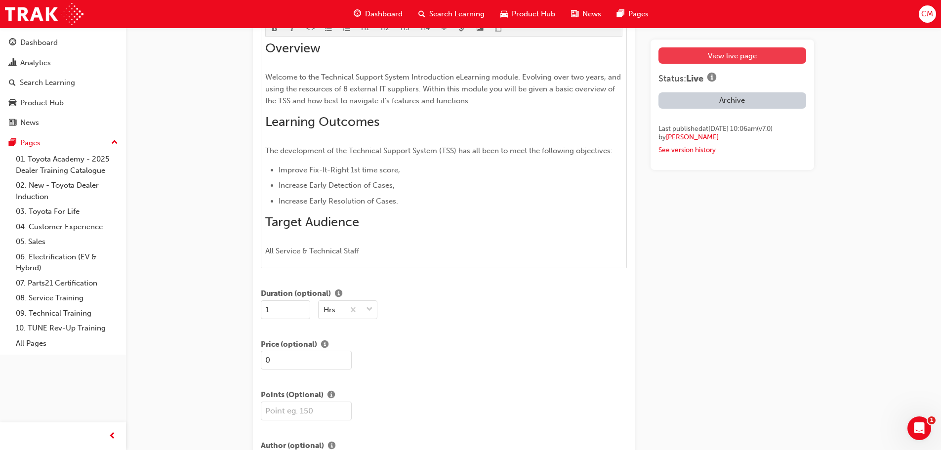
click at [683, 52] on link "View live page" at bounding box center [733, 55] width 148 height 16
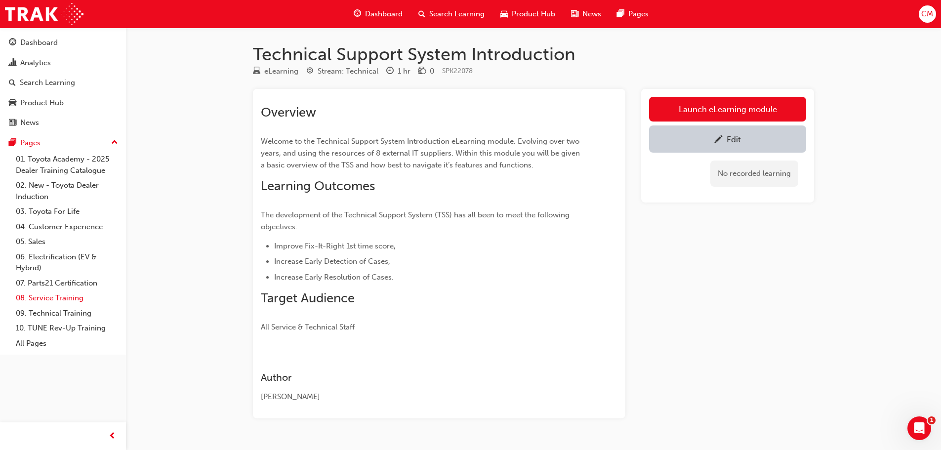
click at [46, 297] on link "08. Service Training" at bounding box center [67, 298] width 110 height 15
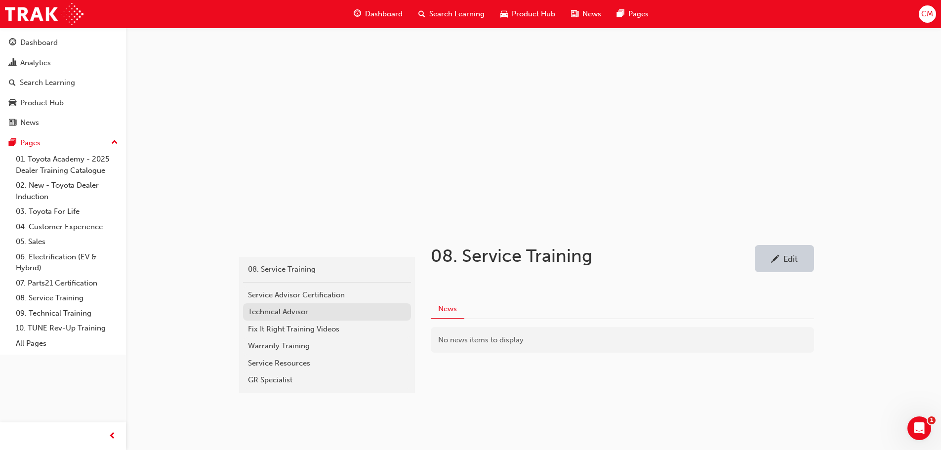
click at [262, 311] on div "Technical Advisor" at bounding box center [327, 311] width 158 height 11
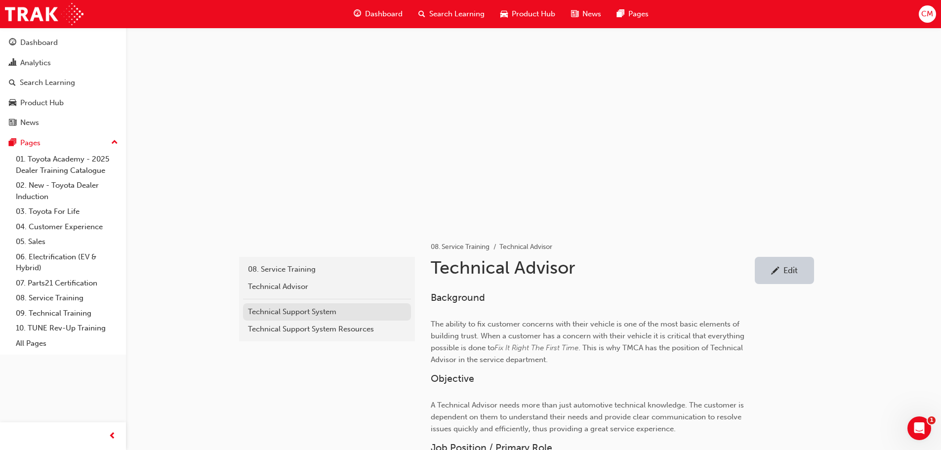
click at [266, 311] on div "Technical Support System" at bounding box center [327, 311] width 158 height 11
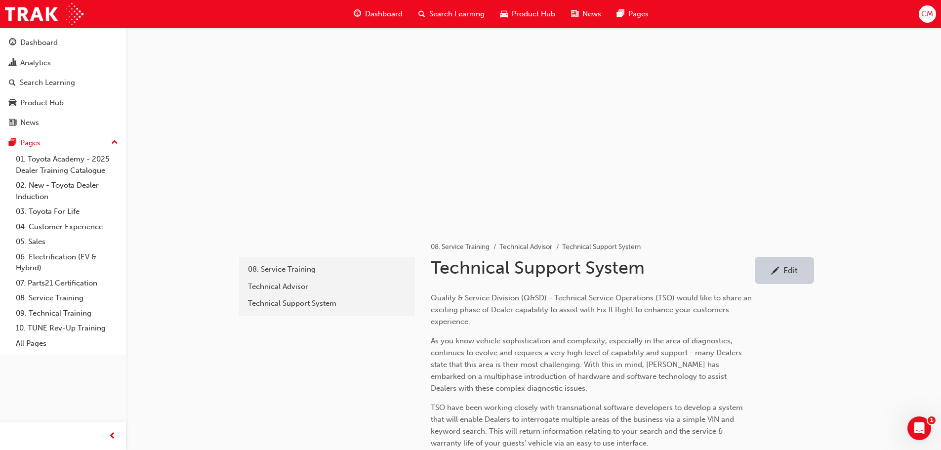
click at [793, 269] on div "Edit" at bounding box center [791, 270] width 14 height 10
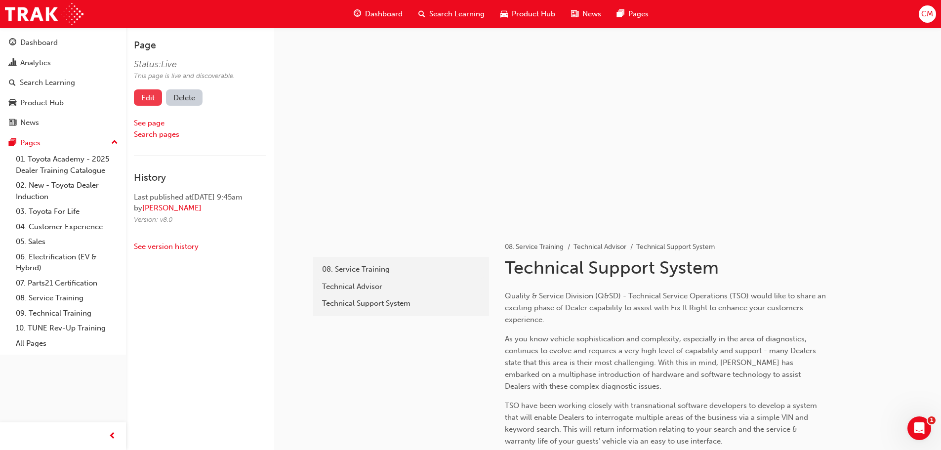
click at [140, 99] on link "Edit" at bounding box center [148, 97] width 28 height 16
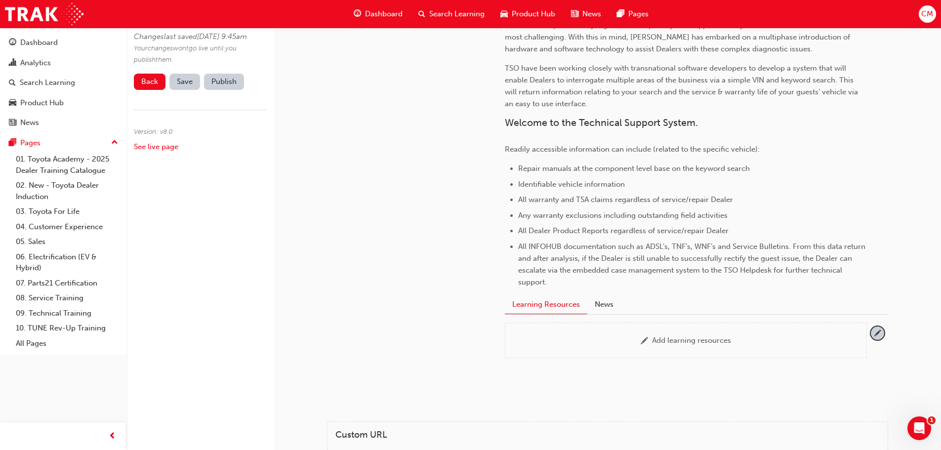
scroll to position [445, 0]
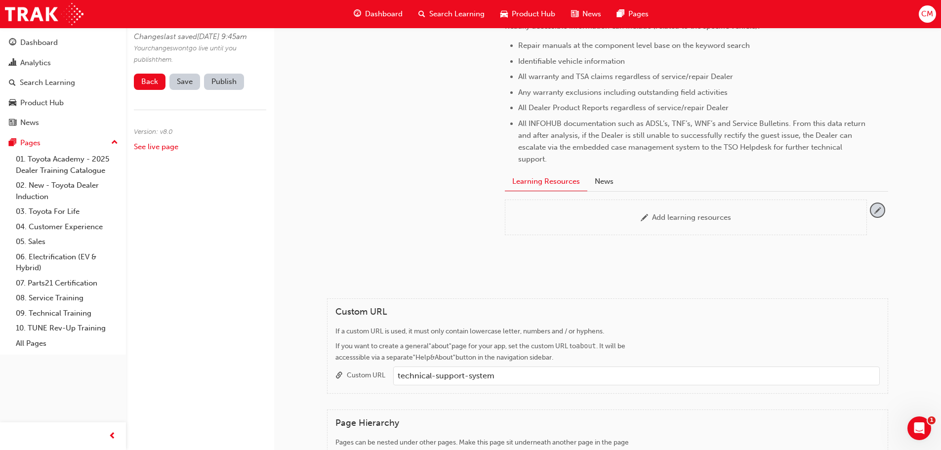
click at [880, 210] on span "pencil-icon" at bounding box center [877, 210] width 13 height 13
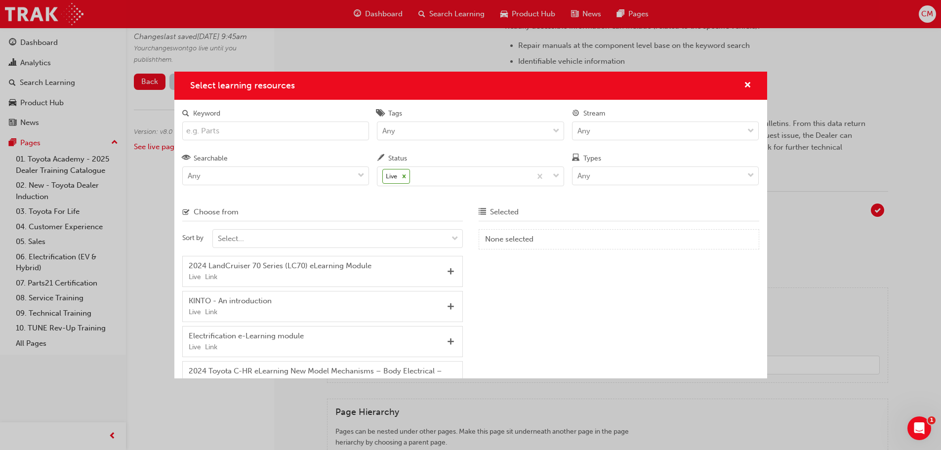
click at [235, 133] on input "Keyword" at bounding box center [275, 131] width 187 height 19
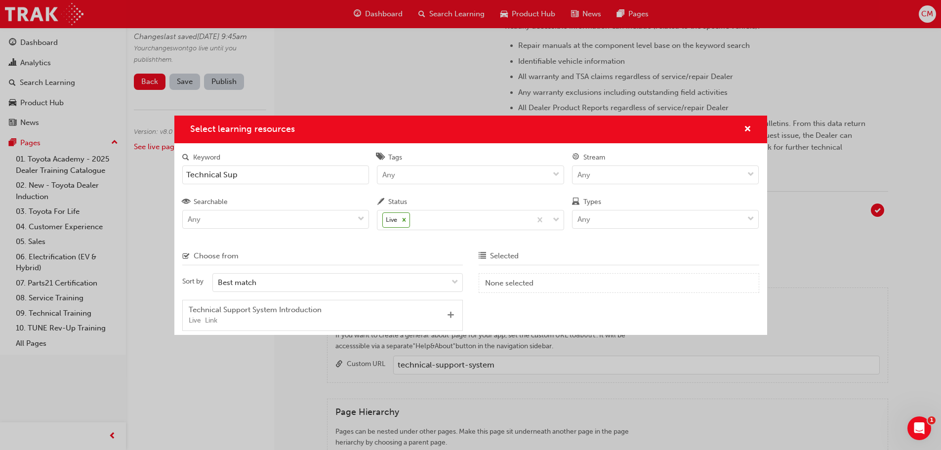
type input "Technical Sup"
click at [451, 315] on span "Add" at bounding box center [450, 315] width 7 height 9
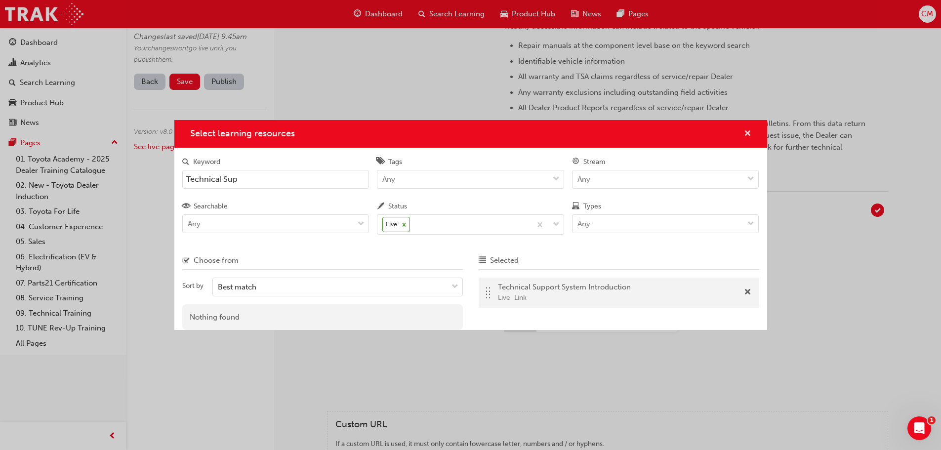
click at [746, 130] on span "cross-icon" at bounding box center [747, 134] width 7 height 9
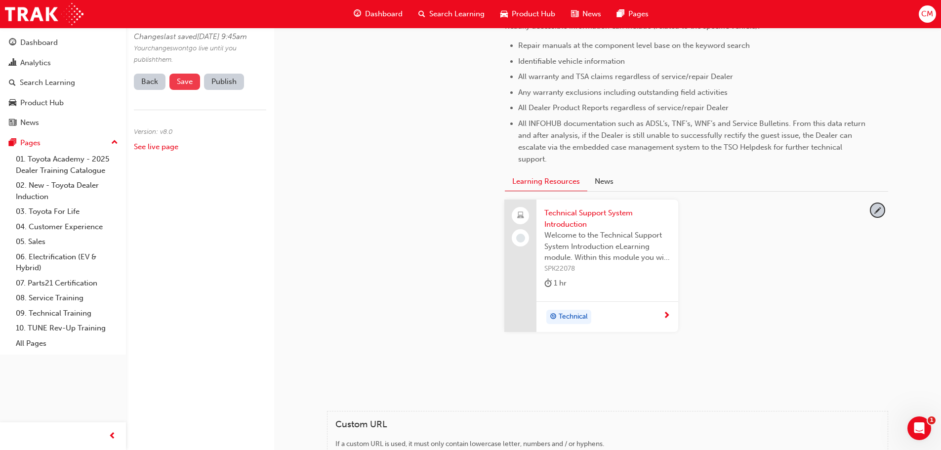
click at [180, 86] on span "Save" at bounding box center [185, 81] width 16 height 9
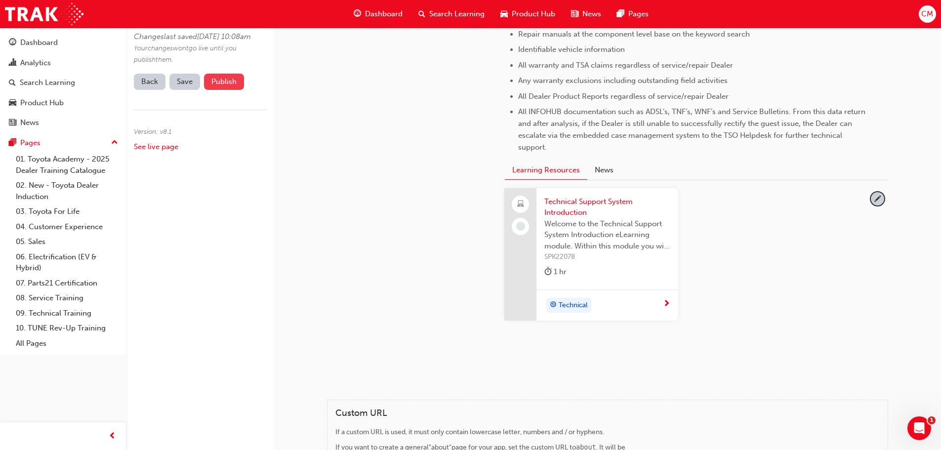
click at [217, 90] on button "Publish" at bounding box center [224, 82] width 40 height 16
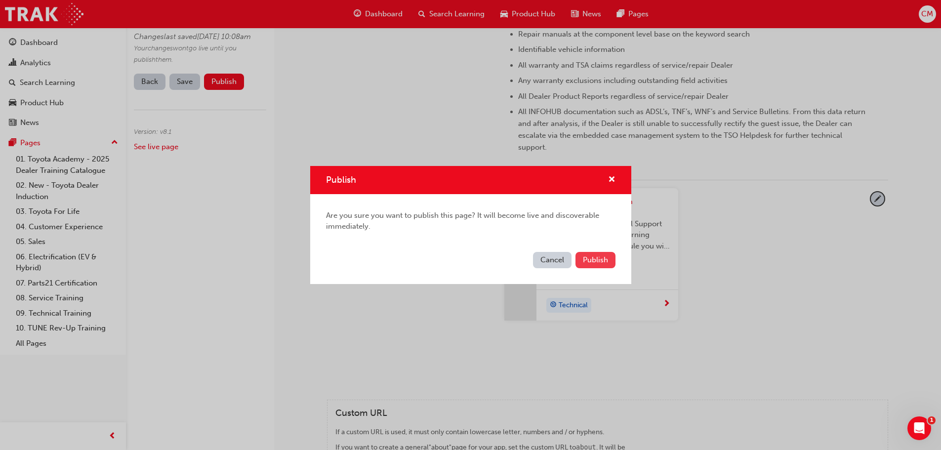
click at [593, 261] on span "Publish" at bounding box center [595, 259] width 25 height 9
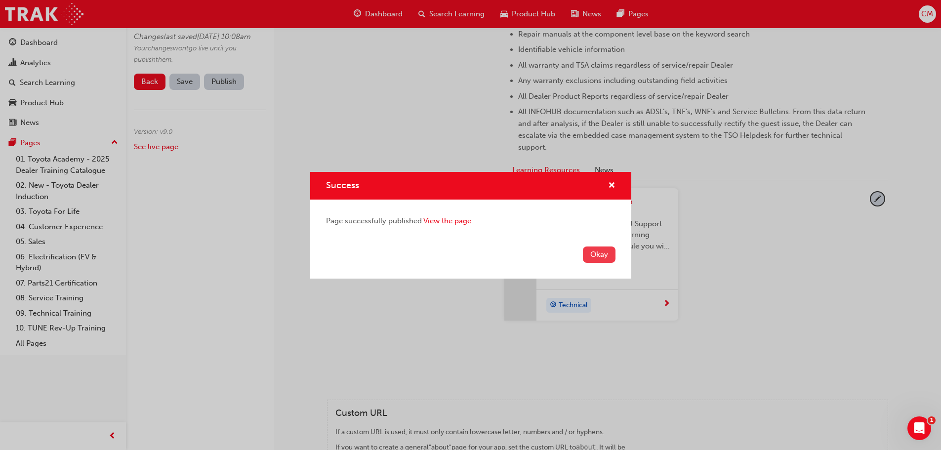
click at [595, 255] on button "Okay" at bounding box center [599, 255] width 33 height 16
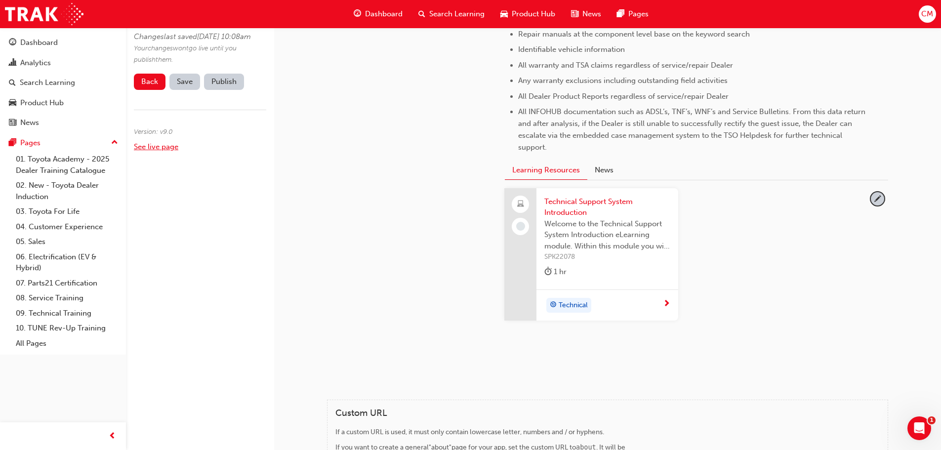
click at [142, 151] on link "See live page" at bounding box center [156, 146] width 44 height 9
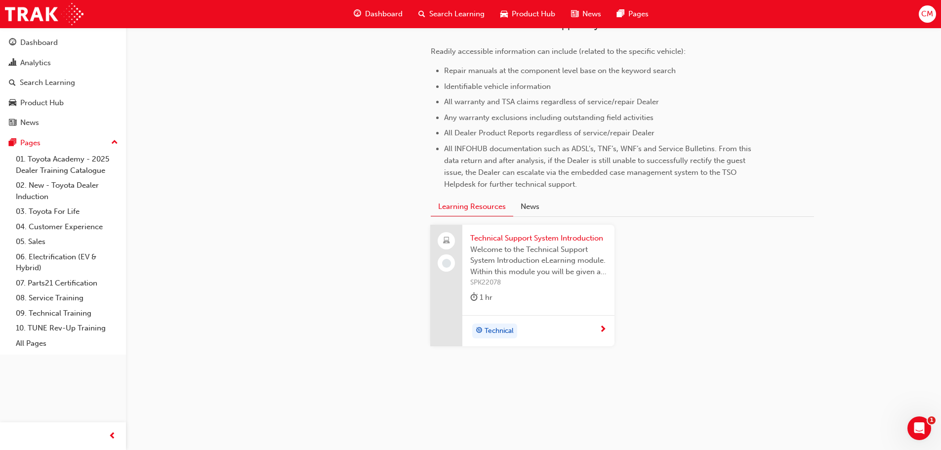
scroll to position [326, 0]
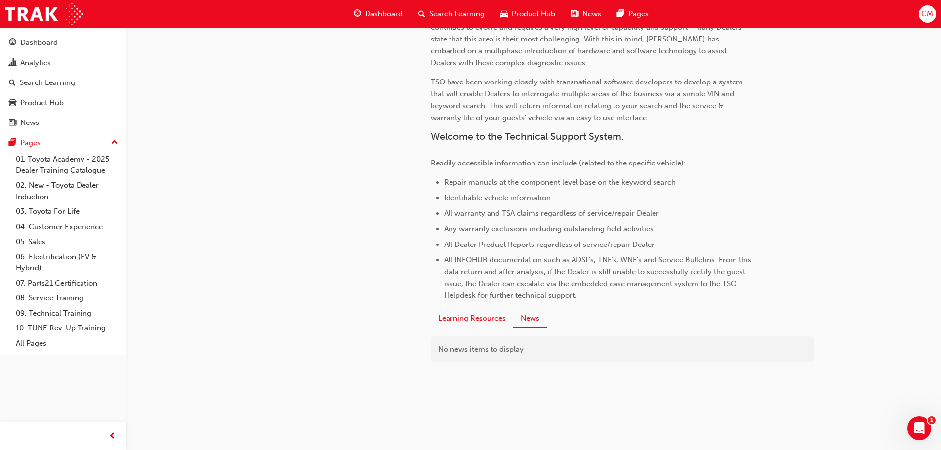
click at [445, 318] on button "Learning Resources" at bounding box center [472, 318] width 83 height 19
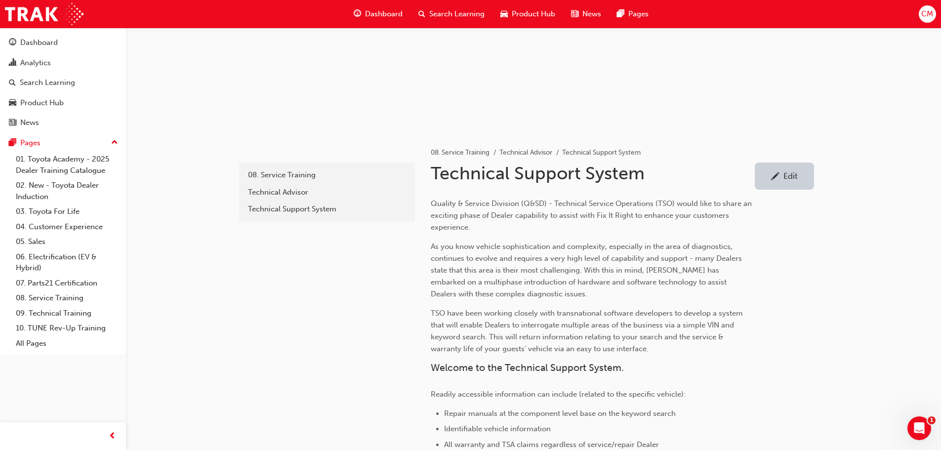
scroll to position [91, 0]
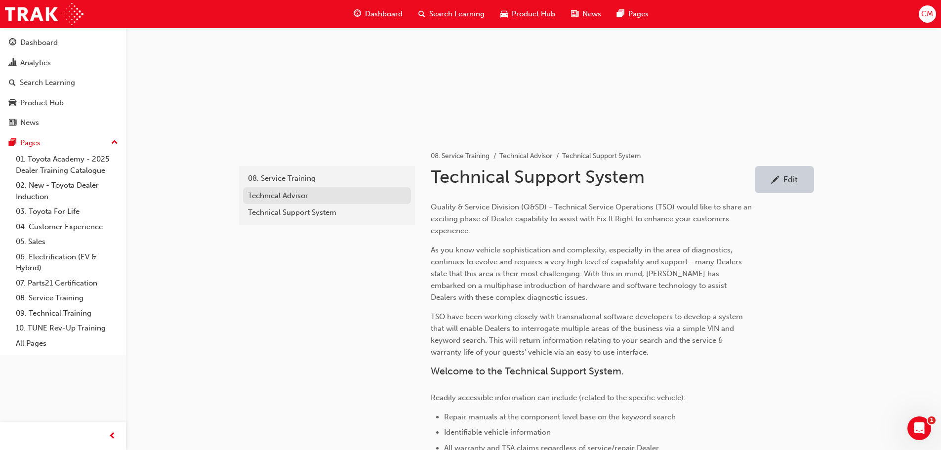
click at [253, 197] on div "Technical Advisor" at bounding box center [327, 195] width 158 height 11
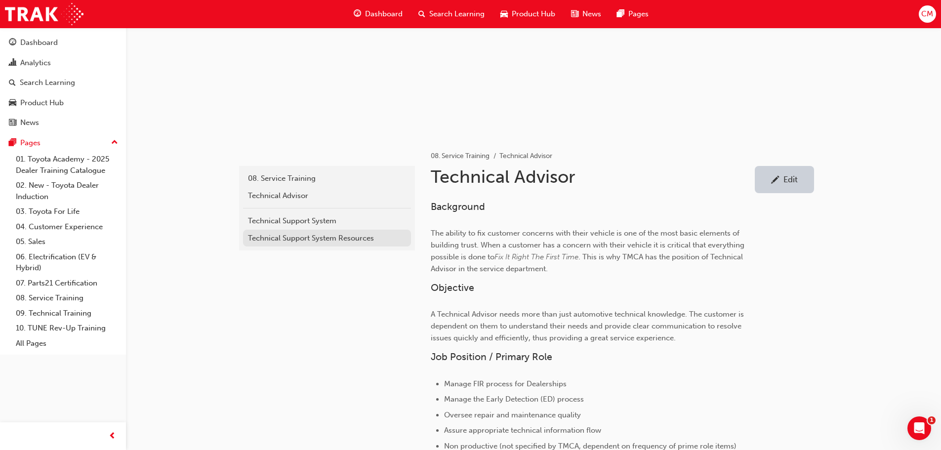
click at [263, 238] on div "Technical Support System Resources" at bounding box center [327, 238] width 158 height 11
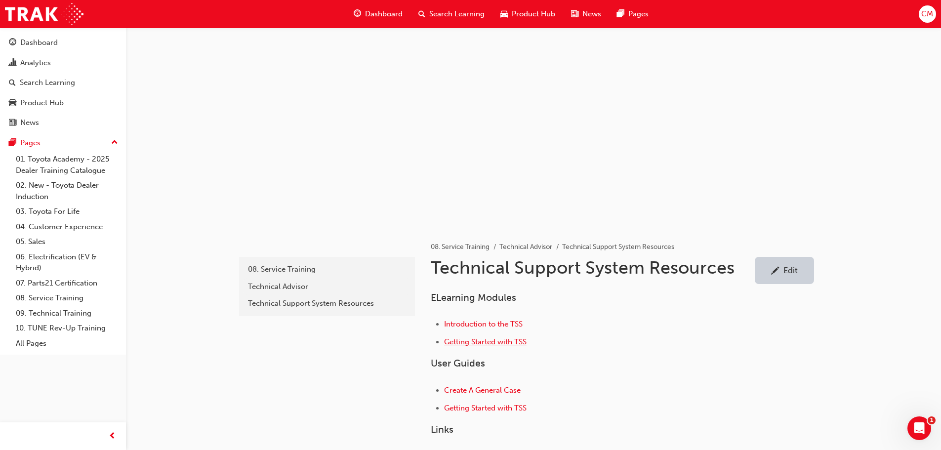
click at [487, 344] on span "Getting Started with TSS" at bounding box center [485, 342] width 83 height 9
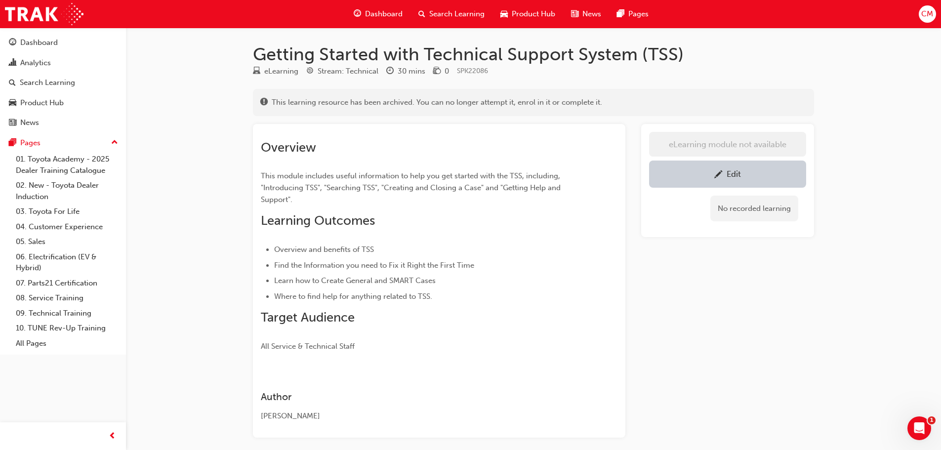
click at [693, 175] on div "Edit" at bounding box center [728, 174] width 142 height 12
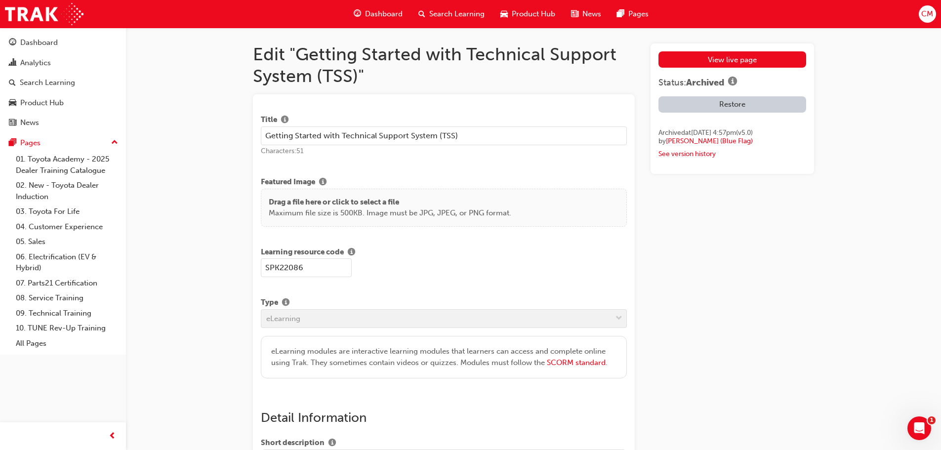
click at [728, 103] on button "Restore" at bounding box center [733, 104] width 148 height 16
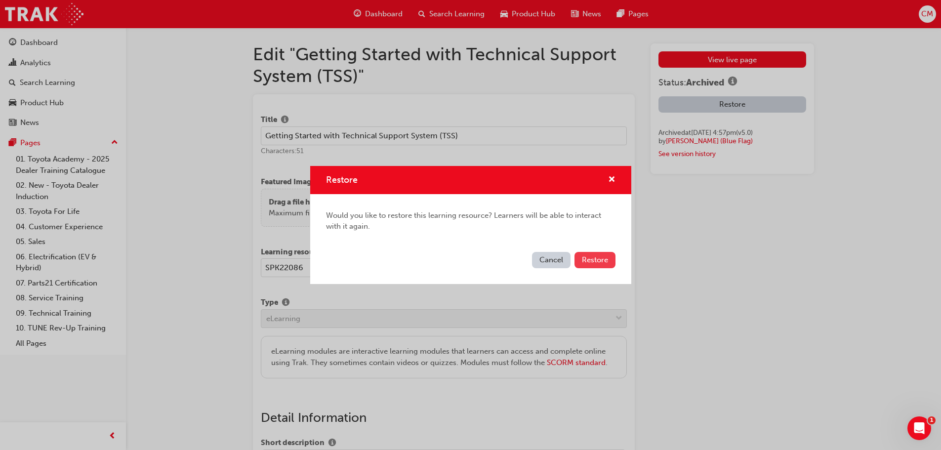
click at [600, 261] on span "Restore" at bounding box center [595, 259] width 26 height 9
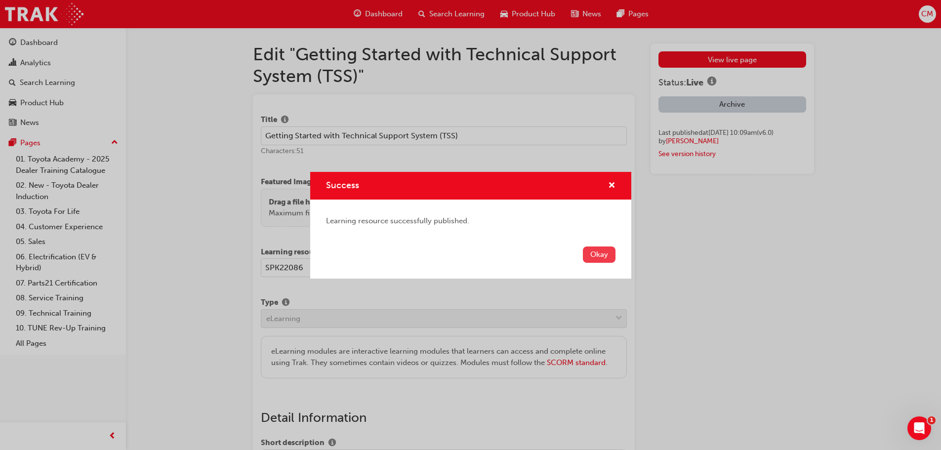
click at [599, 254] on button "Okay" at bounding box center [599, 255] width 33 height 16
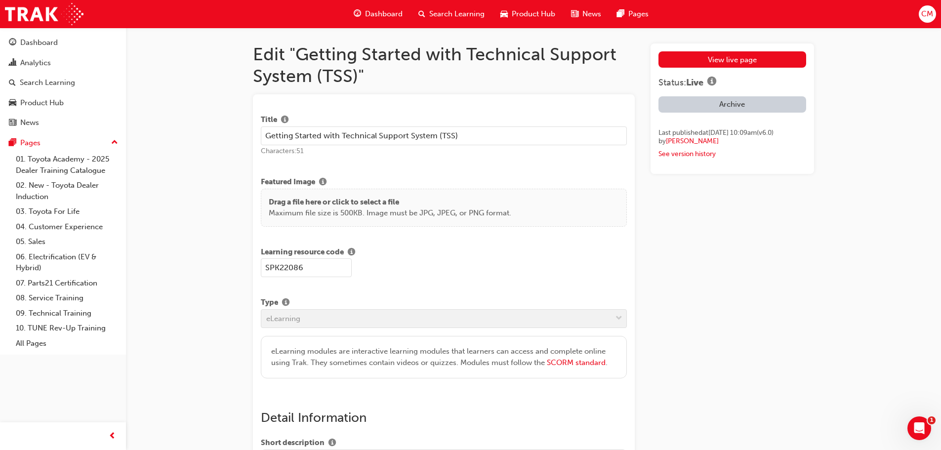
click at [464, 134] on input "Getting Started with Technical Support System (TSS)" at bounding box center [444, 136] width 366 height 19
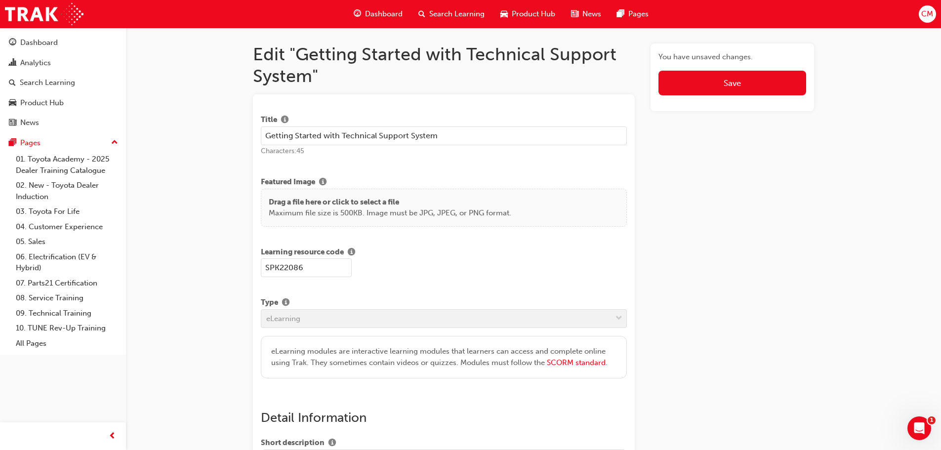
click at [341, 136] on input "Getting Started with Technical Support System" at bounding box center [444, 136] width 366 height 19
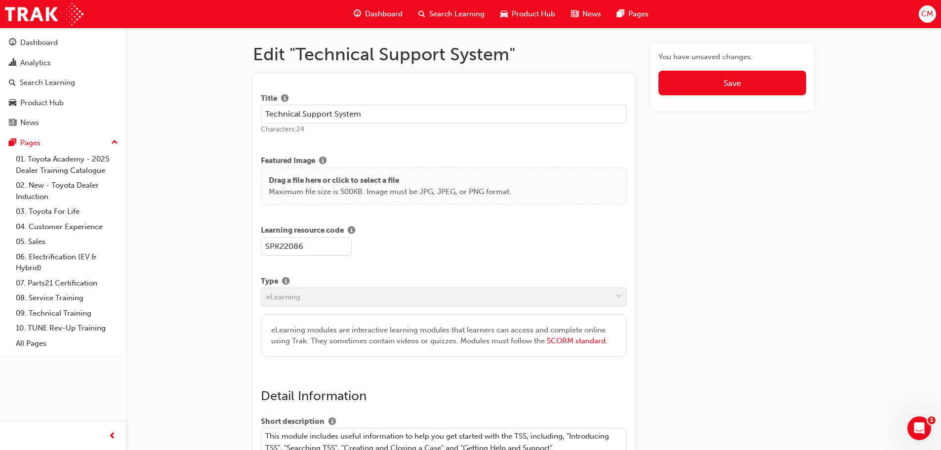
click at [369, 114] on input "Technical Support System" at bounding box center [444, 114] width 366 height 19
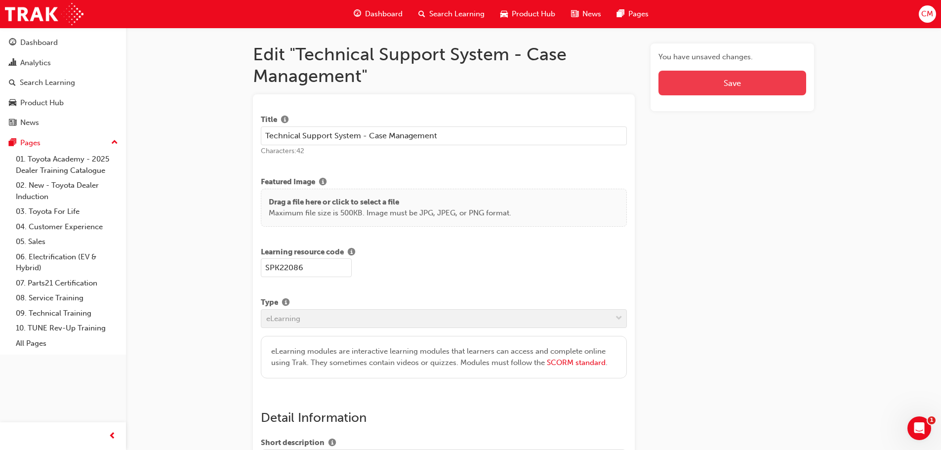
type input "Technical Support System - Case Management"
click at [730, 82] on span "Save" at bounding box center [732, 83] width 17 height 10
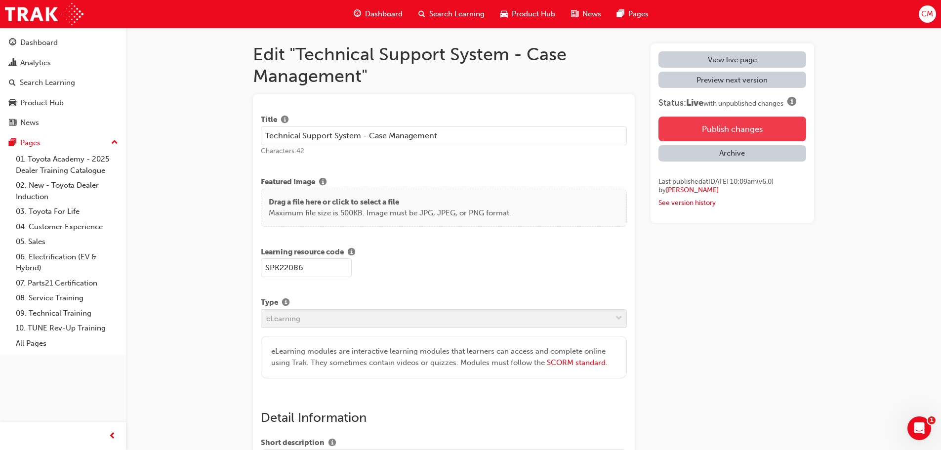
click at [712, 125] on button "Publish changes" at bounding box center [733, 129] width 148 height 25
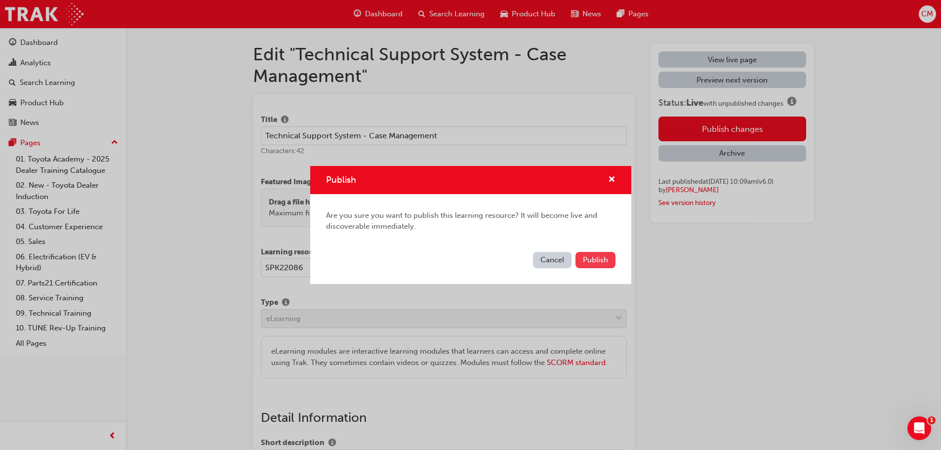
click at [590, 262] on span "Publish" at bounding box center [595, 259] width 25 height 9
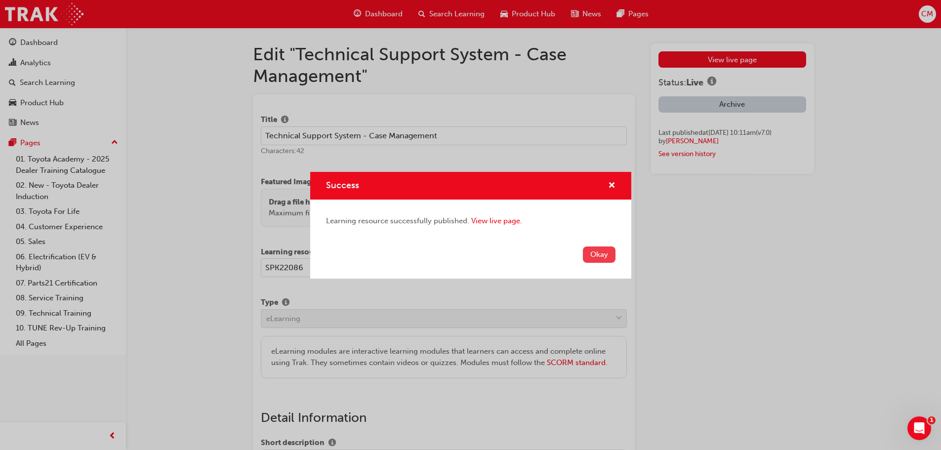
click at [596, 255] on button "Okay" at bounding box center [599, 255] width 33 height 16
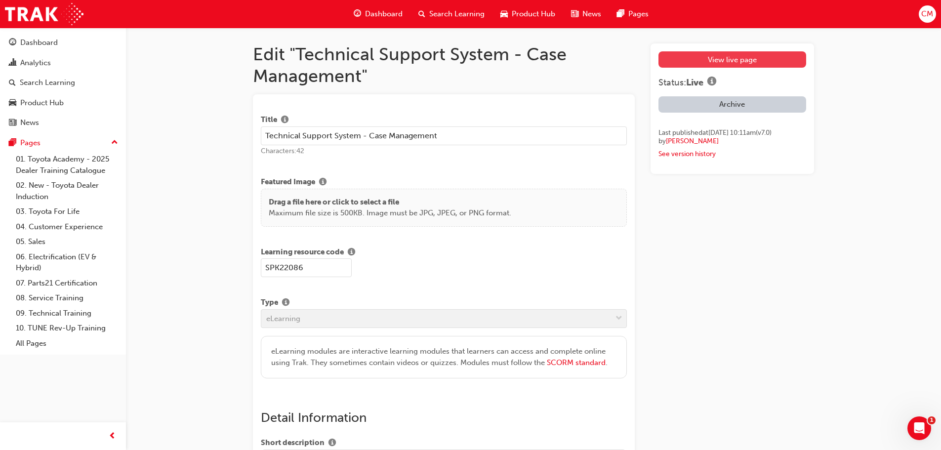
click at [712, 60] on link "View live page" at bounding box center [733, 59] width 148 height 16
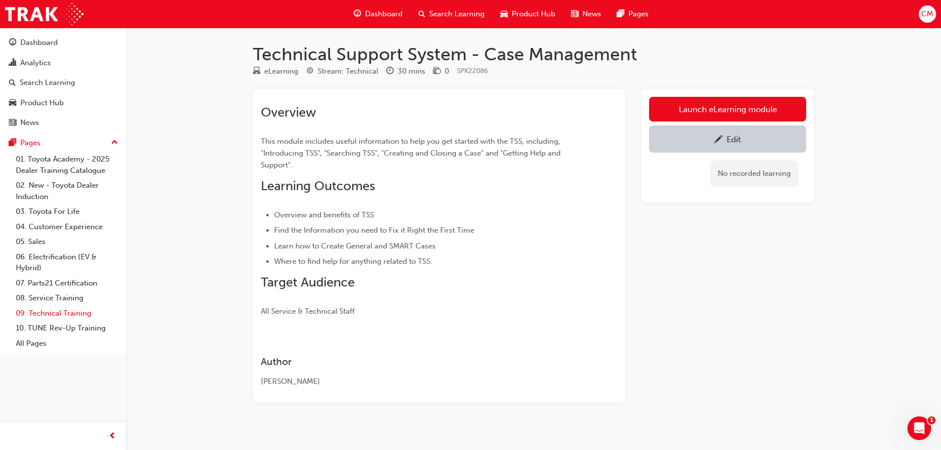
click at [42, 313] on link "09. Technical Training" at bounding box center [67, 313] width 110 height 15
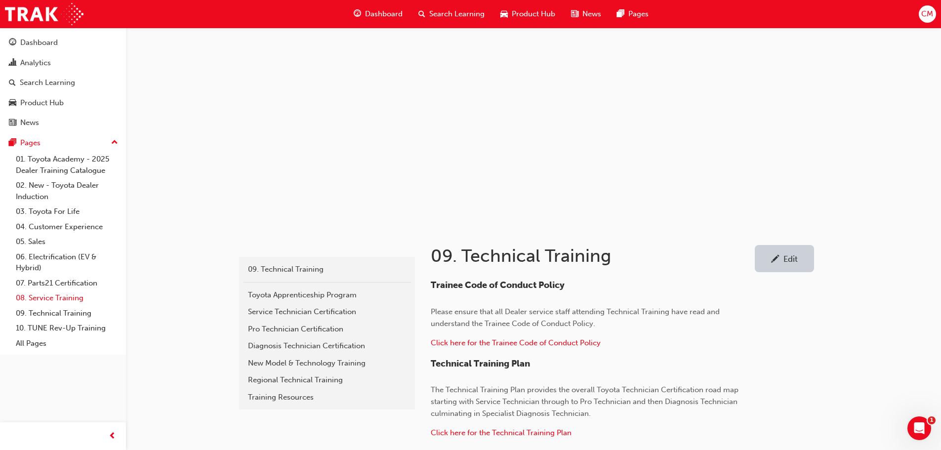
click at [37, 298] on link "08. Service Training" at bounding box center [67, 298] width 110 height 15
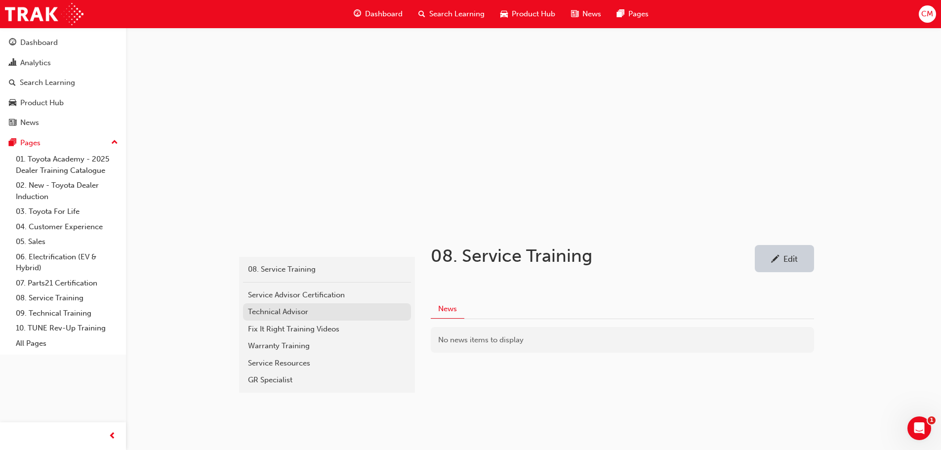
click at [256, 312] on div "Technical Advisor" at bounding box center [327, 311] width 158 height 11
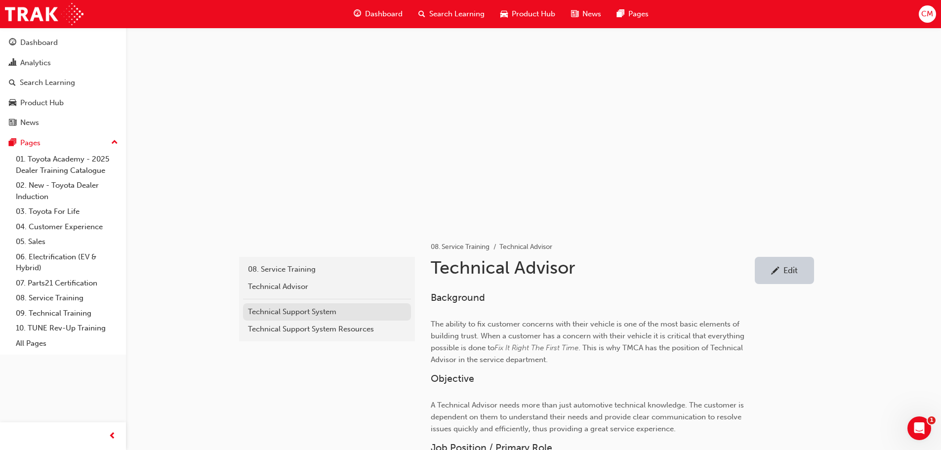
click at [258, 312] on div "Technical Support System" at bounding box center [327, 311] width 158 height 11
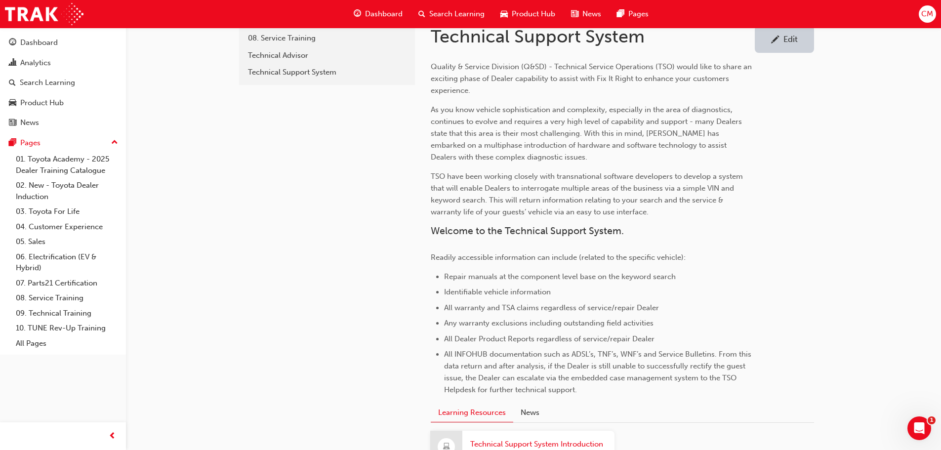
scroll to position [190, 0]
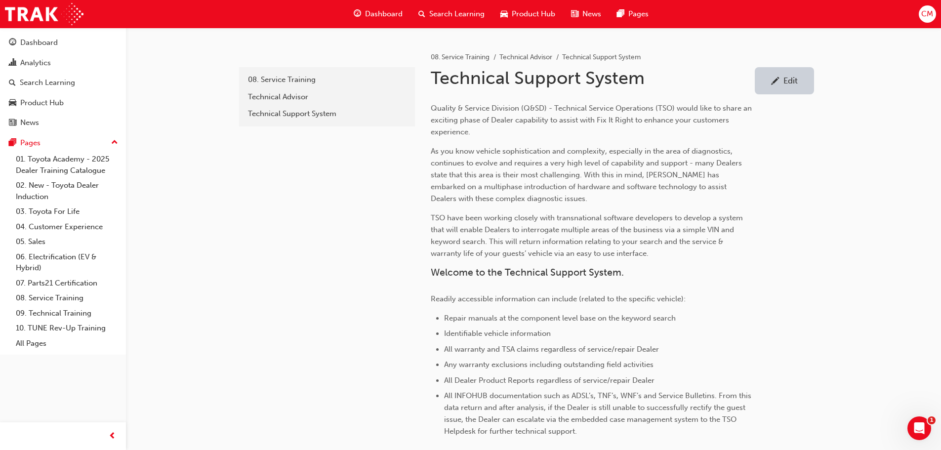
click at [787, 82] on div "Edit" at bounding box center [791, 81] width 14 height 10
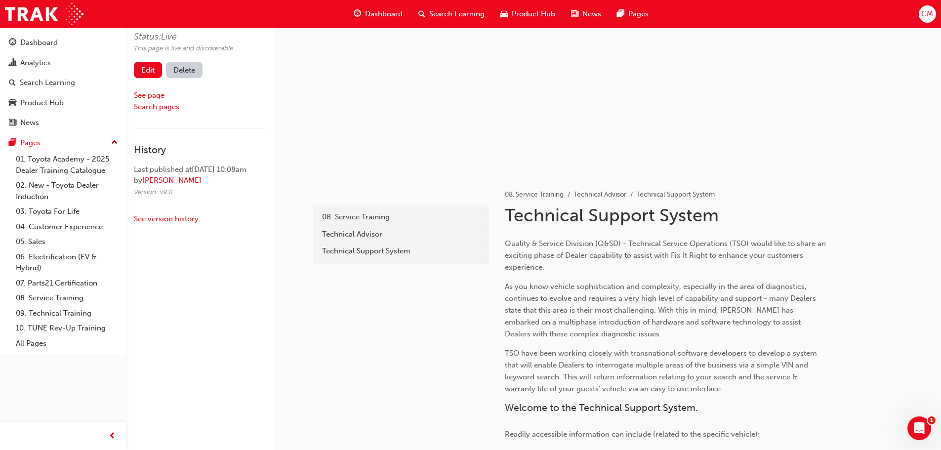
scroll to position [190, 0]
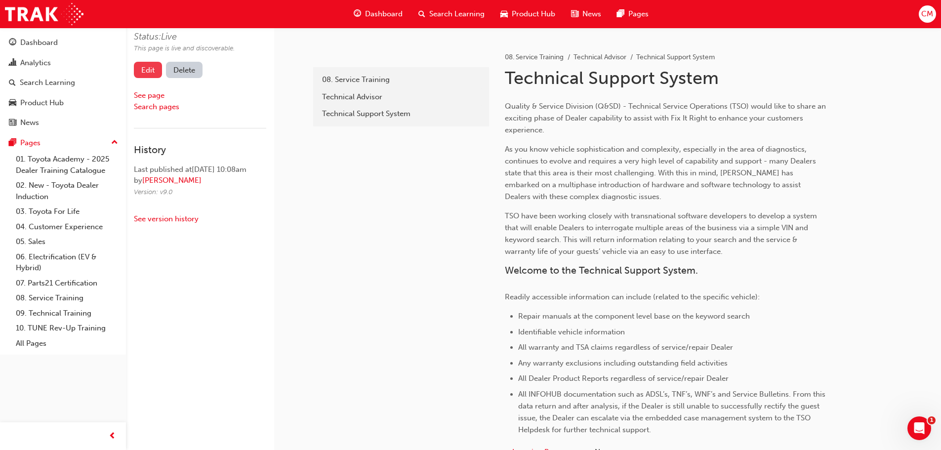
click at [150, 68] on link "Edit" at bounding box center [148, 70] width 28 height 16
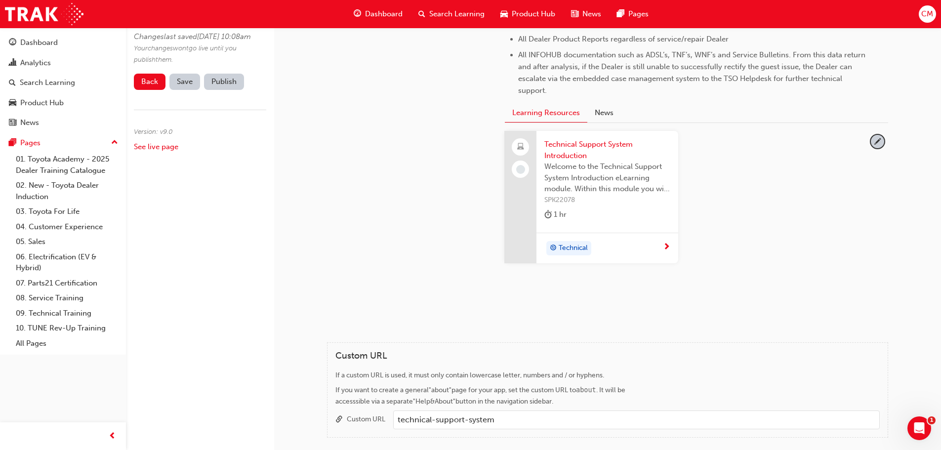
scroll to position [536, 0]
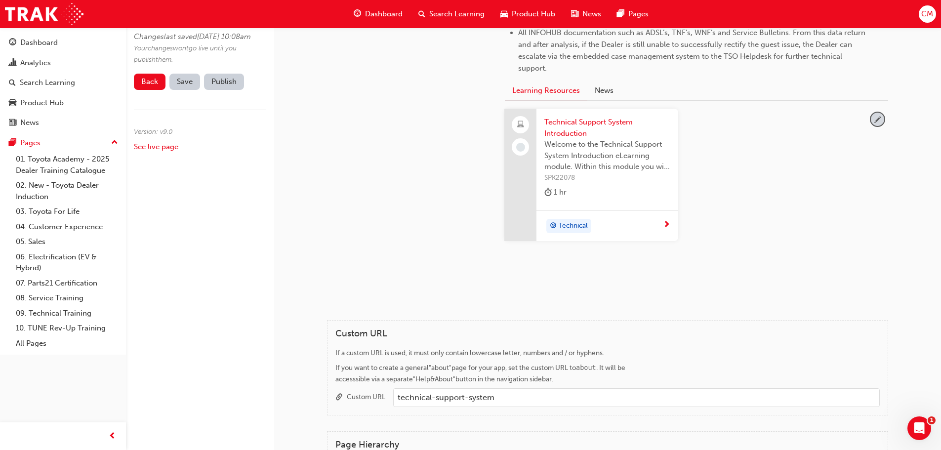
click at [874, 120] on span "pencil-icon" at bounding box center [877, 119] width 13 height 13
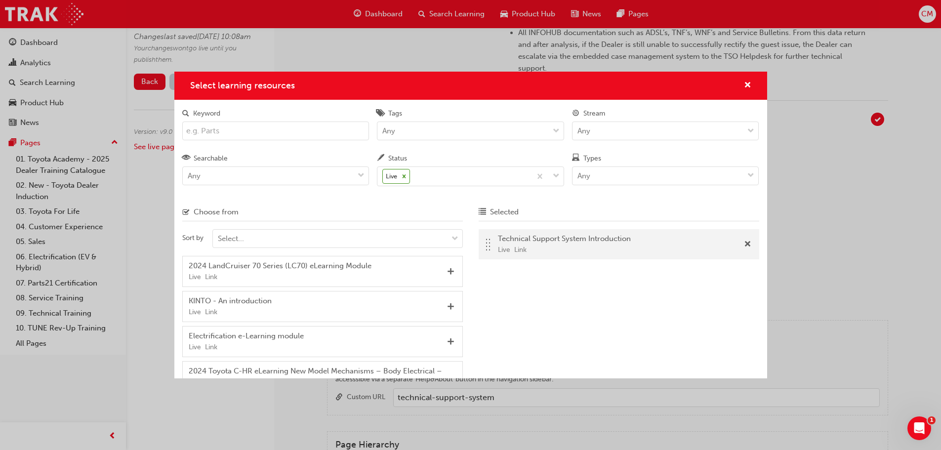
click at [244, 131] on input "Keyword" at bounding box center [275, 131] width 187 height 19
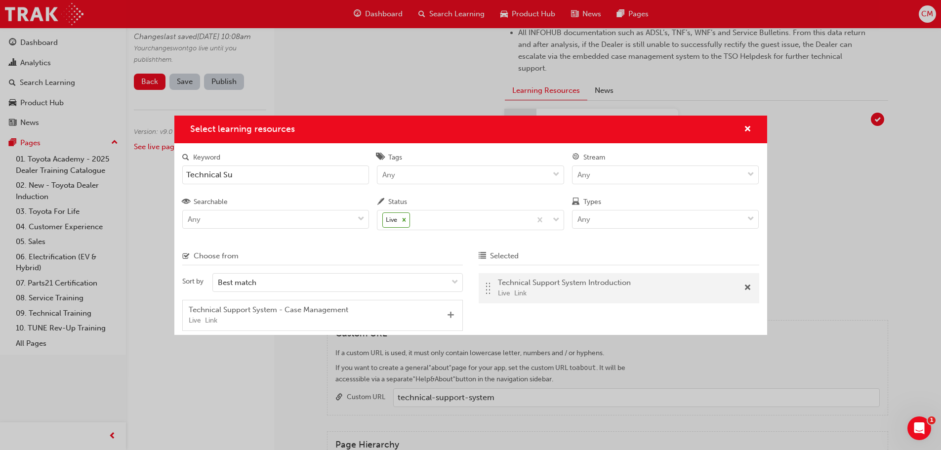
type input "Technical Su"
click at [450, 314] on span "Add" at bounding box center [450, 315] width 7 height 9
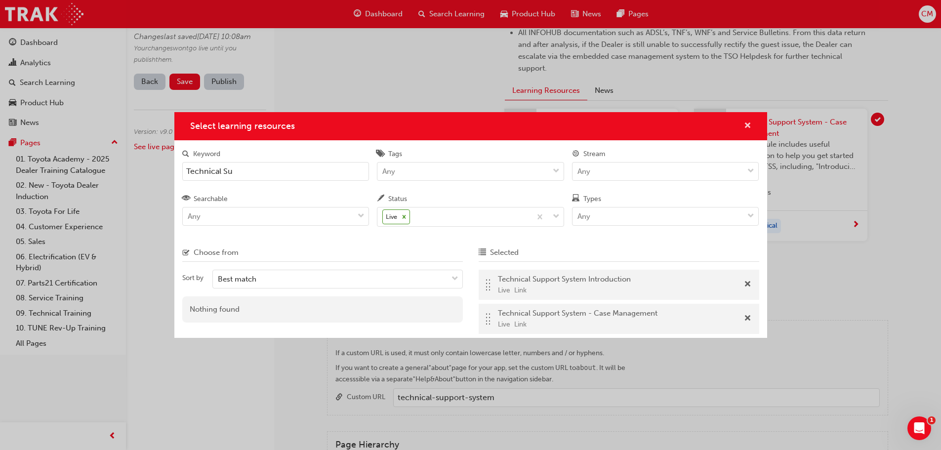
click at [747, 122] on span "cross-icon" at bounding box center [747, 126] width 7 height 9
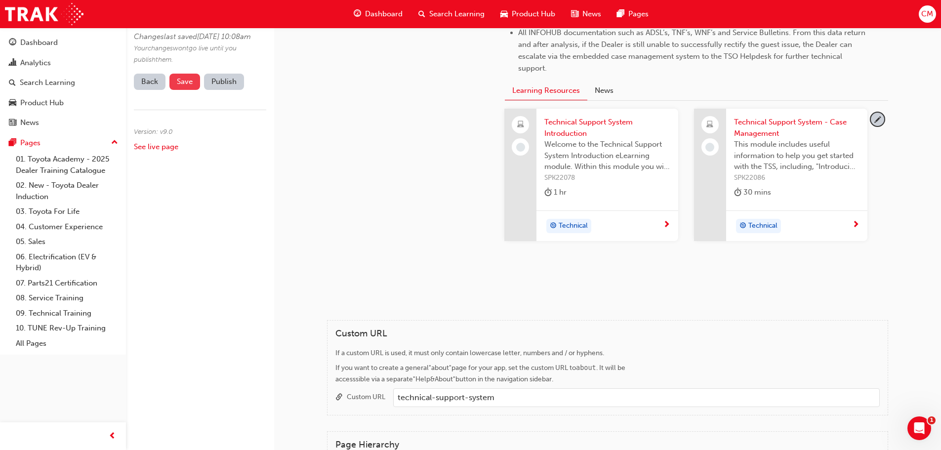
click at [184, 86] on span "Save" at bounding box center [185, 81] width 16 height 9
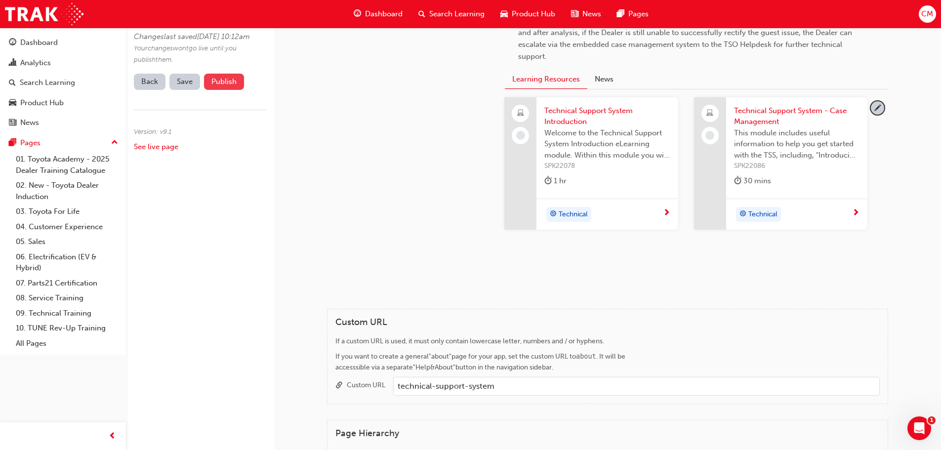
click at [219, 90] on button "Publish" at bounding box center [224, 82] width 40 height 16
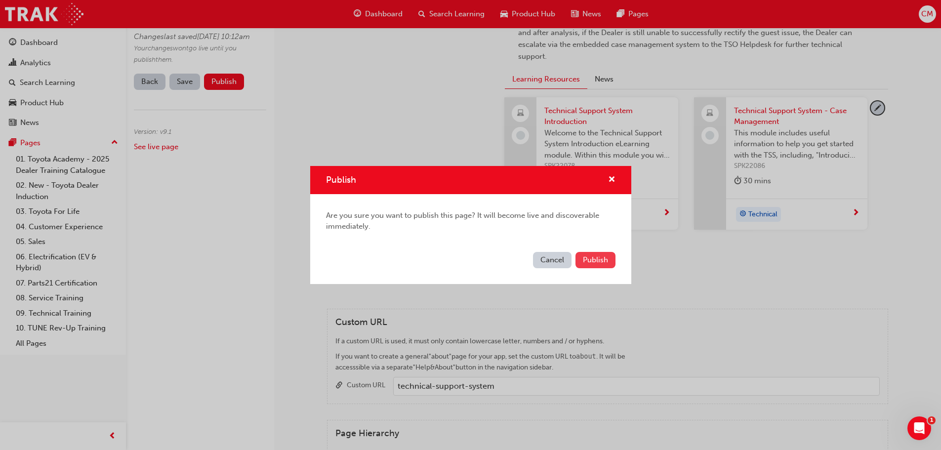
click at [594, 259] on span "Publish" at bounding box center [595, 259] width 25 height 9
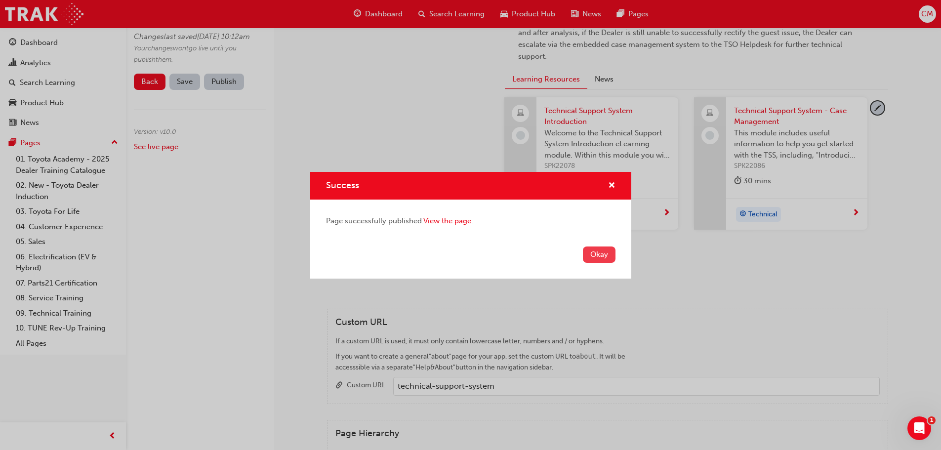
click at [605, 254] on button "Okay" at bounding box center [599, 255] width 33 height 16
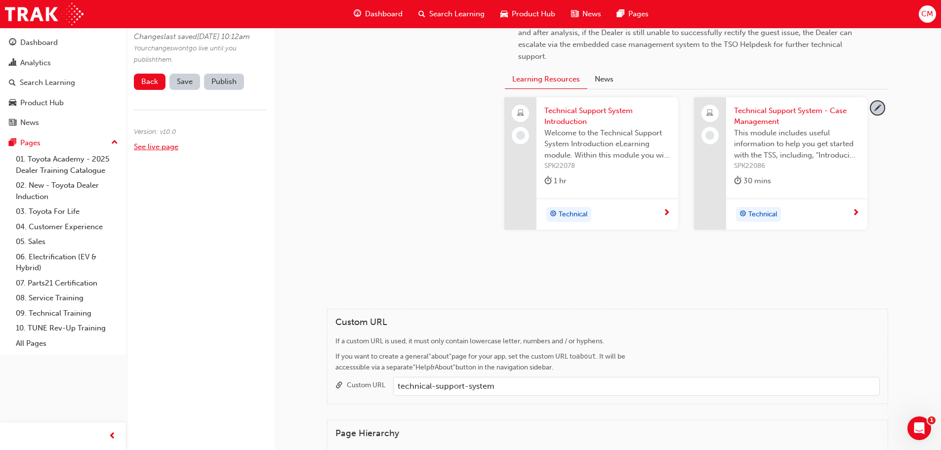
click at [150, 151] on link "See live page" at bounding box center [156, 146] width 44 height 9
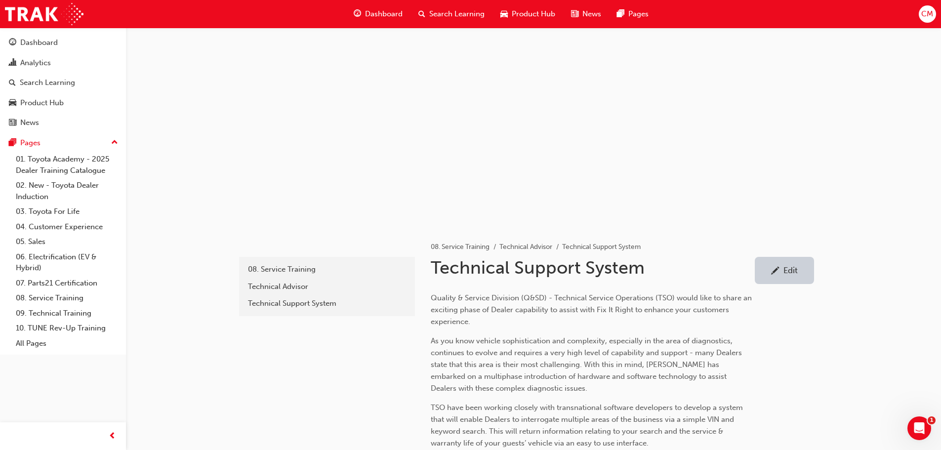
click at [788, 272] on div "Edit" at bounding box center [791, 270] width 14 height 10
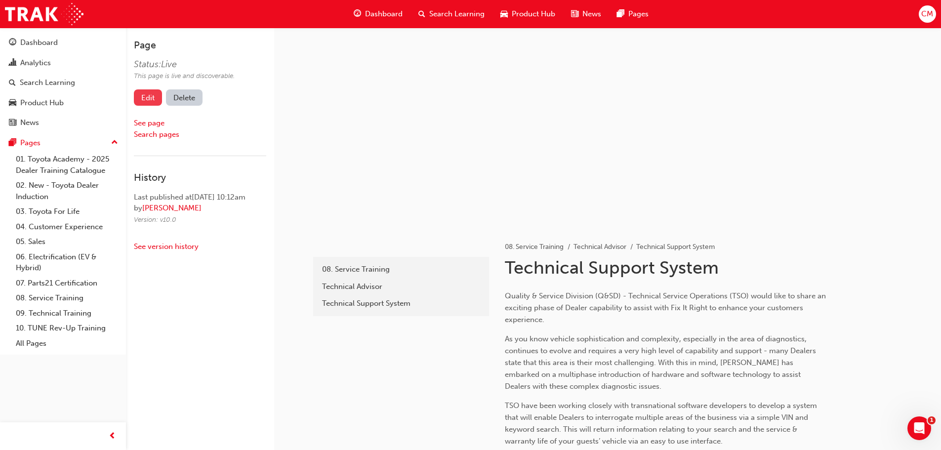
click at [151, 95] on link "Edit" at bounding box center [148, 97] width 28 height 16
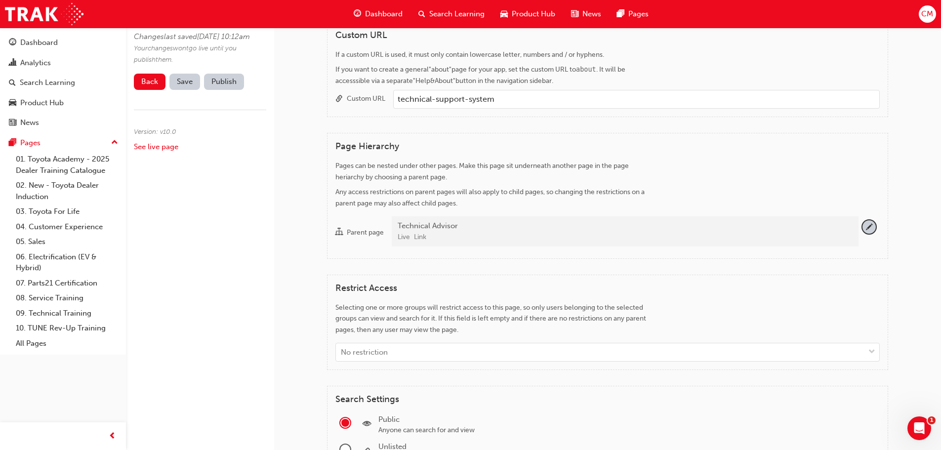
scroll to position [840, 0]
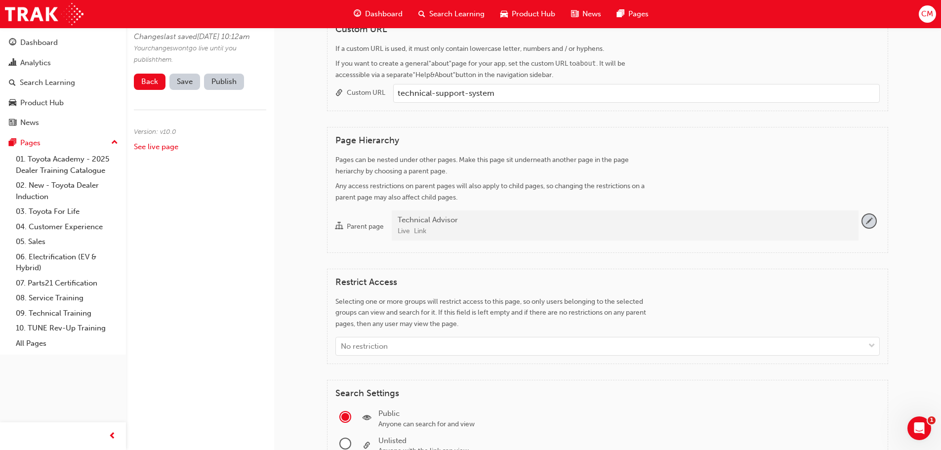
click at [870, 220] on span "pencil-icon" at bounding box center [869, 220] width 13 height 13
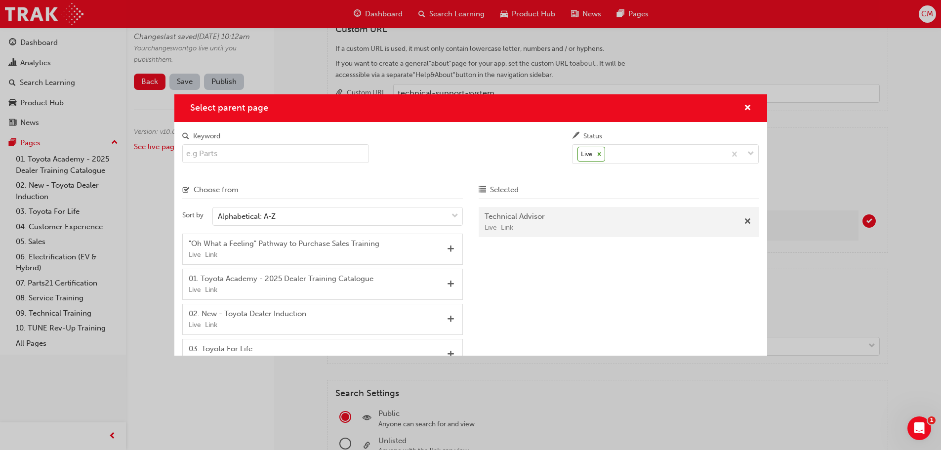
click at [245, 155] on input "Keyword" at bounding box center [275, 153] width 187 height 19
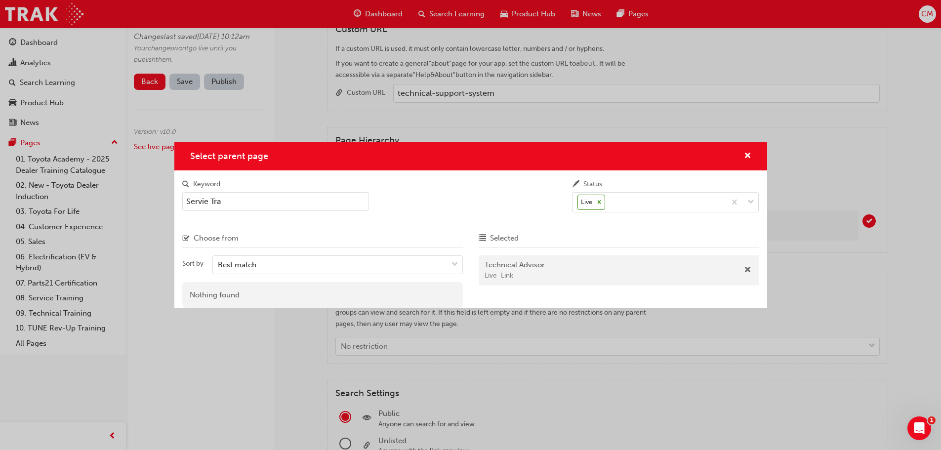
click at [204, 202] on input "Servie Tra" at bounding box center [275, 201] width 187 height 19
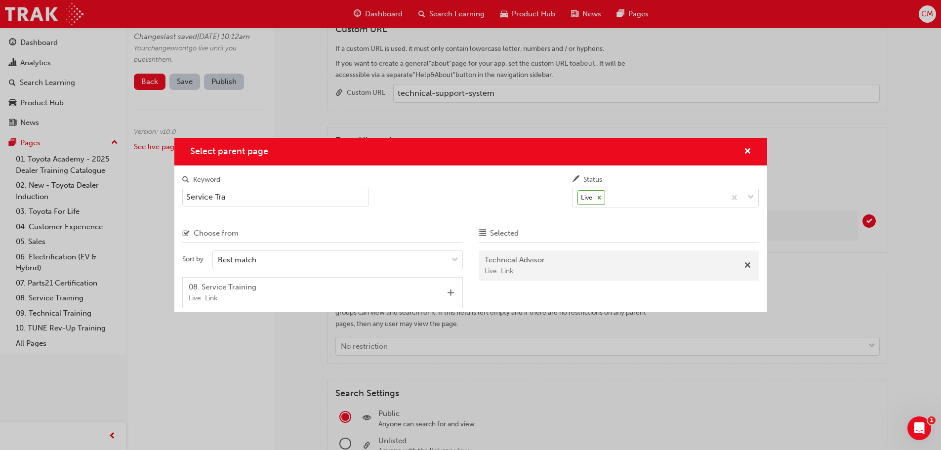
type input "Service Tra"
click at [449, 291] on span "Add" at bounding box center [450, 293] width 7 height 9
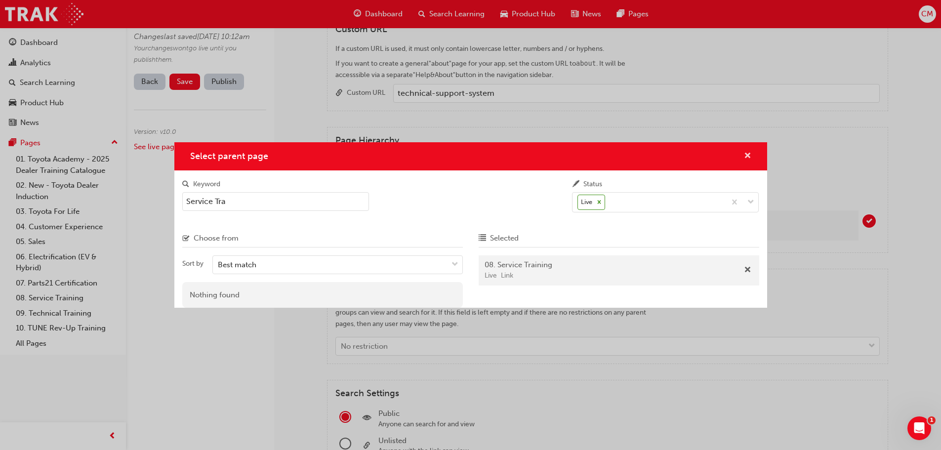
click at [749, 152] on span "cross-icon" at bounding box center [747, 156] width 7 height 9
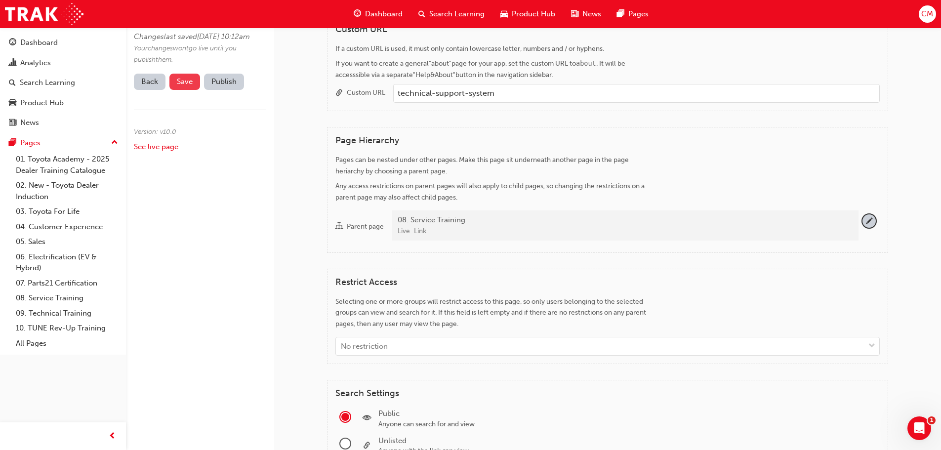
click at [181, 86] on span "Save" at bounding box center [185, 81] width 16 height 9
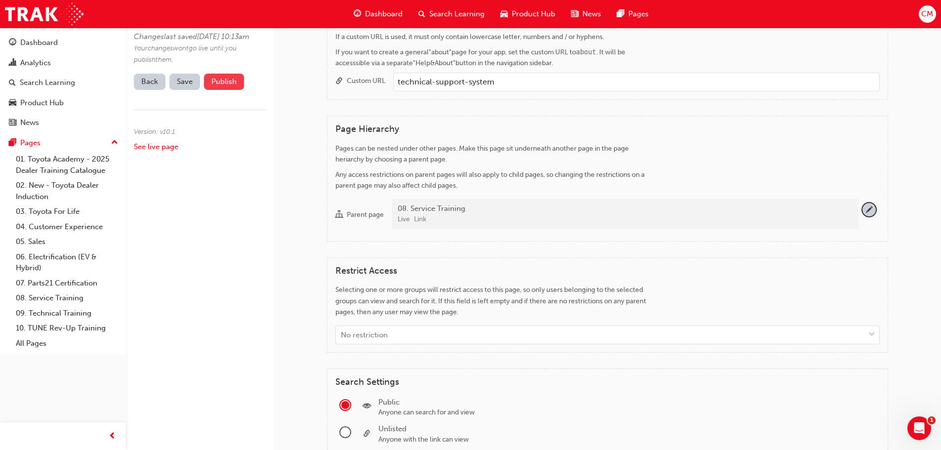
click at [219, 90] on button "Publish" at bounding box center [224, 82] width 40 height 16
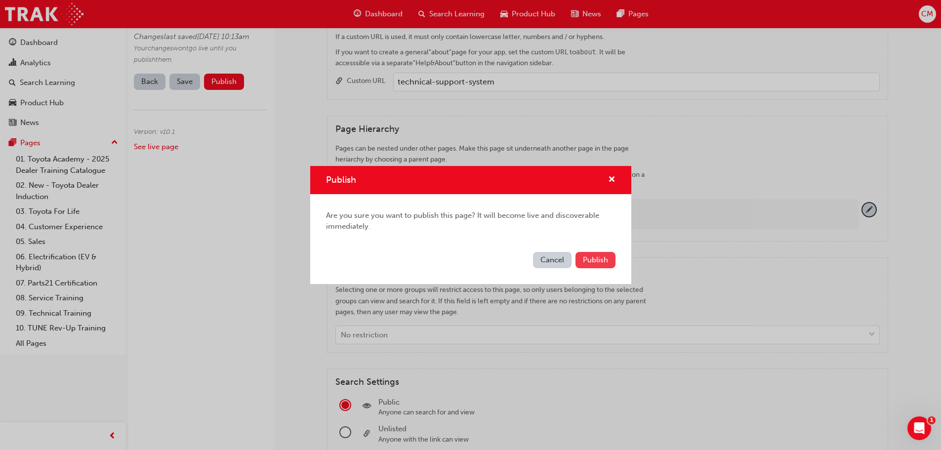
click at [587, 257] on span "Publish" at bounding box center [595, 259] width 25 height 9
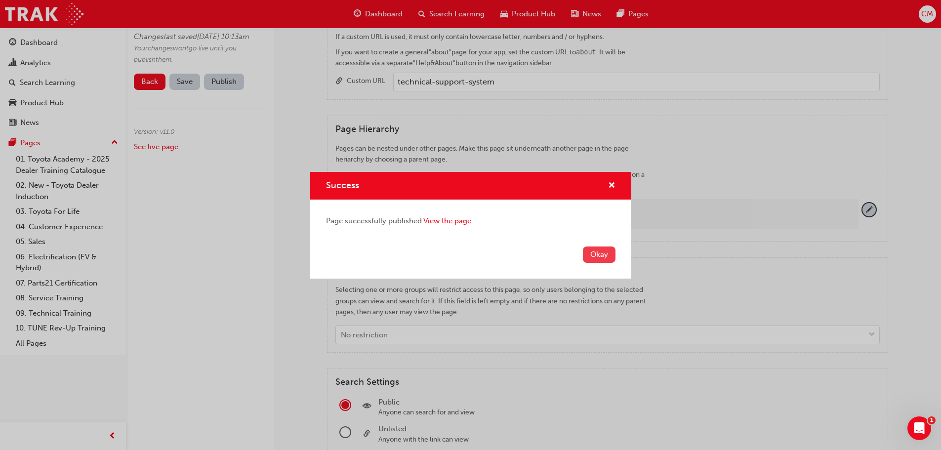
click at [596, 254] on button "Okay" at bounding box center [599, 255] width 33 height 16
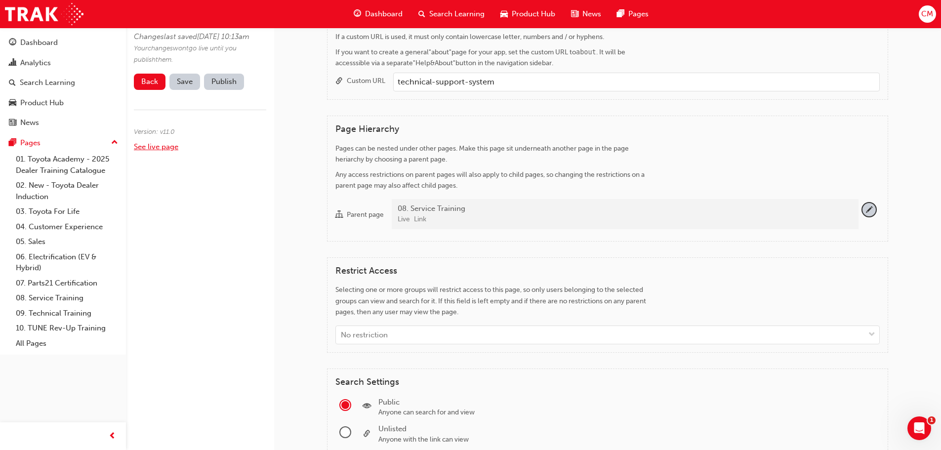
click at [147, 151] on link "See live page" at bounding box center [156, 146] width 44 height 9
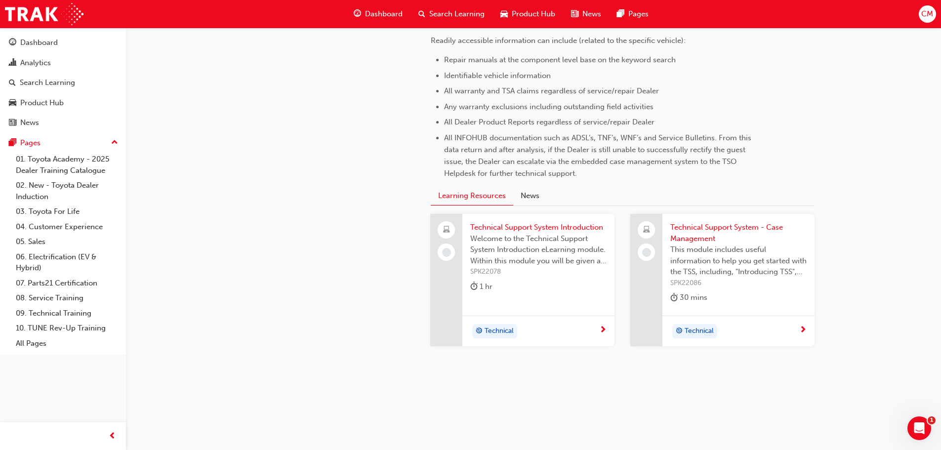
scroll to position [436, 0]
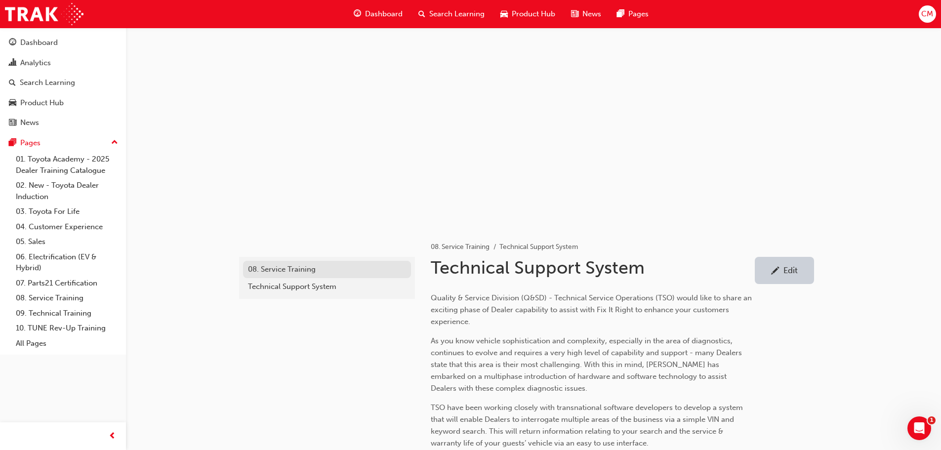
click at [278, 268] on div "08. Service Training" at bounding box center [327, 269] width 158 height 11
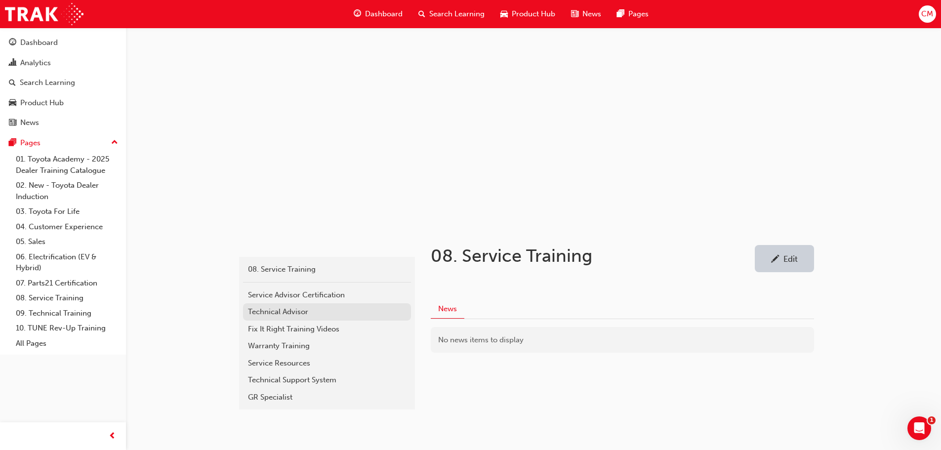
click at [260, 310] on div "Technical Advisor" at bounding box center [327, 311] width 158 height 11
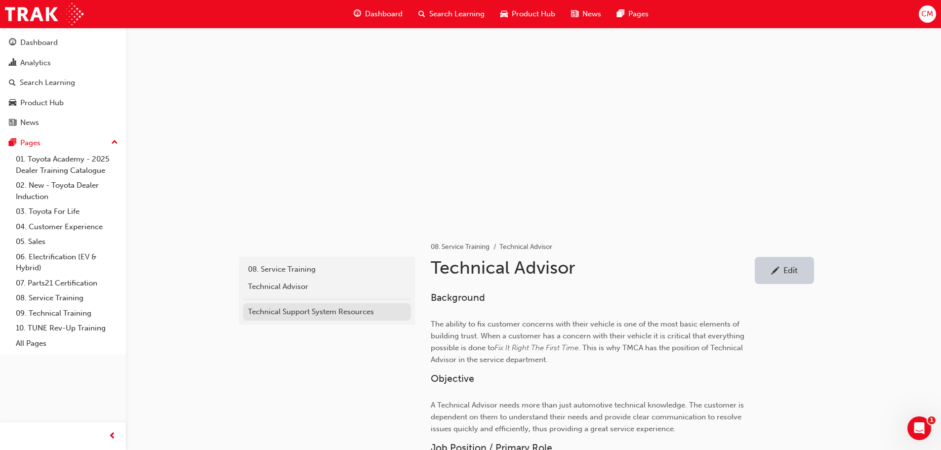
click at [271, 312] on div "Technical Support System Resources" at bounding box center [327, 311] width 158 height 11
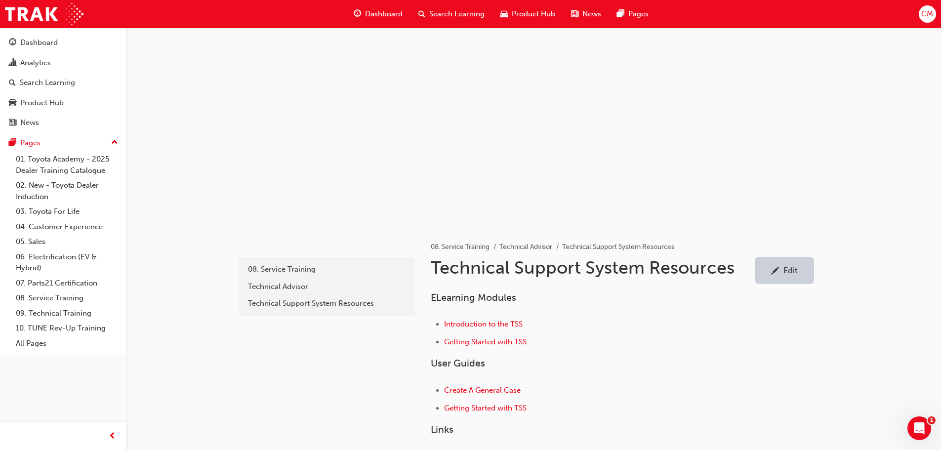
click at [788, 267] on div "Edit" at bounding box center [791, 270] width 14 height 10
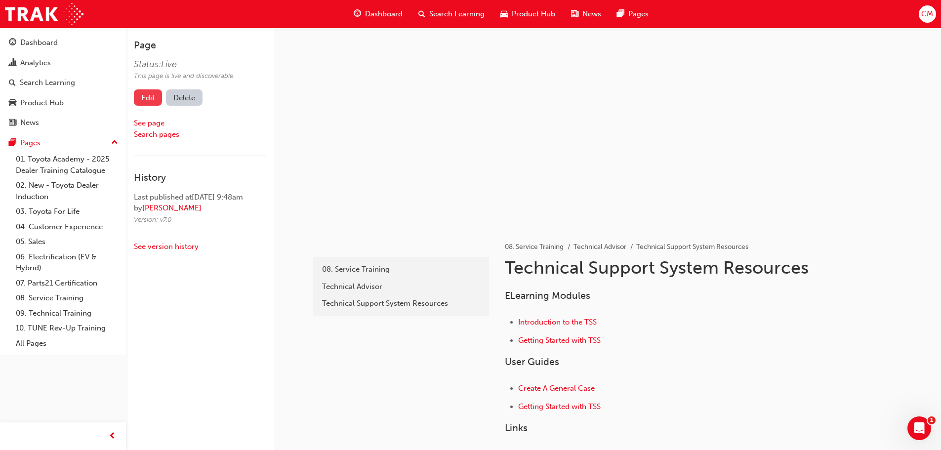
click at [150, 94] on link "Edit" at bounding box center [148, 97] width 28 height 16
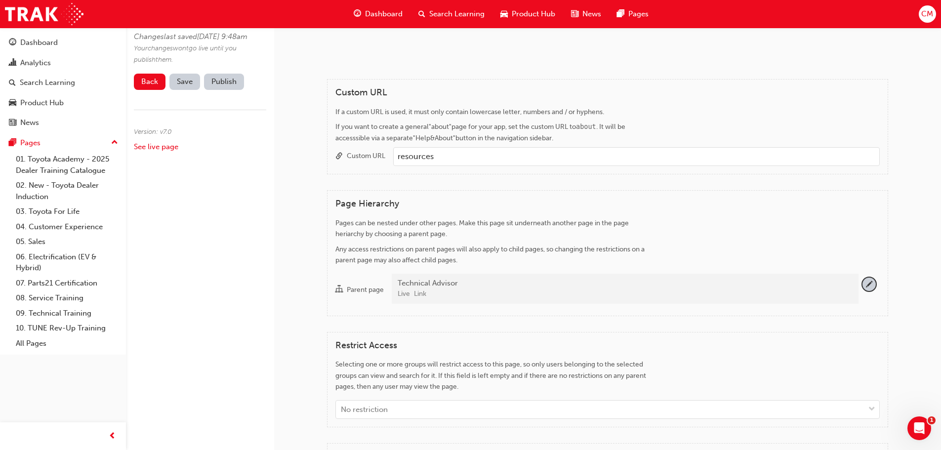
scroll to position [544, 0]
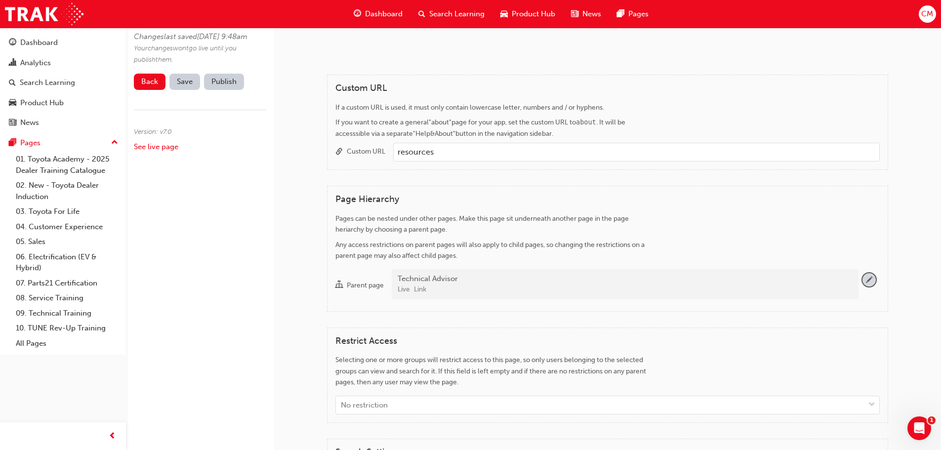
click at [870, 273] on span "pencil-icon" at bounding box center [869, 279] width 13 height 13
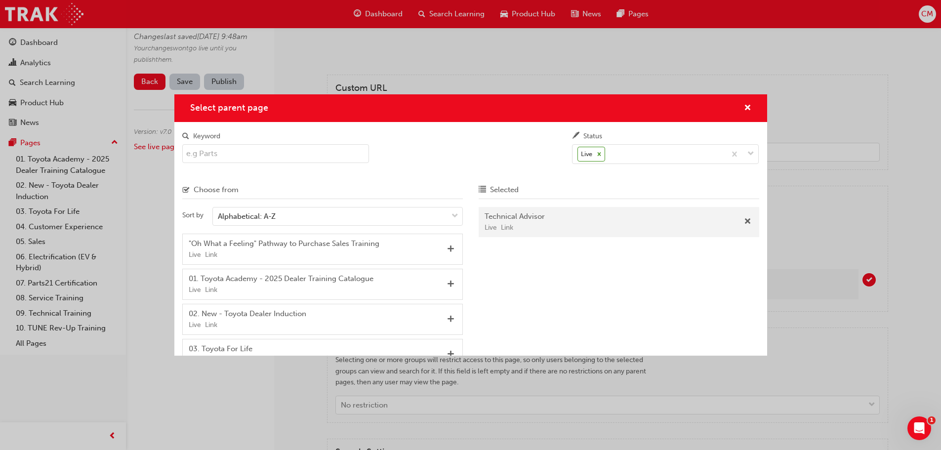
click at [216, 155] on input "Keyword" at bounding box center [275, 153] width 187 height 19
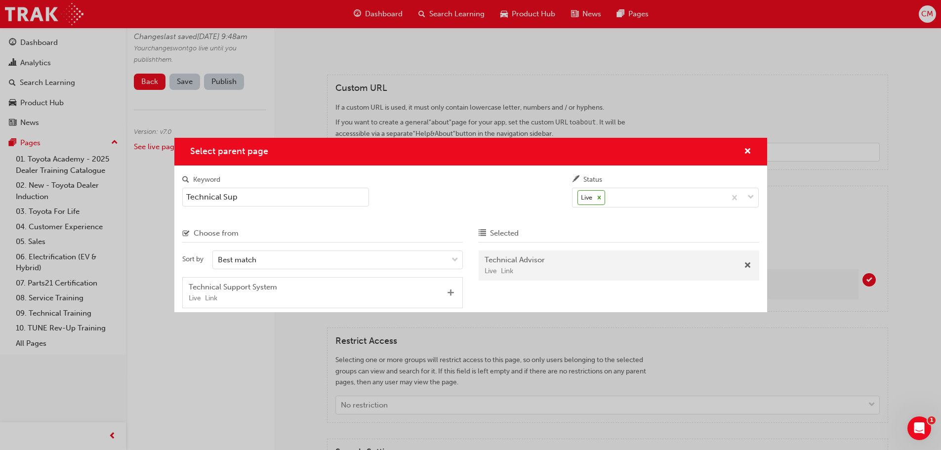
type input "Technical Sup"
click at [451, 293] on span "Add" at bounding box center [450, 293] width 7 height 9
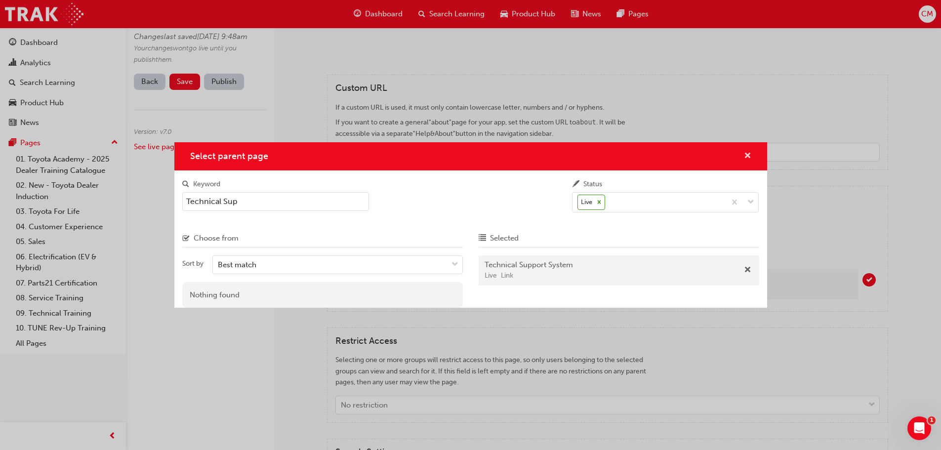
click at [746, 154] on span "cross-icon" at bounding box center [747, 156] width 7 height 9
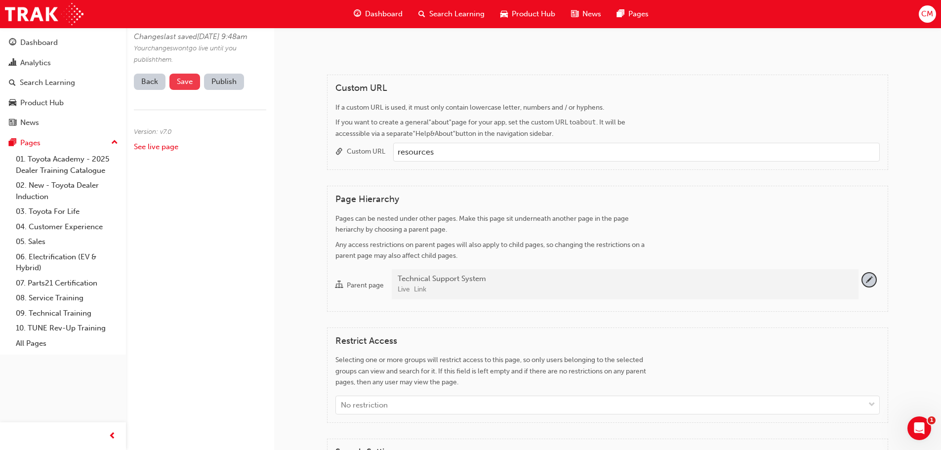
click at [190, 86] on span "Save" at bounding box center [185, 81] width 16 height 9
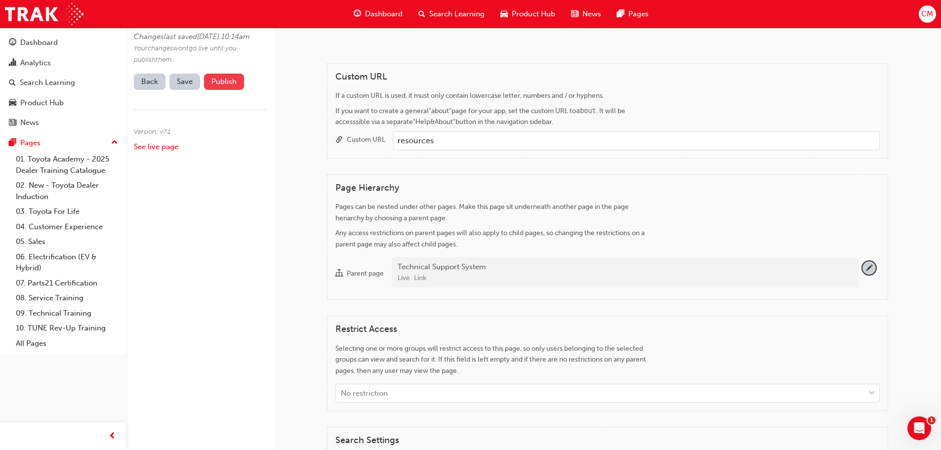
click at [223, 90] on button "Publish" at bounding box center [224, 82] width 40 height 16
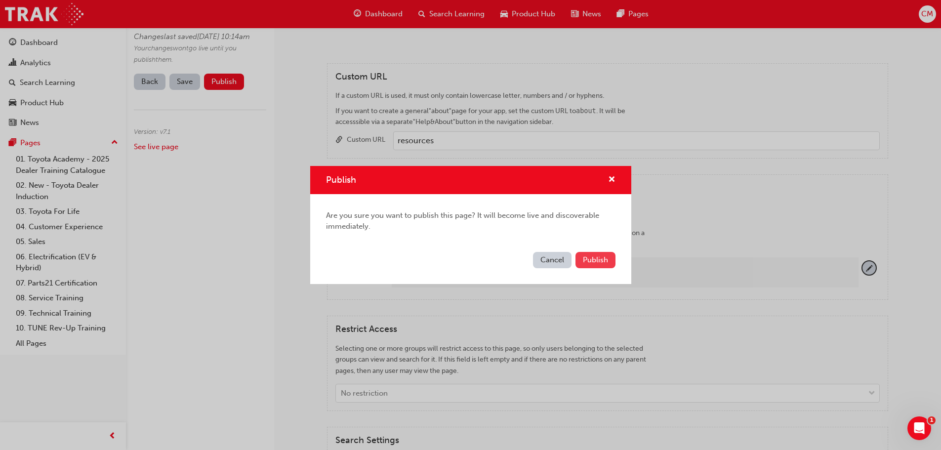
click at [590, 257] on span "Publish" at bounding box center [595, 259] width 25 height 9
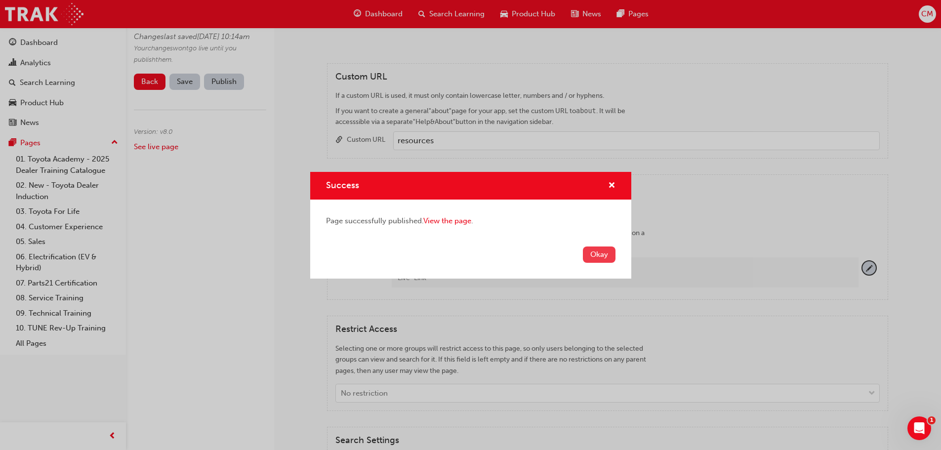
click at [595, 254] on button "Okay" at bounding box center [599, 255] width 33 height 16
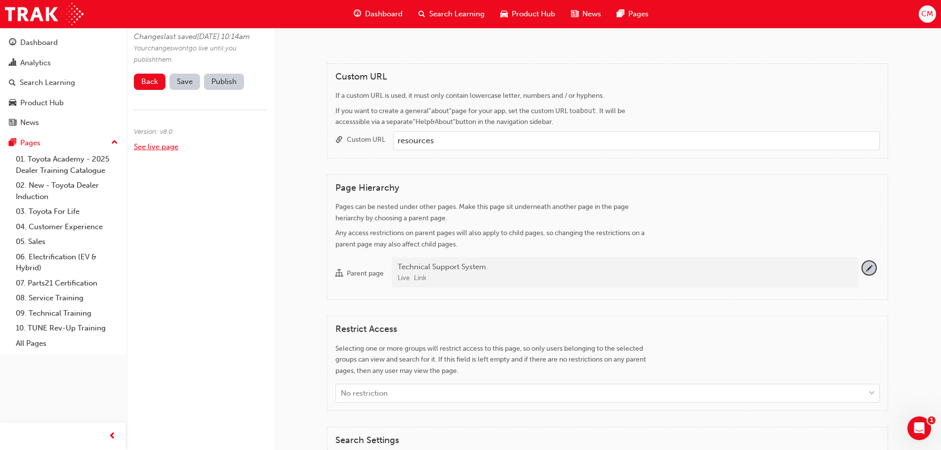
click at [139, 151] on link "See live page" at bounding box center [156, 146] width 44 height 9
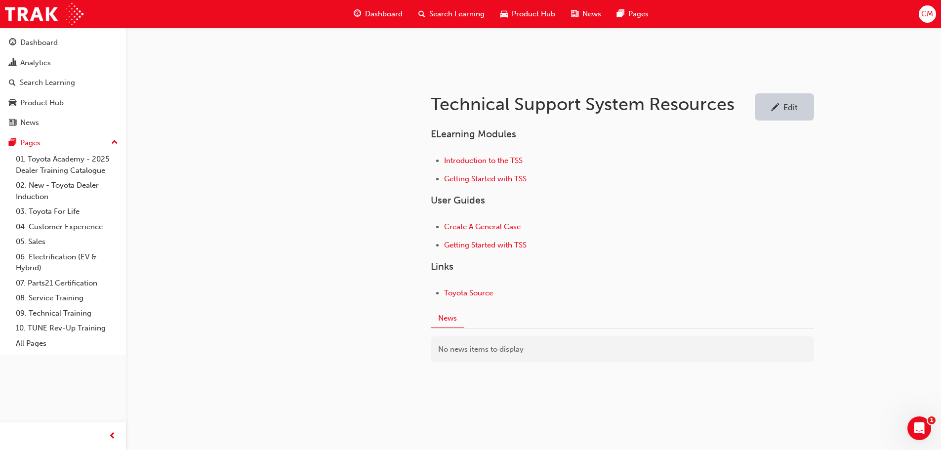
scroll to position [152, 0]
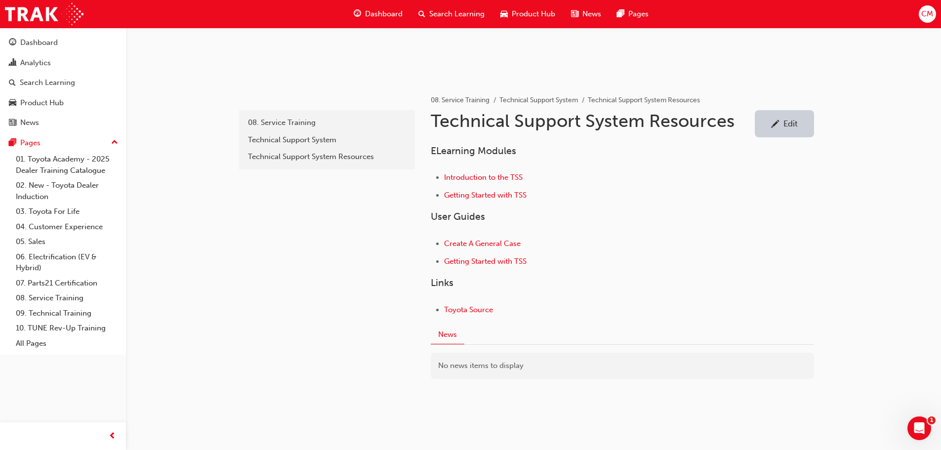
scroll to position [148, 0]
click at [791, 123] on div "Edit" at bounding box center [791, 122] width 14 height 10
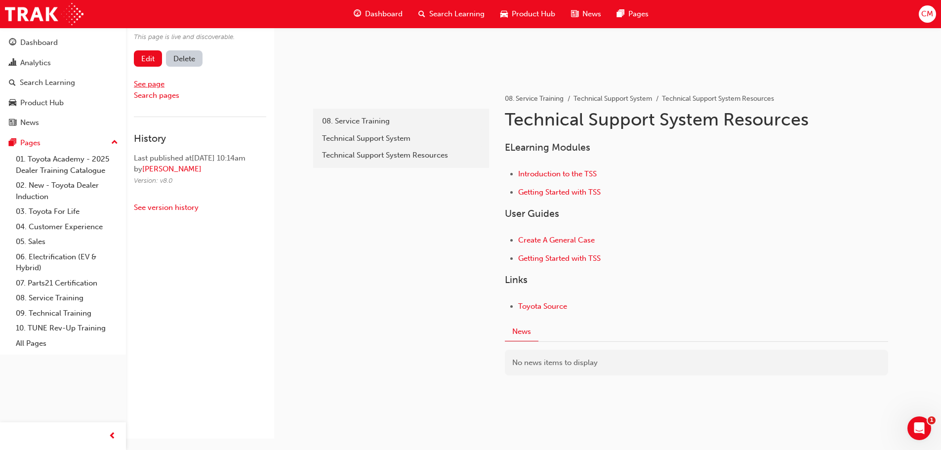
click at [143, 85] on link "See page" at bounding box center [149, 84] width 31 height 9
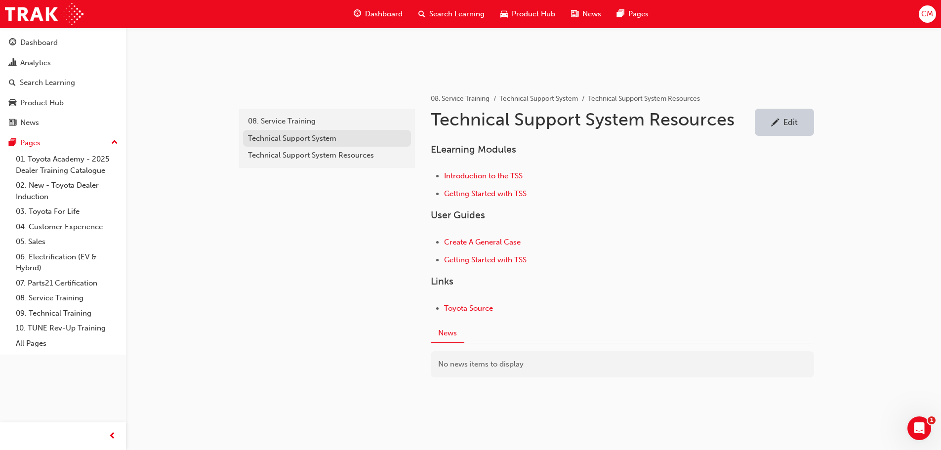
click at [268, 138] on div "Technical Support System" at bounding box center [327, 138] width 158 height 11
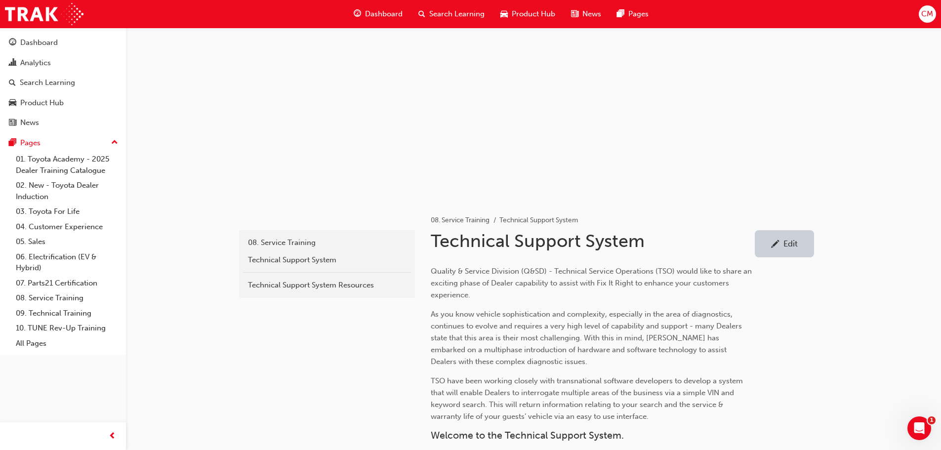
scroll to position [3, 0]
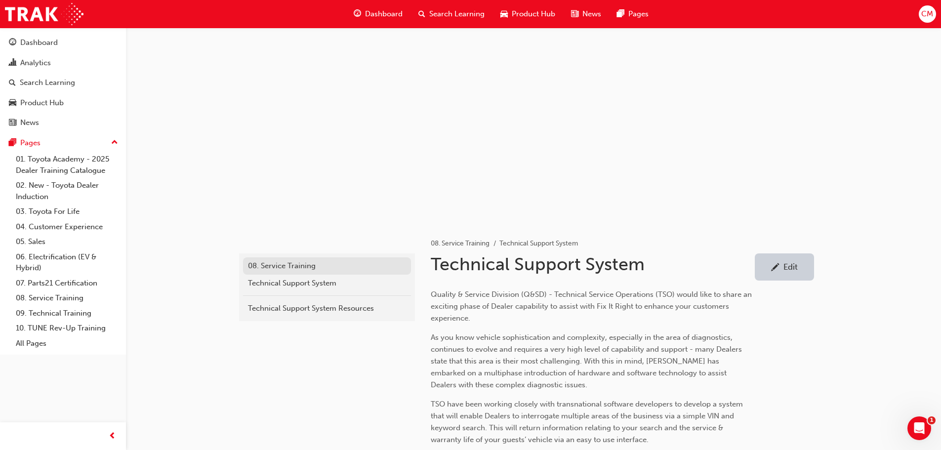
click at [272, 265] on div "08. Service Training" at bounding box center [327, 265] width 158 height 11
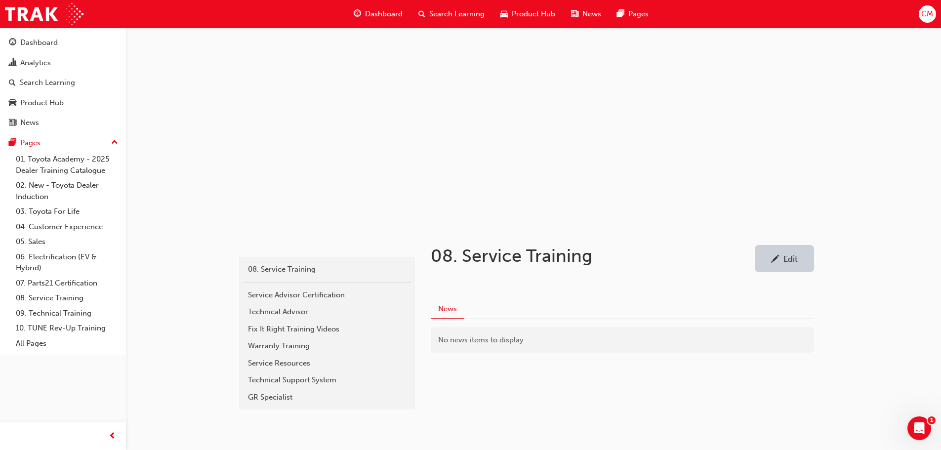
click at [795, 261] on div "Edit" at bounding box center [791, 259] width 14 height 10
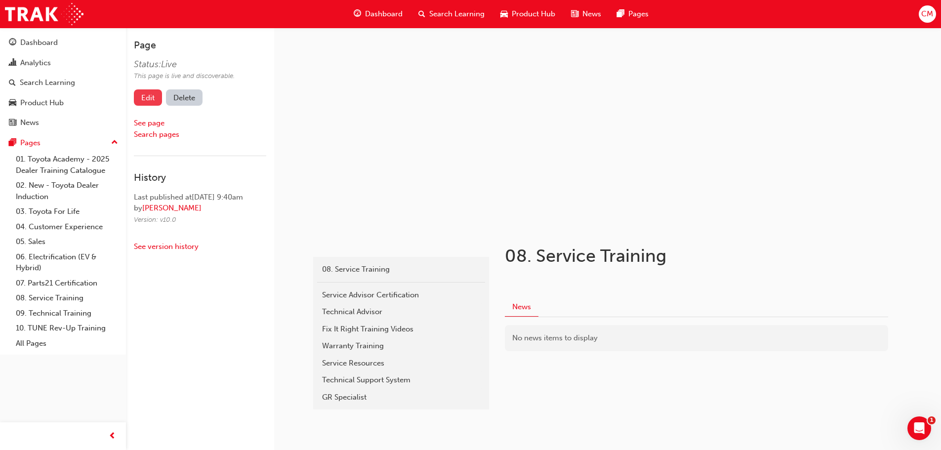
click at [149, 96] on link "Edit" at bounding box center [148, 97] width 28 height 16
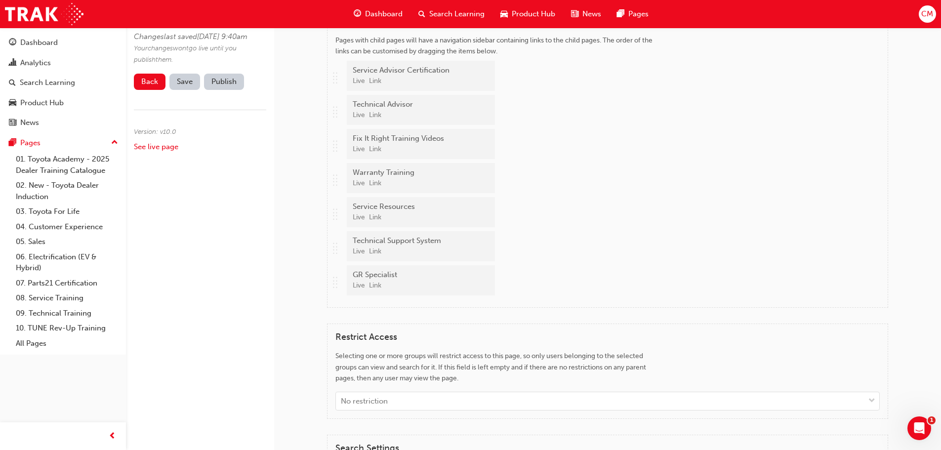
scroll to position [741, 0]
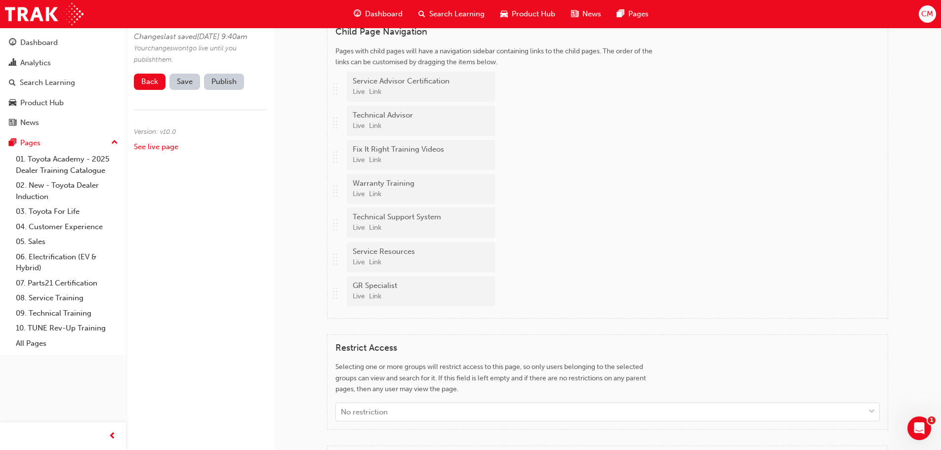
drag, startPoint x: 334, startPoint y: 260, endPoint x: 334, endPoint y: 226, distance: 34.6
click at [334, 226] on div "Child Page Navigation Pages with child pages will have a navigation sidebar con…" at bounding box center [607, 168] width 561 height 300
drag, startPoint x: 334, startPoint y: 158, endPoint x: 332, endPoint y: 89, distance: 68.7
click at [332, 89] on div "Child Page Navigation Pages with child pages will have a navigation sidebar con…" at bounding box center [607, 168] width 561 height 300
drag, startPoint x: 333, startPoint y: 293, endPoint x: 346, endPoint y: 257, distance: 38.0
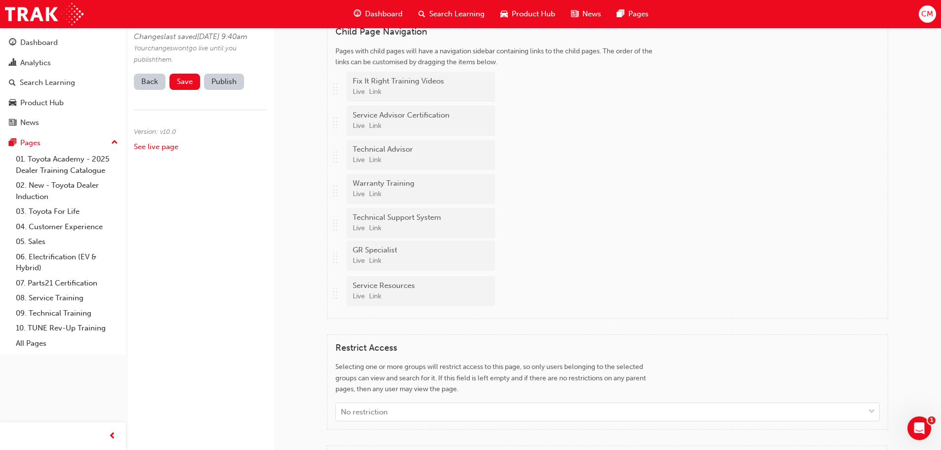
click at [346, 257] on div ".. .. .. .. Fix It Right Training Videos Live Link .. .. .. .. Service Advisor …" at bounding box center [608, 191] width 545 height 239
click at [187, 86] on span "Save" at bounding box center [185, 81] width 16 height 9
click at [219, 90] on button "Publish" at bounding box center [224, 82] width 40 height 16
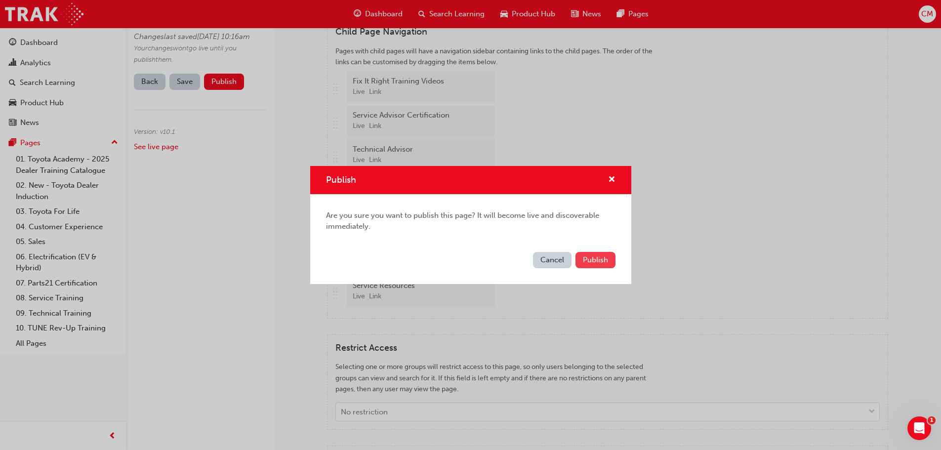
click at [594, 260] on span "Publish" at bounding box center [595, 259] width 25 height 9
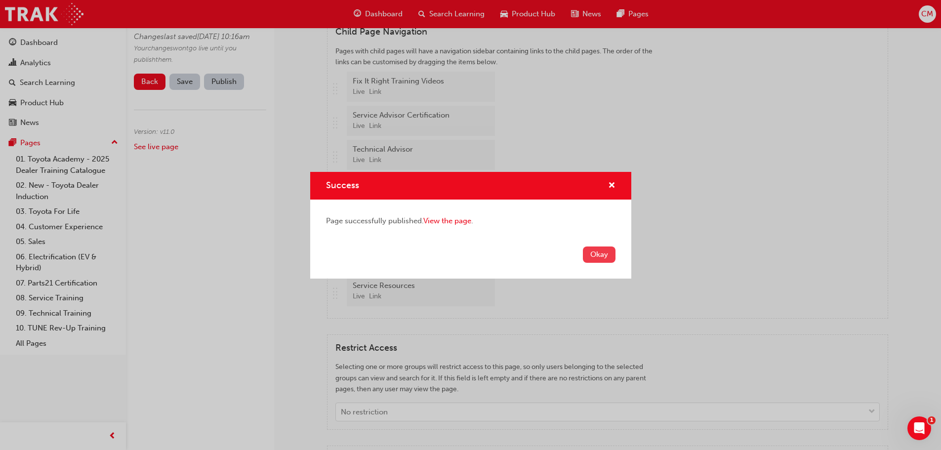
click at [598, 252] on button "Okay" at bounding box center [599, 255] width 33 height 16
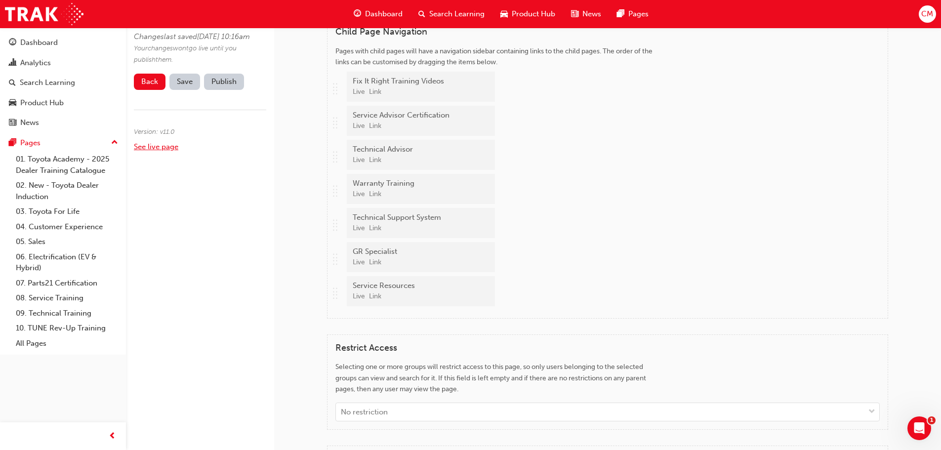
click at [152, 151] on link "See live page" at bounding box center [156, 146] width 44 height 9
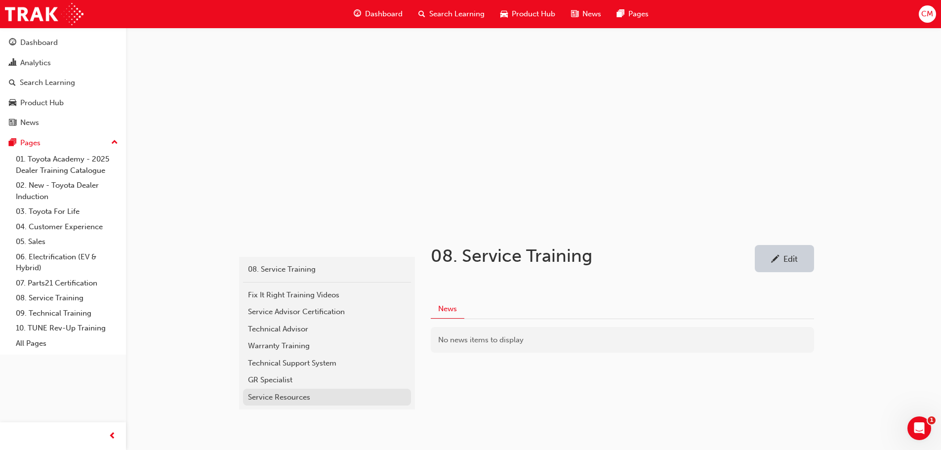
click at [255, 399] on div "Service Resources" at bounding box center [327, 397] width 158 height 11
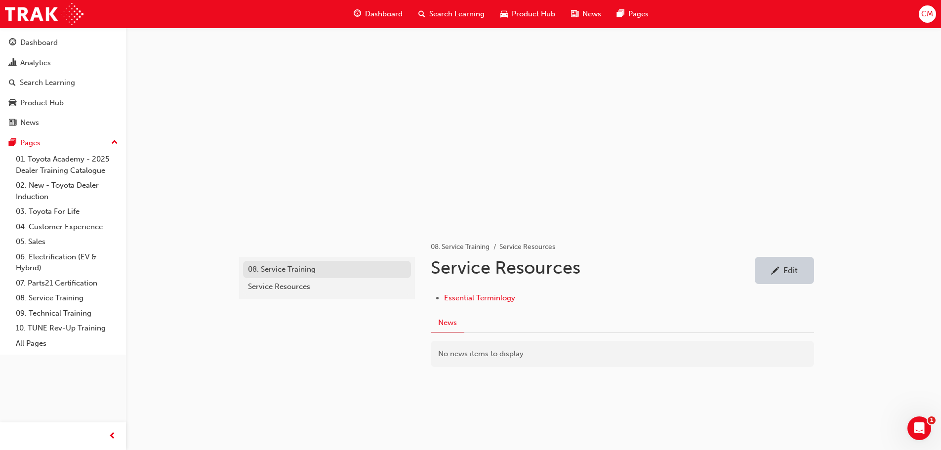
click at [275, 269] on div "08. Service Training" at bounding box center [327, 269] width 158 height 11
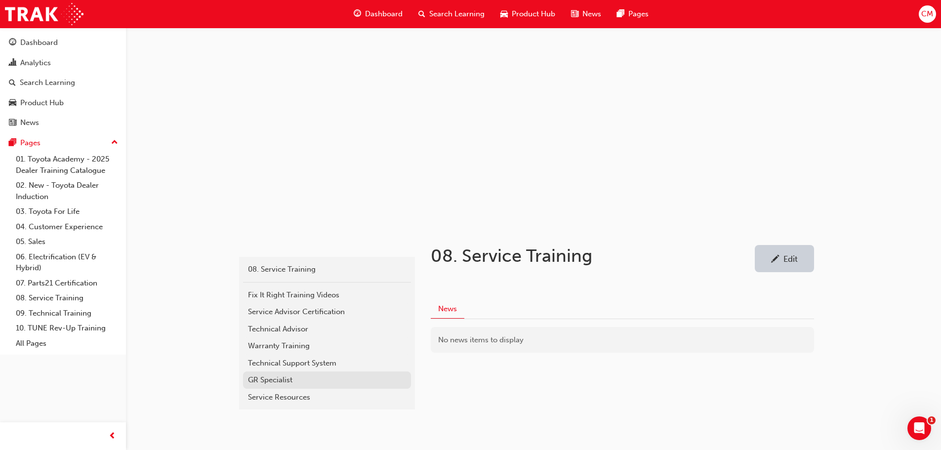
click at [278, 382] on div "GR Specialist" at bounding box center [327, 380] width 158 height 11
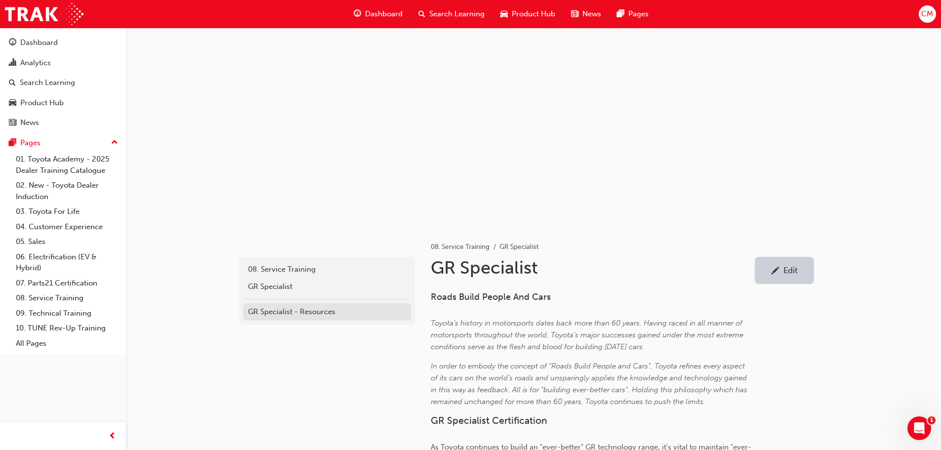
click at [257, 311] on div "GR Specialist - Resources" at bounding box center [327, 311] width 158 height 11
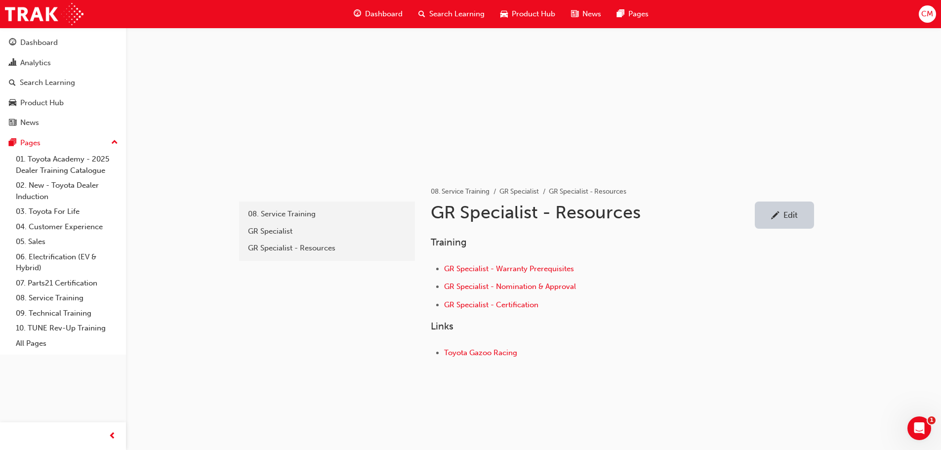
scroll to position [62, 0]
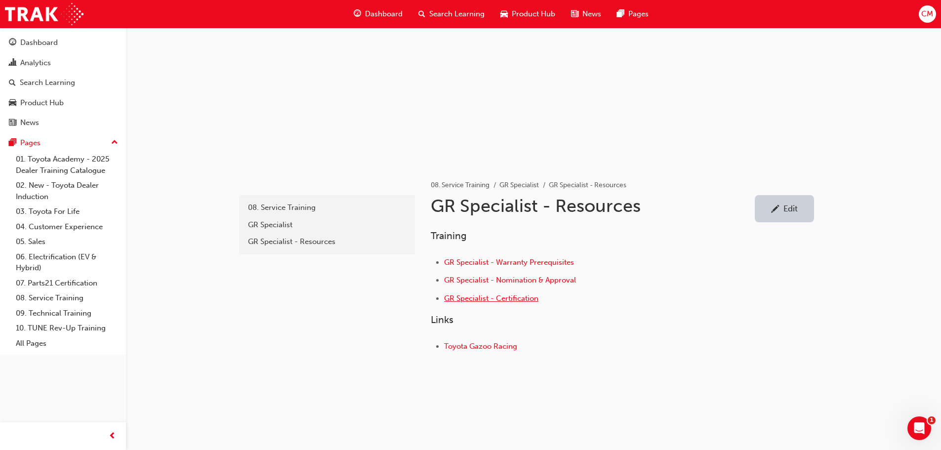
click at [471, 298] on span "GR Specialist - Certification" at bounding box center [491, 298] width 94 height 9
